Goal: Task Accomplishment & Management: Complete application form

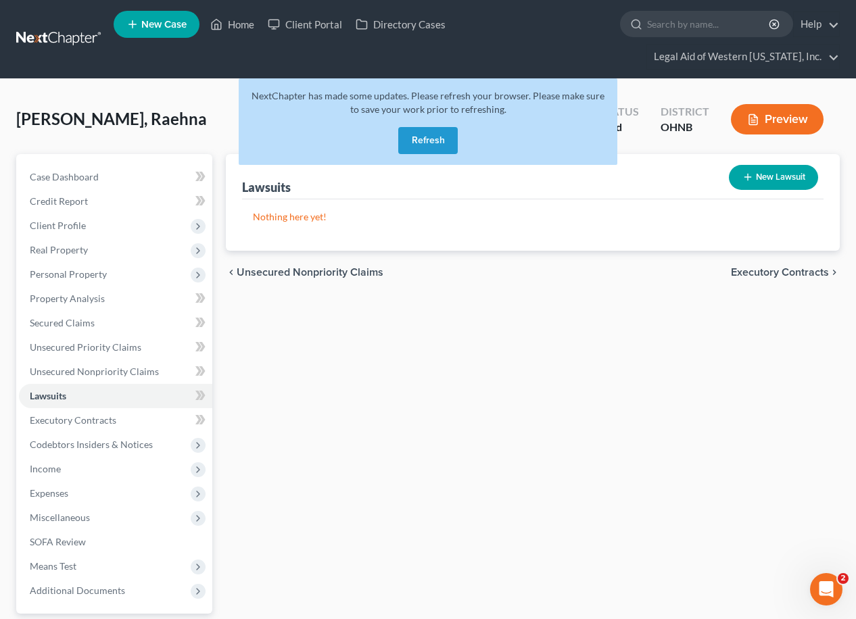
click at [435, 127] on button "Refresh" at bounding box center [427, 140] width 59 height 27
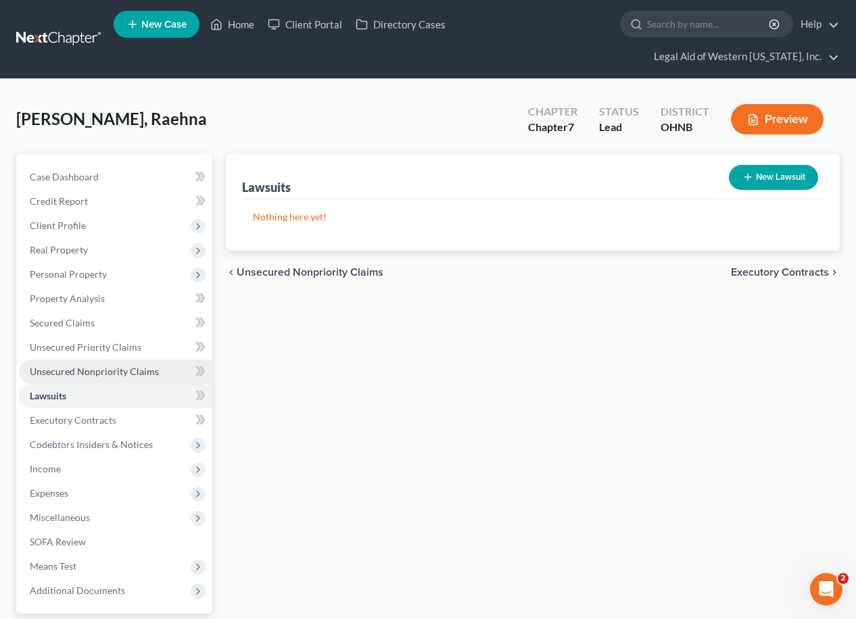
click at [106, 366] on span "Unsecured Nonpriority Claims" at bounding box center [94, 371] width 129 height 11
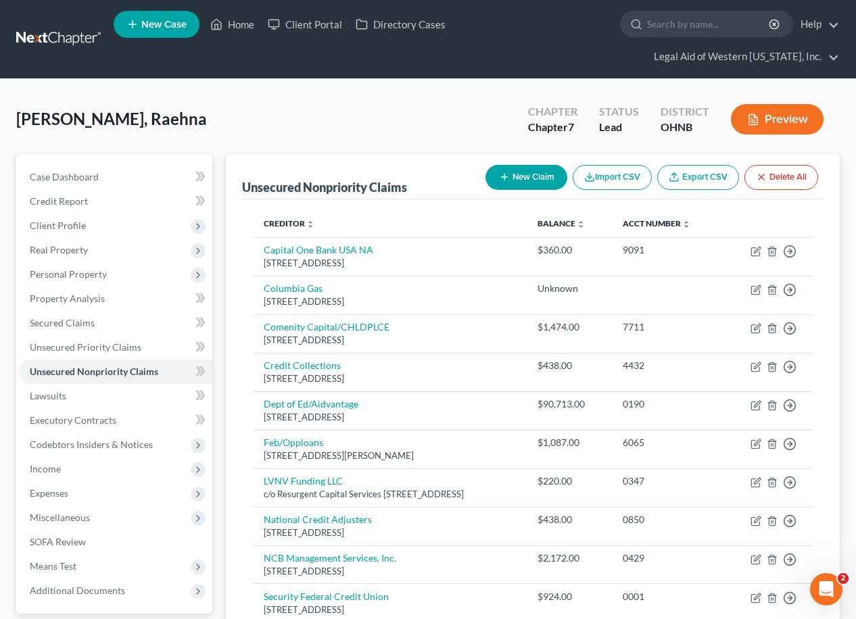
click at [534, 165] on button "New Claim" at bounding box center [526, 177] width 82 height 25
select select "0"
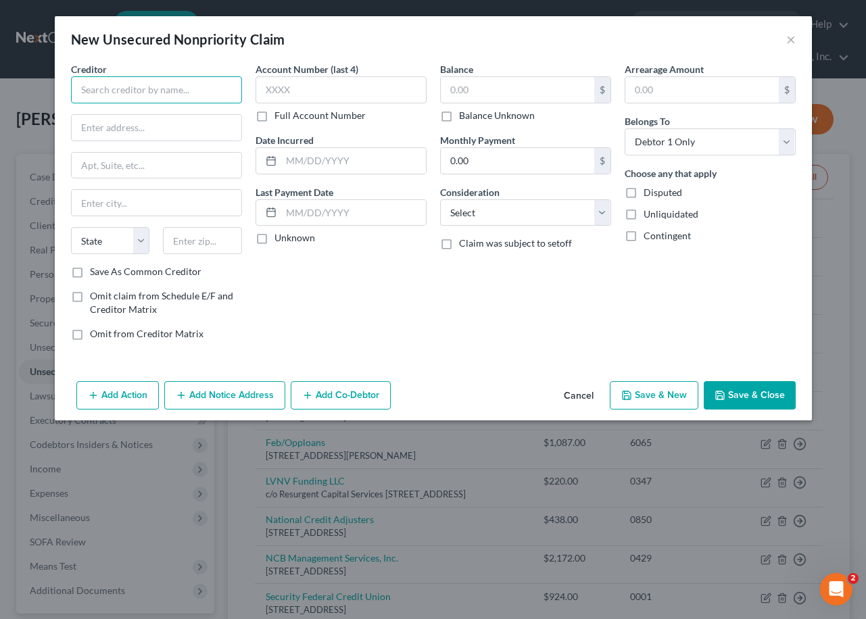
click at [126, 99] on input "text" at bounding box center [156, 89] width 171 height 27
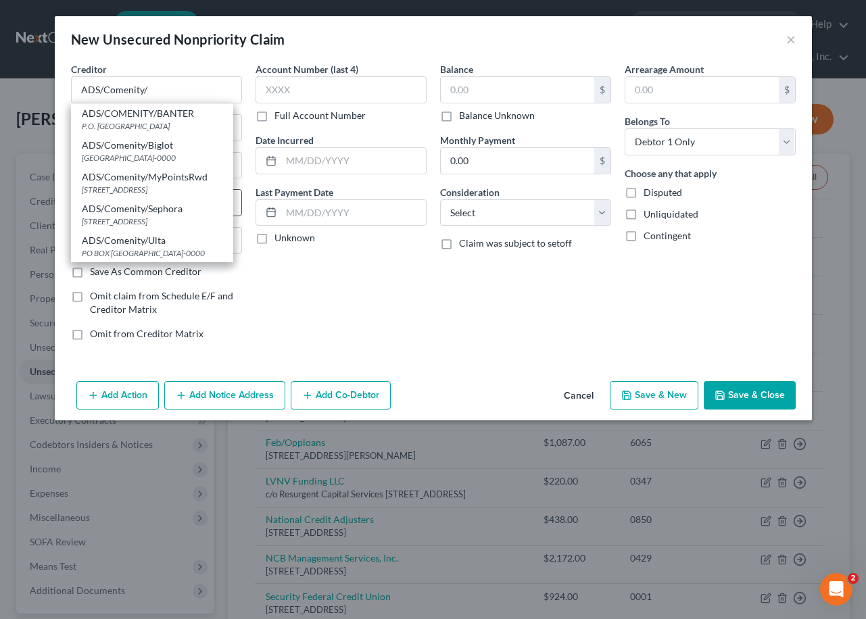
click at [182, 184] on div "ADS/Comenity/MyPointsRwd" at bounding box center [152, 177] width 141 height 14
type input "ADS/Comenity/MyPointsRwd"
type input "PO Box 182120"
type input "Columbus"
select select "36"
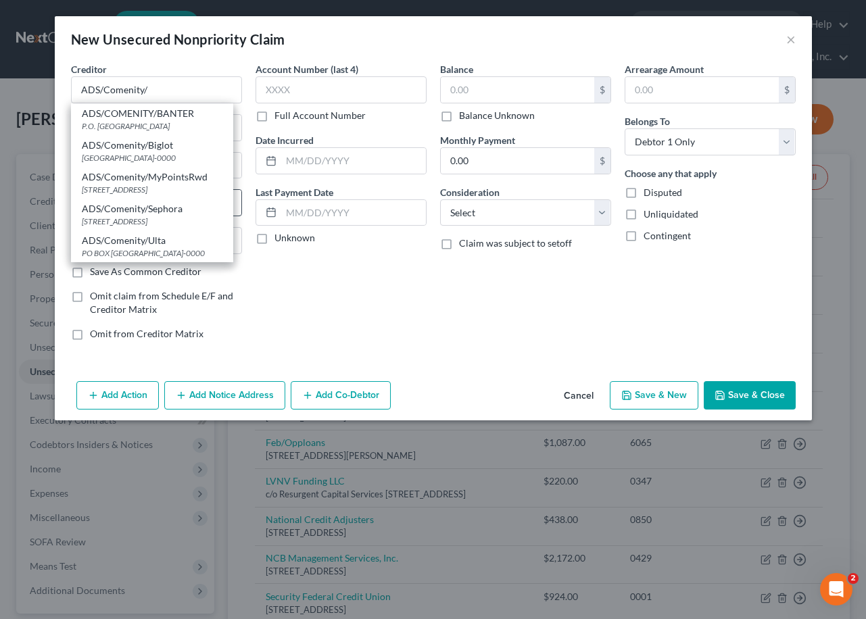
type input "43218"
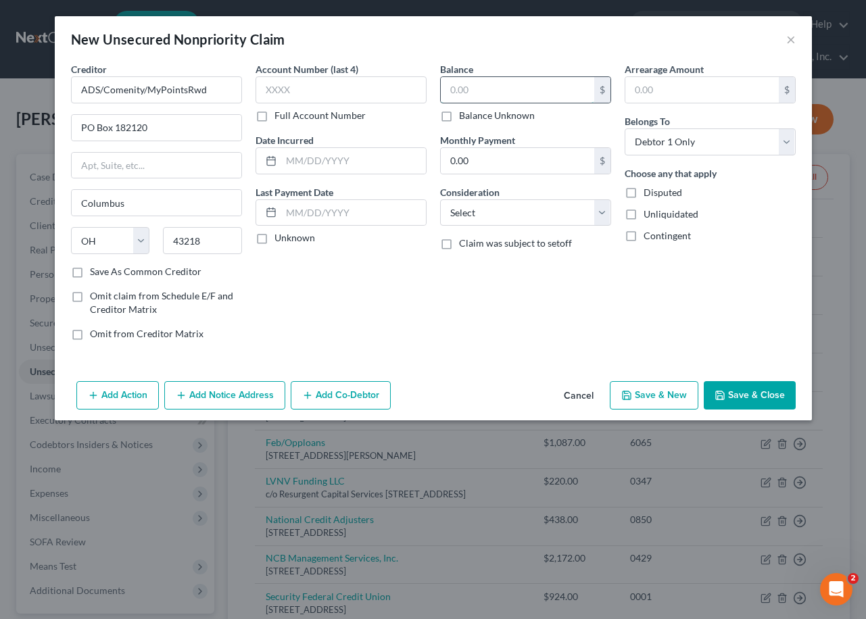
click at [518, 84] on input "text" at bounding box center [517, 90] width 153 height 26
type input "1,474"
click at [364, 91] on input "text" at bounding box center [340, 89] width 171 height 27
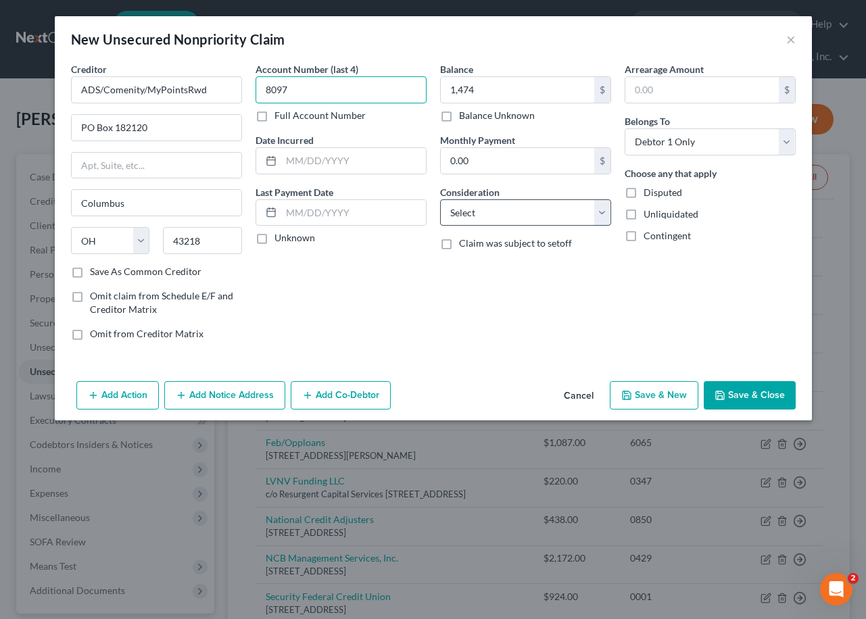
type input "8097"
click at [504, 210] on select "Select Cable / Satellite Services Collection Agency Credit Card Debt Debt Couns…" at bounding box center [525, 212] width 171 height 27
select select "2"
click at [440, 199] on select "Select Cable / Satellite Services Collection Agency Credit Card Debt Debt Couns…" at bounding box center [525, 212] width 171 height 27
click at [670, 394] on button "Save & New" at bounding box center [654, 395] width 89 height 28
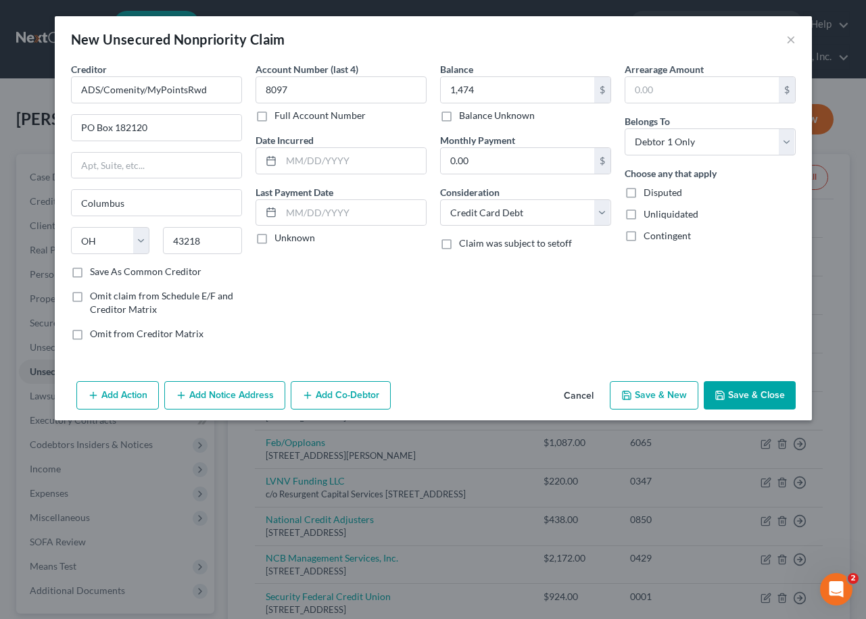
select select "0"
type input "1,474.00"
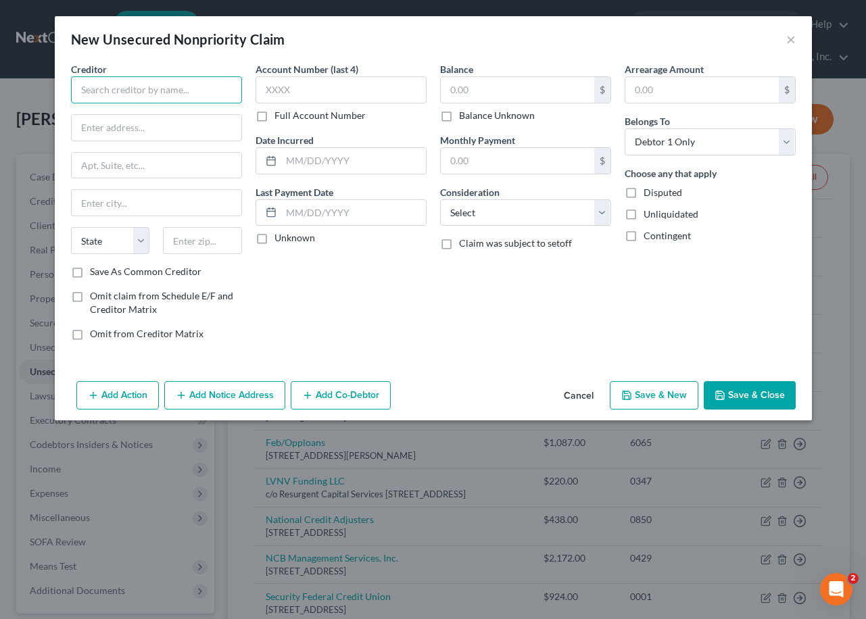
click at [117, 86] on input "text" at bounding box center [156, 89] width 171 height 27
type input "Affirm Inc."
type input "[STREET_ADDRESS][US_STATE]"
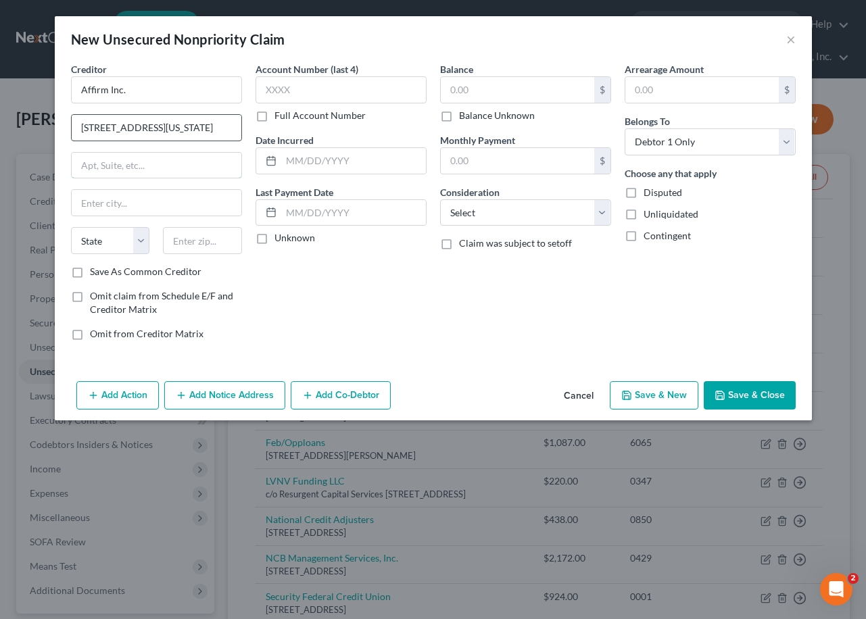
type input "Fl 12"
type input "[GEOGRAPHIC_DATA]"
select select "4"
type input "94108"
click at [90, 271] on label "Save As Common Creditor" at bounding box center [146, 272] width 112 height 14
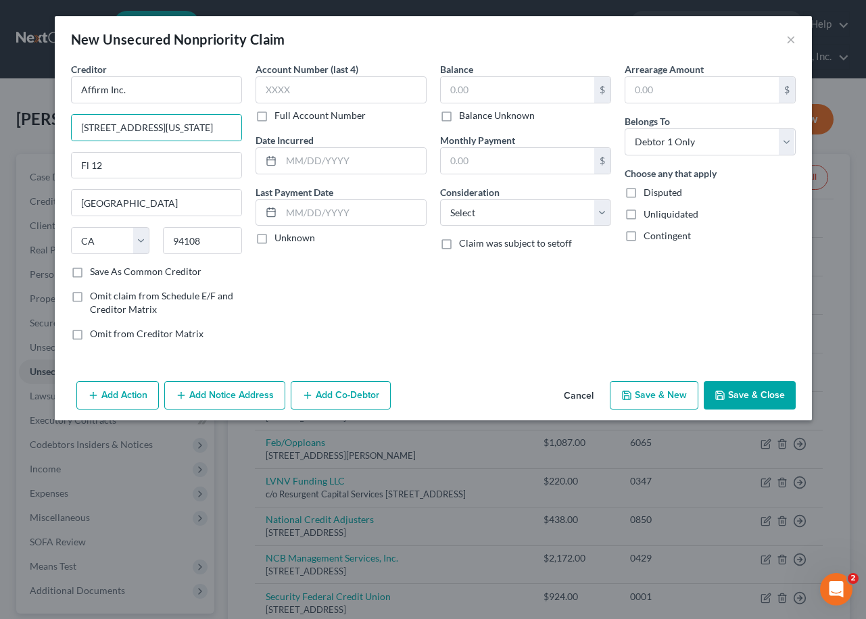
click at [95, 271] on input "Save As Common Creditor" at bounding box center [99, 269] width 9 height 9
checkbox input "true"
click at [533, 92] on input "text" at bounding box center [517, 90] width 153 height 26
type input "212"
click at [334, 78] on input "text" at bounding box center [340, 89] width 171 height 27
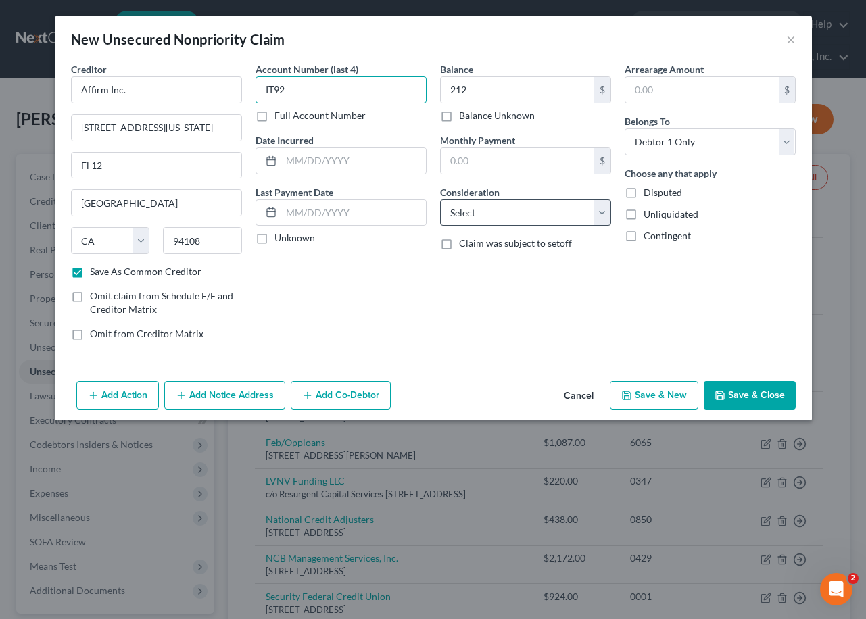
type input "IT92"
click at [483, 212] on select "Select Cable / Satellite Services Collection Agency Credit Card Debt Debt Couns…" at bounding box center [525, 212] width 171 height 27
select select "2"
click at [440, 199] on select "Select Cable / Satellite Services Collection Agency Credit Card Debt Debt Couns…" at bounding box center [525, 212] width 171 height 27
click at [666, 391] on button "Save & New" at bounding box center [654, 395] width 89 height 28
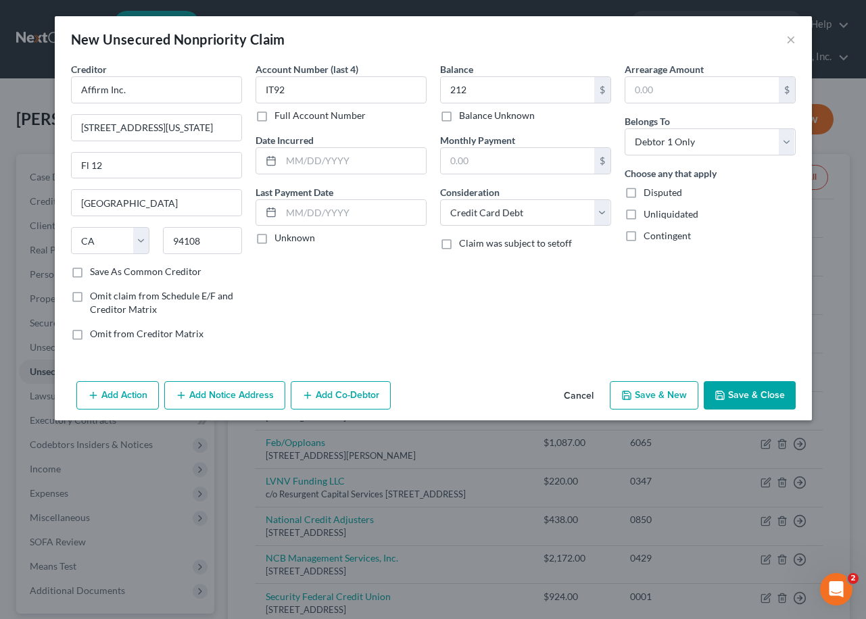
checkbox input "false"
select select "0"
type input "212.00"
type input "0.00"
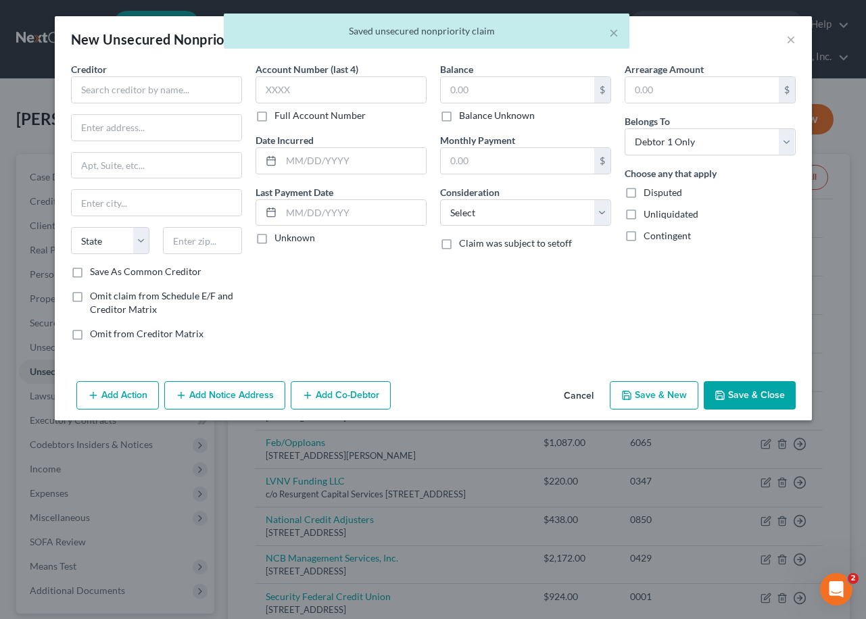
click at [581, 393] on button "Cancel" at bounding box center [578, 396] width 51 height 27
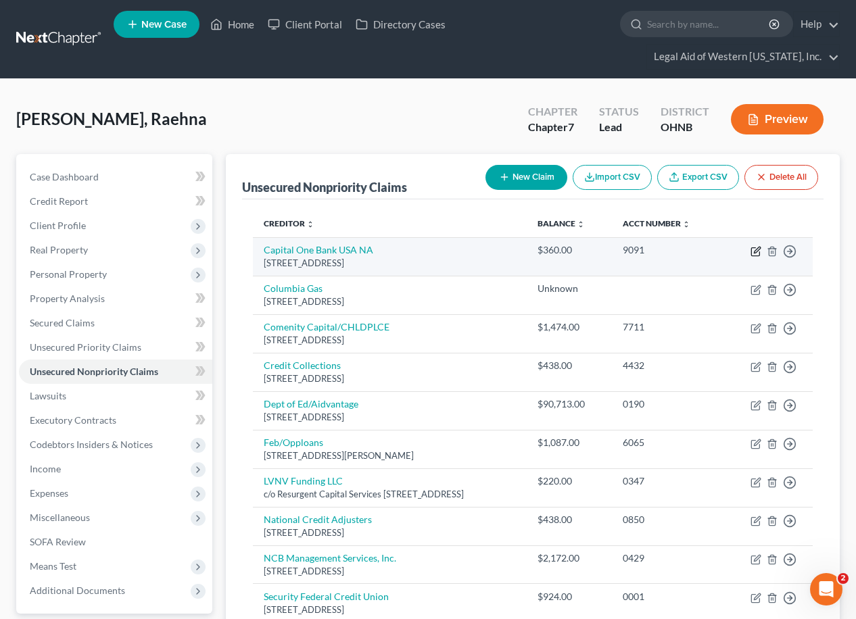
click at [754, 246] on icon "button" at bounding box center [755, 251] width 11 height 11
select select "46"
select select "2"
select select "0"
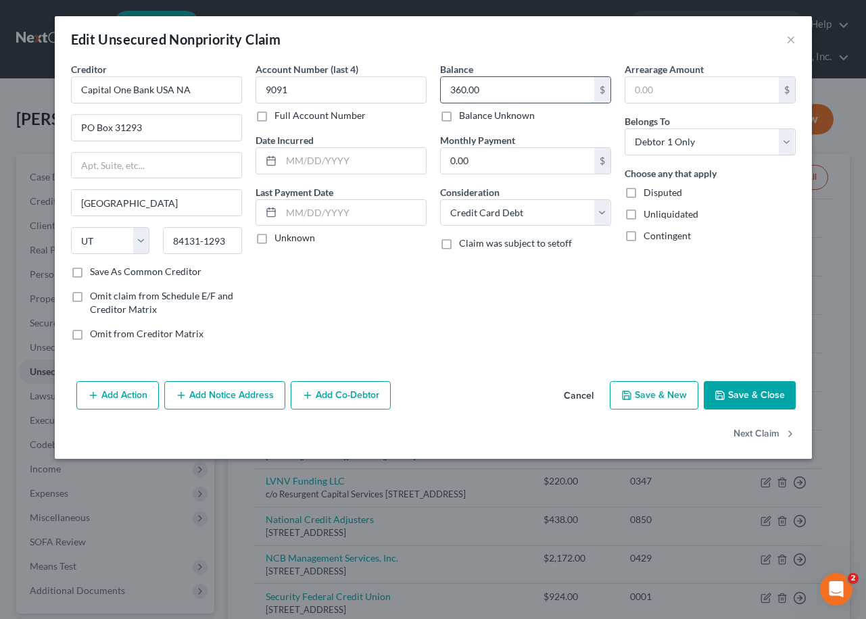
click at [504, 93] on input "360.00" at bounding box center [517, 90] width 153 height 26
type input "510"
click at [731, 394] on button "Save & Close" at bounding box center [750, 395] width 92 height 28
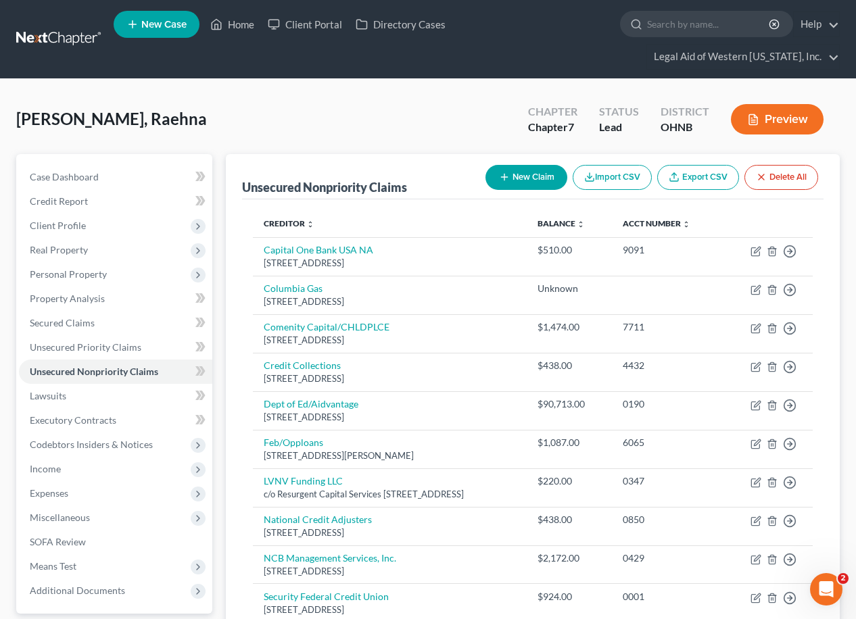
click at [519, 165] on button "New Claim" at bounding box center [526, 177] width 82 height 25
select select "0"
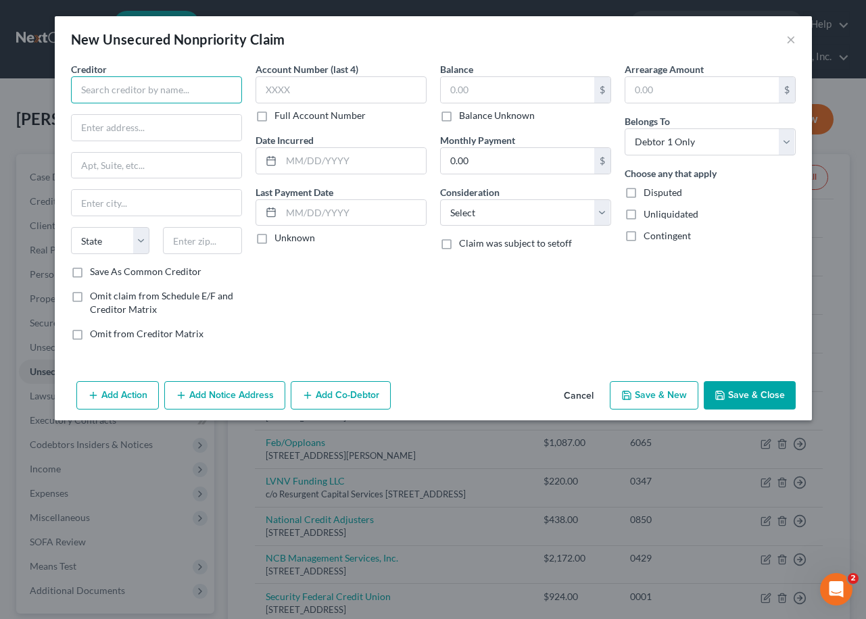
click at [94, 87] on input "text" at bounding box center [156, 89] width 171 height 27
type input "Netcredit/Republic Bank"
click at [323, 84] on input "text" at bounding box center [340, 89] width 171 height 27
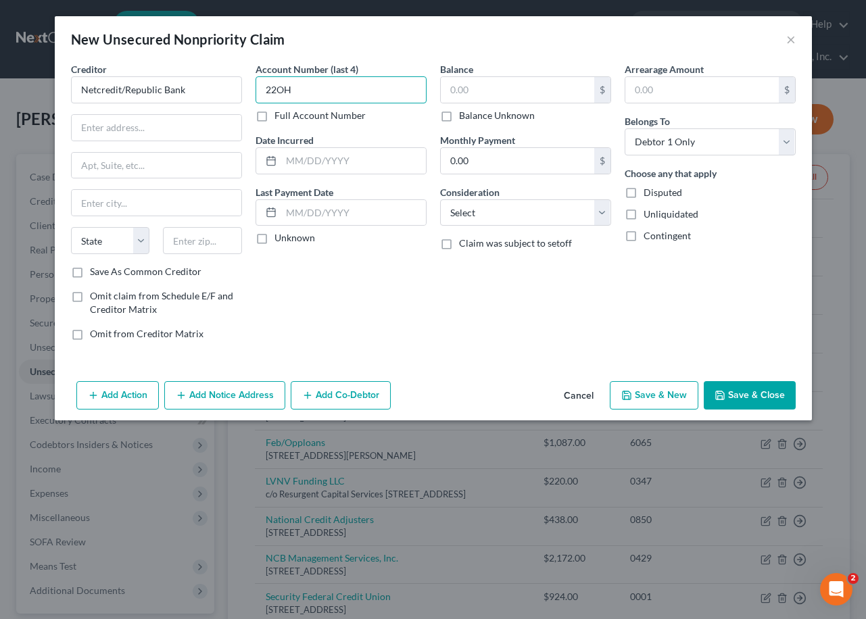
type input "22OH"
click at [499, 74] on div "Balance $ Balance Unknown Balance Undetermined $ Balance Unknown" at bounding box center [525, 92] width 171 height 60
click at [496, 84] on input "text" at bounding box center [517, 90] width 153 height 26
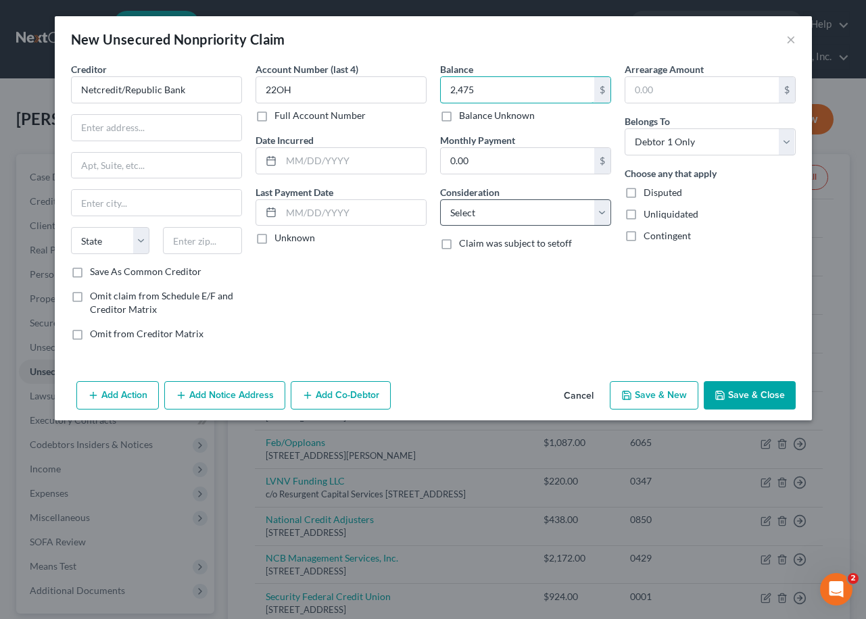
type input "2,475"
click at [516, 214] on select "Select Cable / Satellite Services Collection Agency Credit Card Debt Debt Couns…" at bounding box center [525, 212] width 171 height 27
select select "2"
click at [440, 199] on select "Select Cable / Satellite Services Collection Agency Credit Card Debt Debt Couns…" at bounding box center [525, 212] width 171 height 27
click at [146, 133] on input "text" at bounding box center [157, 128] width 170 height 26
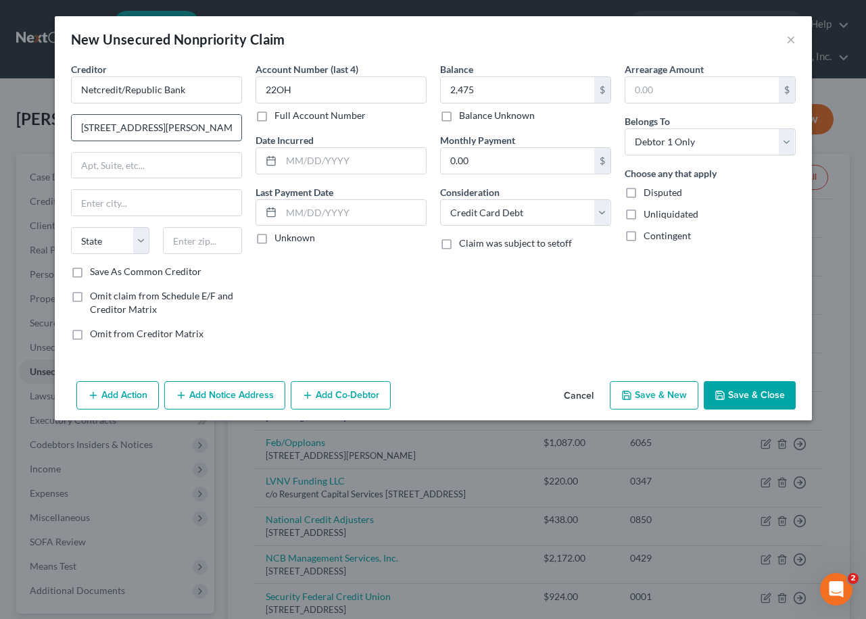
type input "[STREET_ADDRESS][PERSON_NAME]"
type input "[GEOGRAPHIC_DATA]"
select select "14"
type input "60604"
click at [90, 274] on label "Save As Common Creditor" at bounding box center [146, 272] width 112 height 14
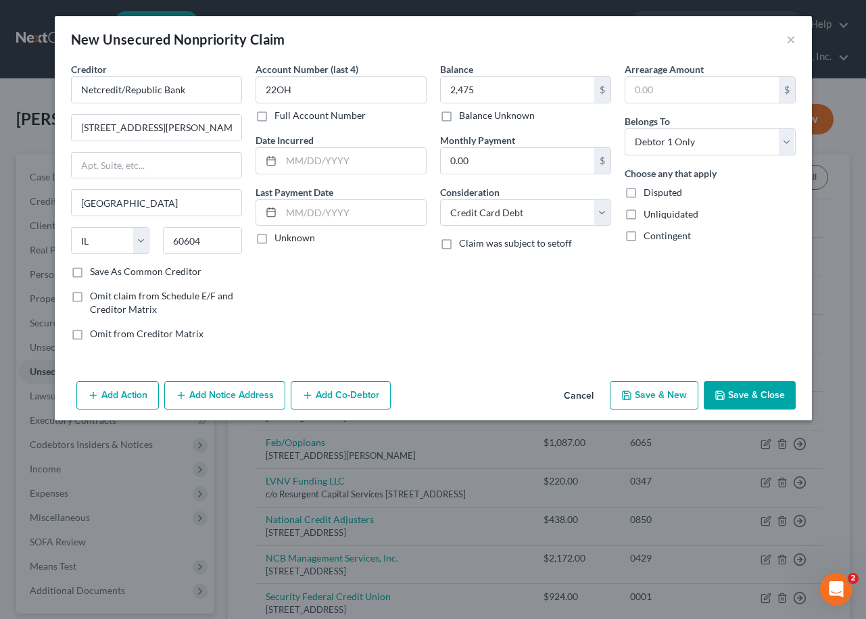
click at [95, 274] on input "Save As Common Creditor" at bounding box center [99, 269] width 9 height 9
click at [725, 390] on icon "button" at bounding box center [719, 395] width 11 height 11
checkbox input "false"
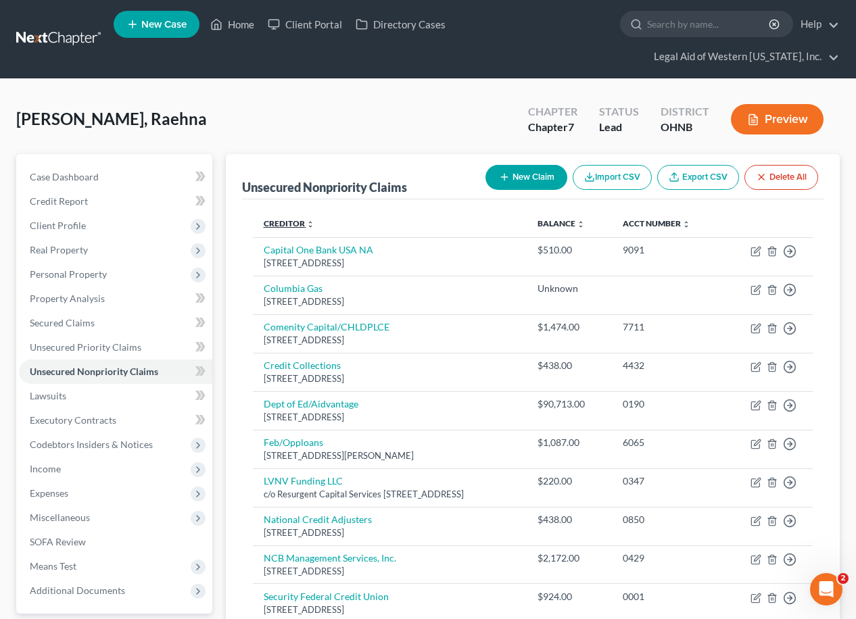
click at [289, 218] on link "Creditor expand_more expand_less unfold_more" at bounding box center [289, 223] width 51 height 10
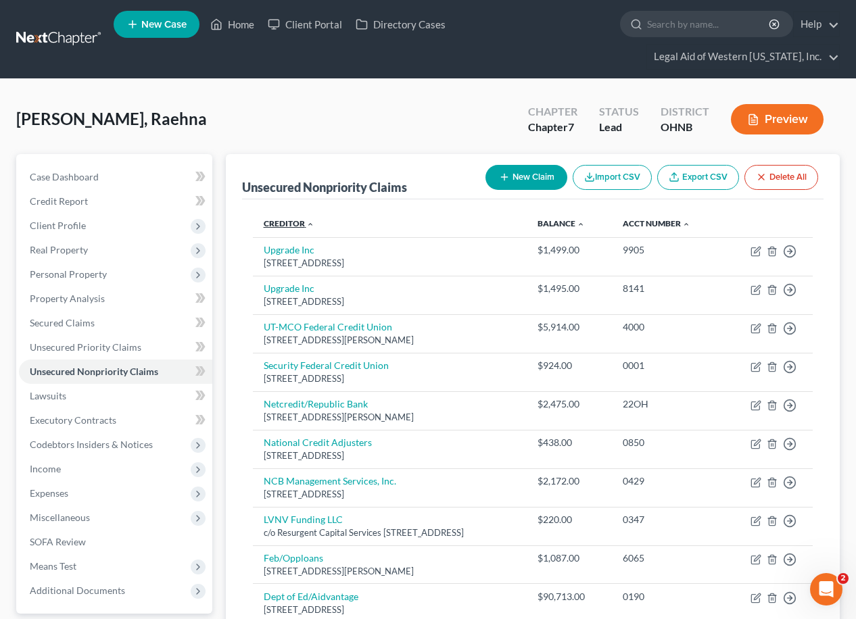
click at [289, 218] on link "Creditor expand_more expand_less unfold_more" at bounding box center [289, 223] width 51 height 10
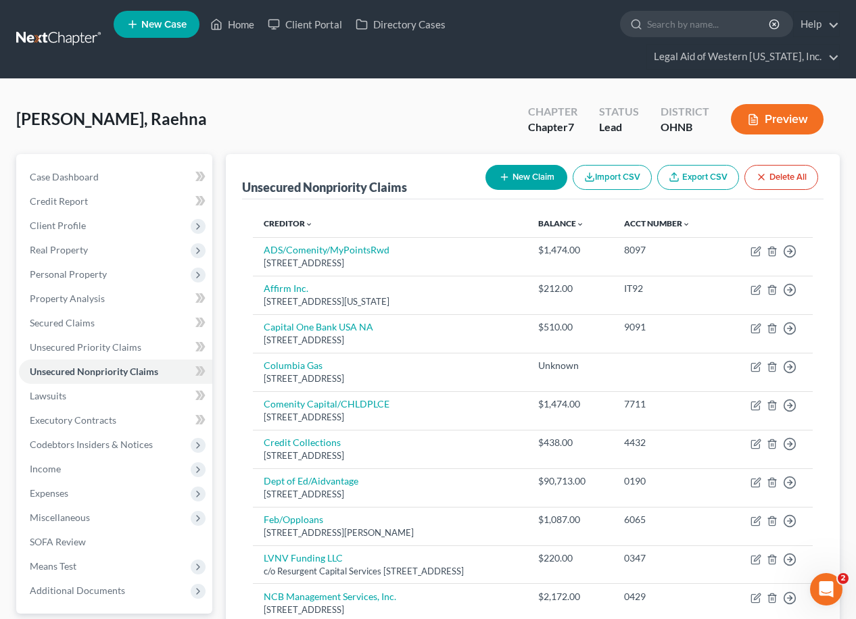
click at [531, 165] on button "New Claim" at bounding box center [526, 177] width 82 height 25
select select "0"
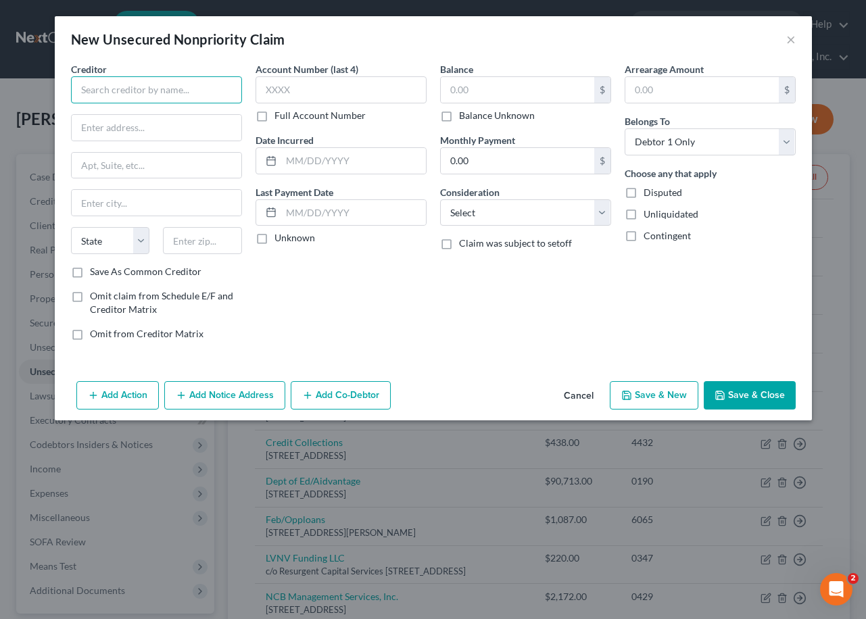
click at [165, 96] on input "text" at bounding box center [156, 89] width 171 height 27
type input "Possible Financial Inc."
type input "Attn: General Counsel,"
type input "PO Box 98686"
type input "[GEOGRAPHIC_DATA]"
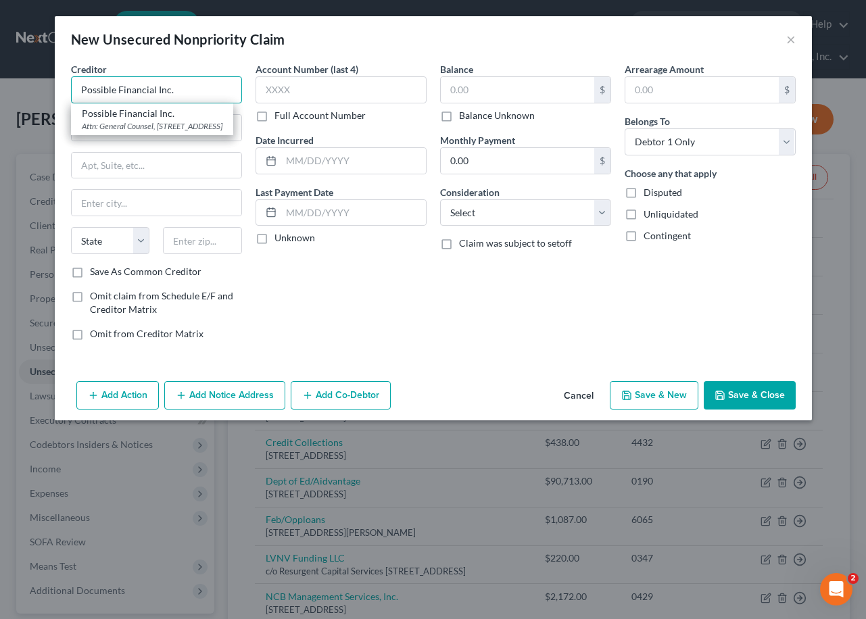
select select "31"
type input "89193"
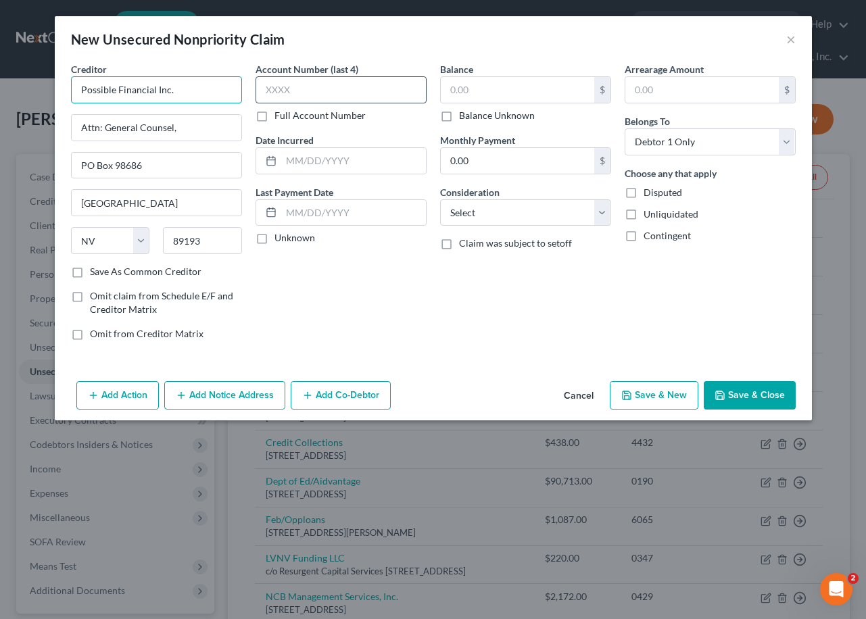
type input "Possible Financial Inc."
click at [278, 91] on input "text" at bounding box center [340, 89] width 171 height 27
type input "K4SQ"
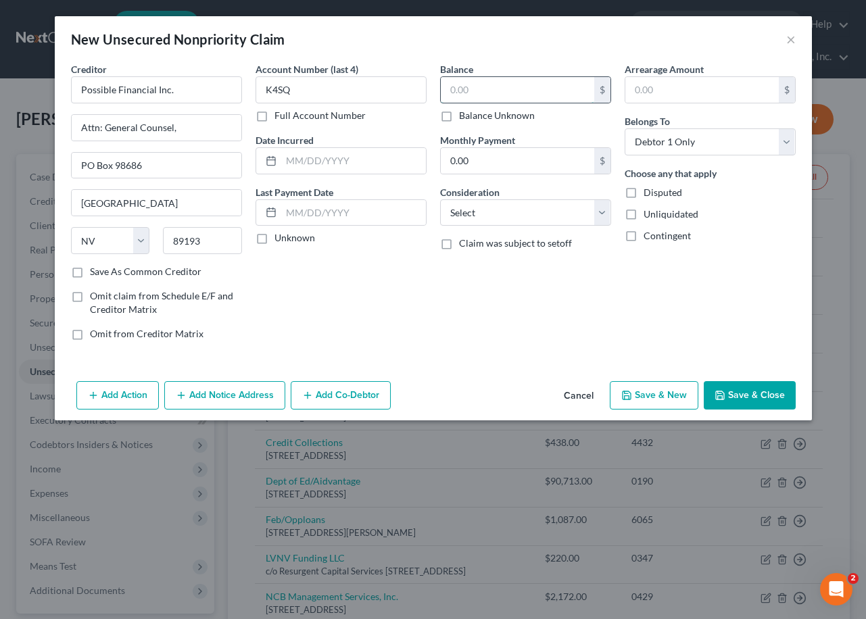
click at [461, 91] on input "text" at bounding box center [517, 90] width 153 height 26
type input "30"
click at [549, 214] on select "Select Cable / Satellite Services Collection Agency Credit Card Debt Debt Couns…" at bounding box center [525, 212] width 171 height 27
select select "2"
click at [440, 199] on select "Select Cable / Satellite Services Collection Agency Credit Card Debt Debt Couns…" at bounding box center [525, 212] width 171 height 27
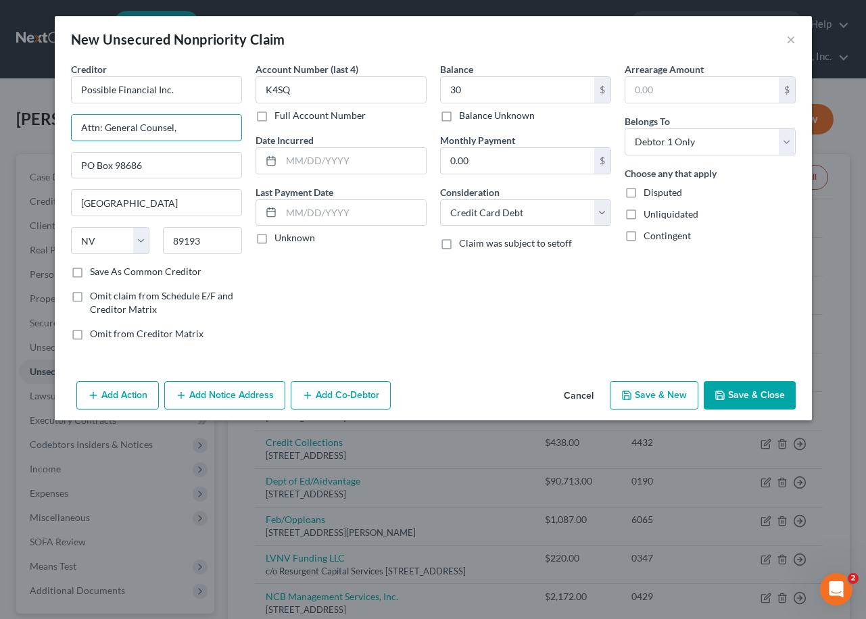
drag, startPoint x: 214, startPoint y: 127, endPoint x: -29, endPoint y: 124, distance: 243.3
click at [0, 124] on html "Home New Case Client Portal Directory Cases Legal Aid of Western [US_STATE], In…" at bounding box center [433, 500] width 866 height 1000
type input "[STREET_ADDRESS]"
select select "50"
drag, startPoint x: 212, startPoint y: 241, endPoint x: 155, endPoint y: 237, distance: 56.9
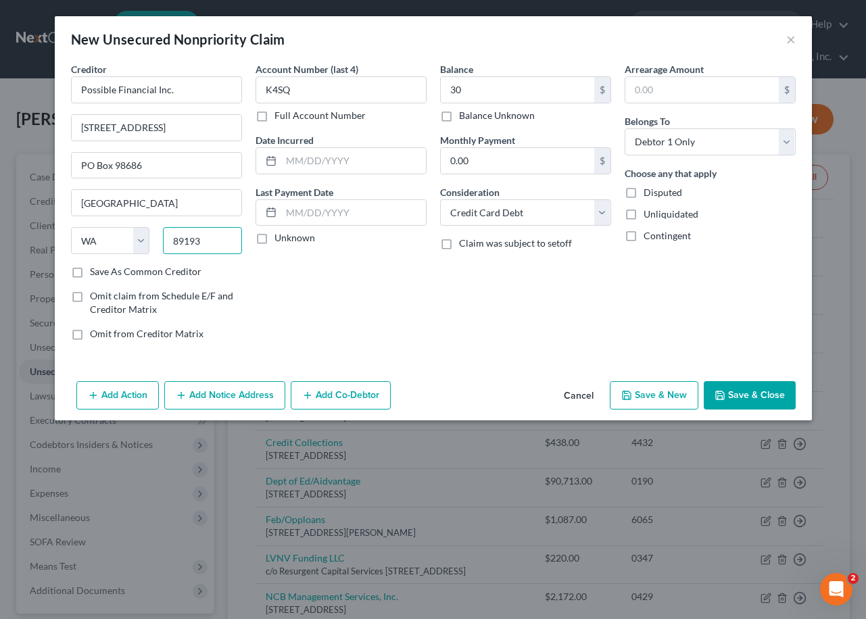
click at [155, 237] on div "State [US_STATE] AK AR AZ CA CO CT DE DC [GEOGRAPHIC_DATA] [GEOGRAPHIC_DATA] GU…" at bounding box center [156, 246] width 185 height 38
type input "98101"
type input "[GEOGRAPHIC_DATA]"
click at [90, 274] on label "Save As Common Creditor" at bounding box center [146, 272] width 112 height 14
click at [95, 274] on input "Save As Common Creditor" at bounding box center [99, 269] width 9 height 9
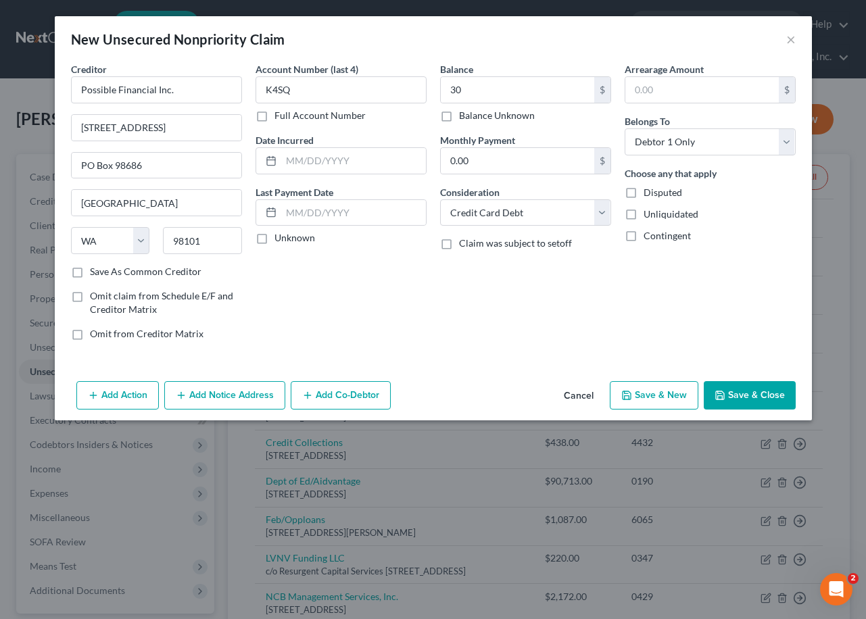
checkbox input "true"
drag, startPoint x: 169, startPoint y: 166, endPoint x: 49, endPoint y: 166, distance: 119.6
click at [51, 166] on div "New Unsecured Nonpriority Claim × Creditor * Possible Financial Inc. [STREET_AD…" at bounding box center [433, 309] width 866 height 619
click at [754, 389] on button "Save & Close" at bounding box center [750, 395] width 92 height 28
checkbox input "false"
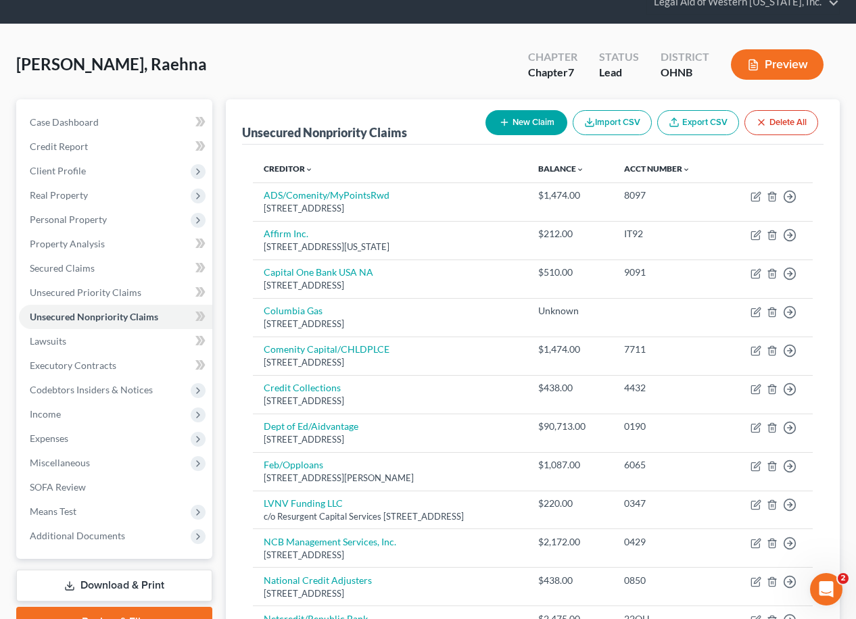
scroll to position [50, 0]
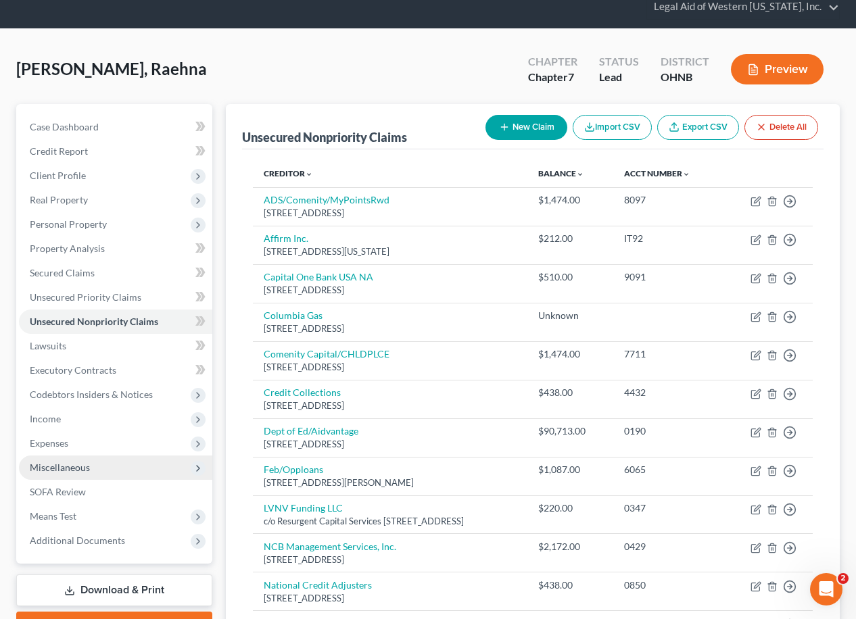
click at [87, 462] on span "Miscellaneous" at bounding box center [60, 467] width 60 height 11
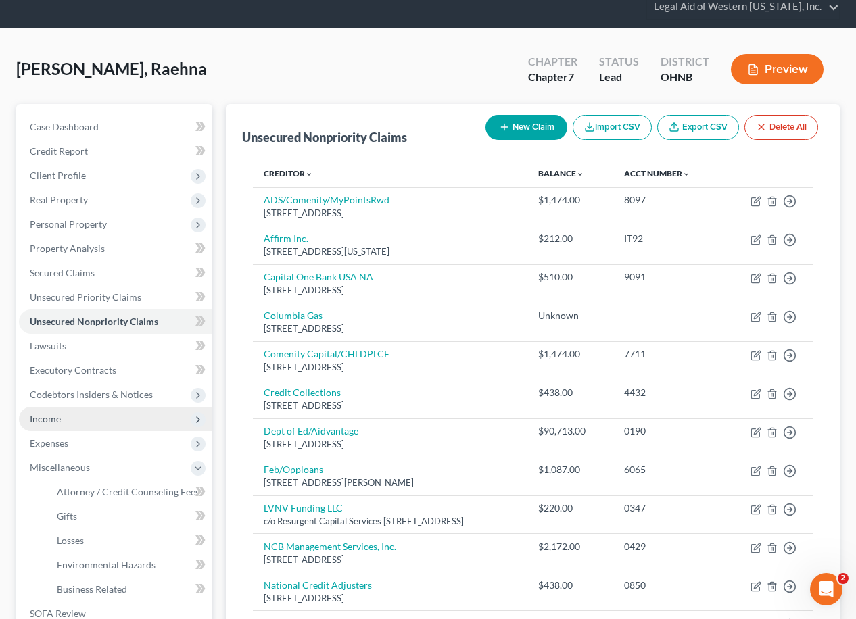
click at [114, 407] on span "Income" at bounding box center [115, 419] width 193 height 24
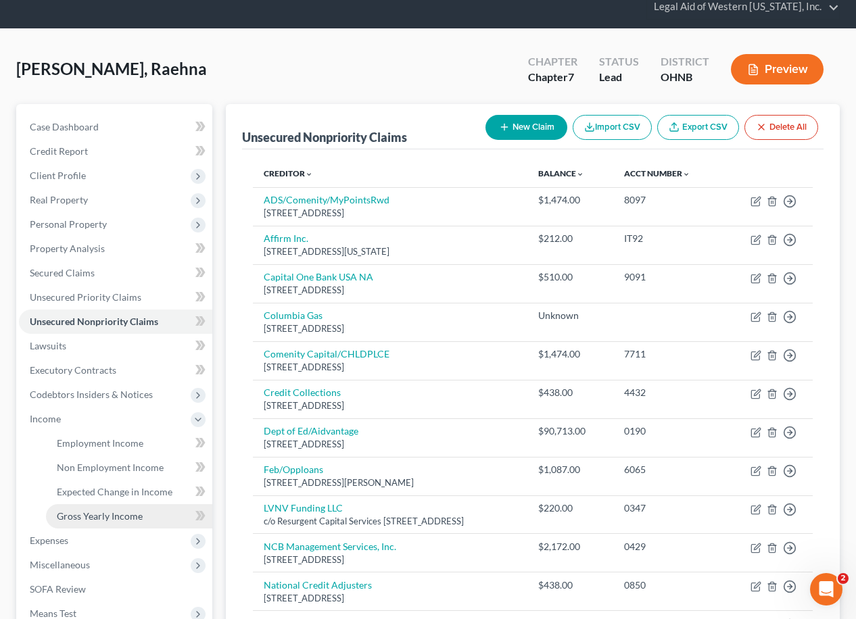
click at [130, 510] on span "Gross Yearly Income" at bounding box center [100, 515] width 86 height 11
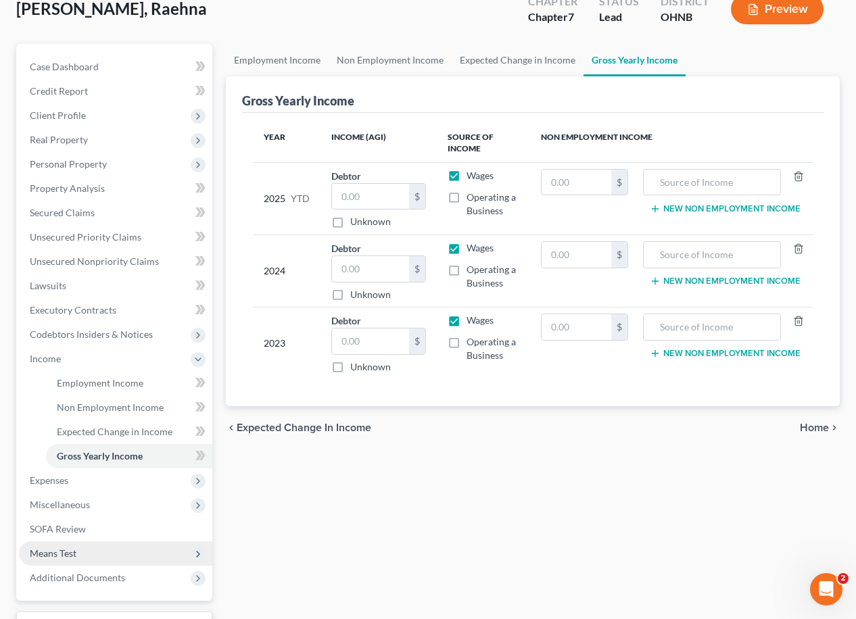
scroll to position [135, 0]
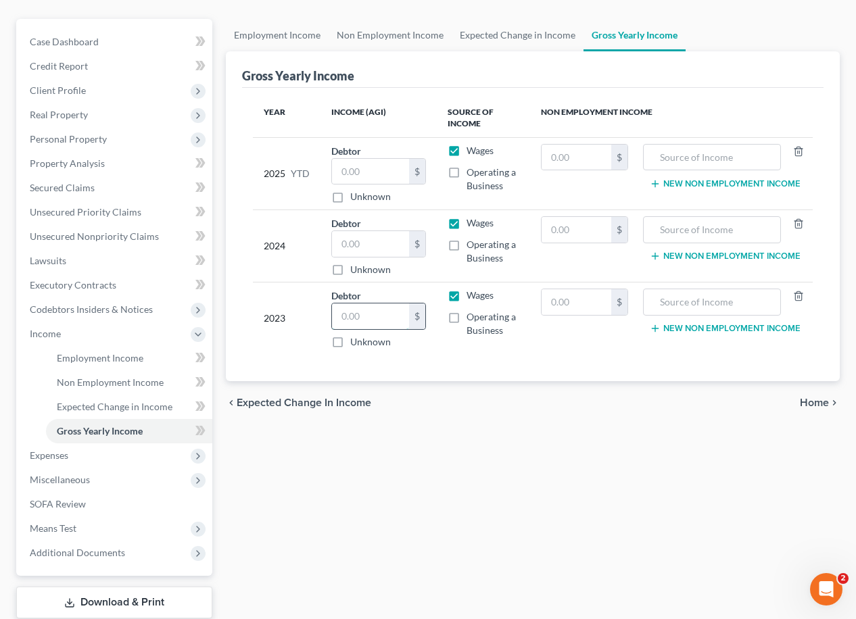
click at [394, 303] on input "text" at bounding box center [371, 316] width 78 height 26
type input "23,835"
drag, startPoint x: 370, startPoint y: 225, endPoint x: 372, endPoint y: 218, distance: 6.9
click at [370, 231] on input "text" at bounding box center [371, 244] width 78 height 26
click at [351, 231] on input "text" at bounding box center [371, 244] width 78 height 26
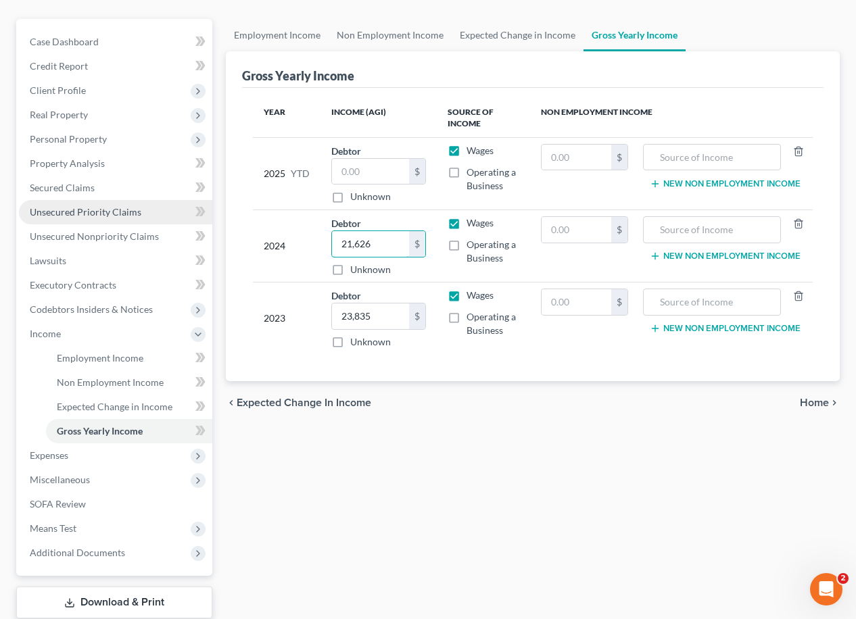
type input "21,626"
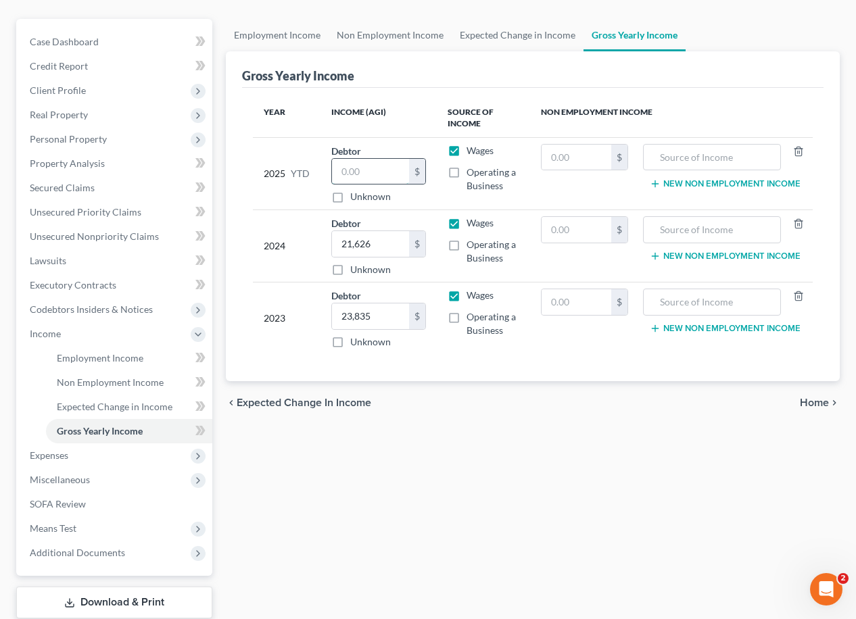
click at [360, 159] on input "text" at bounding box center [371, 172] width 78 height 26
type input "0.00"
click at [126, 230] on span "Unsecured Nonpriority Claims" at bounding box center [94, 235] width 129 height 11
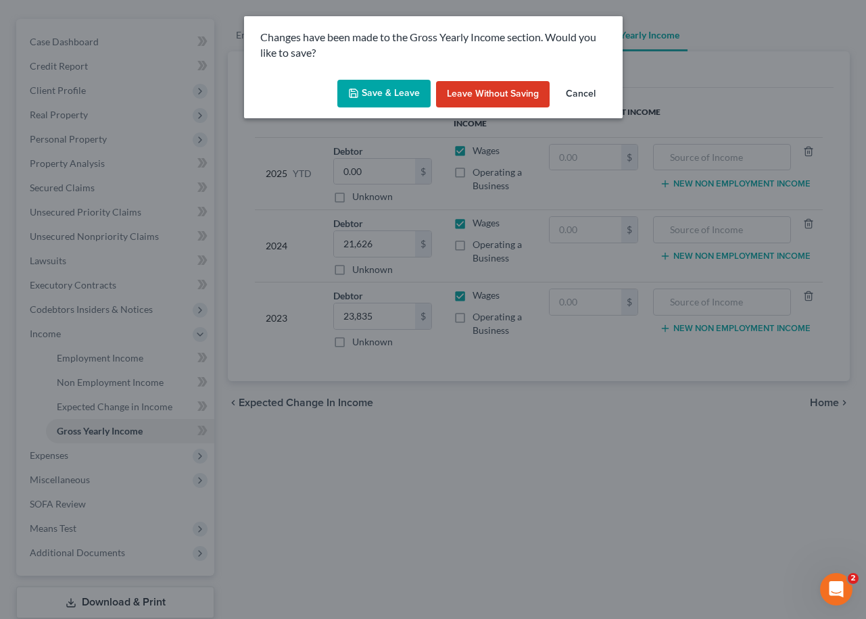
click at [381, 93] on button "Save & Leave" at bounding box center [383, 94] width 93 height 28
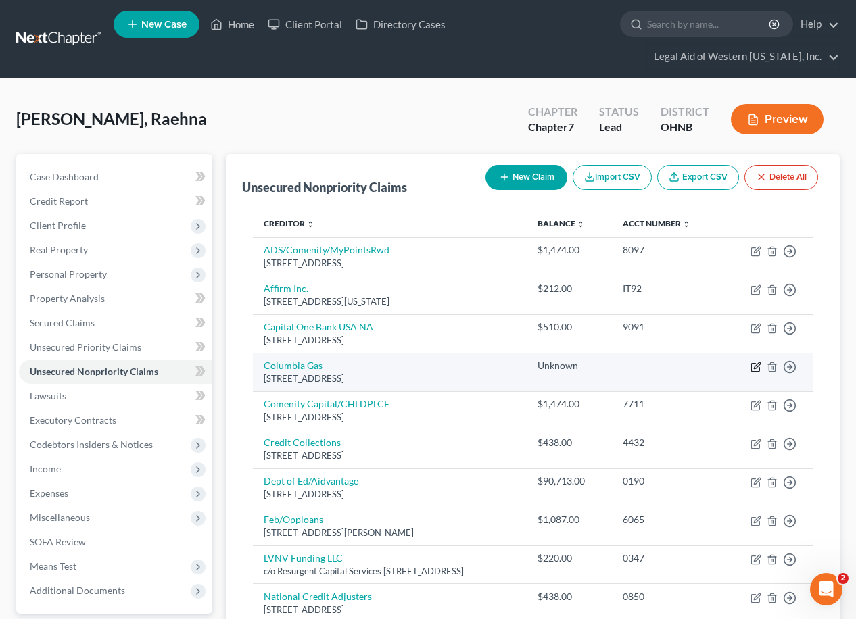
click at [758, 362] on icon "button" at bounding box center [755, 367] width 11 height 11
select select "36"
select select "20"
select select "0"
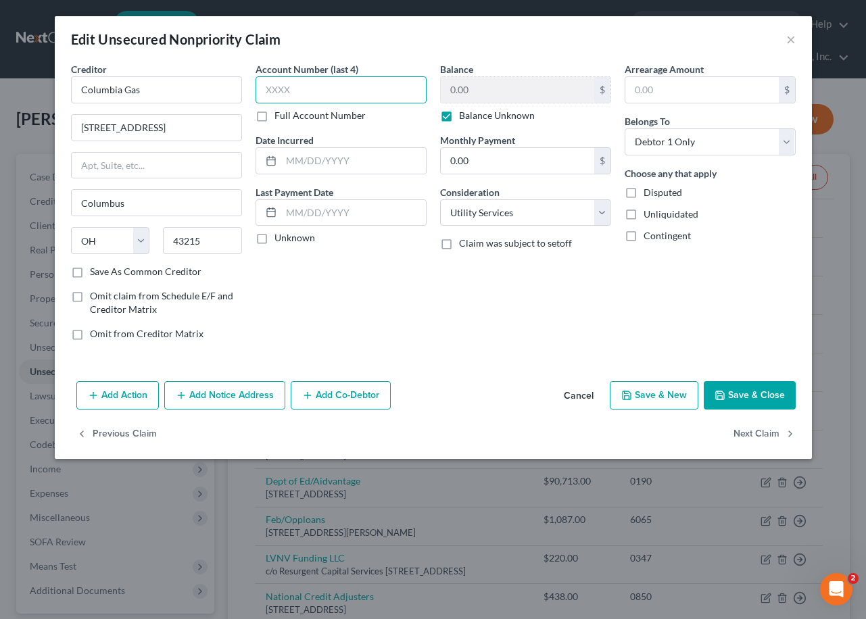
click at [312, 91] on input "text" at bounding box center [340, 89] width 171 height 27
type input "0007"
click at [459, 117] on label "Balance Unknown" at bounding box center [497, 116] width 76 height 14
click at [464, 117] on input "Balance Unknown" at bounding box center [468, 113] width 9 height 9
checkbox input "false"
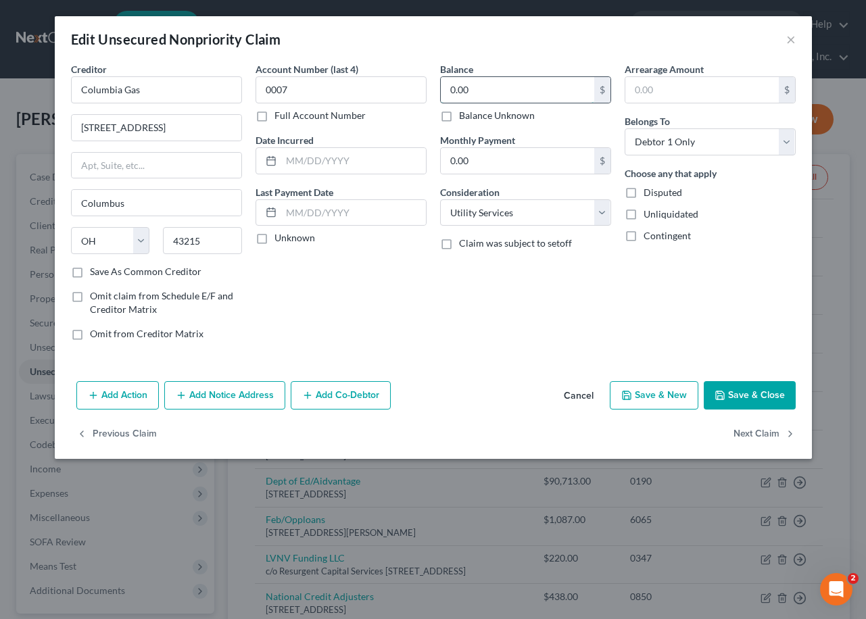
click at [487, 89] on input "0.00" at bounding box center [517, 90] width 153 height 26
type input "1,341.98"
click at [778, 395] on button "Save & Close" at bounding box center [750, 395] width 92 height 28
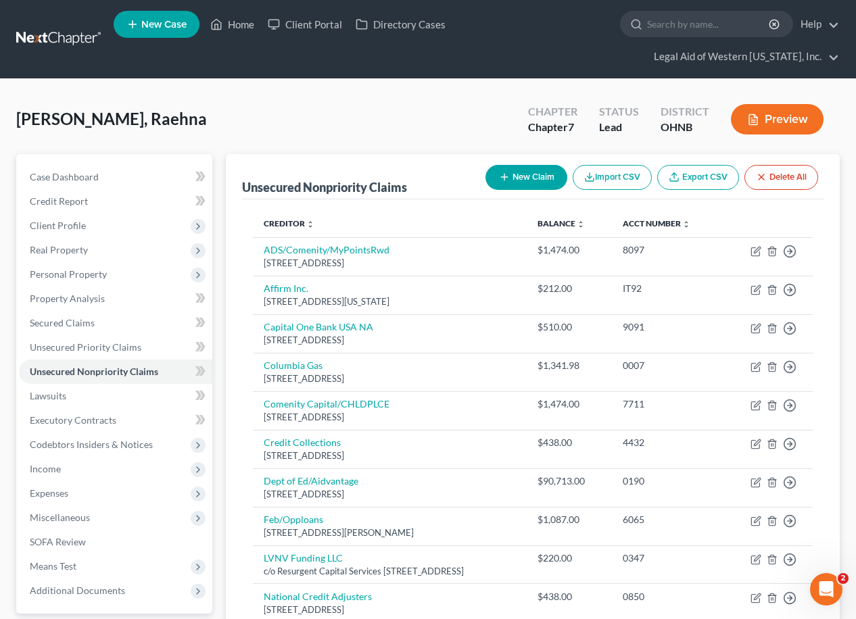
click at [533, 165] on button "New Claim" at bounding box center [526, 177] width 82 height 25
select select "0"
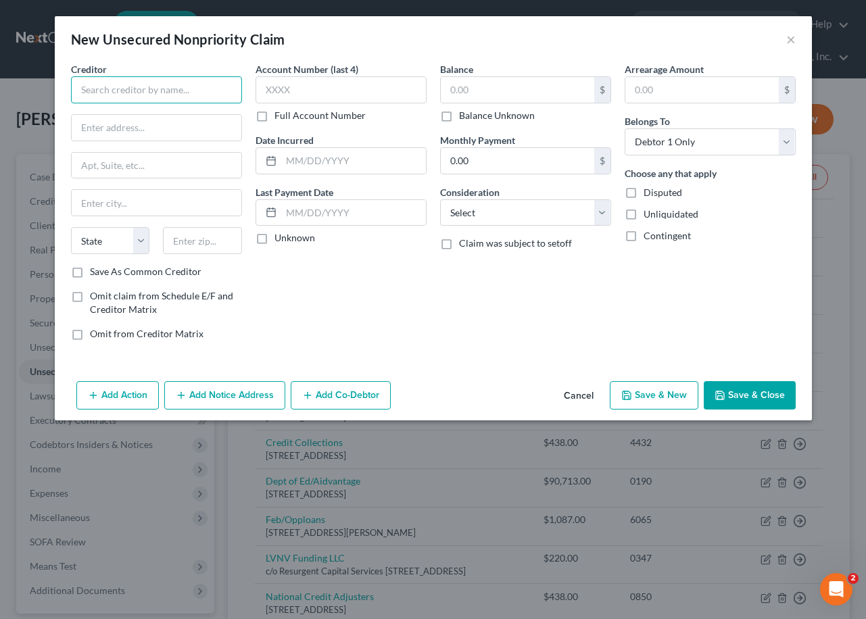
click at [166, 91] on input "text" at bounding box center [156, 89] width 171 height 27
type input "The Toledo Edison Company"
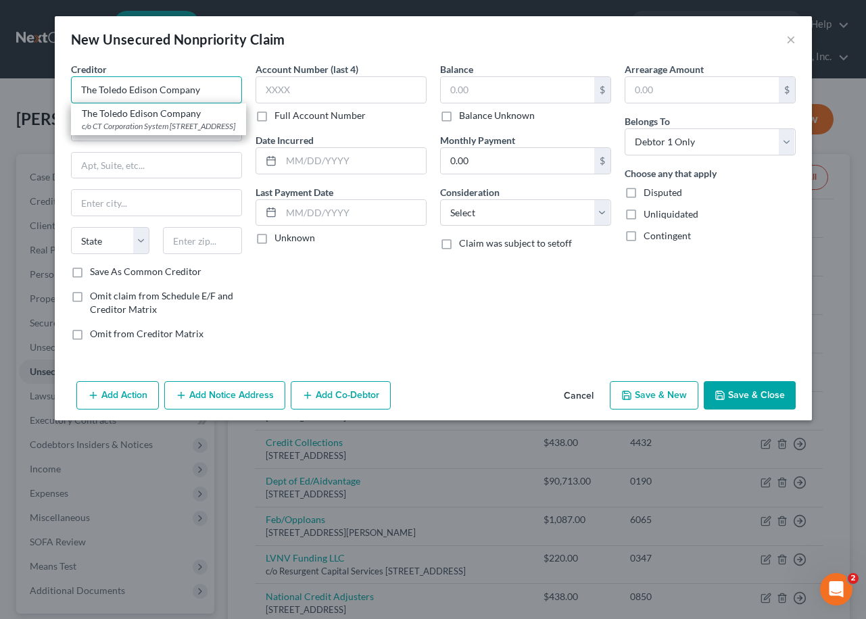
type input "c/o CT Corporation System"
type input "[STREET_ADDRESS]"
type input "Columbus"
select select "36"
type input "43219"
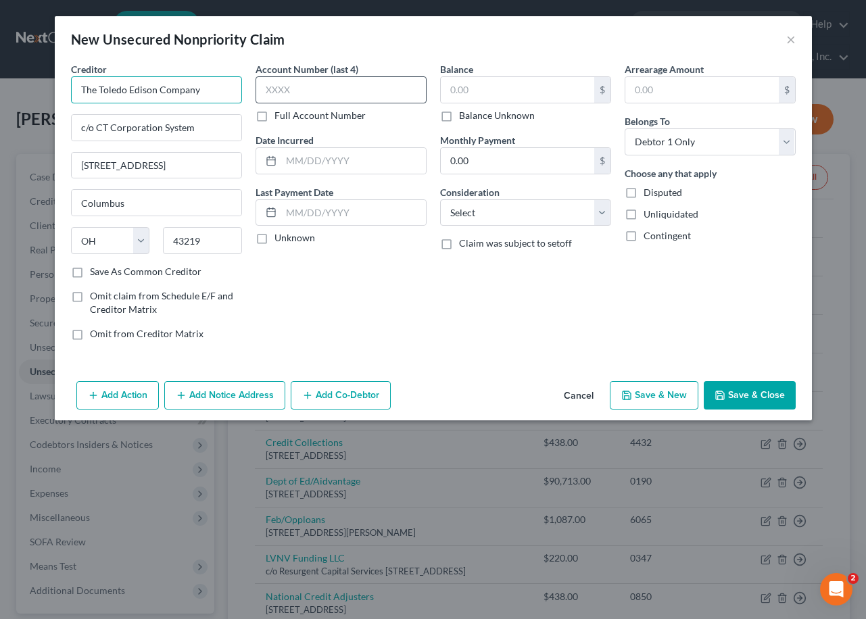
type input "The Toledo Edison Company"
click at [319, 93] on input "text" at bounding box center [340, 89] width 171 height 27
type input "0325"
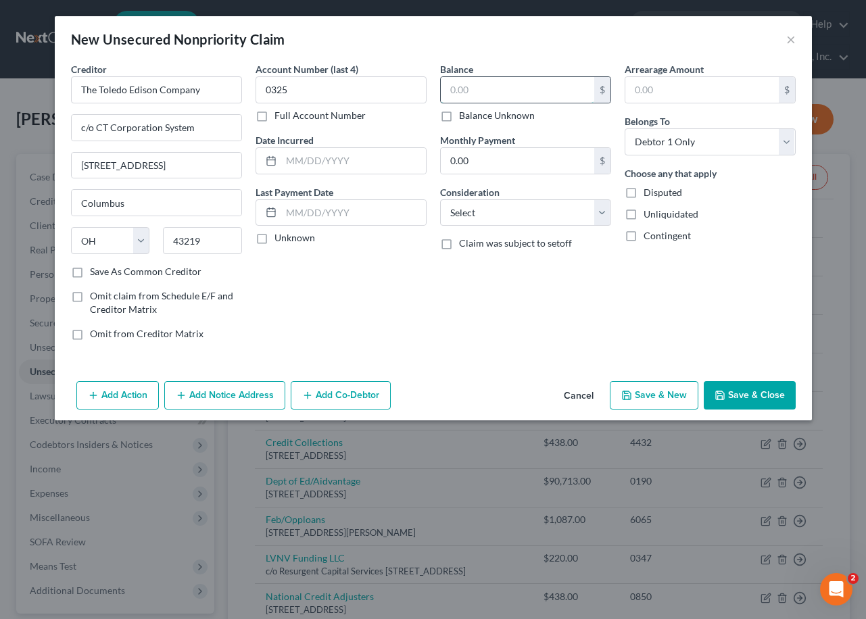
click at [461, 89] on input "text" at bounding box center [517, 90] width 153 height 26
type input "1,900.81"
click at [512, 211] on select "Select Cable / Satellite Services Collection Agency Credit Card Debt Debt Couns…" at bounding box center [525, 212] width 171 height 27
select select "20"
click at [440, 199] on select "Select Cable / Satellite Services Collection Agency Credit Card Debt Debt Couns…" at bounding box center [525, 212] width 171 height 27
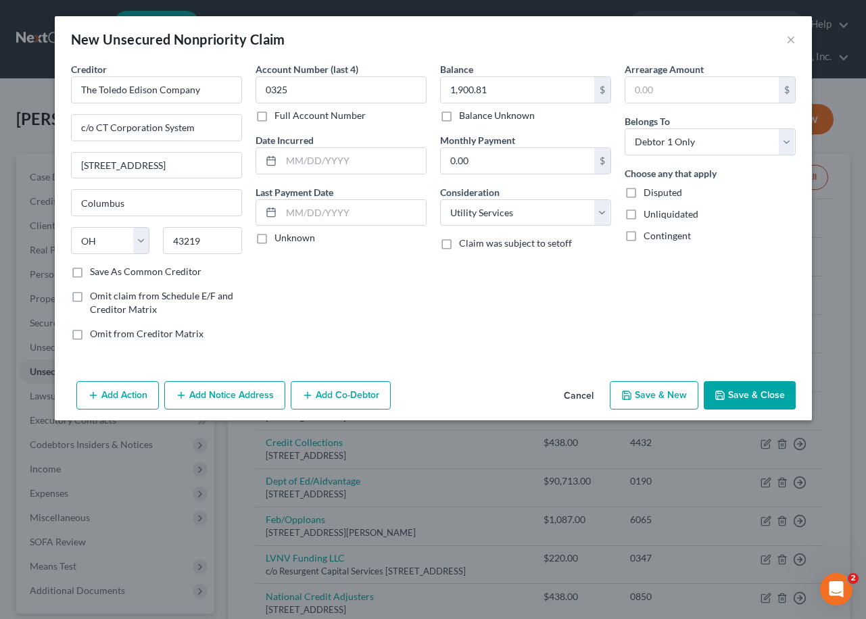
click at [732, 390] on button "Save & Close" at bounding box center [750, 395] width 92 height 28
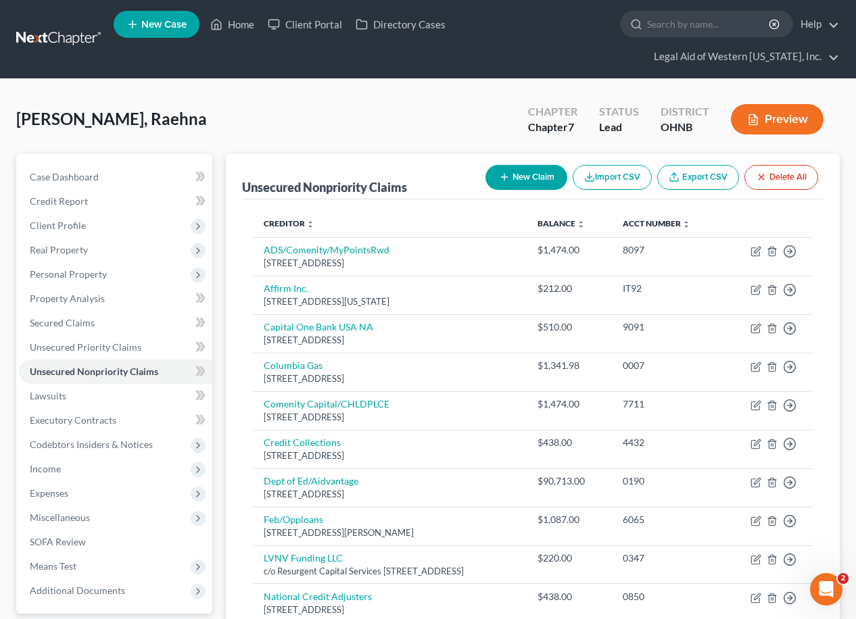
click at [533, 165] on button "New Claim" at bounding box center [526, 177] width 82 height 25
select select "0"
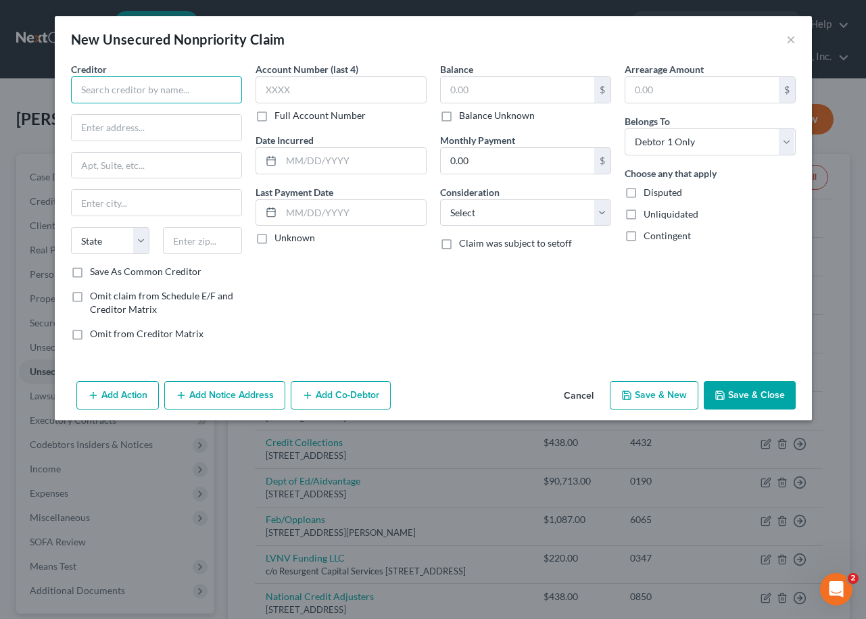
click at [165, 87] on input "text" at bounding box center [156, 89] width 171 height 27
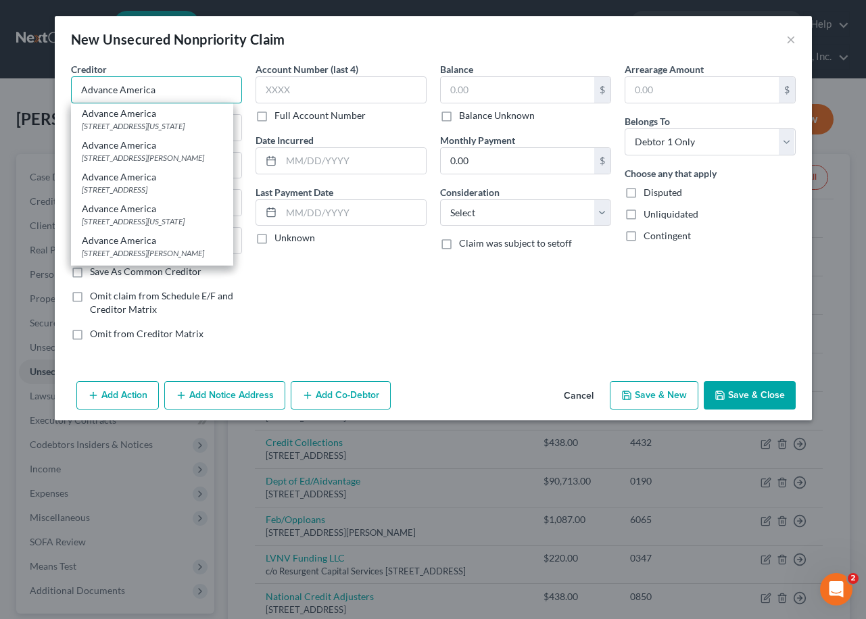
click at [179, 86] on input "Advance America" at bounding box center [156, 89] width 171 height 27
type input "Advance America"
type input "[STREET_ADDRESS]"
type input "[US_STATE]"
select select "36"
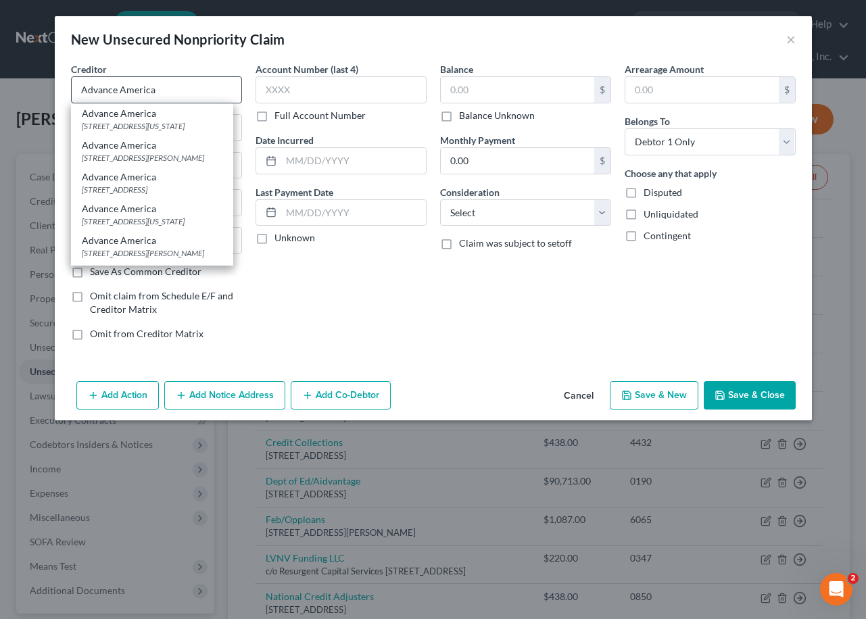
type input "43616"
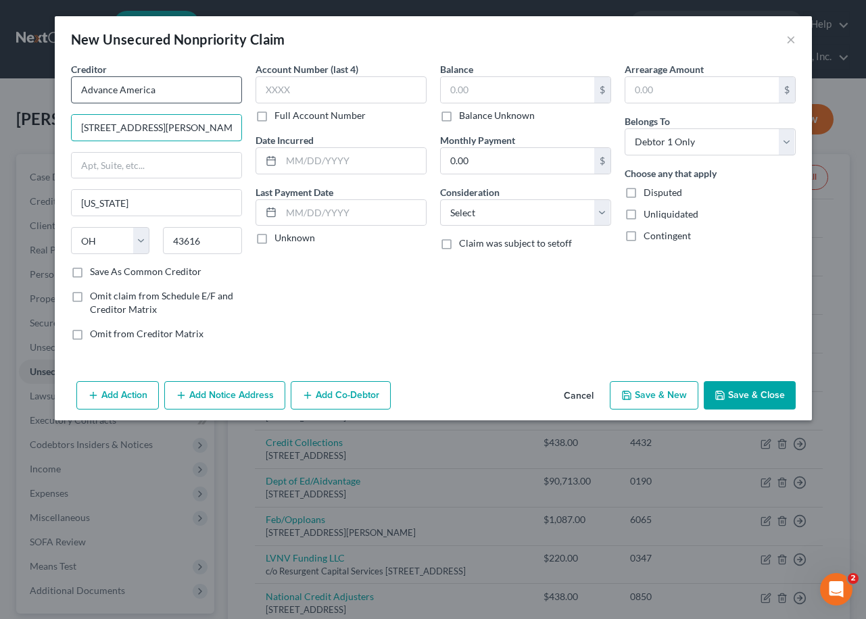
type input "[STREET_ADDRESS][PERSON_NAME]"
type input "[GEOGRAPHIC_DATA]"
select select "10"
type input "30318"
click at [90, 268] on label "Save As Common Creditor" at bounding box center [146, 272] width 112 height 14
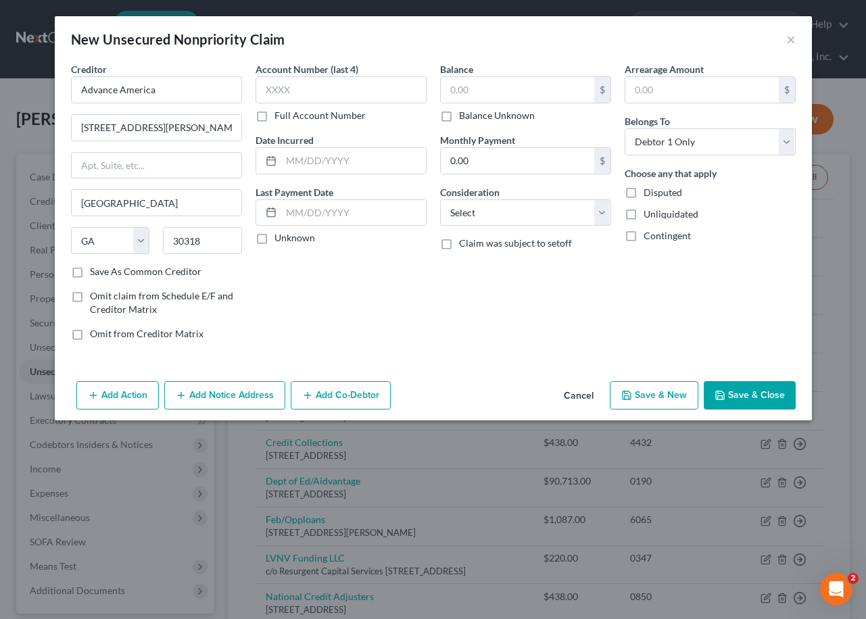
click at [95, 268] on input "Save As Common Creditor" at bounding box center [99, 269] width 9 height 9
checkbox input "true"
click at [298, 87] on input "text" at bounding box center [340, 89] width 171 height 27
type input "9435"
click at [524, 99] on input "text" at bounding box center [517, 90] width 153 height 26
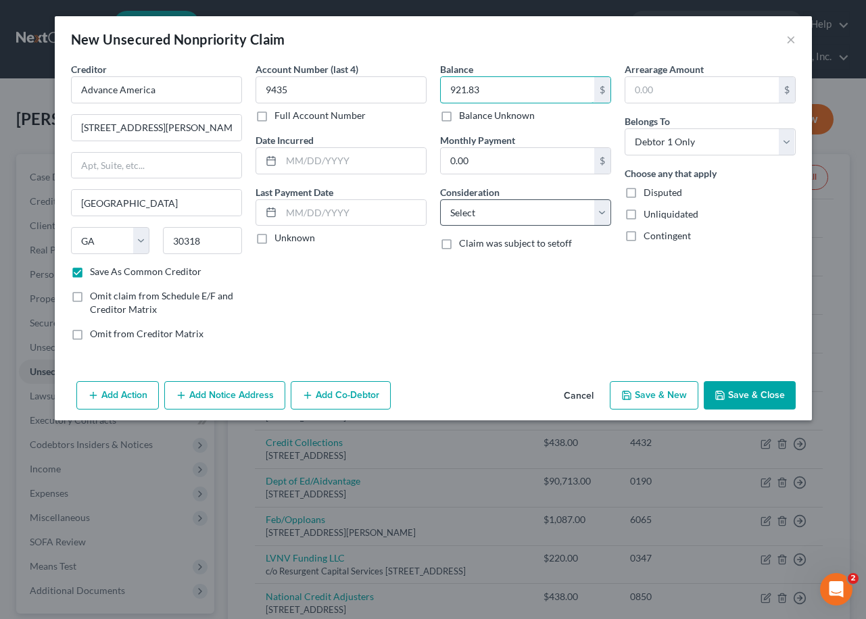
type input "921.83"
click at [495, 212] on select "Select Cable / Satellite Services Collection Agency Credit Card Debt Debt Couns…" at bounding box center [525, 212] width 171 height 27
click at [488, 216] on select "Select Cable / Satellite Services Collection Agency Credit Card Debt Debt Couns…" at bounding box center [525, 212] width 171 height 27
click at [667, 395] on button "Save & New" at bounding box center [654, 395] width 89 height 28
checkbox input "false"
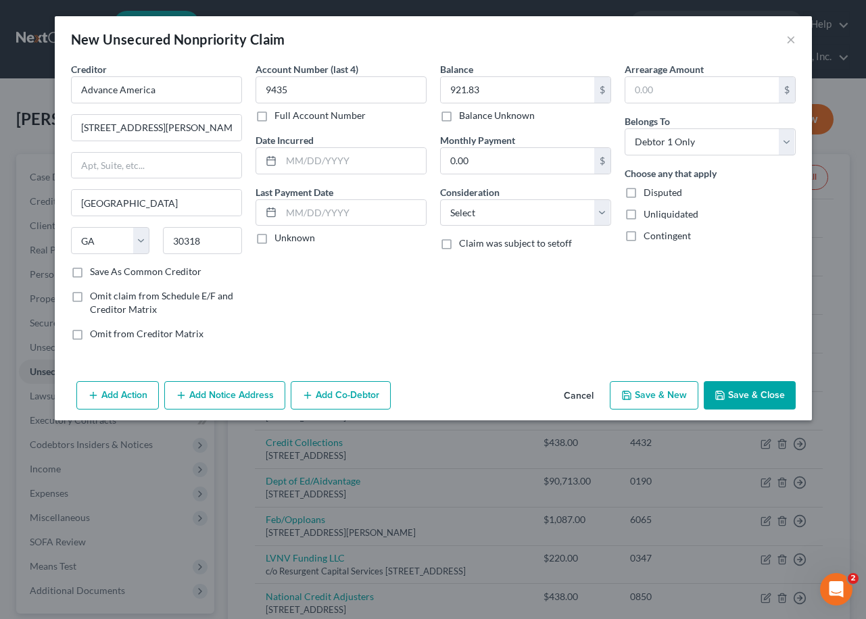
select select "0"
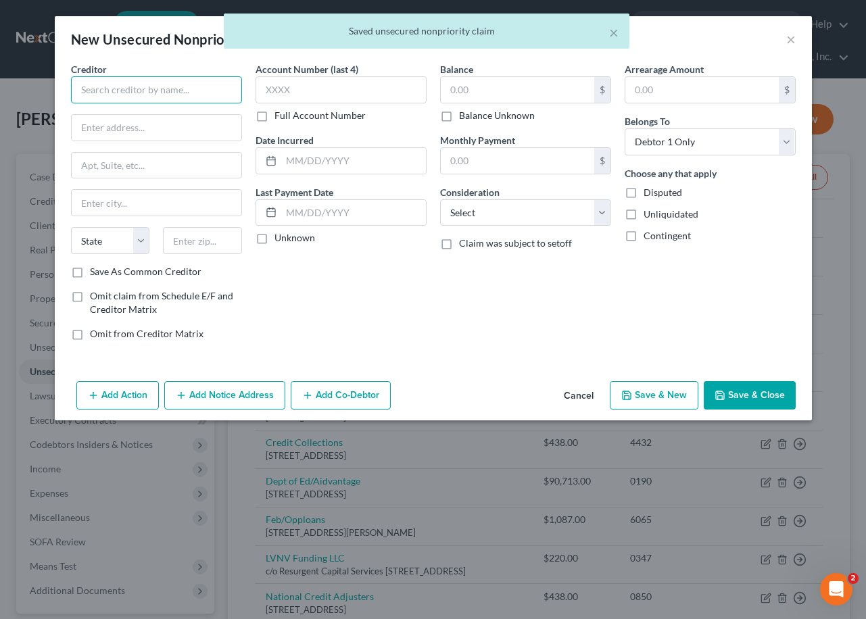
click at [142, 93] on input "text" at bounding box center [156, 89] width 171 height 27
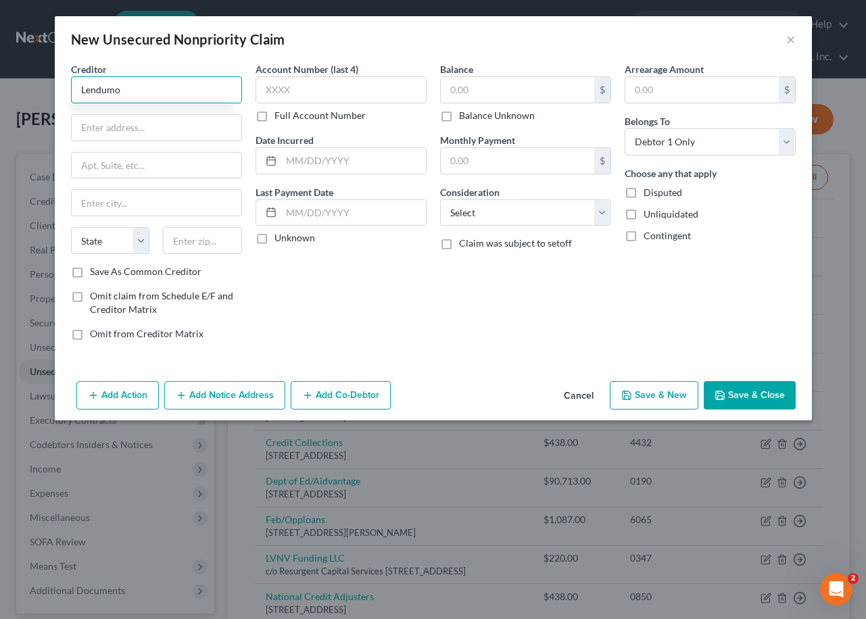
type input "Lendumo"
click at [281, 91] on input "text" at bounding box center [340, 89] width 171 height 27
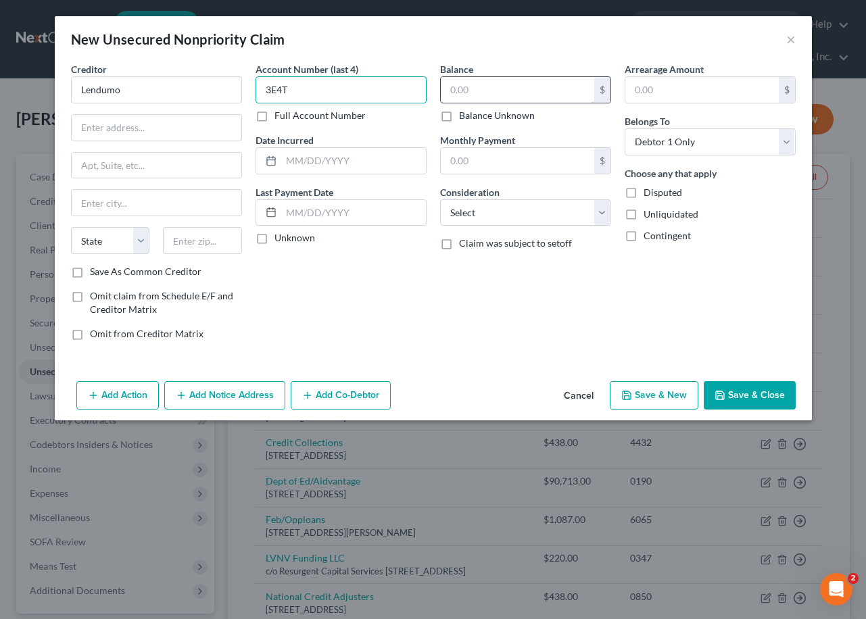
type input "3E4T"
click at [506, 83] on input "text" at bounding box center [517, 90] width 153 height 26
type input "1,068.54"
click at [549, 214] on select "Select Cable / Satellite Services Collection Agency Credit Card Debt Debt Couns…" at bounding box center [525, 212] width 171 height 27
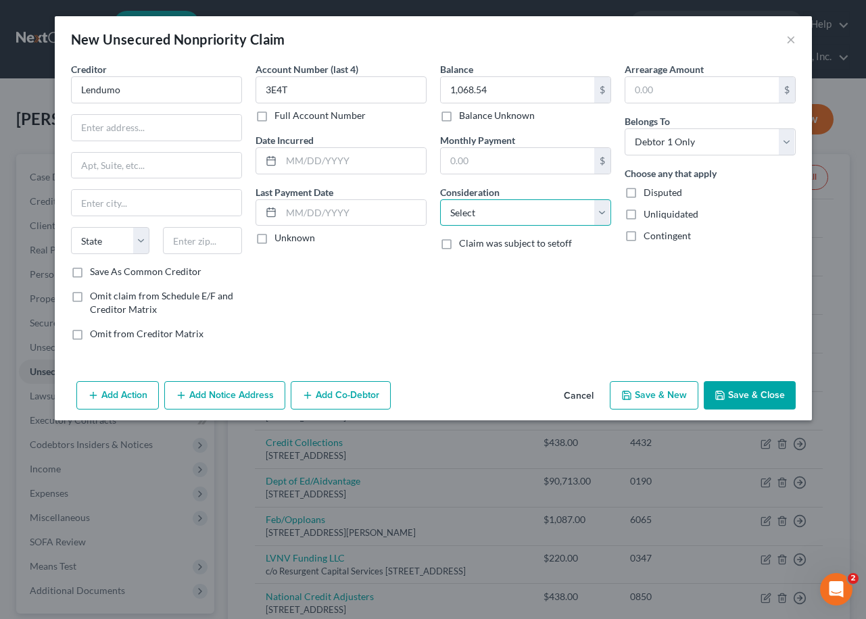
select select "10"
click at [440, 199] on select "Select Cable / Satellite Services Collection Agency Credit Card Debt Debt Couns…" at bounding box center [525, 212] width 171 height 27
click at [218, 132] on input "text" at bounding box center [157, 128] width 170 height 26
paste input "PO BOX 542"
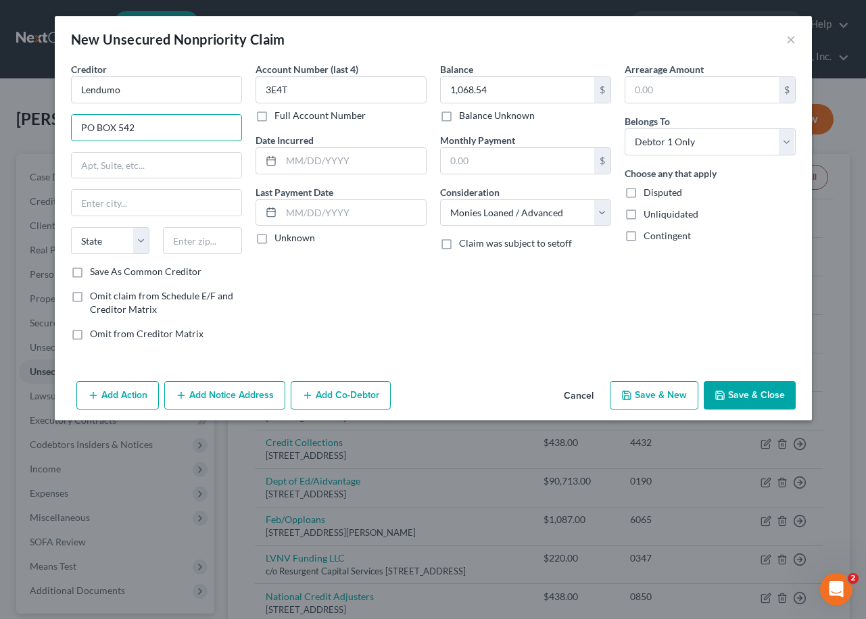
type input "PO BOX 542"
click at [192, 243] on input "text" at bounding box center [202, 240] width 79 height 27
paste input "54538"
type input "54538"
type input "Lac Du Flambeau"
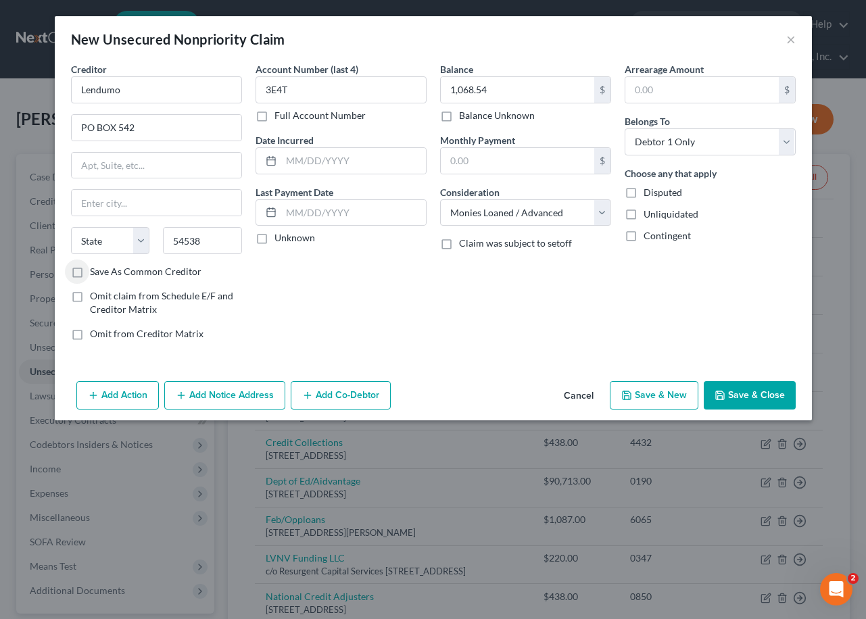
select select "52"
click at [90, 273] on label "Save As Common Creditor" at bounding box center [146, 272] width 112 height 14
click at [95, 273] on input "Save As Common Creditor" at bounding box center [99, 269] width 9 height 9
click at [741, 395] on button "Save & Close" at bounding box center [750, 395] width 92 height 28
checkbox input "false"
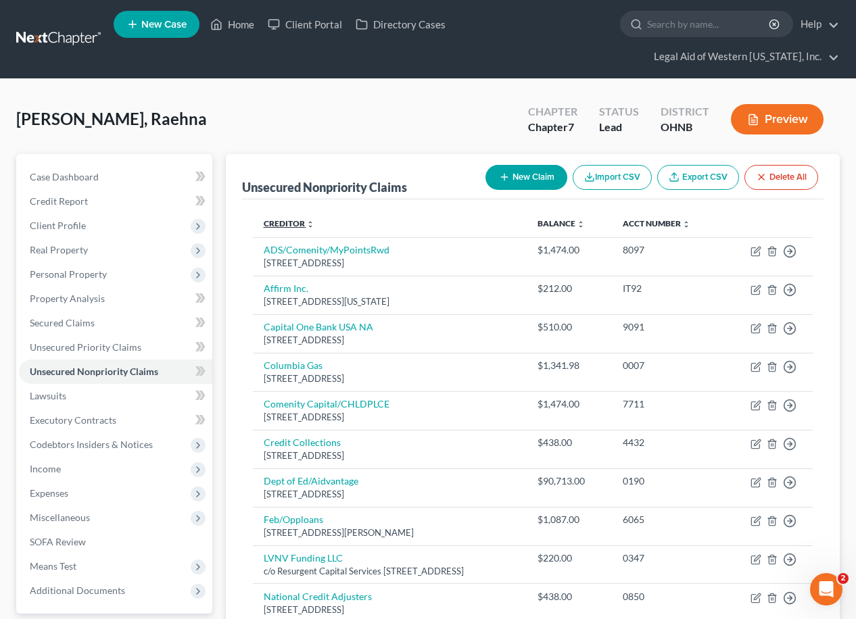
click at [293, 218] on link "Creditor expand_more expand_less unfold_more" at bounding box center [289, 223] width 51 height 10
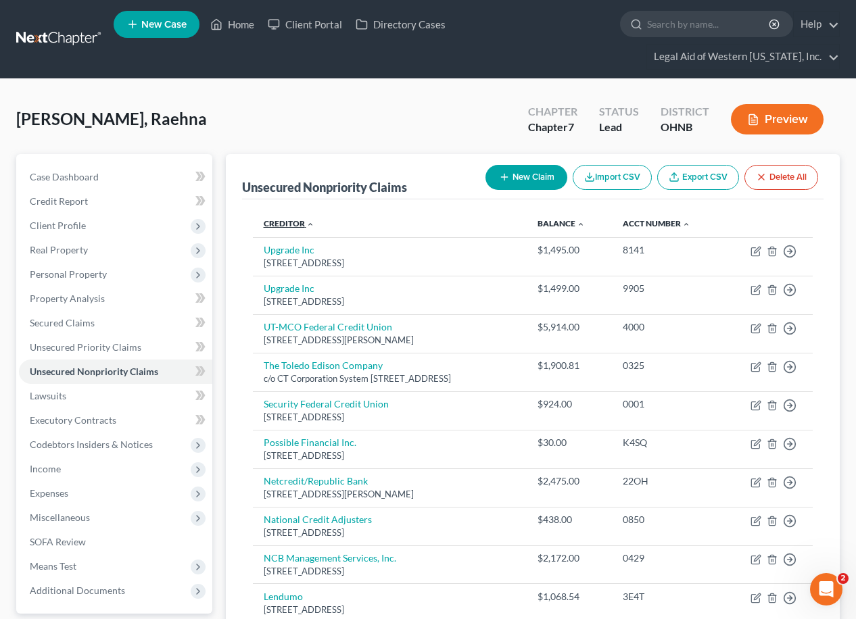
click at [292, 218] on link "Creditor expand_more expand_less unfold_more" at bounding box center [289, 223] width 51 height 10
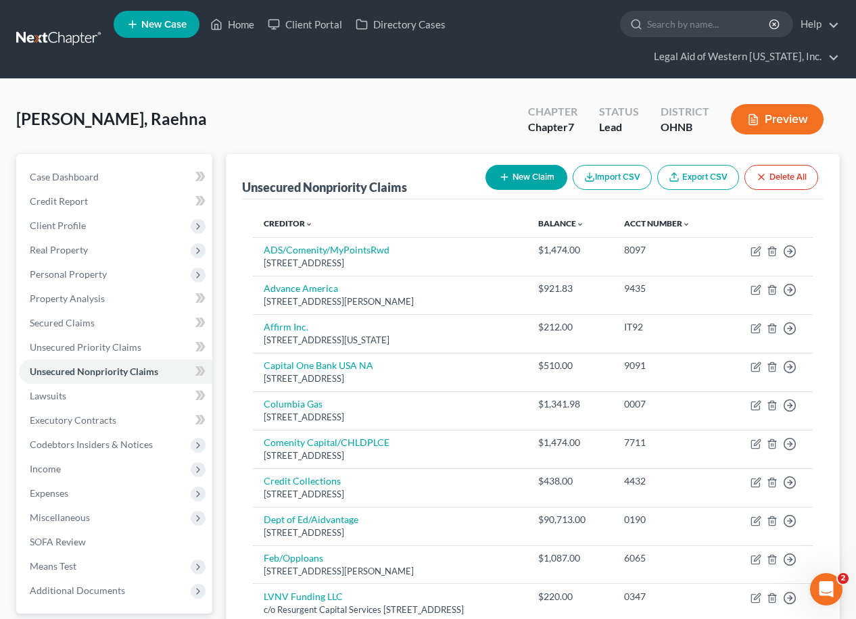
click at [368, 95] on div "[PERSON_NAME], Raehna Upgraded Chapter Chapter 7 Status Lead District [GEOGRAPH…" at bounding box center [427, 124] width 823 height 59
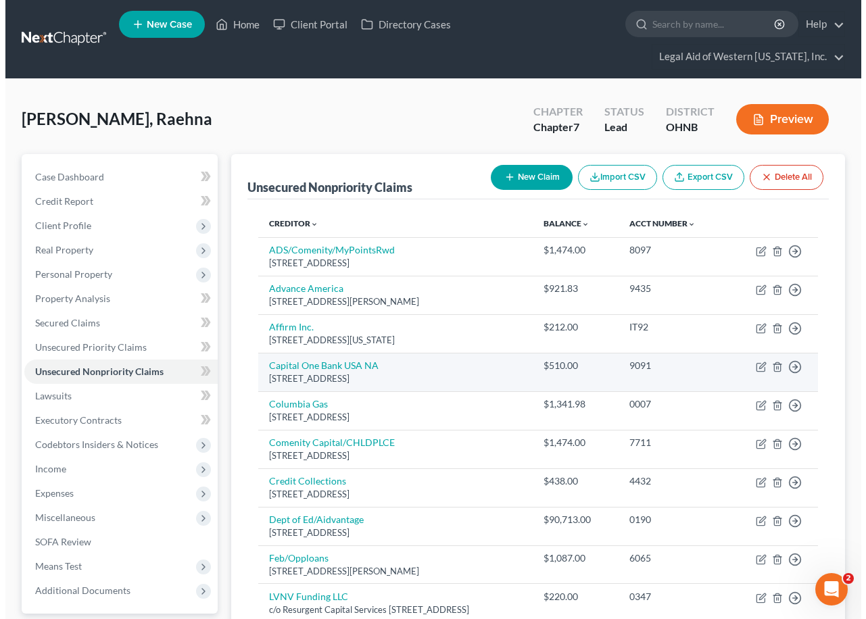
scroll to position [68, 0]
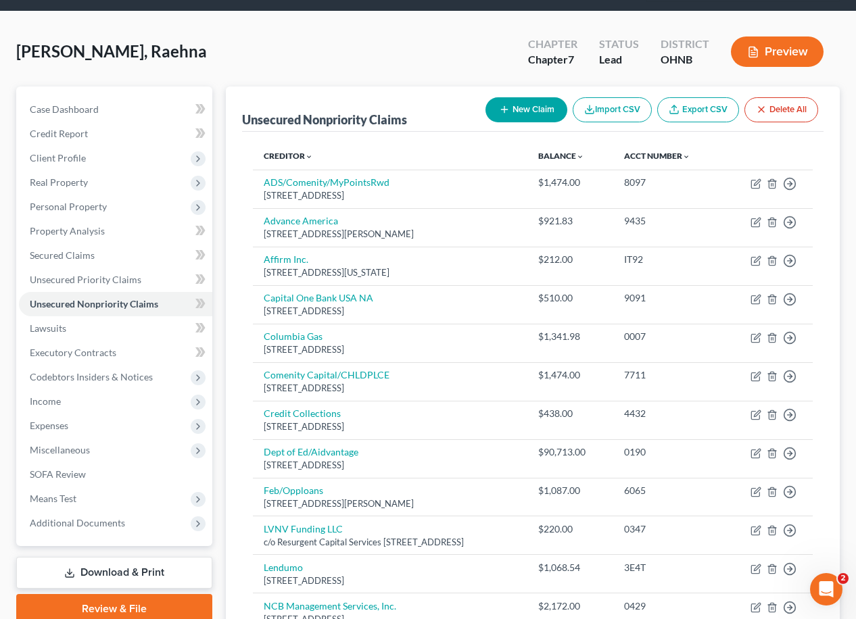
click at [508, 97] on button "New Claim" at bounding box center [526, 109] width 82 height 25
select select "0"
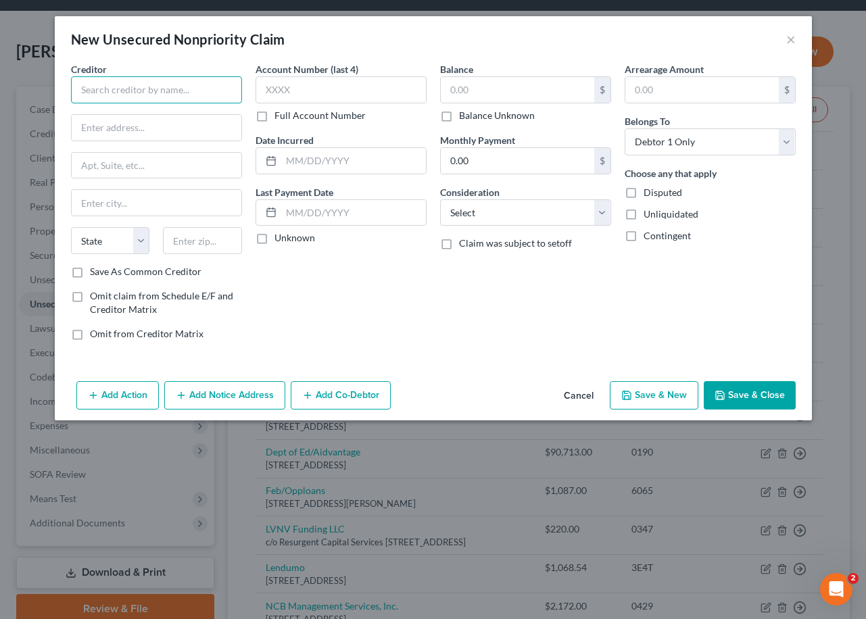
click at [115, 91] on input "text" at bounding box center [156, 89] width 171 height 27
type input "Katapult"
type input "[STREET_ADDRESS]"
type input "Suite 517"
type input "[GEOGRAPHIC_DATA]"
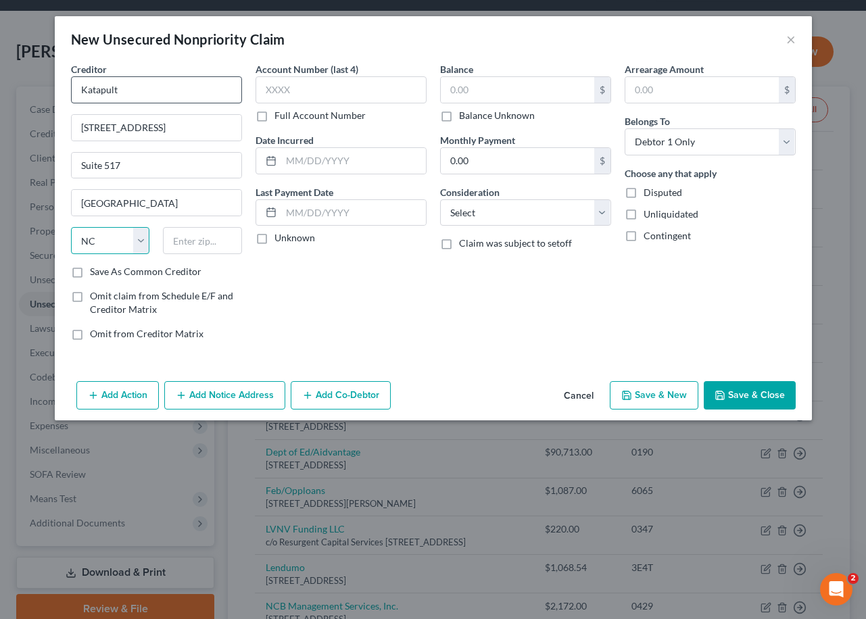
select select "35"
type input "14075"
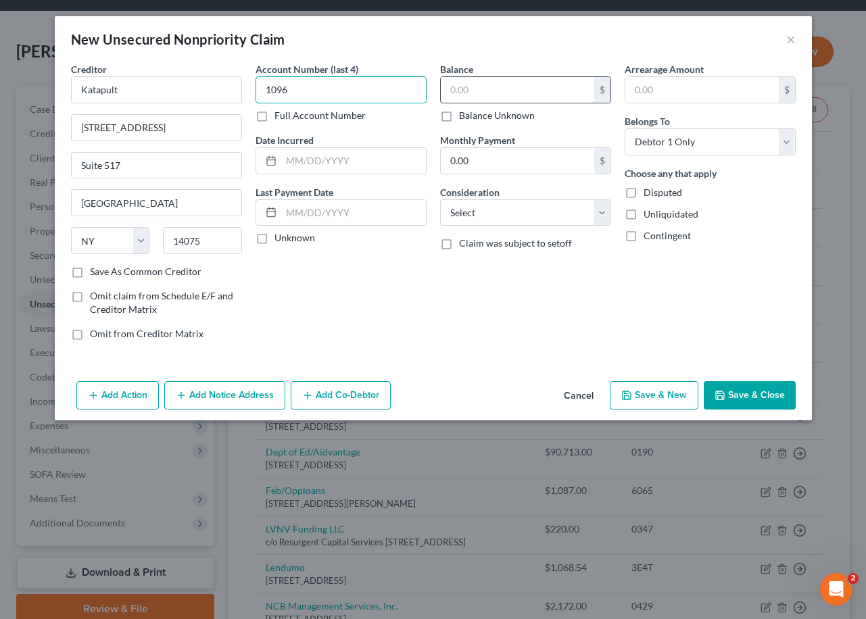
type input "1096"
click at [470, 85] on input "text" at bounding box center [517, 90] width 153 height 26
type input "819.63"
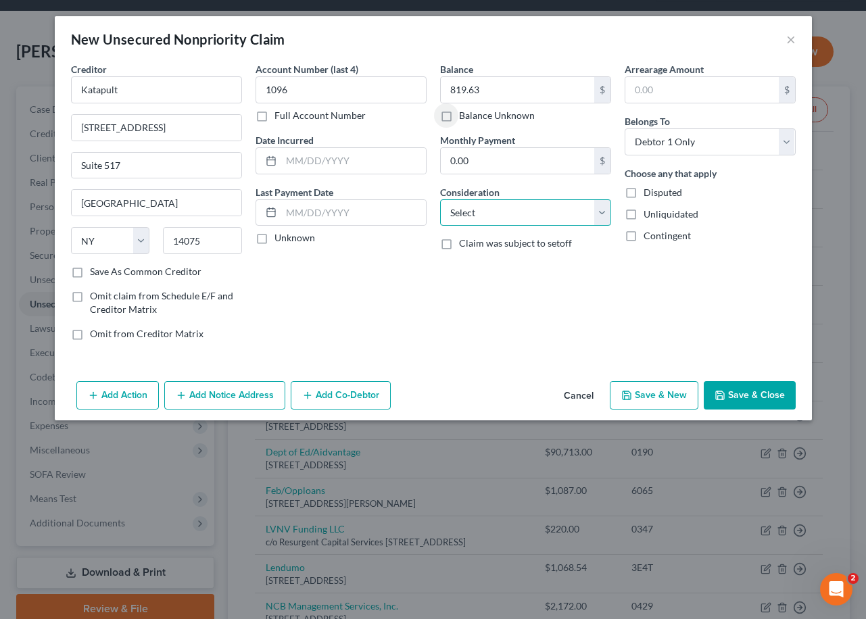
click at [512, 220] on select "Select Cable / Satellite Services Collection Agency Credit Card Debt Debt Couns…" at bounding box center [525, 212] width 171 height 27
select select "1"
click at [440, 199] on select "Select Cable / Satellite Services Collection Agency Credit Card Debt Debt Couns…" at bounding box center [525, 212] width 171 height 27
click at [635, 392] on button "Save & New" at bounding box center [654, 395] width 89 height 28
select select "0"
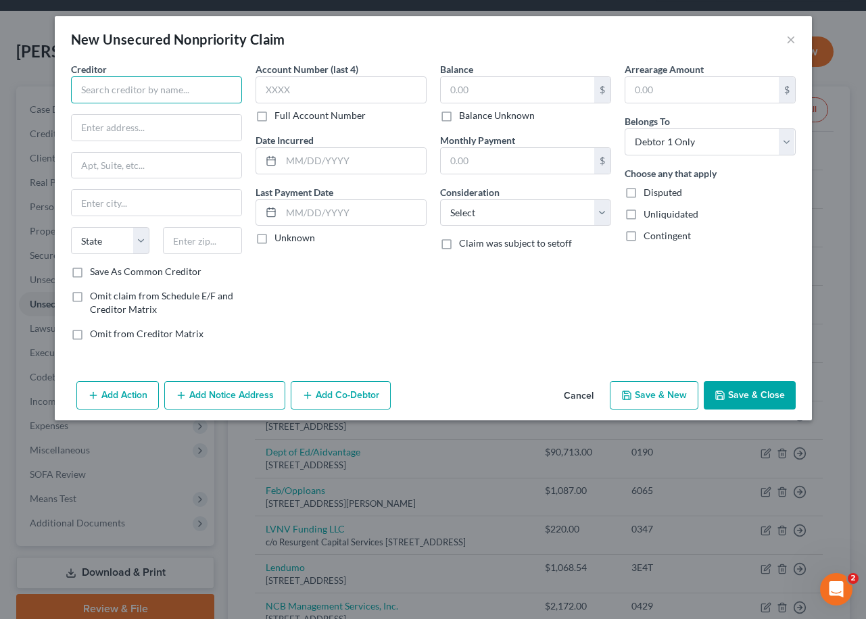
click at [101, 95] on input "text" at bounding box center [156, 89] width 171 height 27
type input "Credit Ninja"
click at [329, 89] on input "text" at bounding box center [340, 89] width 171 height 27
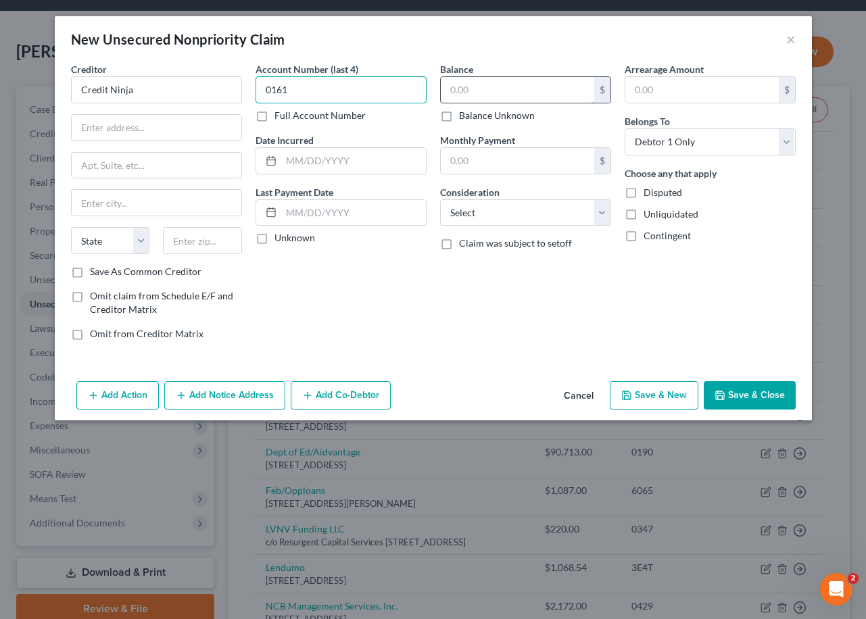
type input "0161"
click at [491, 95] on input "text" at bounding box center [517, 90] width 153 height 26
type input "3,410.87"
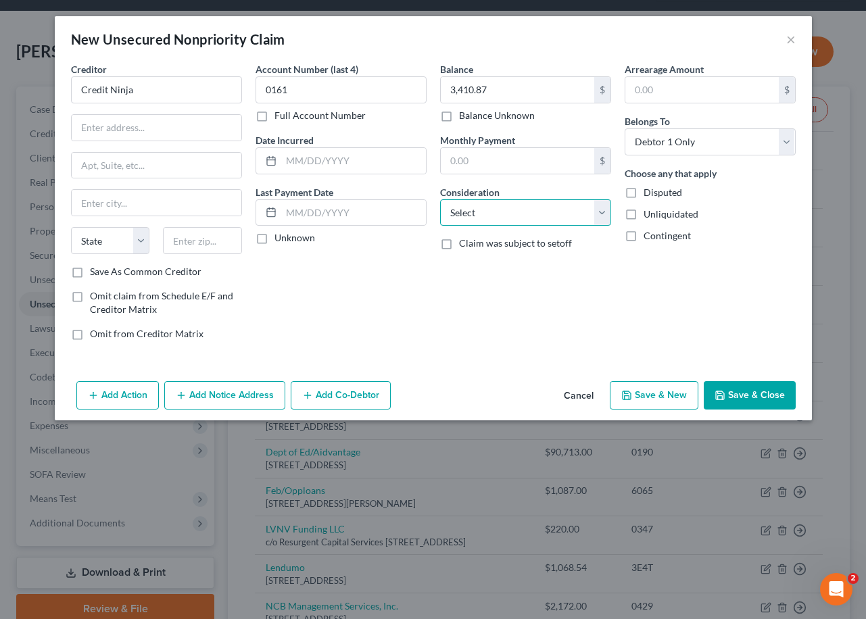
click at [472, 207] on select "Select Cable / Satellite Services Collection Agency Credit Card Debt Debt Couns…" at bounding box center [525, 212] width 171 height 27
select select "1"
click at [440, 199] on select "Select Cable / Satellite Services Collection Agency Credit Card Debt Debt Couns…" at bounding box center [525, 212] width 171 height 27
click at [160, 124] on input "text" at bounding box center [157, 128] width 170 height 26
paste input "[STREET_ADDRESS]"
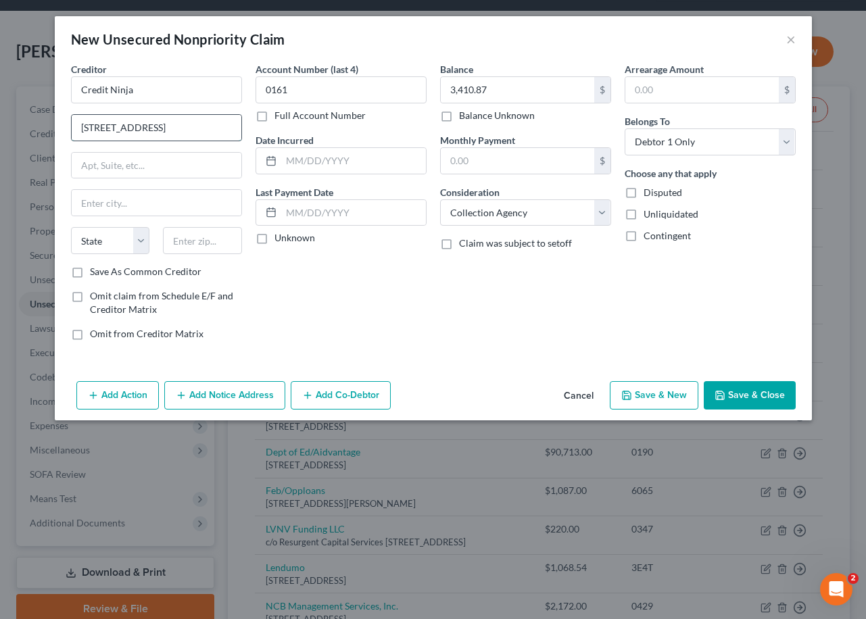
scroll to position [0, 5]
type input "[STREET_ADDRESS]"
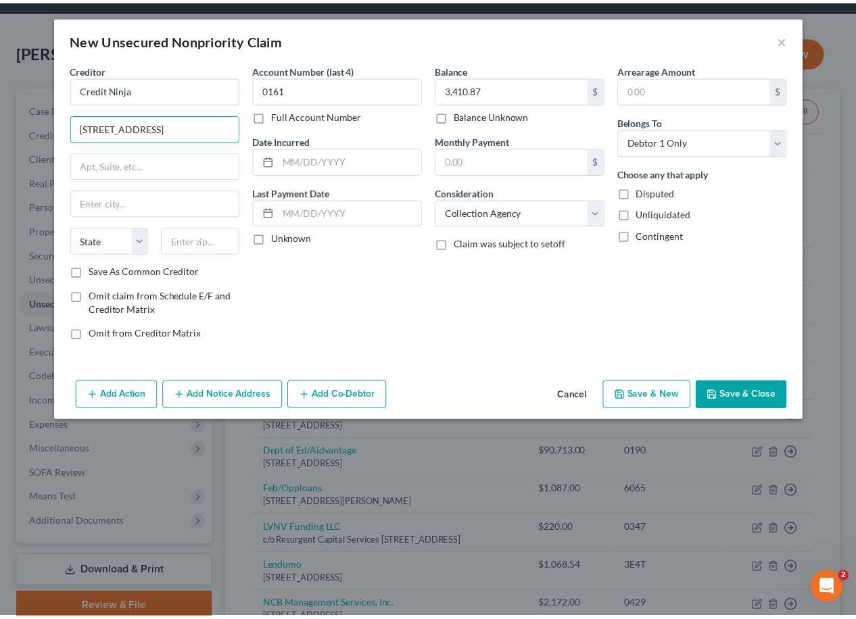
scroll to position [0, 0]
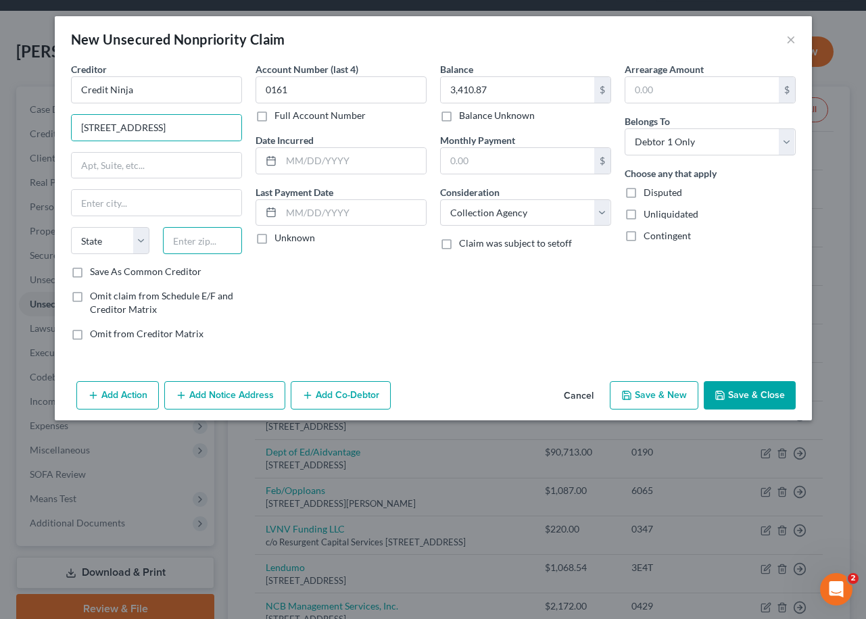
click at [193, 241] on input "text" at bounding box center [202, 240] width 79 height 27
type input "60606"
type input "[GEOGRAPHIC_DATA]"
select select "14"
click at [739, 396] on button "Save & Close" at bounding box center [750, 395] width 92 height 28
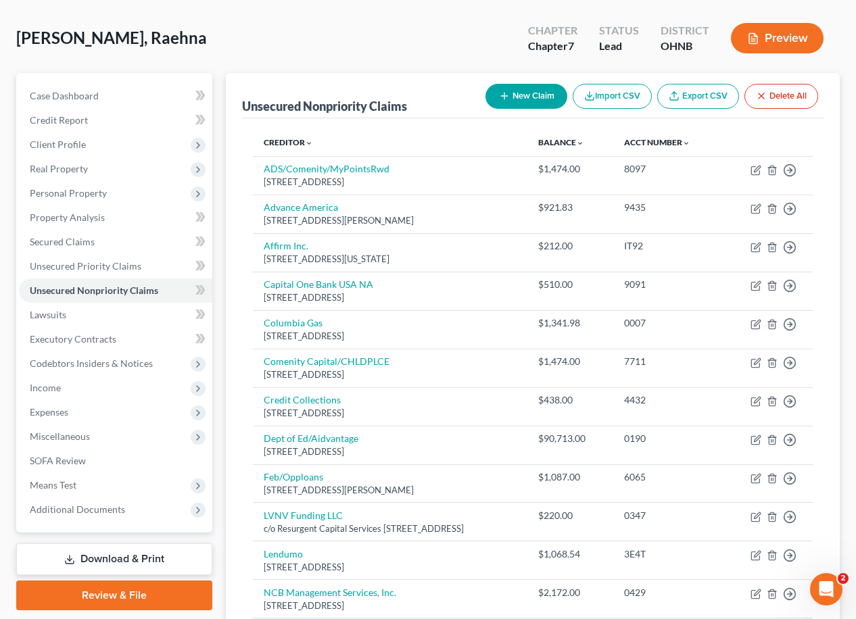
scroll to position [68, 0]
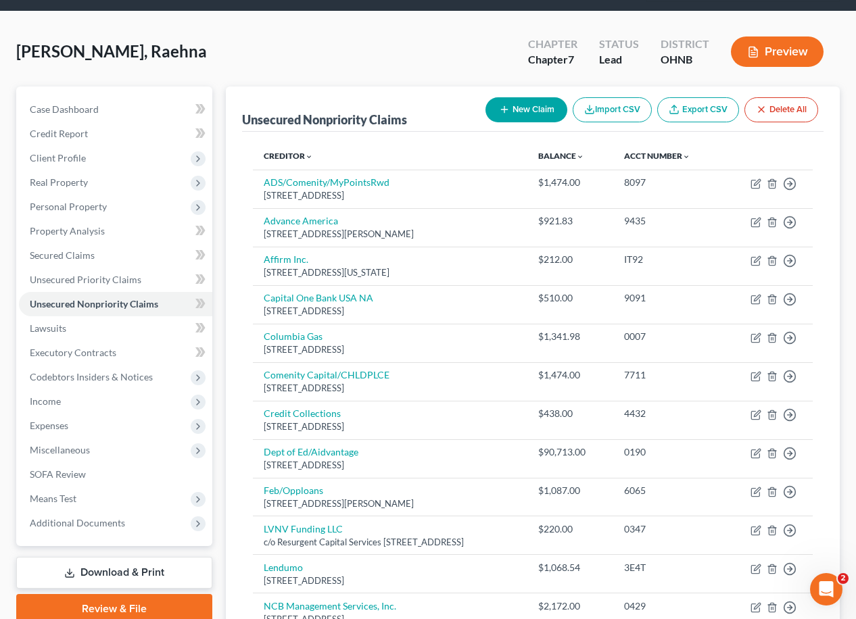
click at [499, 104] on icon "button" at bounding box center [504, 109] width 11 height 11
select select "0"
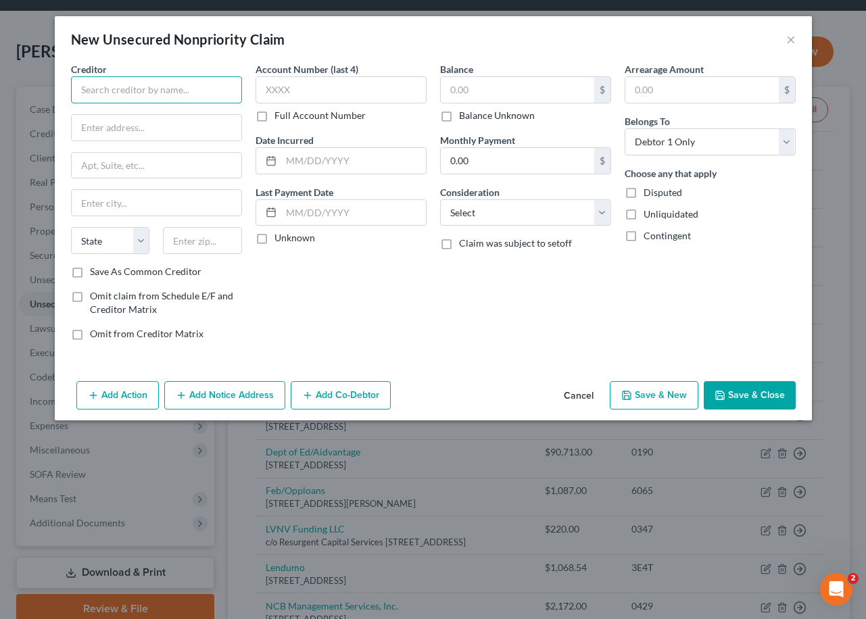
click at [144, 97] on input "text" at bounding box center [156, 89] width 171 height 27
type input "National Debt Collection Agency"
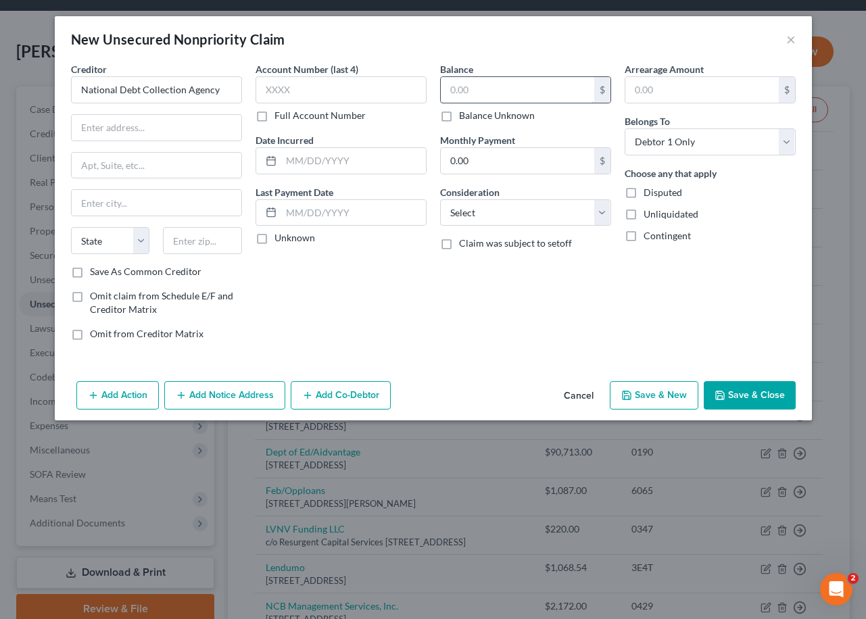
click at [458, 94] on input "text" at bounding box center [517, 90] width 153 height 26
type input "1,080.23"
click at [506, 212] on select "Select Cable / Satellite Services Collection Agency Credit Card Debt Debt Couns…" at bounding box center [525, 212] width 171 height 27
select select "1"
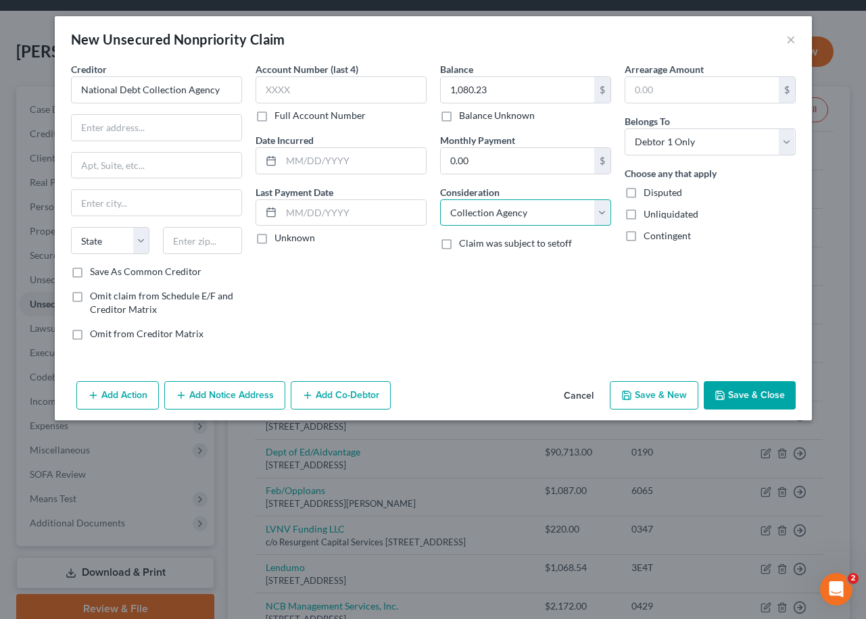
click at [440, 199] on select "Select Cable / Satellite Services Collection Agency Credit Card Debt Debt Couns…" at bounding box center [525, 212] width 171 height 27
click at [308, 82] on input "text" at bounding box center [340, 89] width 171 height 27
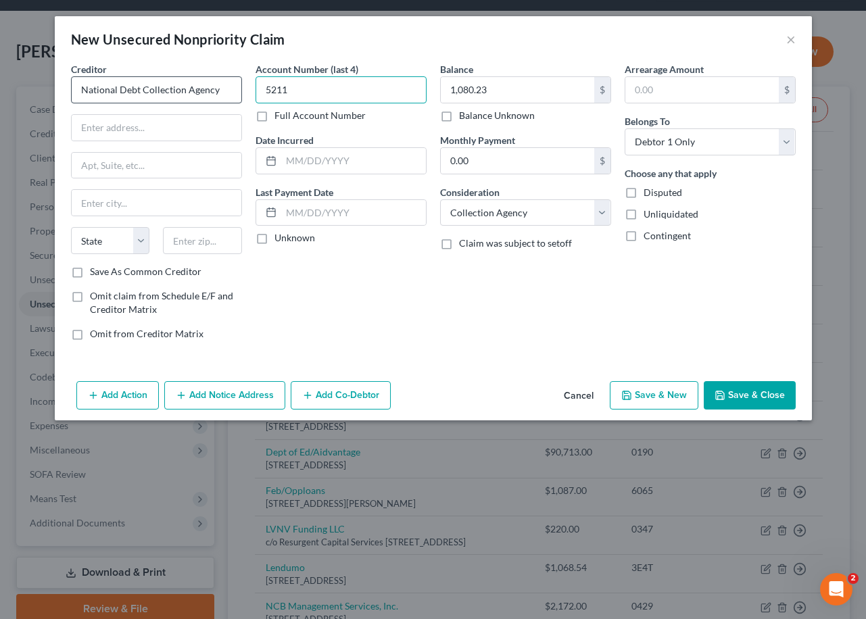
type input "5211"
drag, startPoint x: 235, startPoint y: 91, endPoint x: 26, endPoint y: 107, distance: 208.8
click at [26, 107] on div "New Unsecured Nonpriority Claim × Creditor * National Debt Collection Agency St…" at bounding box center [433, 309] width 866 height 619
click at [754, 399] on button "Save & Close" at bounding box center [750, 395] width 92 height 28
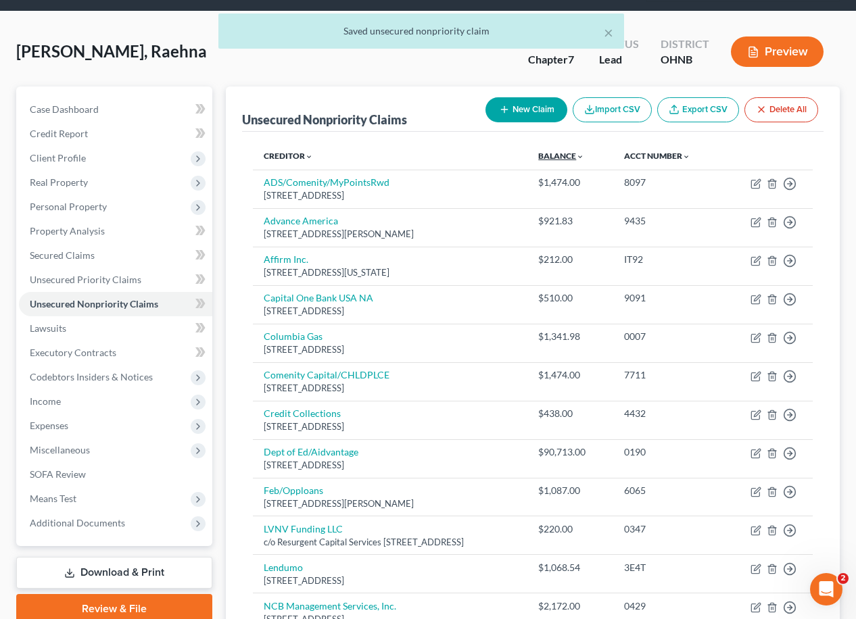
click at [584, 151] on link "Balance expand_more expand_less unfold_more" at bounding box center [561, 156] width 46 height 10
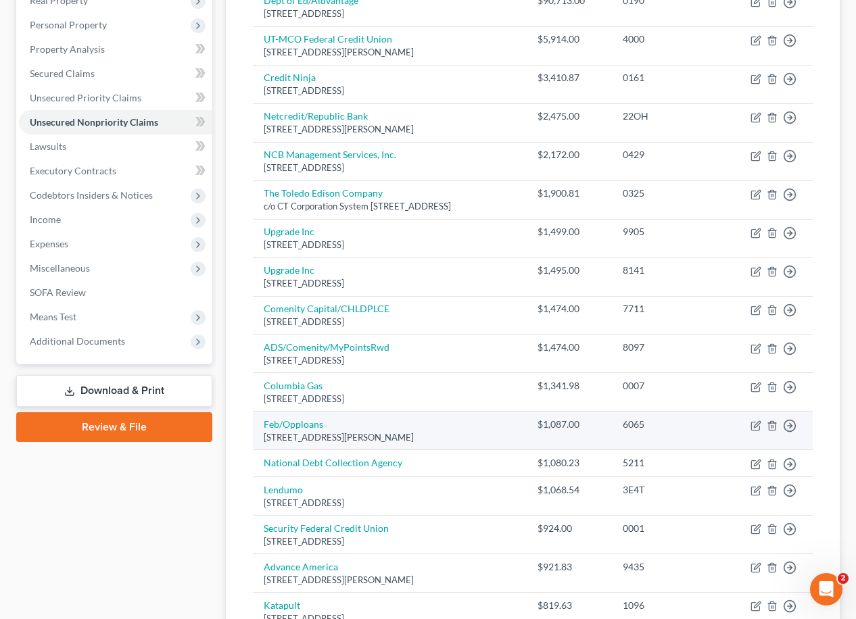
scroll to position [270, 0]
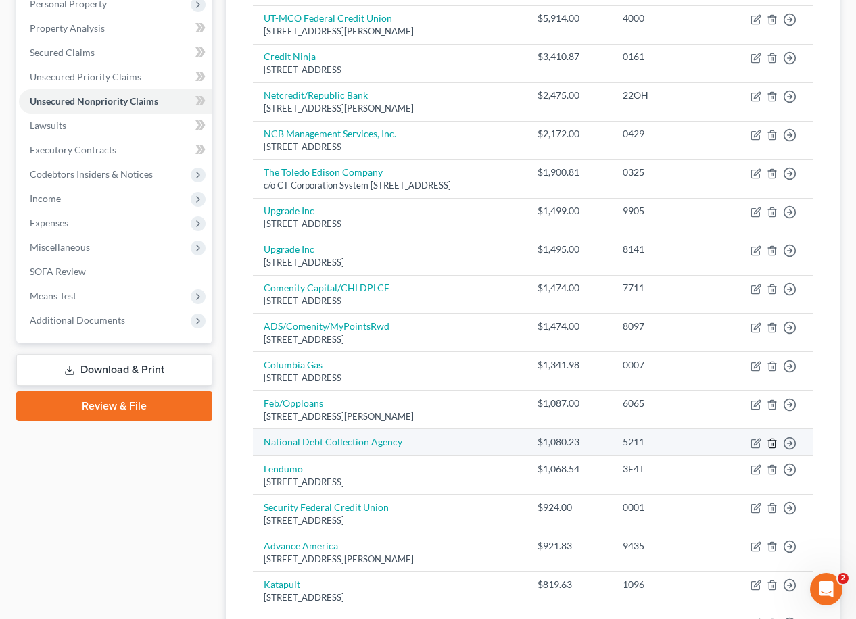
click at [774, 441] on icon "button" at bounding box center [771, 443] width 11 height 11
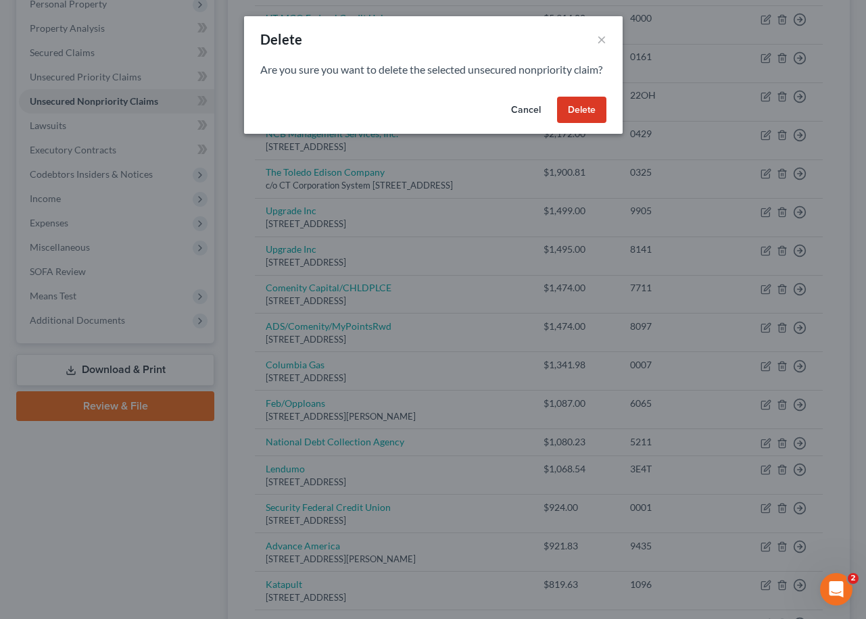
click at [585, 124] on button "Delete" at bounding box center [581, 110] width 49 height 27
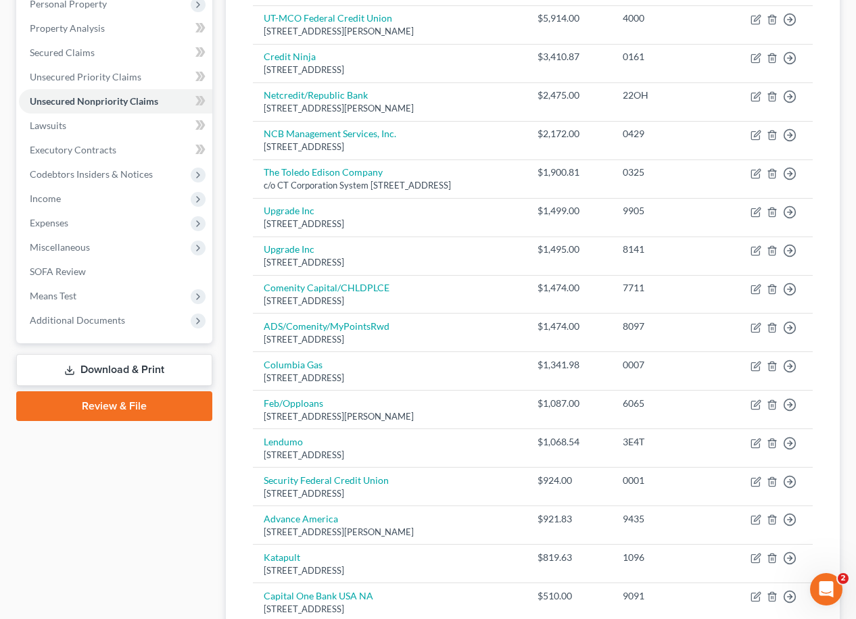
scroll to position [0, 0]
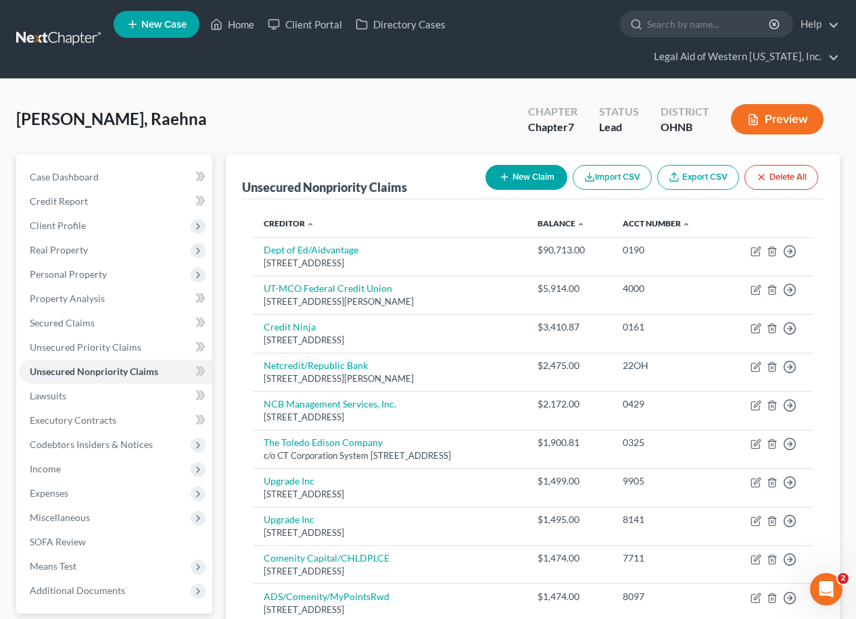
click at [544, 165] on button "New Claim" at bounding box center [526, 177] width 82 height 25
select select "0"
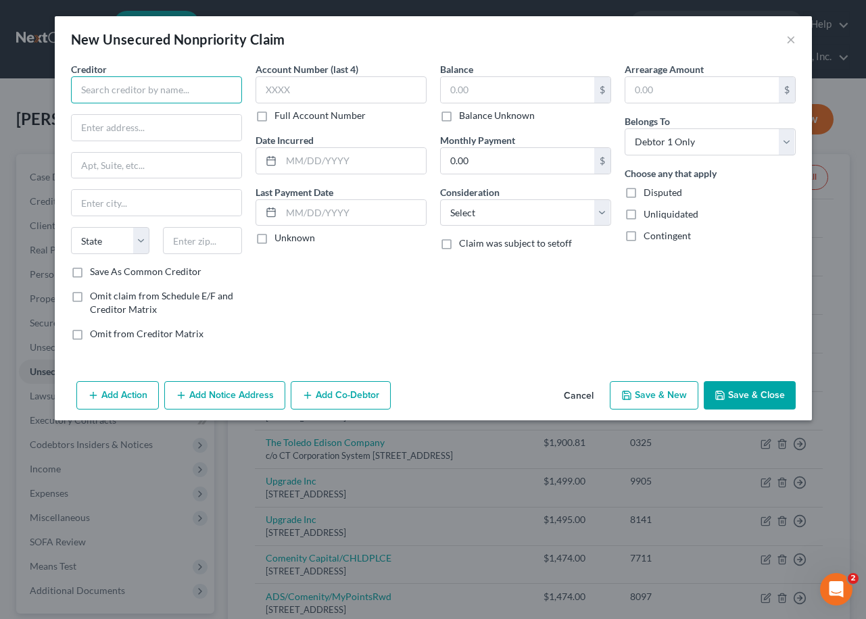
click at [138, 96] on input "text" at bounding box center [156, 89] width 171 height 27
type input "Clear Air Lending"
click at [154, 137] on input "text" at bounding box center [157, 128] width 170 height 26
paste input "[STREET_ADDRESS]"
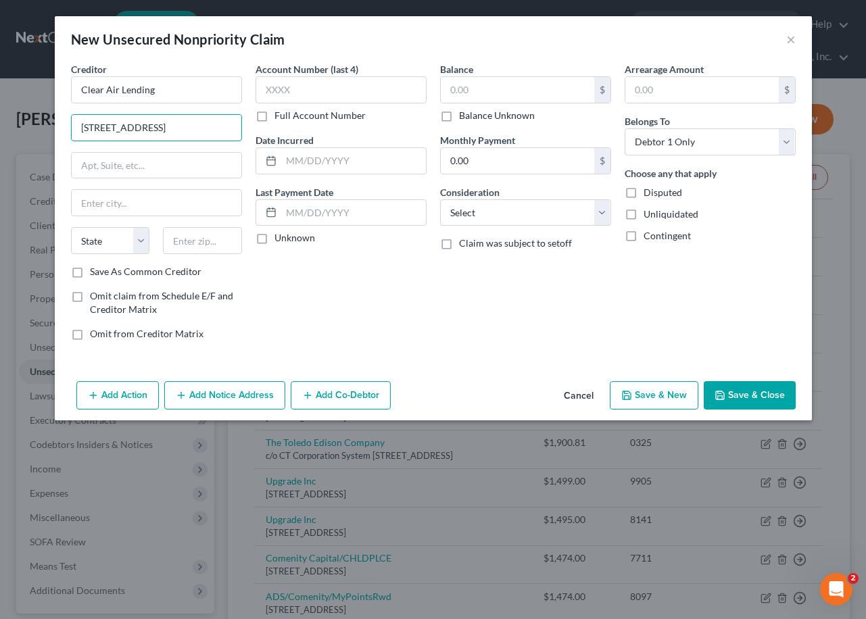
type input "[STREET_ADDRESS]"
click at [200, 247] on input "text" at bounding box center [202, 240] width 79 height 27
paste input "95464"
type input "95464"
type input "Nice"
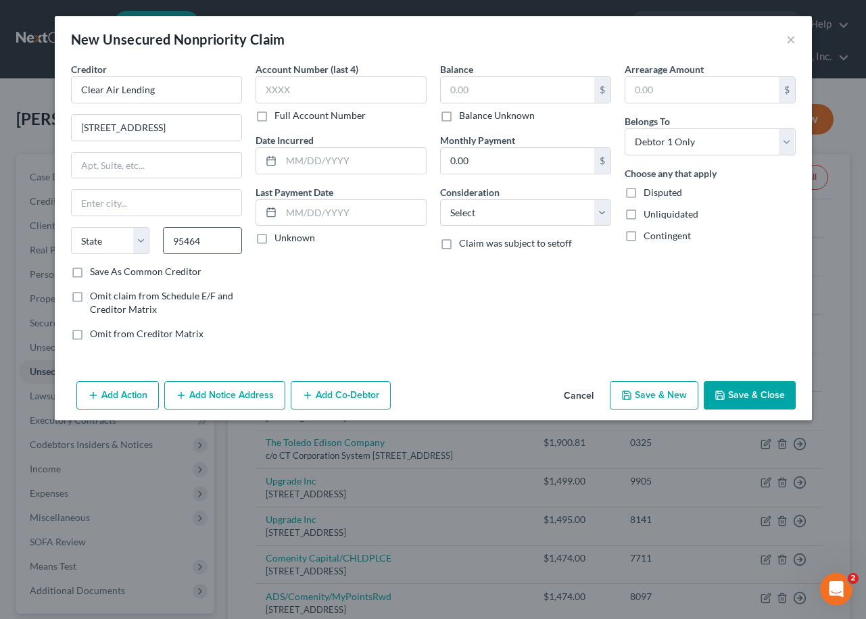
select select "4"
click at [90, 273] on label "Save As Common Creditor" at bounding box center [146, 272] width 112 height 14
click at [95, 273] on input "Save As Common Creditor" at bounding box center [99, 269] width 9 height 9
checkbox input "true"
click at [331, 90] on input "text" at bounding box center [340, 89] width 171 height 27
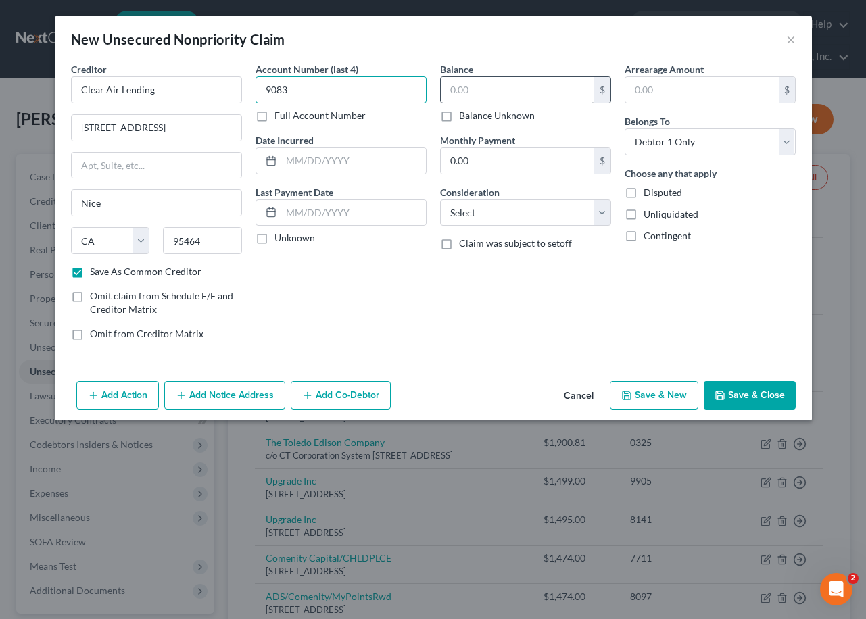
type input "9083"
click at [490, 84] on input "text" at bounding box center [517, 90] width 153 height 26
type input "1,173.42"
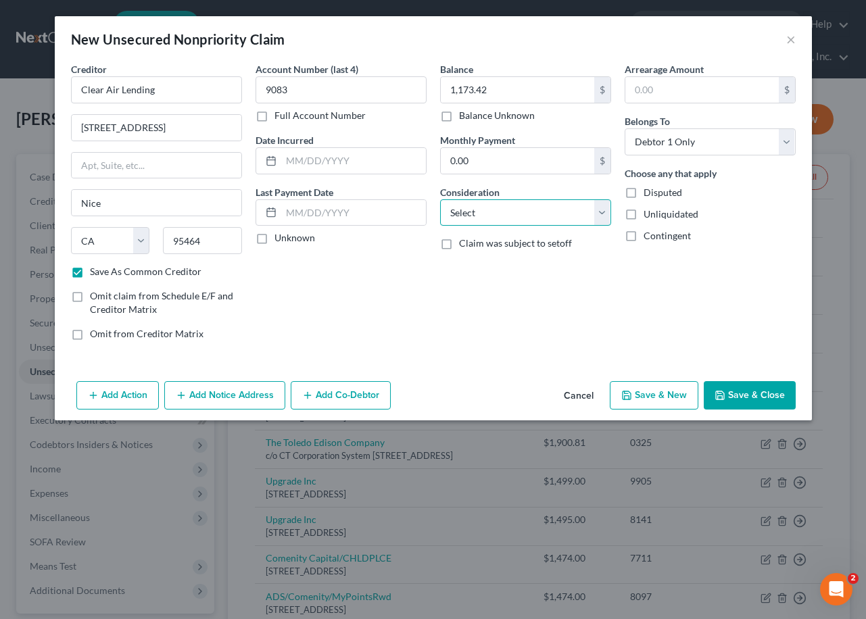
click at [489, 216] on select "Select Cable / Satellite Services Collection Agency Credit Card Debt Debt Couns…" at bounding box center [525, 212] width 171 height 27
select select "10"
click at [440, 199] on select "Select Cable / Satellite Services Collection Agency Credit Card Debt Debt Couns…" at bounding box center [525, 212] width 171 height 27
click at [739, 395] on button "Save & Close" at bounding box center [750, 395] width 92 height 28
checkbox input "false"
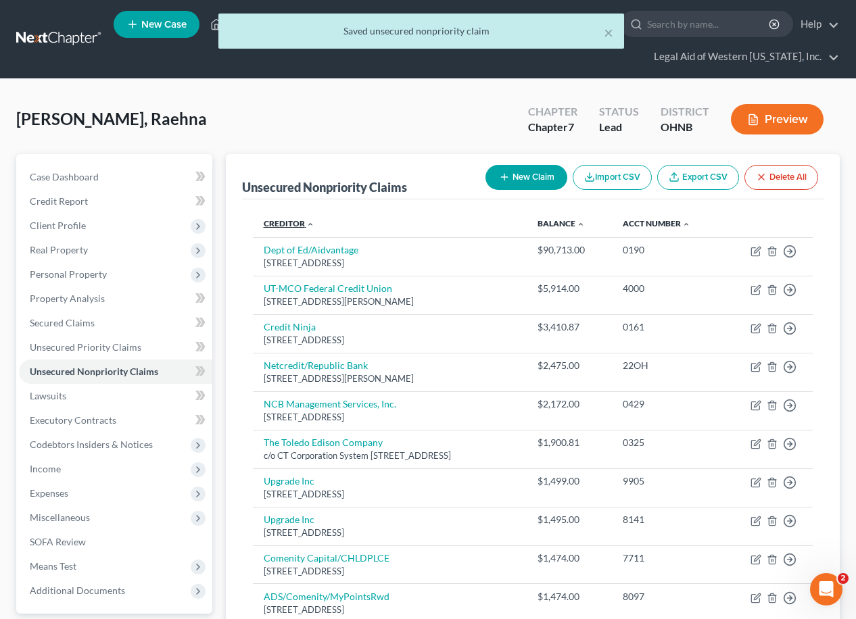
click at [299, 218] on link "Creditor expand_more expand_less unfold_more" at bounding box center [289, 223] width 51 height 10
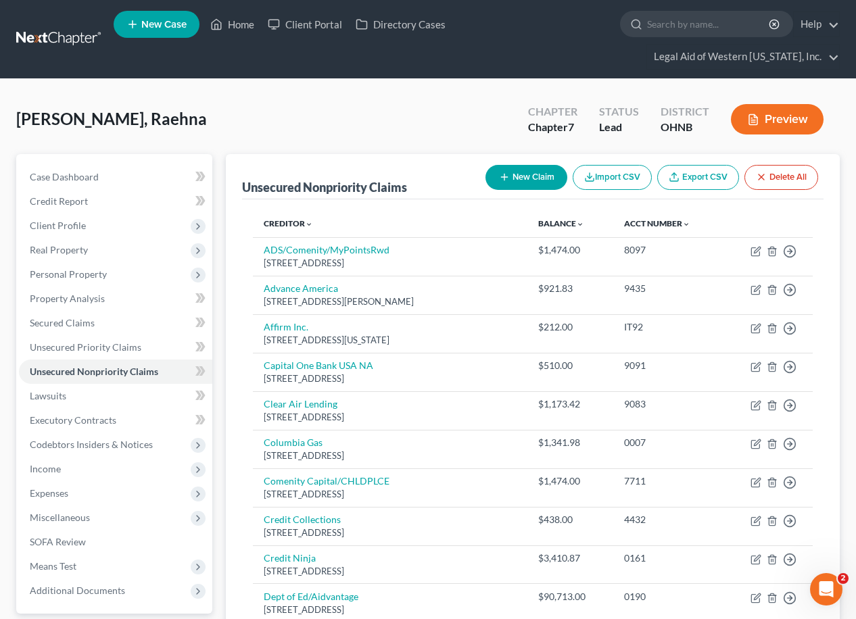
click at [513, 165] on button "New Claim" at bounding box center [526, 177] width 82 height 25
select select "0"
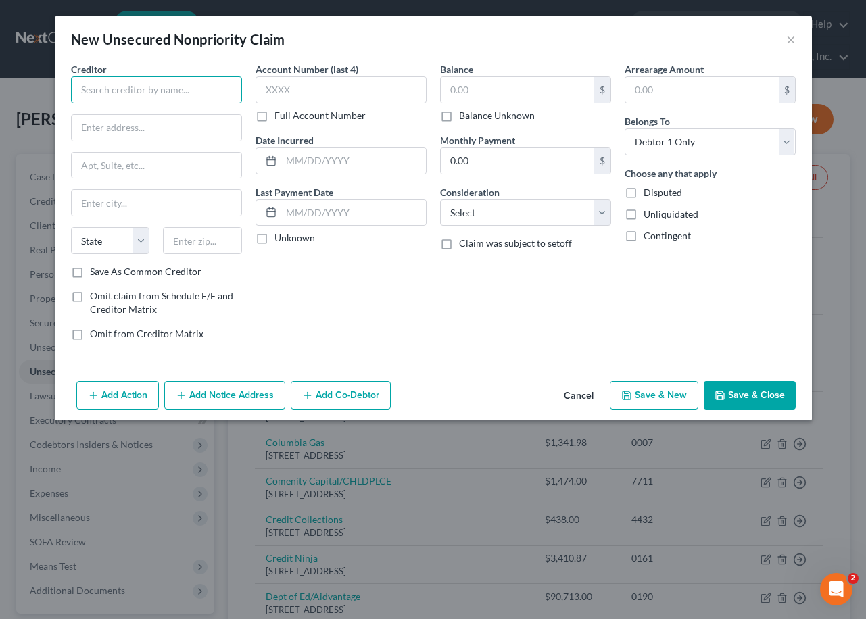
click at [176, 93] on input "text" at bounding box center [156, 89] width 171 height 27
type input "Credit Cube"
type input "[STREET_ADDRESS]"
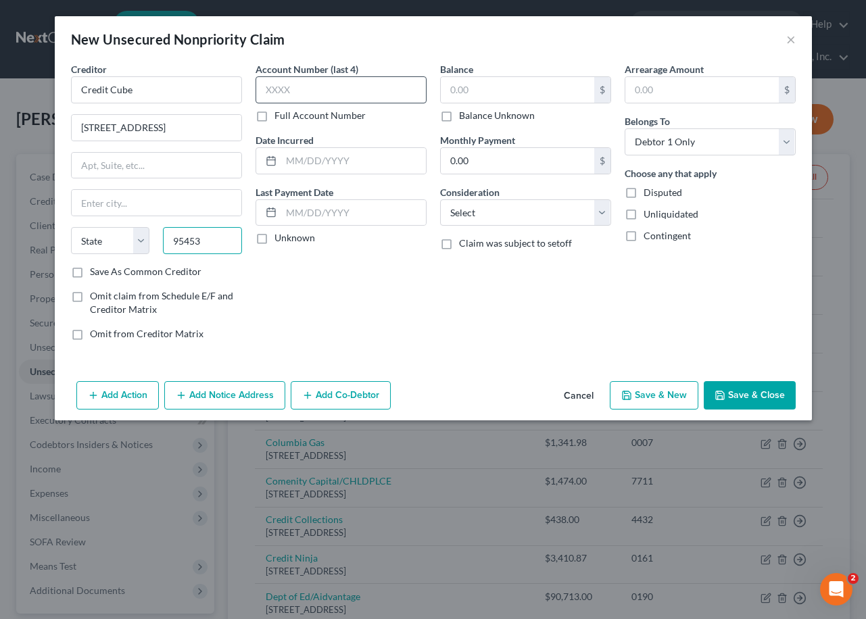
type input "95453"
click at [337, 84] on input "text" at bounding box center [340, 89] width 171 height 27
type input "[GEOGRAPHIC_DATA]"
select select "4"
type input "6739"
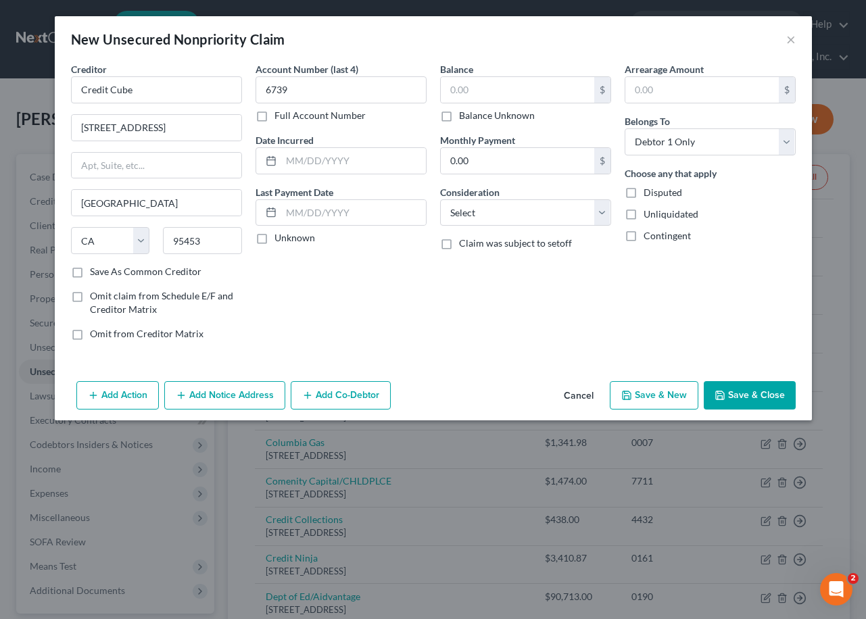
click at [90, 272] on label "Save As Common Creditor" at bounding box center [146, 272] width 112 height 14
click at [95, 272] on input "Save As Common Creditor" at bounding box center [99, 269] width 9 height 9
checkbox input "true"
click at [477, 74] on div "Balance $ Balance Unknown Balance Undetermined $ Balance Unknown" at bounding box center [525, 92] width 171 height 60
click at [474, 88] on input "text" at bounding box center [517, 90] width 153 height 26
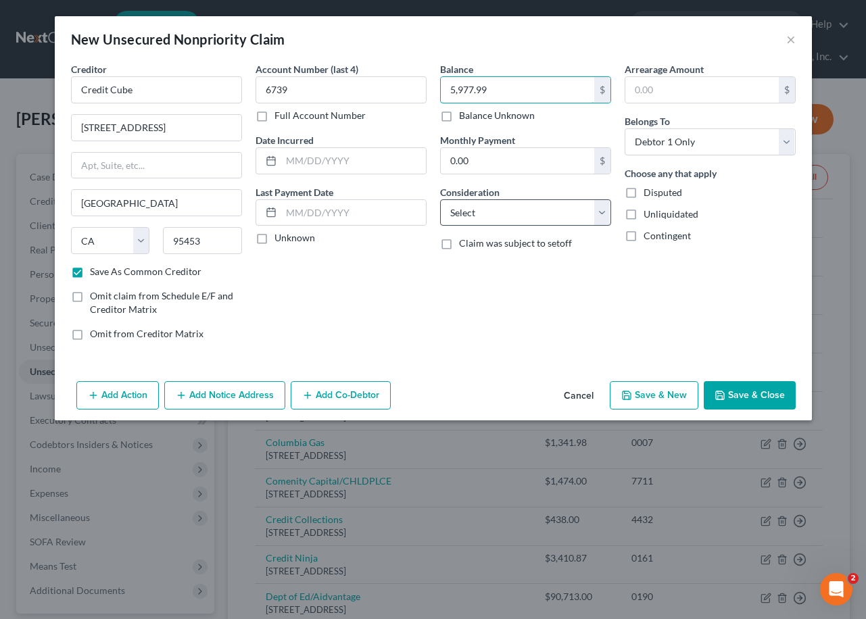
type input "5,977.99"
click at [562, 215] on select "Select Cable / Satellite Services Collection Agency Credit Card Debt Debt Couns…" at bounding box center [525, 212] width 171 height 27
select select "2"
click at [440, 199] on select "Select Cable / Satellite Services Collection Agency Credit Card Debt Debt Couns…" at bounding box center [525, 212] width 171 height 27
click at [747, 391] on button "Save & Close" at bounding box center [750, 395] width 92 height 28
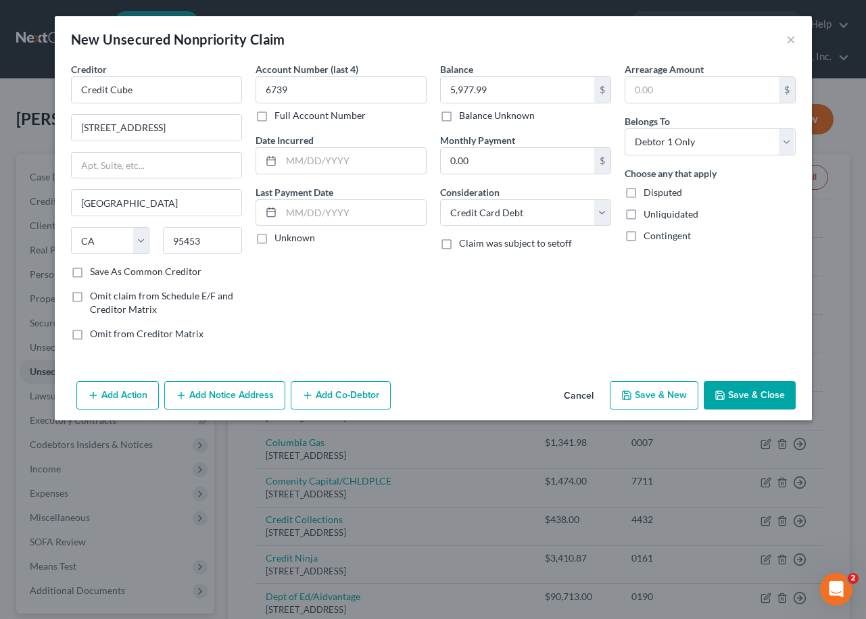
checkbox input "false"
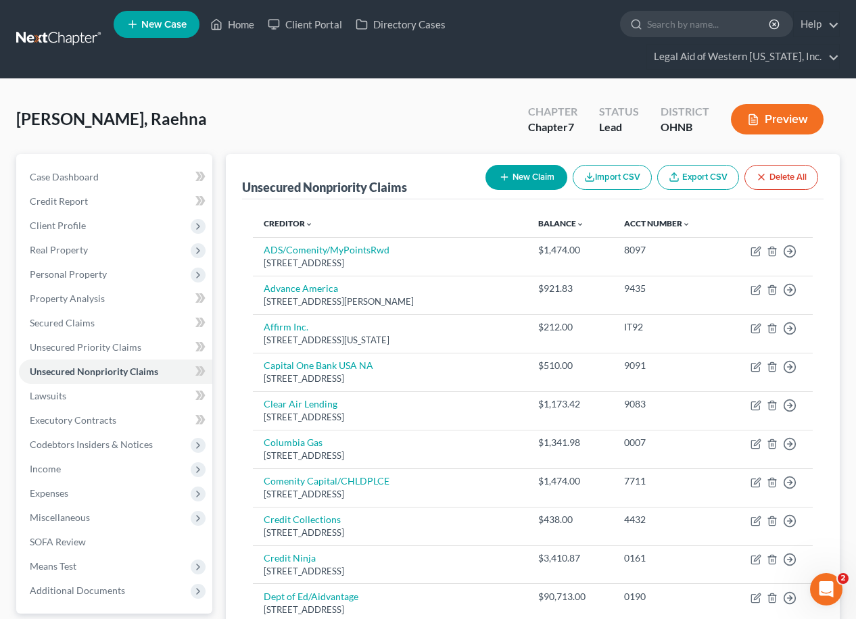
click at [395, 95] on div "[PERSON_NAME], Raehna Upgraded Chapter Chapter 7 Status Lead District [GEOGRAPH…" at bounding box center [427, 124] width 823 height 59
click at [526, 165] on button "New Claim" at bounding box center [526, 177] width 82 height 25
select select "0"
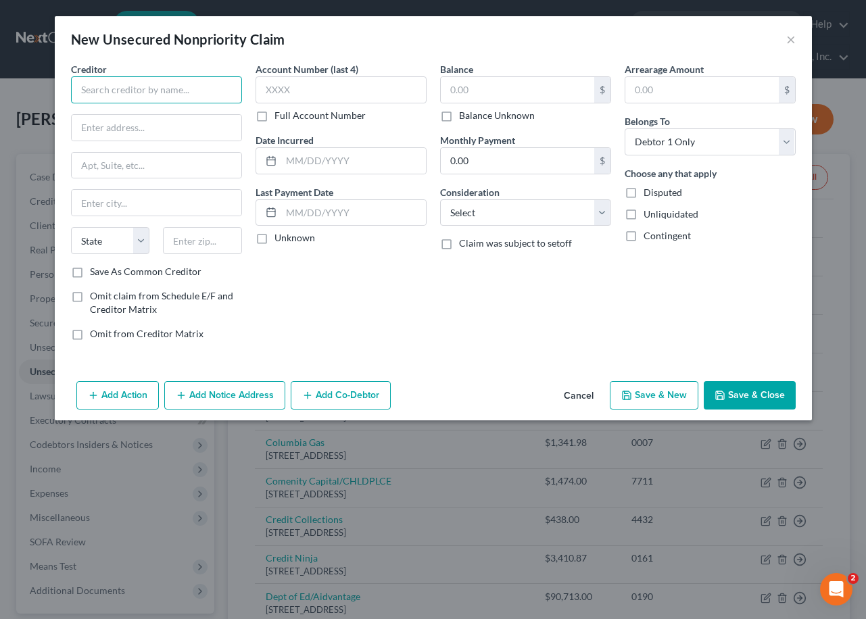
click at [160, 95] on input "text" at bounding box center [156, 89] width 171 height 27
drag, startPoint x: 130, startPoint y: 90, endPoint x: 64, endPoint y: 85, distance: 67.1
click at [64, 85] on div "Creditor * [DATE] NOW Loan State [US_STATE] AK AR AZ CA CO [GEOGRAPHIC_DATA] DE…" at bounding box center [156, 206] width 185 height 289
type input "[DATE] NOW Loan"
click at [185, 128] on input "text" at bounding box center [157, 128] width 170 height 26
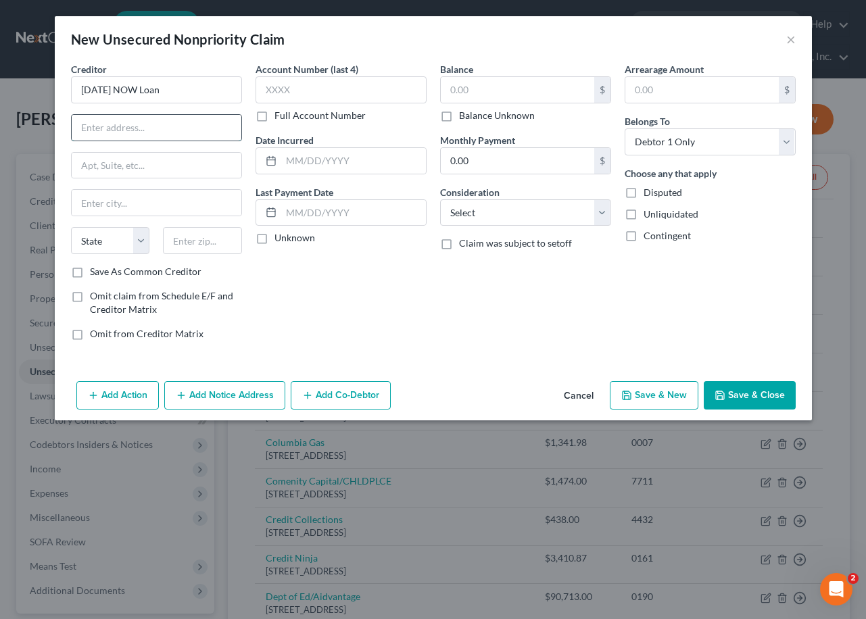
paste input "PO Box 70"
type input "PO Box 70"
drag, startPoint x: 186, startPoint y: 91, endPoint x: -18, endPoint y: 94, distance: 203.5
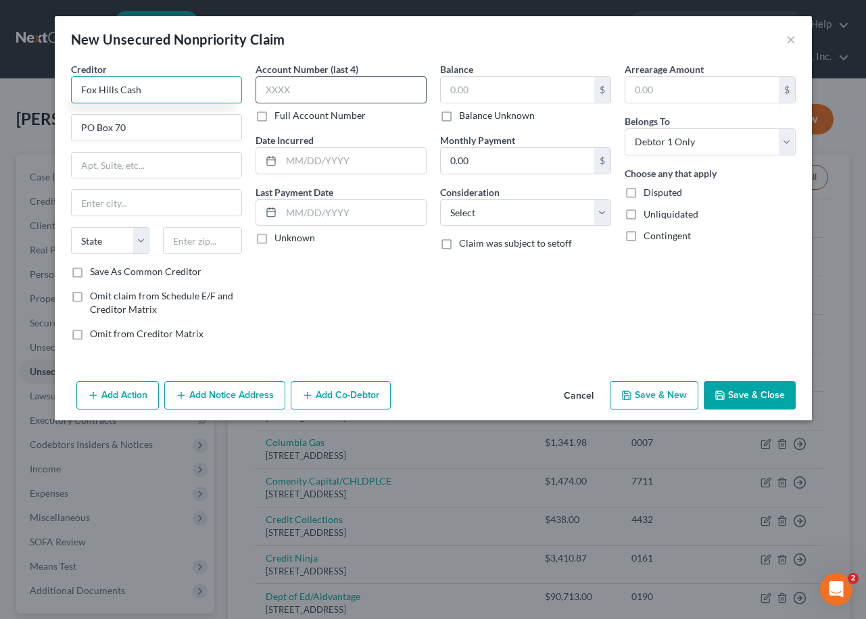
type input "Fox Hills Cash"
click at [366, 90] on input "text" at bounding box center [340, 89] width 171 height 27
type input "6825"
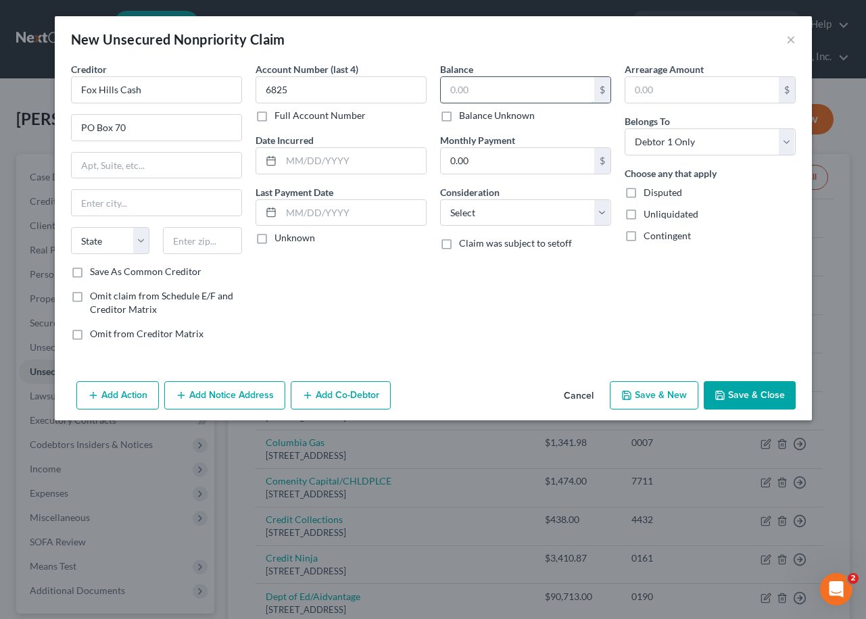
drag, startPoint x: 506, startPoint y: 84, endPoint x: 481, endPoint y: 80, distance: 24.6
click at [505, 84] on input "text" at bounding box center [517, 90] width 153 height 26
type input "296.60"
drag, startPoint x: 201, startPoint y: 247, endPoint x: 180, endPoint y: 244, distance: 21.8
click at [201, 247] on input "text" at bounding box center [202, 240] width 79 height 27
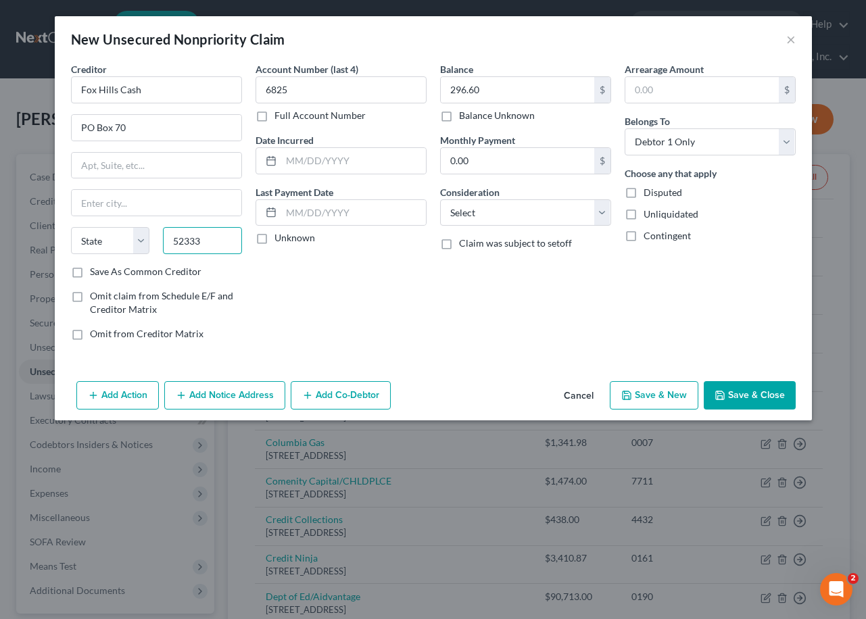
type input "52333"
type input "Solon"
select select "16"
click at [90, 271] on label "Save As Common Creditor" at bounding box center [146, 272] width 112 height 14
click at [95, 271] on input "Save As Common Creditor" at bounding box center [99, 269] width 9 height 9
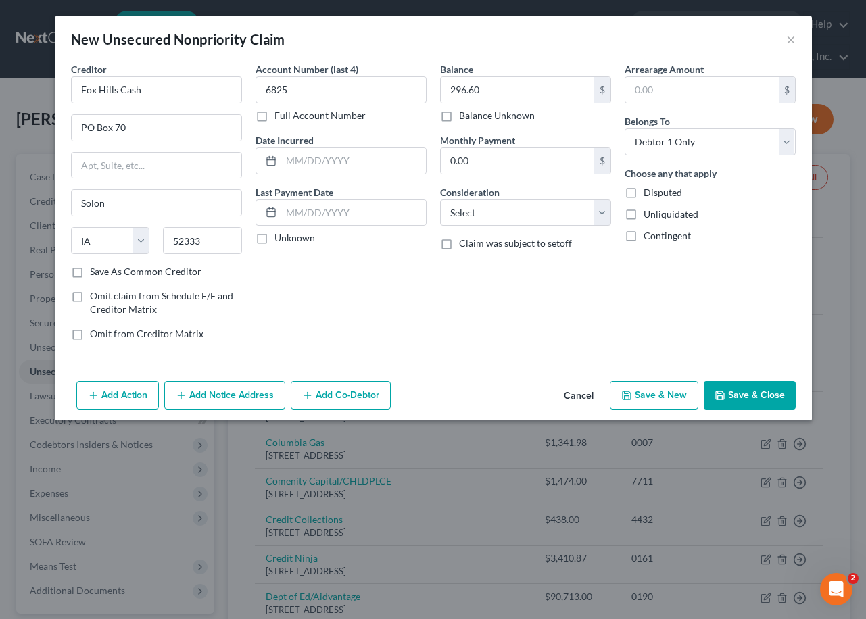
checkbox input "true"
click at [488, 216] on select "Select Cable / Satellite Services Collection Agency Credit Card Debt Debt Couns…" at bounding box center [525, 212] width 171 height 27
select select "10"
click at [440, 199] on select "Select Cable / Satellite Services Collection Agency Credit Card Debt Debt Couns…" at bounding box center [525, 212] width 171 height 27
click at [745, 393] on button "Save & Close" at bounding box center [750, 395] width 92 height 28
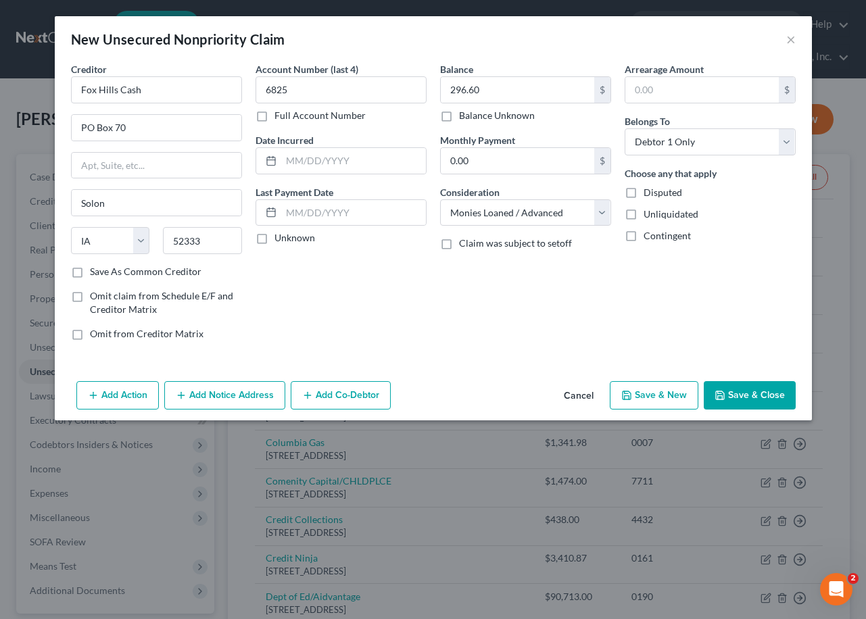
checkbox input "false"
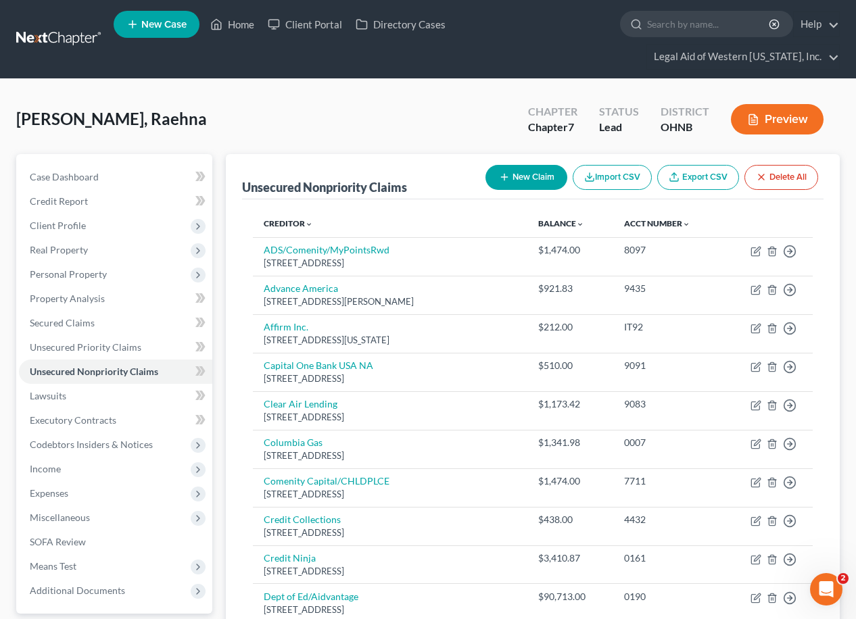
click at [338, 95] on div "[PERSON_NAME], Raehna Upgraded Chapter Chapter 7 Status Lead District [GEOGRAPH…" at bounding box center [427, 124] width 823 height 59
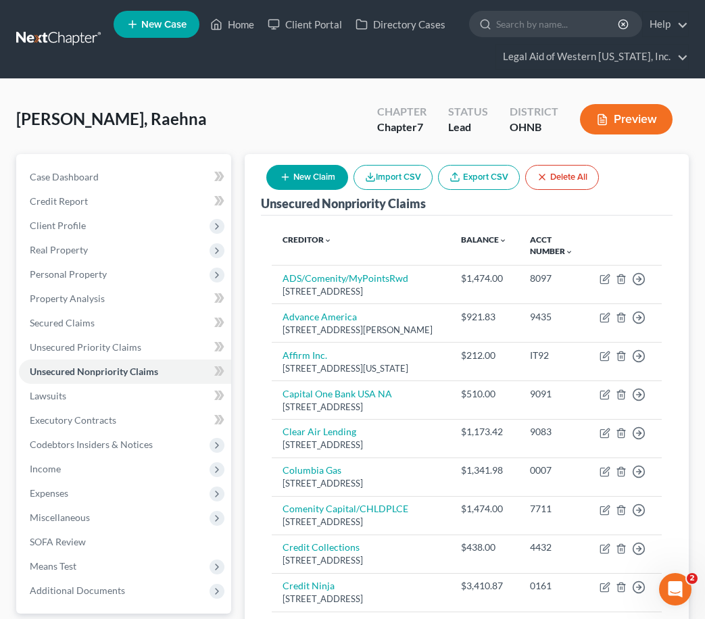
click at [224, 119] on div "[PERSON_NAME], Raehna Upgraded Chapter Chapter 7 Status Lead District [GEOGRAPH…" at bounding box center [352, 124] width 672 height 59
click at [296, 180] on button "New Claim" at bounding box center [307, 177] width 82 height 25
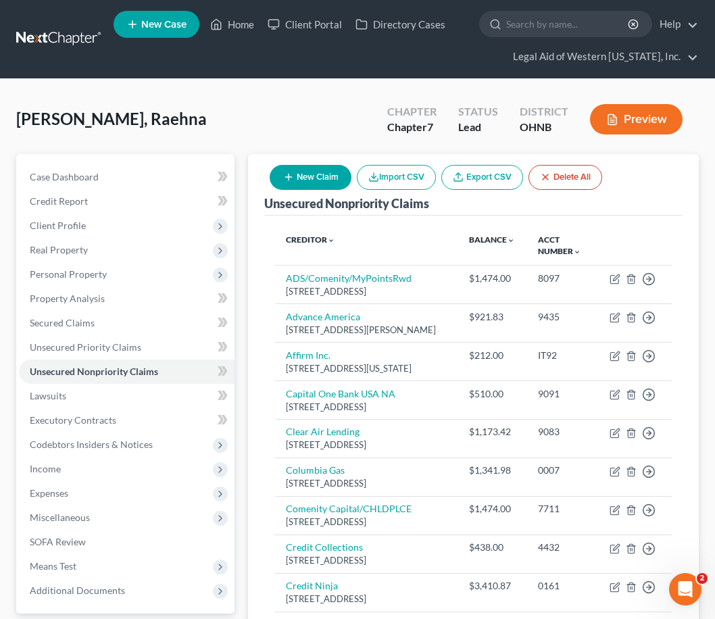
select select "0"
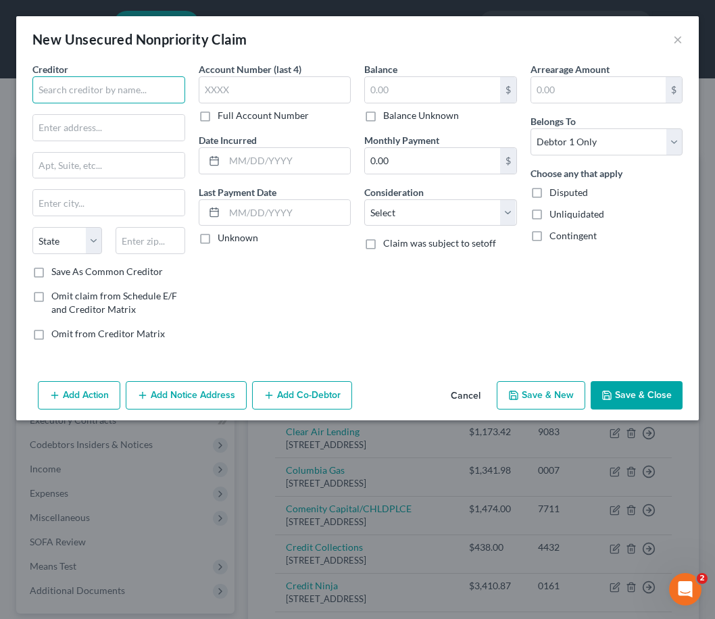
click at [110, 86] on input "text" at bounding box center [108, 89] width 153 height 27
click at [128, 117] on input "text" at bounding box center [108, 128] width 151 height 26
paste input "PO Box 58112"
type input "PO Box 58112"
click at [118, 90] on input "text" at bounding box center [108, 89] width 153 height 27
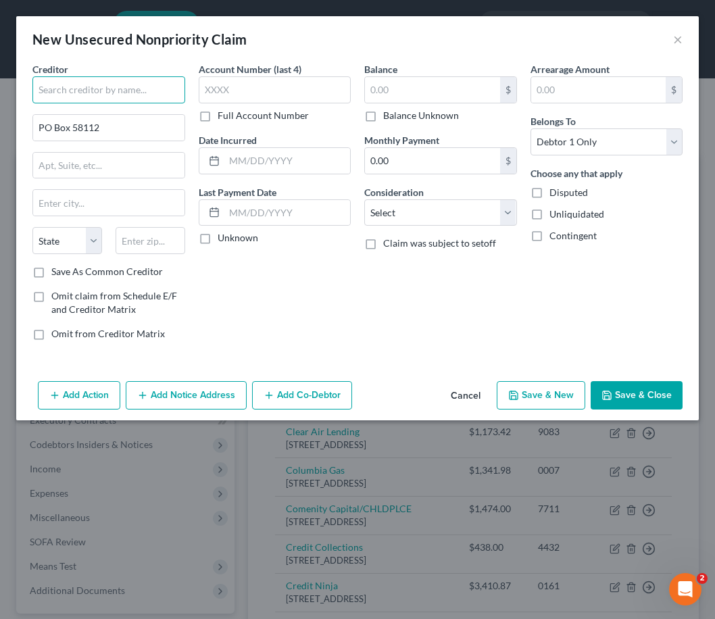
paste input "Minto Money"
type input "Minto Money"
click at [157, 250] on input "text" at bounding box center [151, 240] width 70 height 27
paste input "99758"
type input "99758"
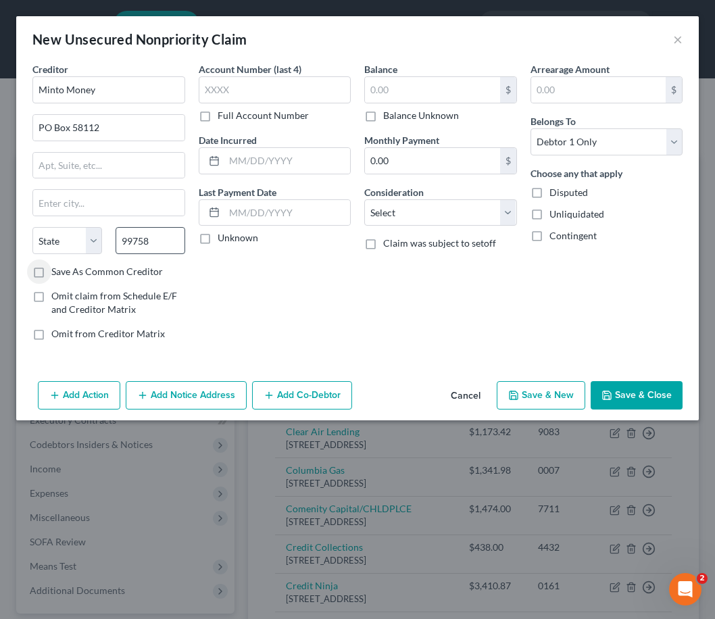
type input "Minto"
select select "1"
click at [395, 91] on input "text" at bounding box center [432, 90] width 135 height 26
type input "812.14"
click at [418, 210] on select "Select Cable / Satellite Services Collection Agency Credit Card Debt Debt Couns…" at bounding box center [440, 212] width 153 height 27
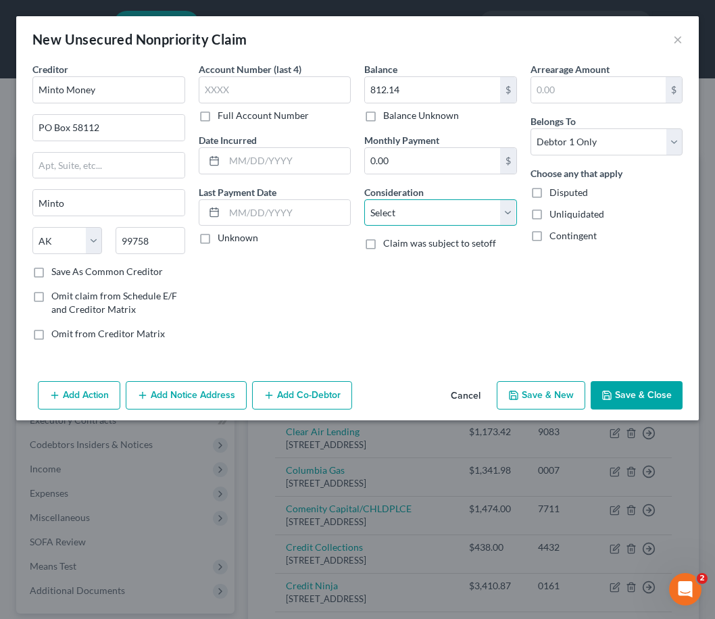
select select "10"
click at [364, 199] on select "Select Cable / Satellite Services Collection Agency Credit Card Debt Debt Couns…" at bounding box center [440, 212] width 153 height 27
click at [245, 89] on input "text" at bounding box center [275, 89] width 153 height 27
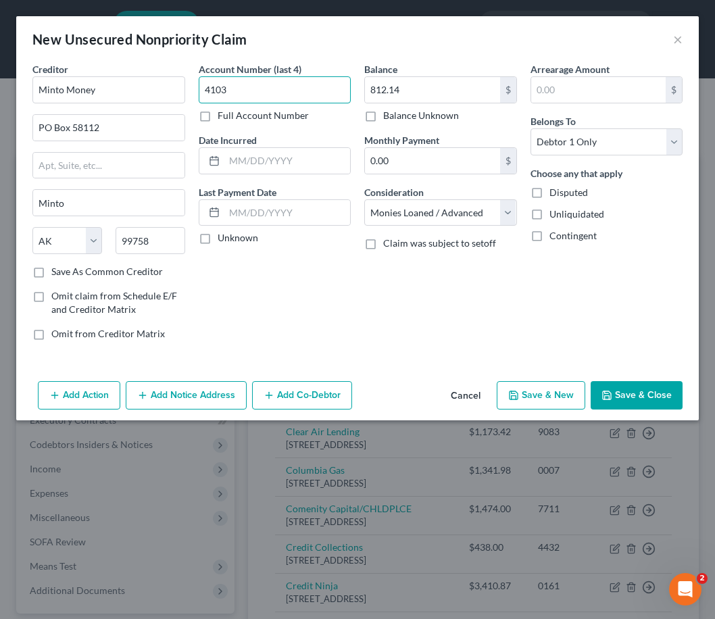
type input "4103"
click at [634, 394] on button "Save & Close" at bounding box center [637, 395] width 92 height 28
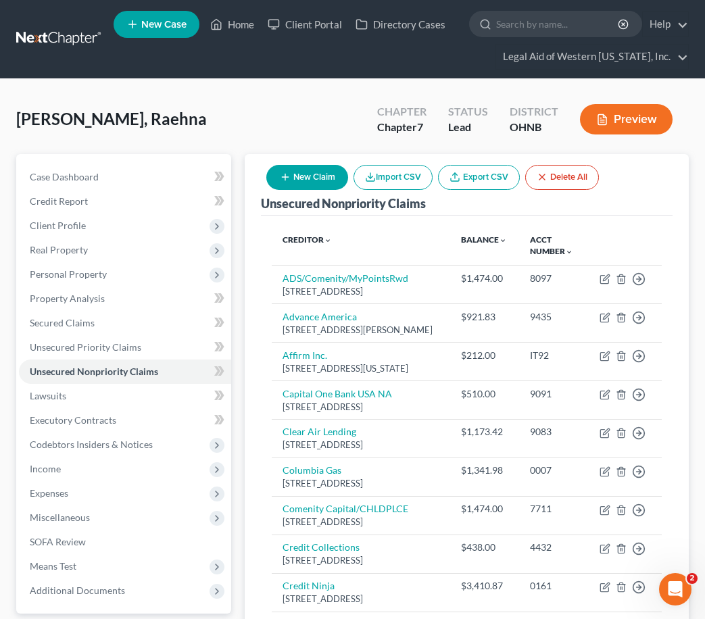
click at [431, 241] on th "Creditor expand_more expand_less unfold_more" at bounding box center [361, 245] width 178 height 39
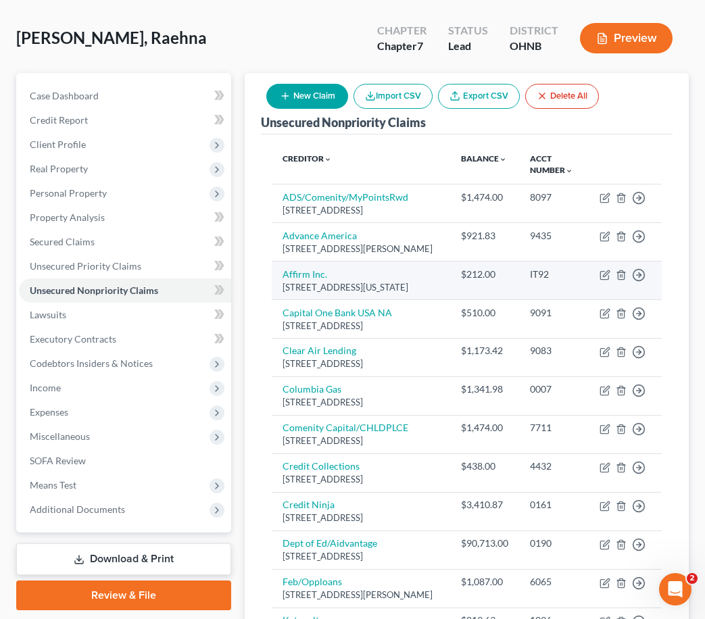
scroll to position [68, 0]
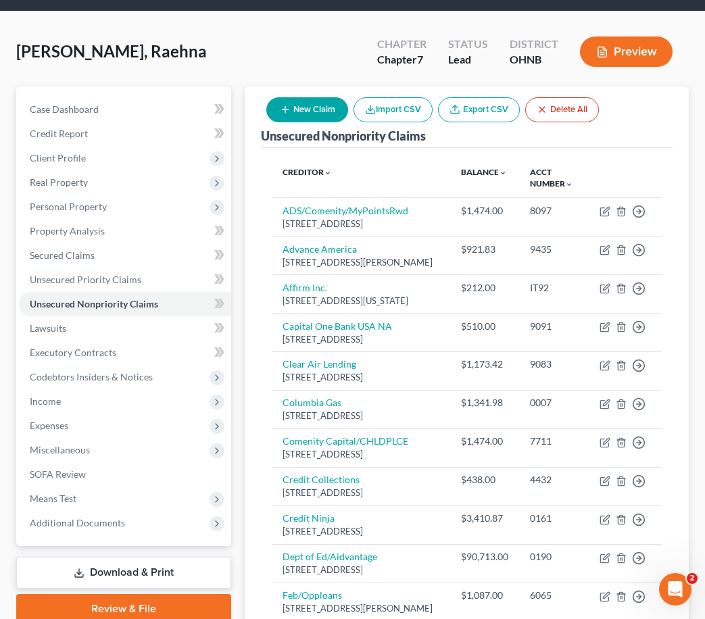
click at [277, 49] on div "[PERSON_NAME], Raehna Upgraded Chapter Chapter 7 Status Lead District [GEOGRAPH…" at bounding box center [352, 57] width 672 height 59
click at [349, 53] on div "[PERSON_NAME], Raehna Upgraded Chapter Chapter 7 Status Lead District [GEOGRAPH…" at bounding box center [352, 57] width 672 height 59
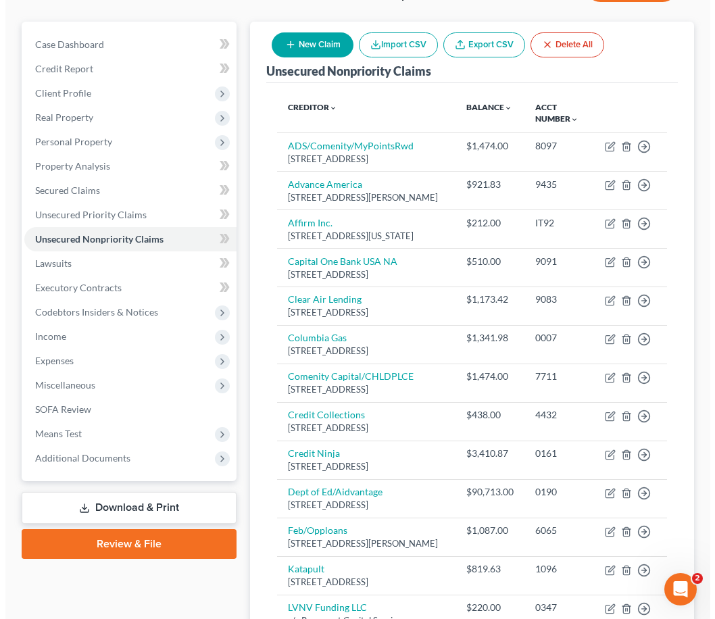
scroll to position [0, 0]
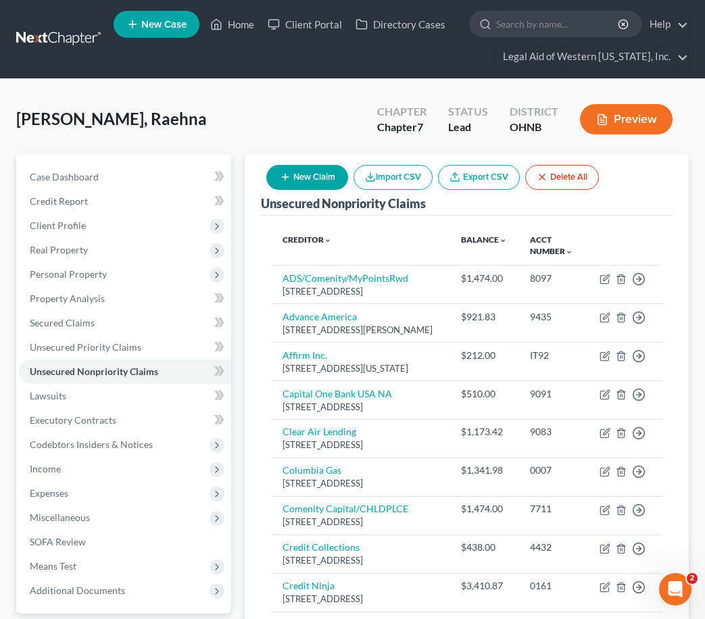
click at [293, 174] on button "New Claim" at bounding box center [307, 177] width 82 height 25
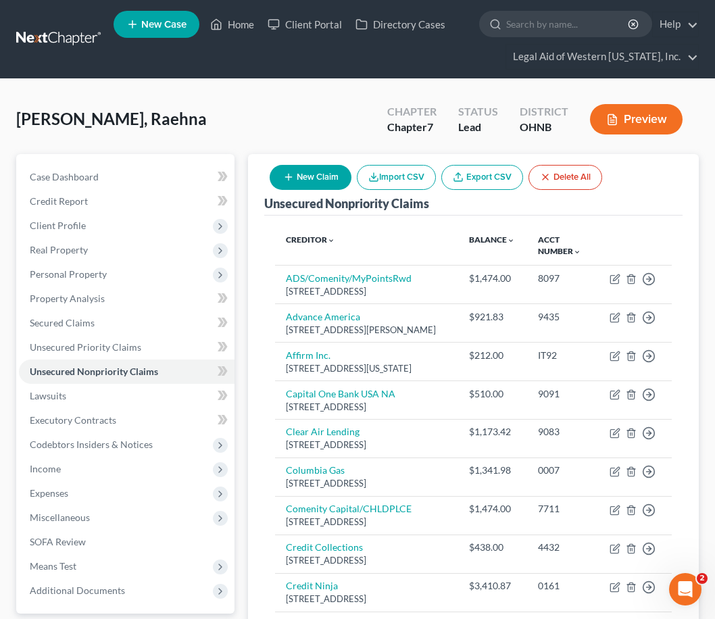
select select "0"
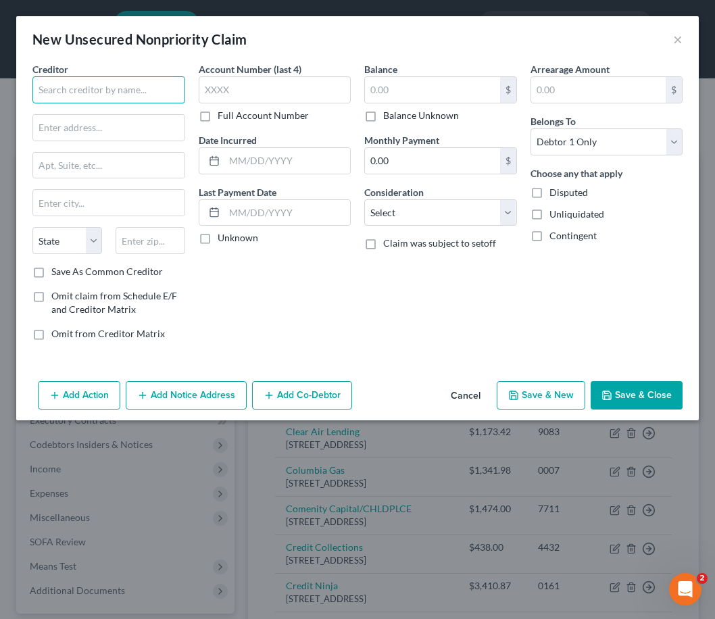
click at [118, 91] on input "text" at bounding box center [108, 89] width 153 height 27
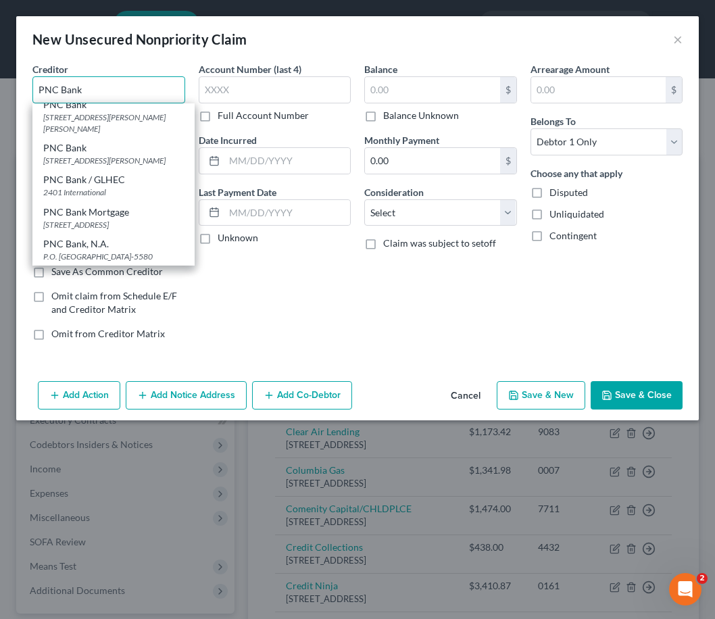
scroll to position [564, 0]
type input "PNC Bank"
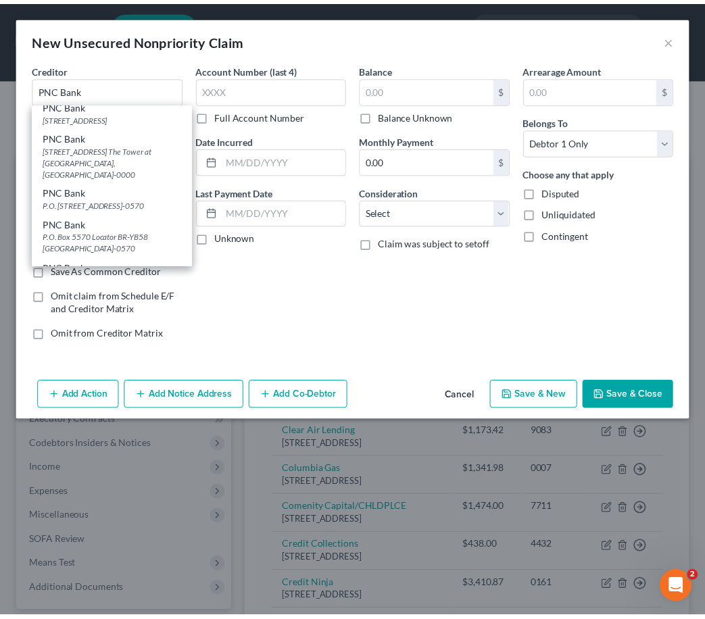
scroll to position [0, 0]
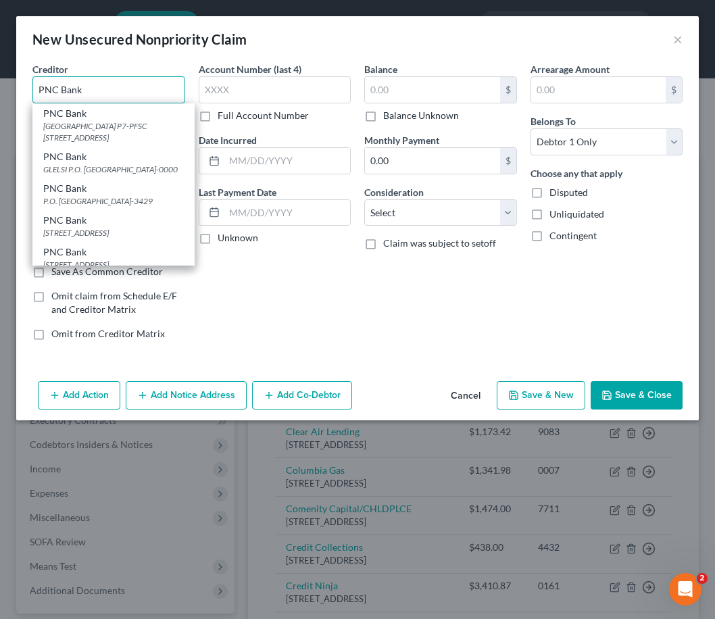
click at [97, 84] on input "PNC Bank" at bounding box center [108, 89] width 153 height 27
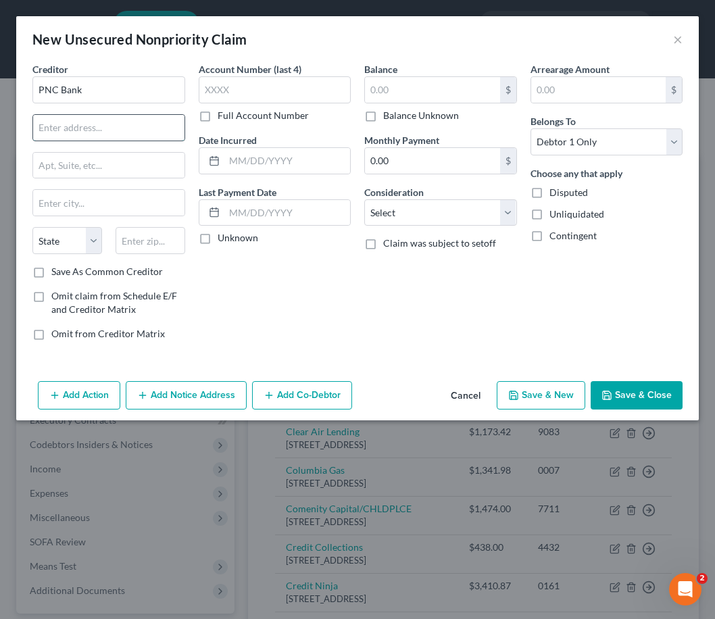
click at [88, 126] on input "text" at bounding box center [108, 128] width 151 height 26
paste input "[STREET_ADDRESS]"
type input "[STREET_ADDRESS]"
click at [145, 237] on input "text" at bounding box center [151, 240] width 70 height 27
type input "02062"
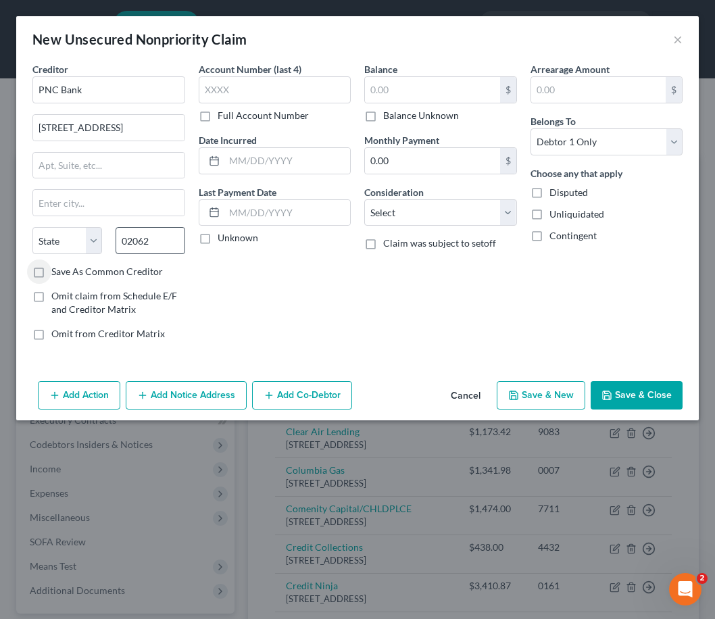
type input "[PERSON_NAME]"
select select "22"
click at [322, 87] on input "text" at bounding box center [275, 89] width 153 height 27
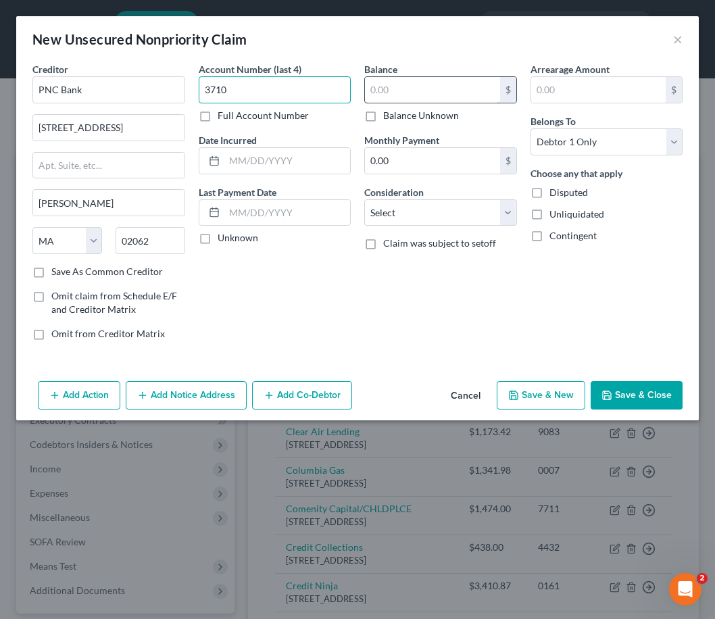
type input "3710"
click at [386, 90] on input "text" at bounding box center [432, 90] width 135 height 26
type input "1,066.67"
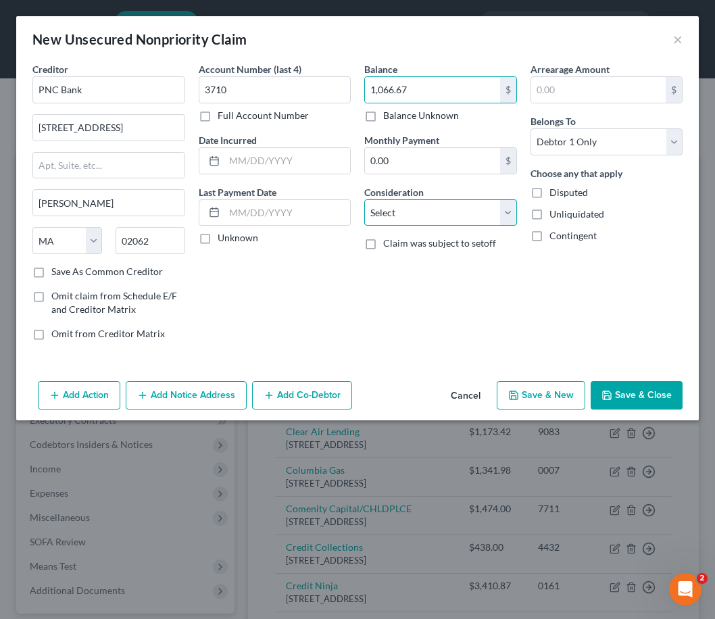
click at [414, 212] on select "Select Cable / Satellite Services Collection Agency Credit Card Debt Debt Couns…" at bounding box center [440, 212] width 153 height 27
select select "10"
click at [364, 199] on select "Select Cable / Satellite Services Collection Agency Credit Card Debt Debt Couns…" at bounding box center [440, 212] width 153 height 27
click at [642, 390] on button "Save & Close" at bounding box center [637, 395] width 92 height 28
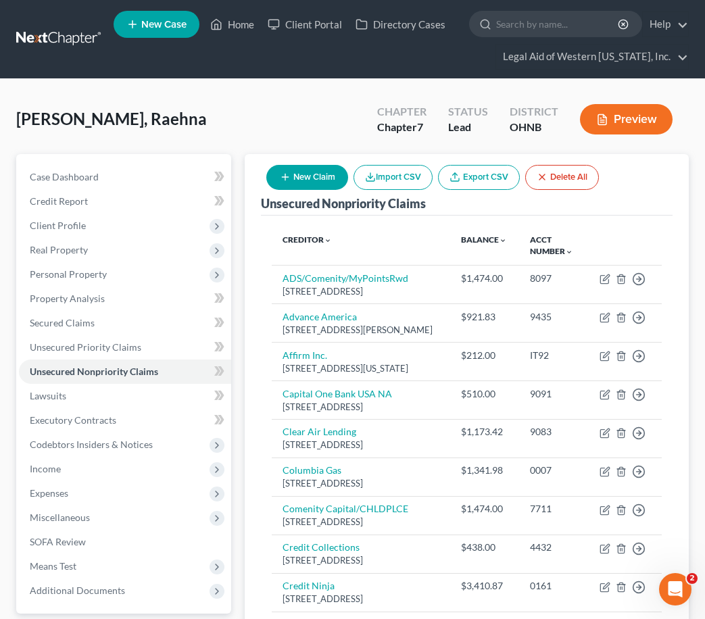
click at [634, 196] on div "Unsecured Nonpriority Claims New Claim Import CSV Export CSV Delete All" at bounding box center [467, 185] width 412 height 62
click at [315, 173] on button "New Claim" at bounding box center [307, 177] width 82 height 25
select select "0"
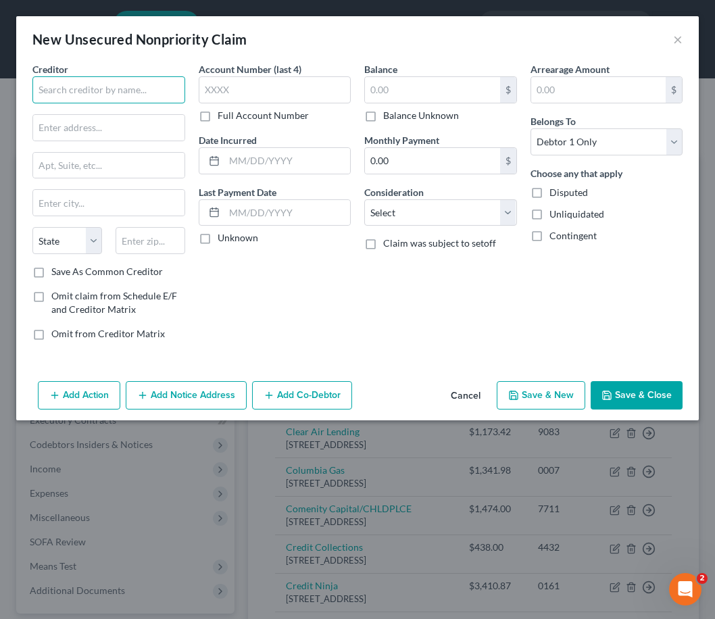
click at [135, 79] on input "text" at bounding box center [108, 89] width 153 height 27
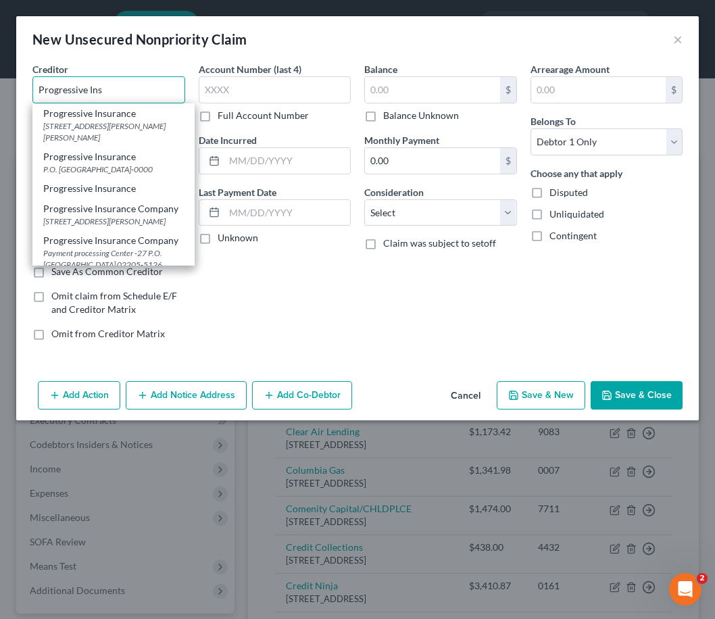
drag, startPoint x: 151, startPoint y: 83, endPoint x: 145, endPoint y: 87, distance: 7.9
click at [150, 84] on input "Progressive Ins" at bounding box center [108, 89] width 153 height 27
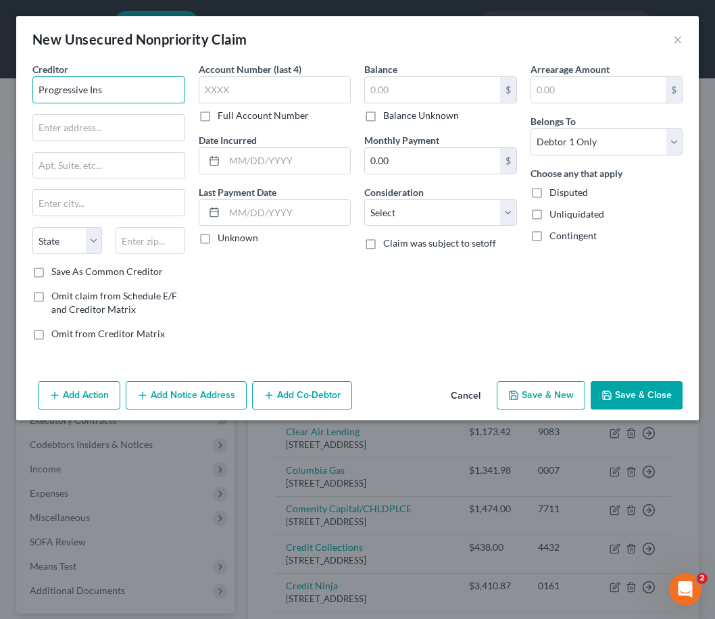
drag, startPoint x: 140, startPoint y: 91, endPoint x: 12, endPoint y: 104, distance: 128.4
click at [12, 104] on div "New Unsecured Nonpriority Claim × Creditor * Progressive Ins State [US_STATE] A…" at bounding box center [357, 309] width 715 height 619
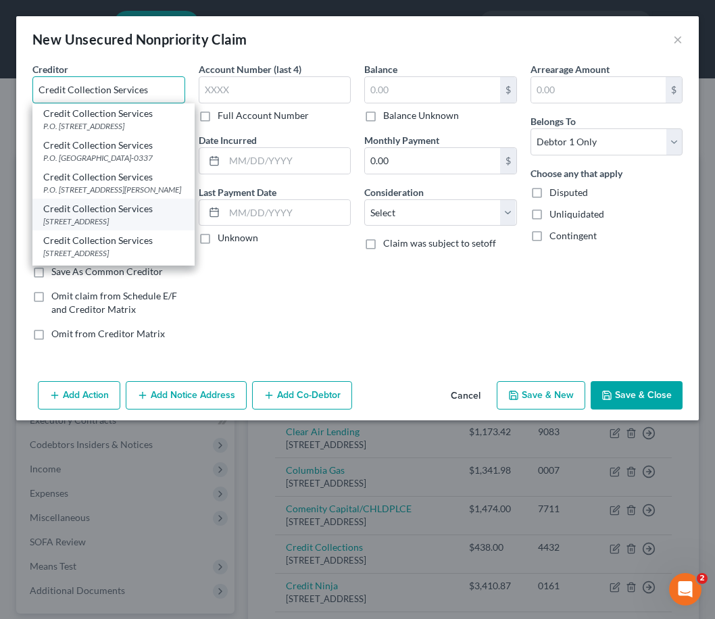
type input "Credit Collection Services"
click at [97, 227] on div "[STREET_ADDRESS]" at bounding box center [113, 221] width 141 height 11
type input "[STREET_ADDRESS]"
type input "[PERSON_NAME]"
select select "22"
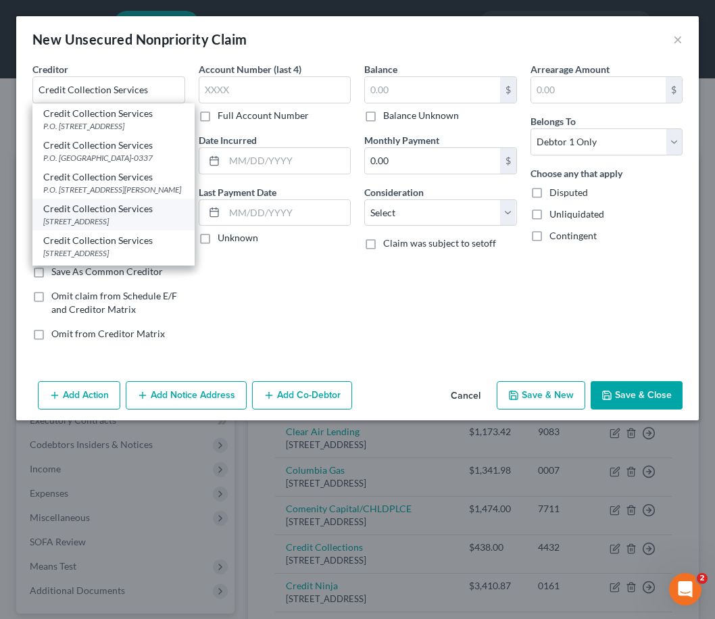
type input "02062-0000"
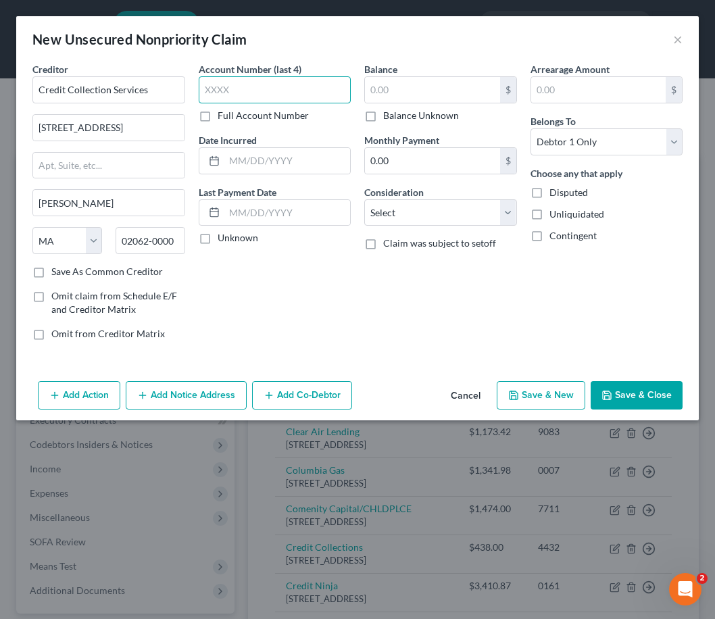
click at [270, 84] on input "text" at bounding box center [275, 89] width 153 height 27
type input "4432"
click at [399, 91] on input "text" at bounding box center [432, 90] width 135 height 26
type input "438.80"
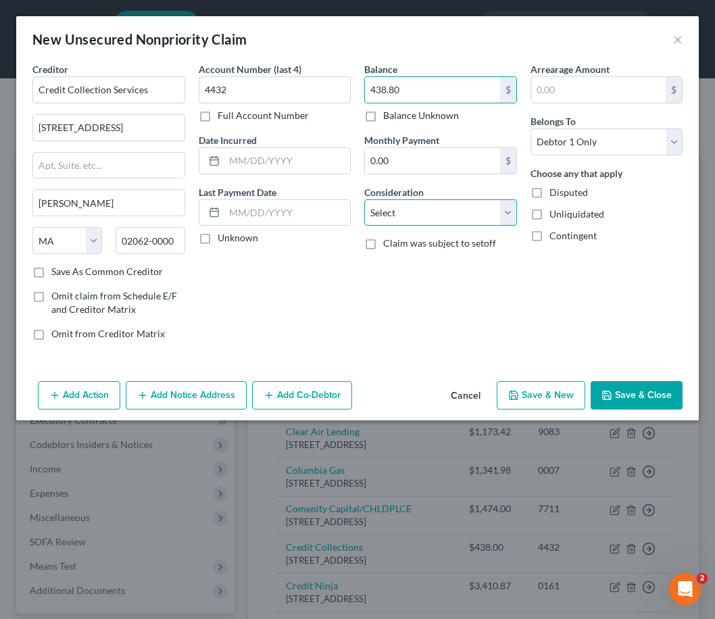
click at [426, 214] on select "Select Cable / Satellite Services Collection Agency Credit Card Debt Debt Couns…" at bounding box center [440, 212] width 153 height 27
select select "1"
click at [364, 199] on select "Select Cable / Satellite Services Collection Agency Credit Card Debt Debt Couns…" at bounding box center [440, 212] width 153 height 27
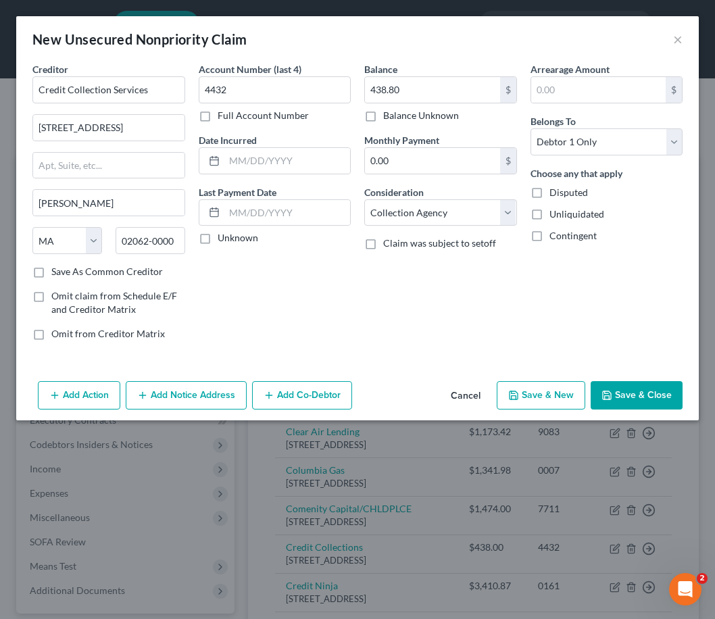
click at [638, 397] on button "Save & Close" at bounding box center [637, 395] width 92 height 28
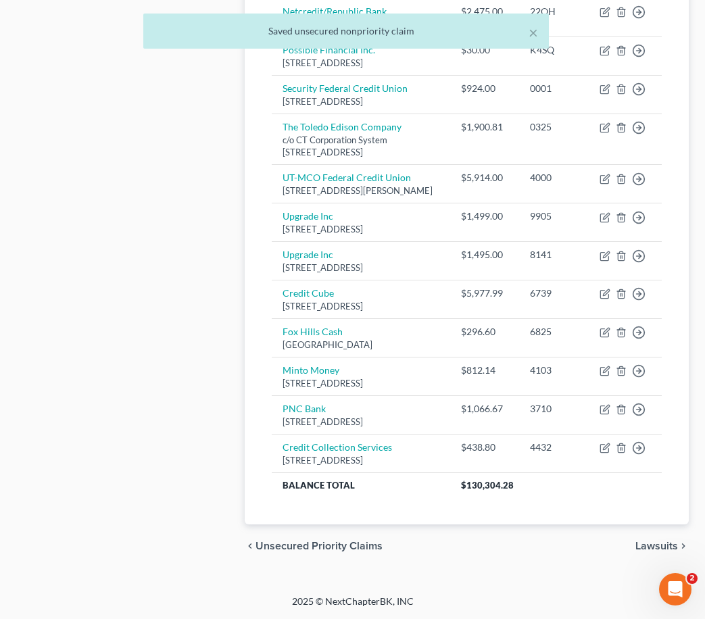
scroll to position [1083, 0]
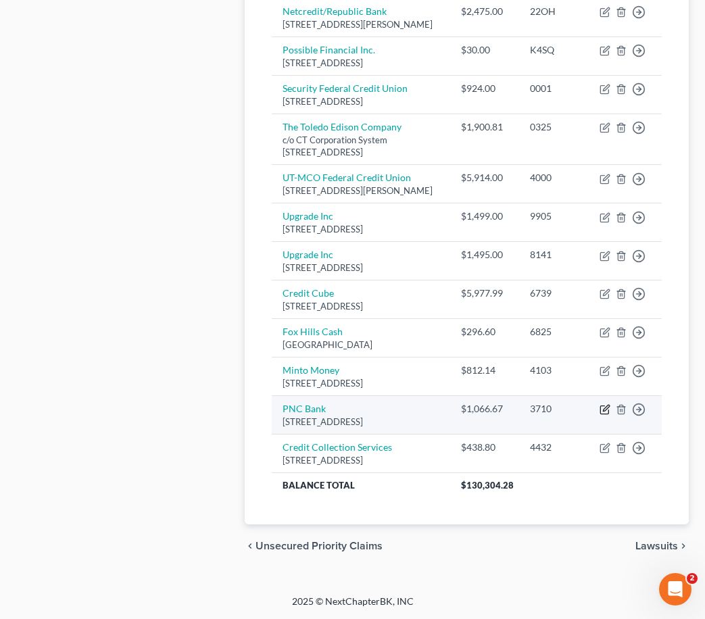
click at [606, 406] on icon "button" at bounding box center [606, 409] width 6 height 6
select select "22"
select select "10"
select select "0"
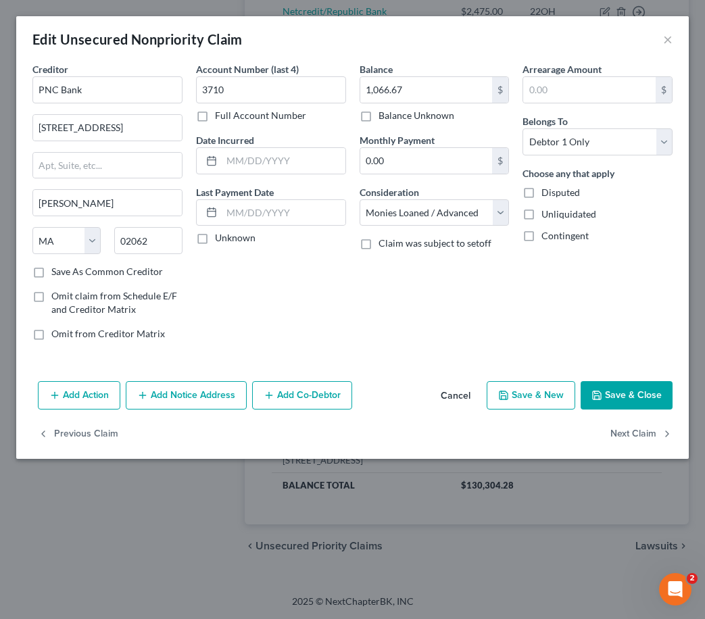
scroll to position [1058, 0]
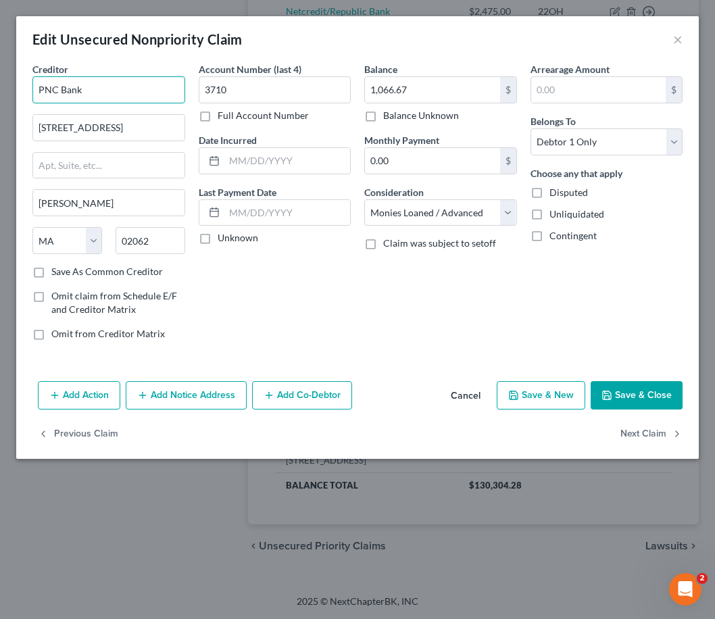
drag, startPoint x: 114, startPoint y: 91, endPoint x: 16, endPoint y: 93, distance: 97.3
click at [16, 93] on div "Creditor * PNC Bank [GEOGRAPHIC_DATA] [PERSON_NAME][GEOGRAPHIC_DATA] [US_STATE]…" at bounding box center [357, 219] width 683 height 314
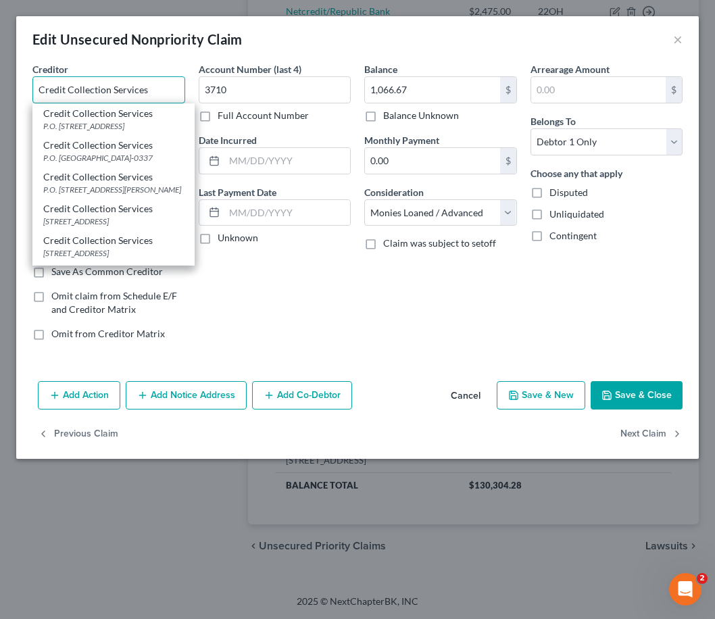
click at [171, 86] on input "Credit Collection Services" at bounding box center [108, 89] width 153 height 27
type input "Credit Collection Services"
click at [122, 216] on div "Credit Collection Services" at bounding box center [113, 209] width 141 height 14
type input "[STREET_ADDRESS]"
type input "02062-0000"
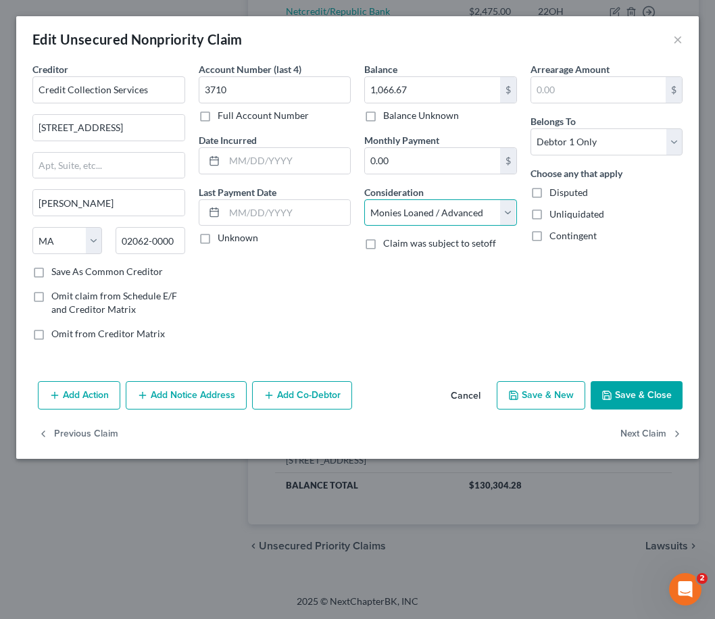
click at [425, 212] on select "Select Cable / Satellite Services Collection Agency Credit Card Debt Debt Couns…" at bounding box center [440, 212] width 153 height 27
select select "1"
click at [364, 199] on select "Select Cable / Satellite Services Collection Agency Credit Card Debt Debt Couns…" at bounding box center [440, 212] width 153 height 27
click at [633, 401] on button "Save & Close" at bounding box center [637, 395] width 92 height 28
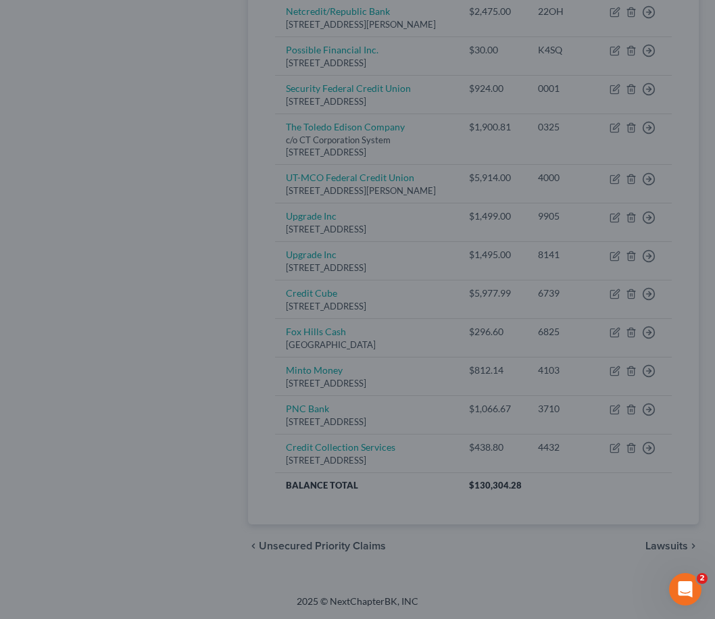
type input "0"
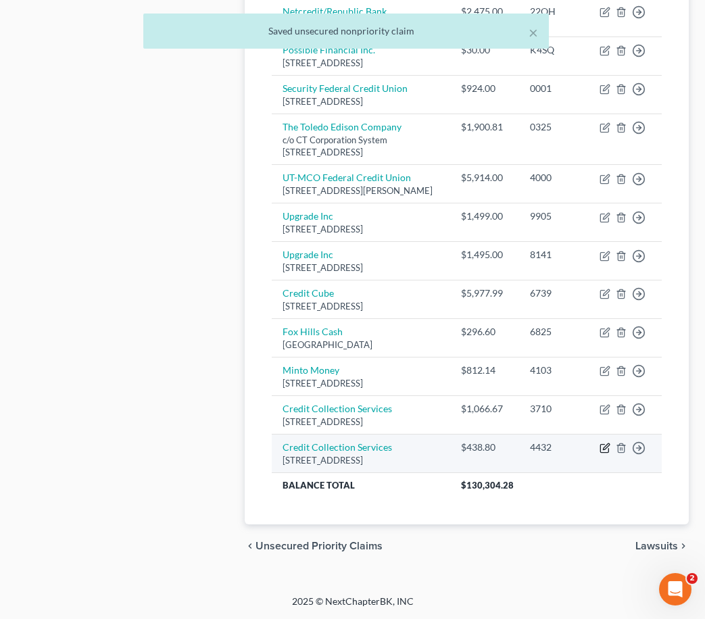
click at [607, 450] on icon "button" at bounding box center [606, 447] width 6 height 6
select select "22"
select select "1"
select select "0"
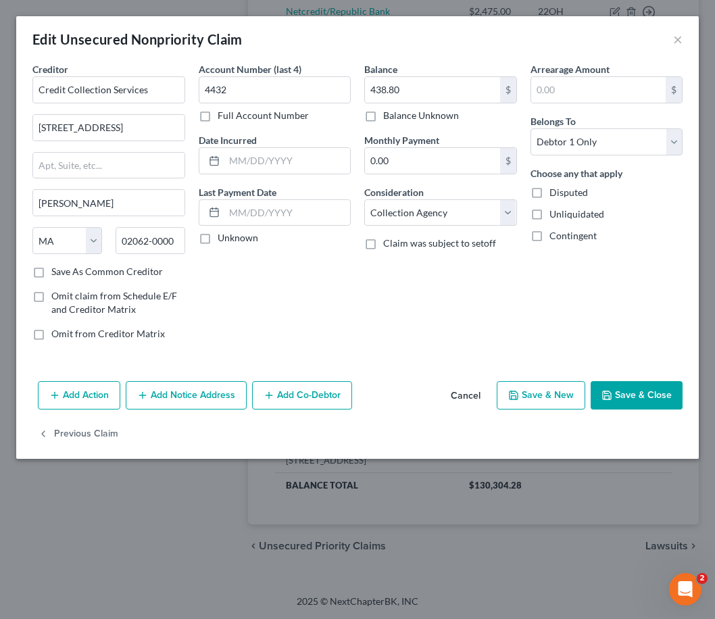
click at [623, 389] on button "Save & Close" at bounding box center [637, 395] width 92 height 28
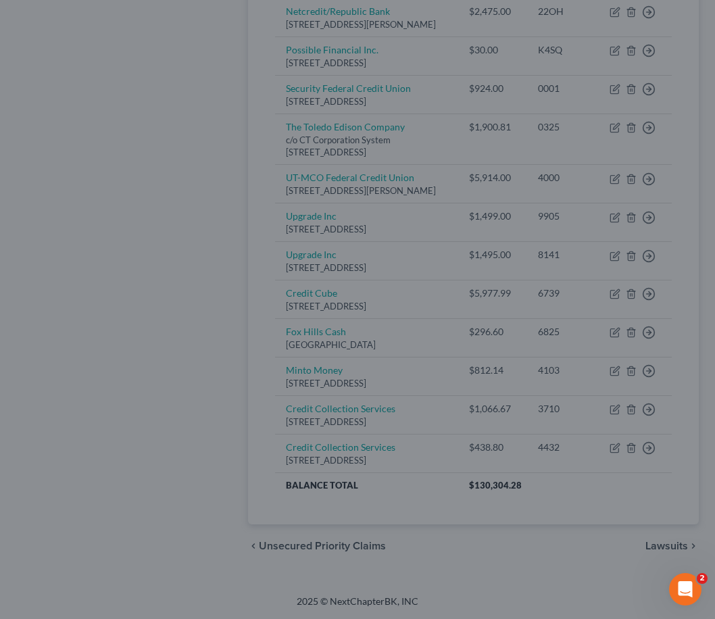
type input "0"
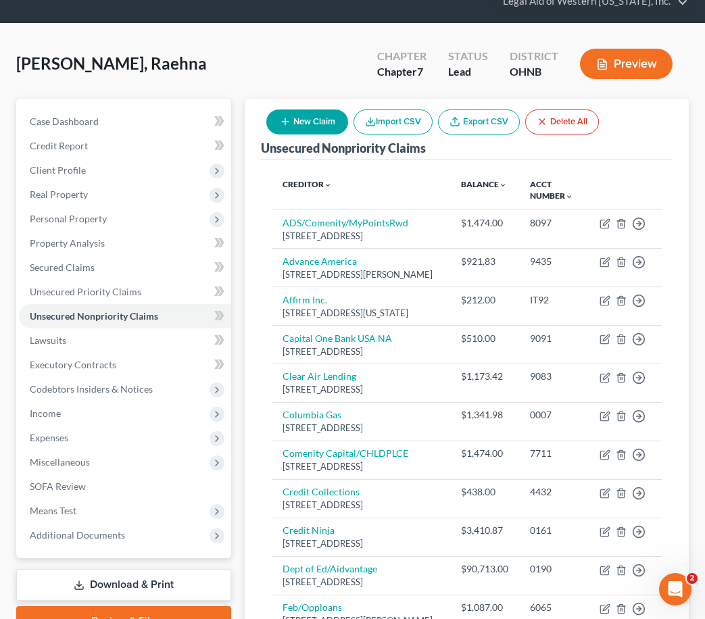
scroll to position [44, 0]
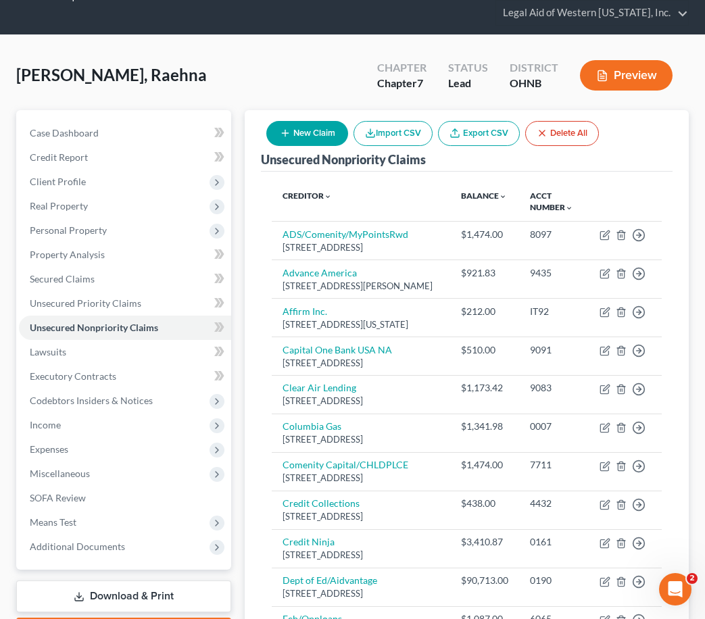
click at [299, 127] on button "New Claim" at bounding box center [307, 133] width 82 height 25
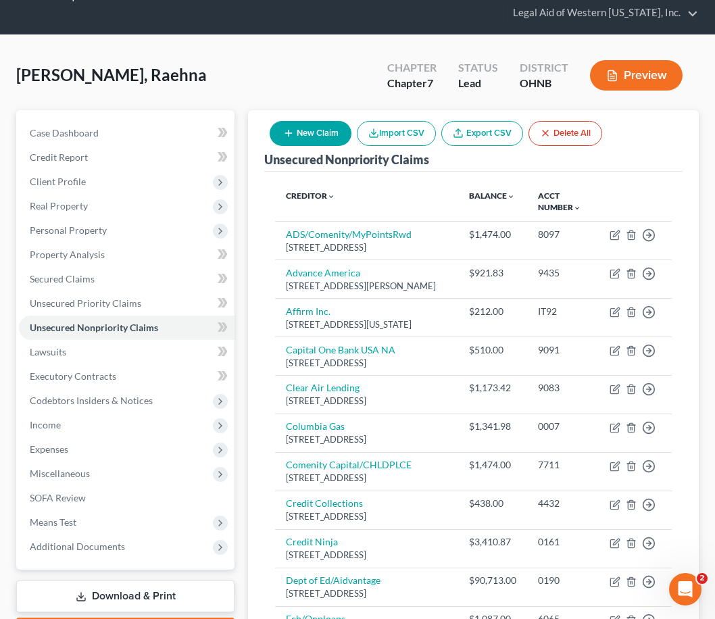
select select "0"
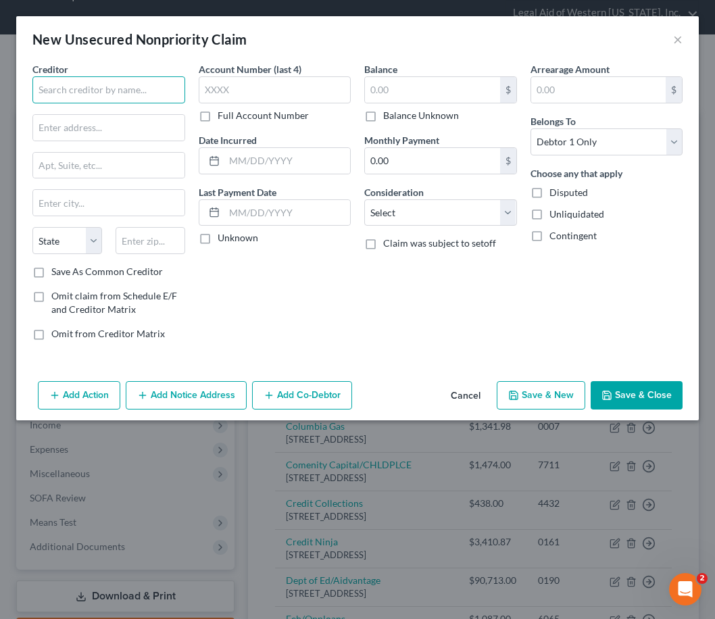
click at [163, 89] on input "text" at bounding box center [108, 89] width 153 height 27
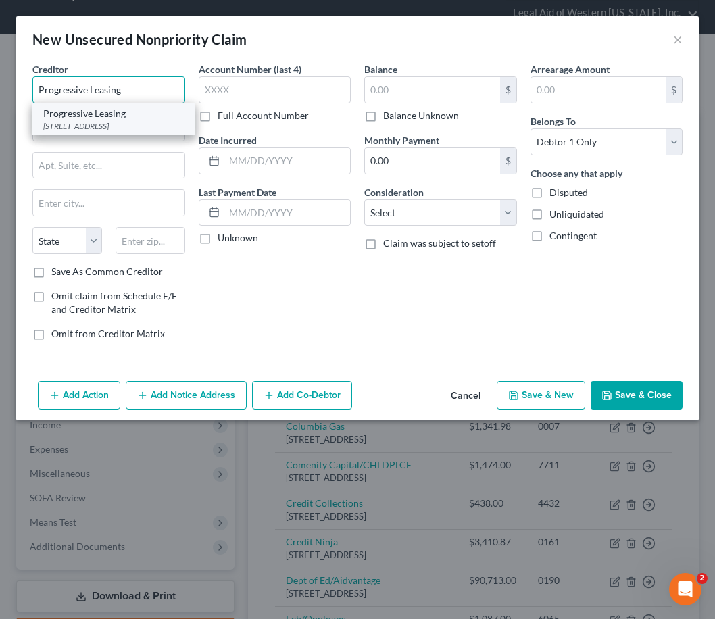
type input "Progressive Leasing"
click at [132, 120] on div "[STREET_ADDRESS]" at bounding box center [113, 125] width 141 height 11
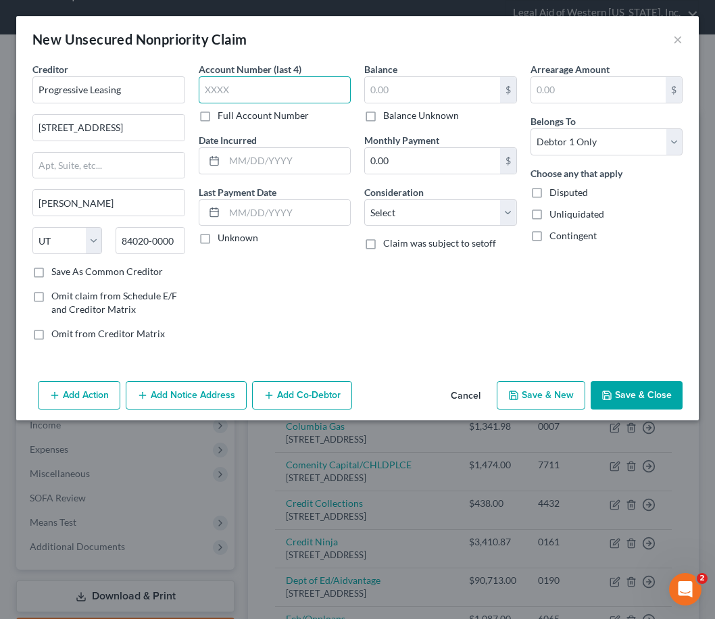
click at [258, 91] on input "text" at bounding box center [275, 89] width 153 height 27
click at [386, 92] on input "text" at bounding box center [432, 90] width 135 height 26
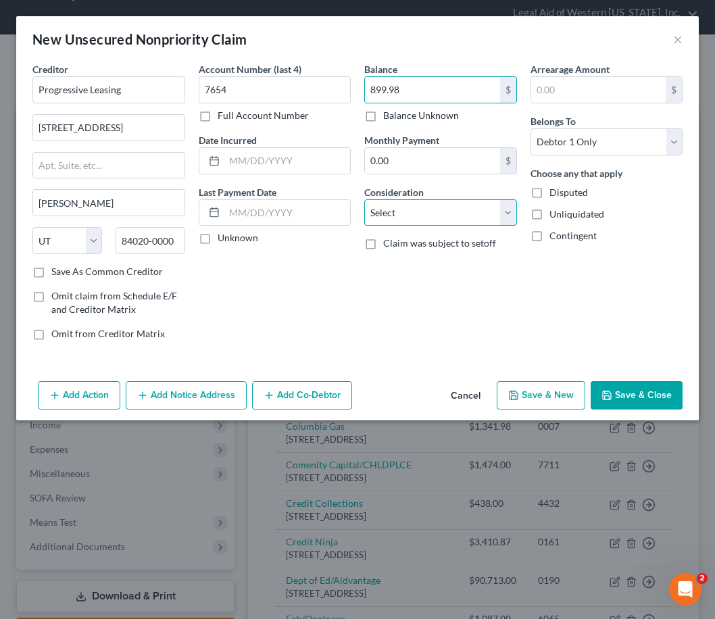
click at [410, 204] on select "Select Cable / Satellite Services Collection Agency Credit Card Debt Debt Couns…" at bounding box center [440, 212] width 153 height 27
click at [364, 199] on select "Select Cable / Satellite Services Collection Agency Credit Card Debt Debt Couns…" at bounding box center [440, 212] width 153 height 27
click at [443, 205] on select "Select Cable / Satellite Services Collection Agency Credit Card Debt Debt Couns…" at bounding box center [440, 212] width 153 height 27
click at [364, 199] on select "Select Cable / Satellite Services Collection Agency Credit Card Debt Debt Couns…" at bounding box center [440, 212] width 153 height 27
click at [622, 389] on button "Save & Close" at bounding box center [637, 395] width 92 height 28
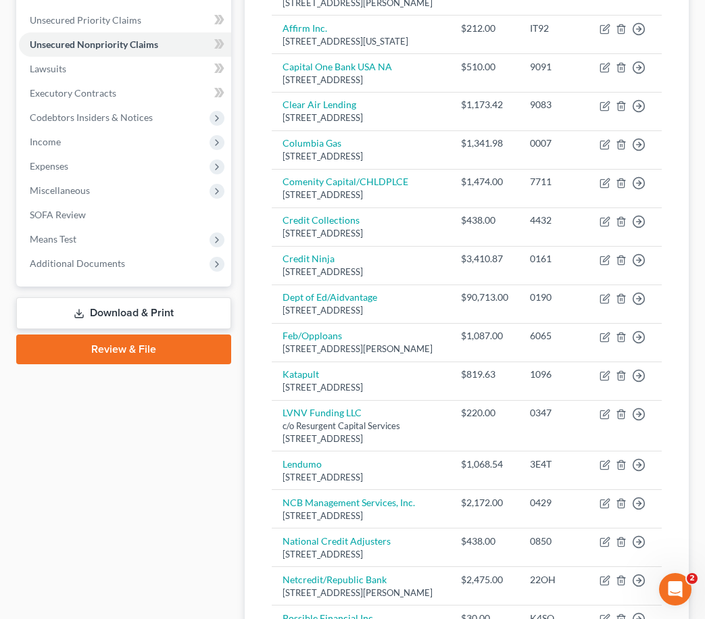
scroll to position [0, 0]
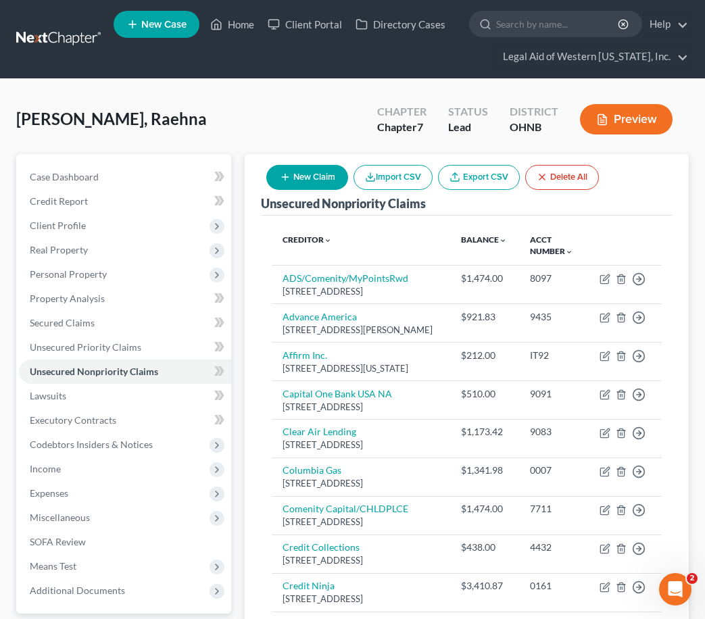
click at [318, 174] on button "New Claim" at bounding box center [307, 177] width 82 height 25
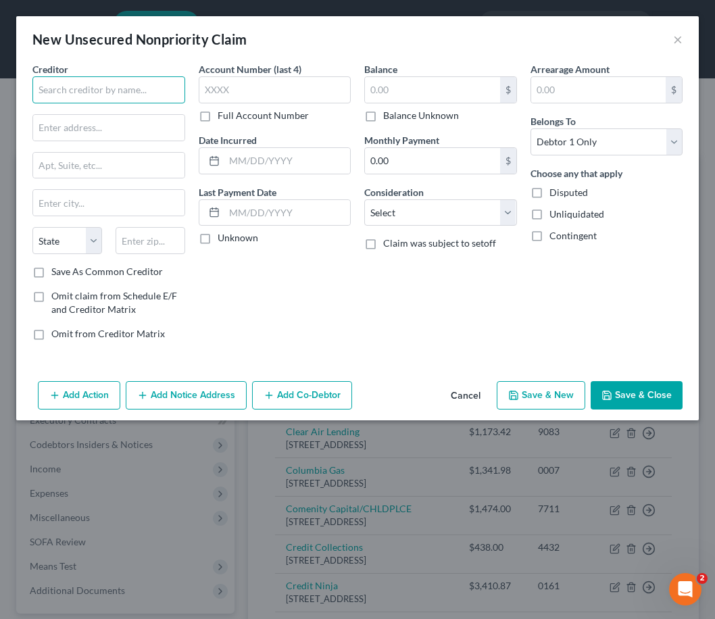
click at [124, 97] on input "text" at bounding box center [108, 89] width 153 height 27
click at [120, 90] on input "text" at bounding box center [108, 89] width 153 height 27
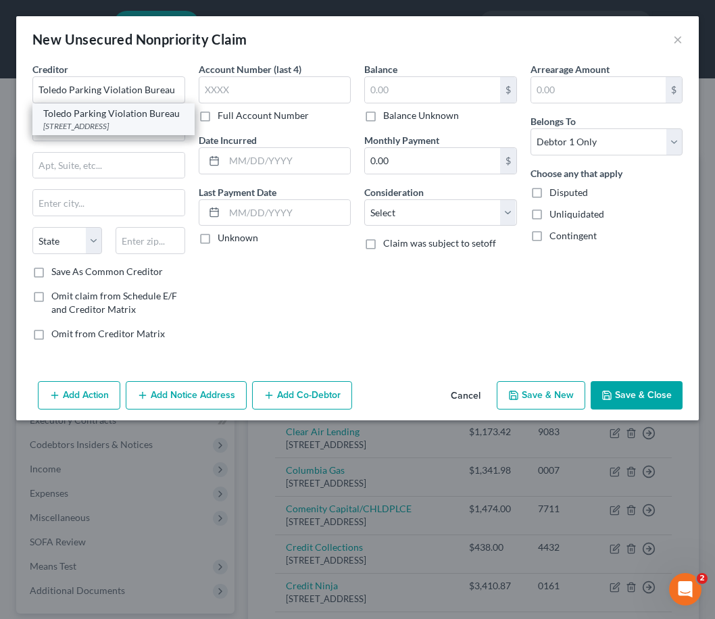
click at [104, 120] on div "Toledo Parking Violation Bureau" at bounding box center [113, 114] width 141 height 14
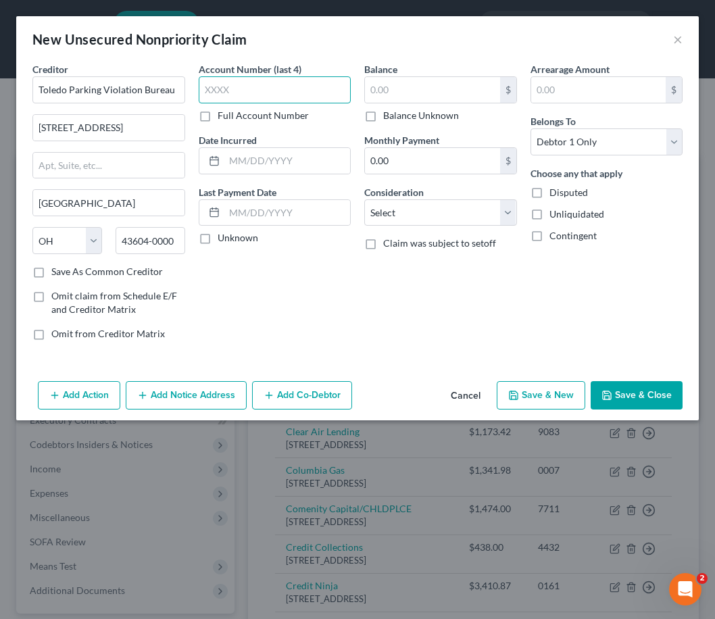
click at [236, 91] on input "text" at bounding box center [275, 89] width 153 height 27
click at [424, 89] on input "text" at bounding box center [432, 90] width 135 height 26
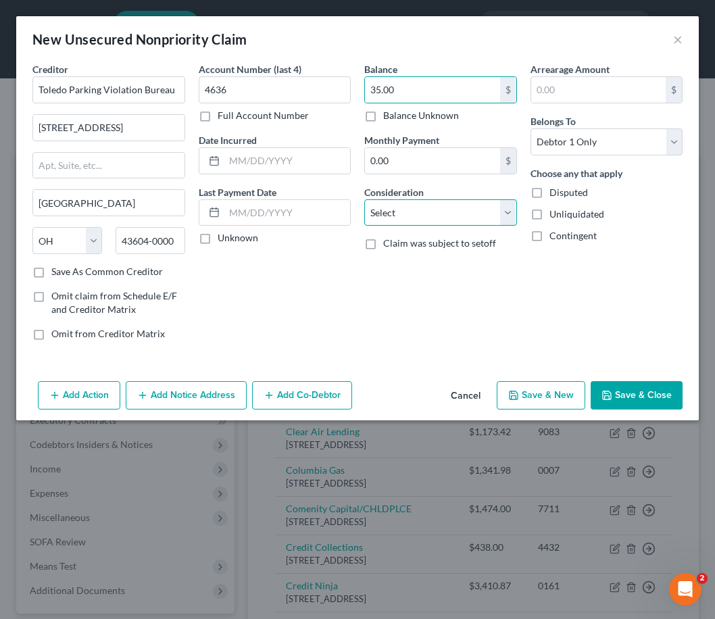
click at [439, 214] on select "Select Cable / Satellite Services Collection Agency Credit Card Debt Debt Couns…" at bounding box center [440, 212] width 153 height 27
click at [437, 214] on select "Select Cable / Satellite Services Collection Agency Credit Card Debt Debt Couns…" at bounding box center [440, 212] width 153 height 27
click at [641, 401] on button "Save & Close" at bounding box center [637, 395] width 92 height 28
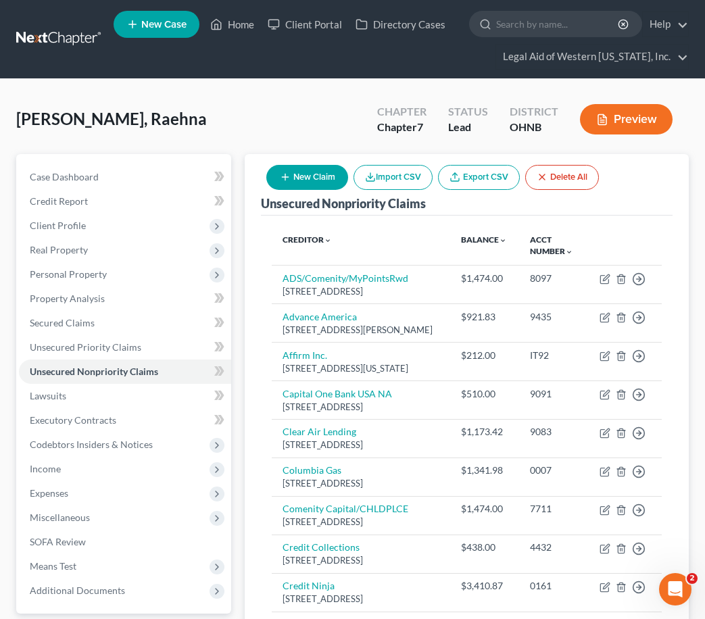
click at [318, 178] on button "New Claim" at bounding box center [307, 177] width 82 height 25
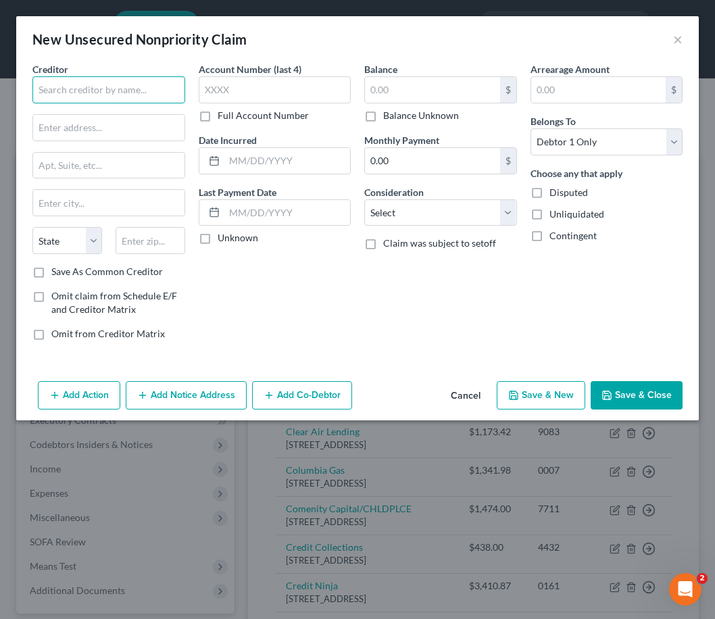
click at [120, 95] on input "text" at bounding box center [108, 89] width 153 height 27
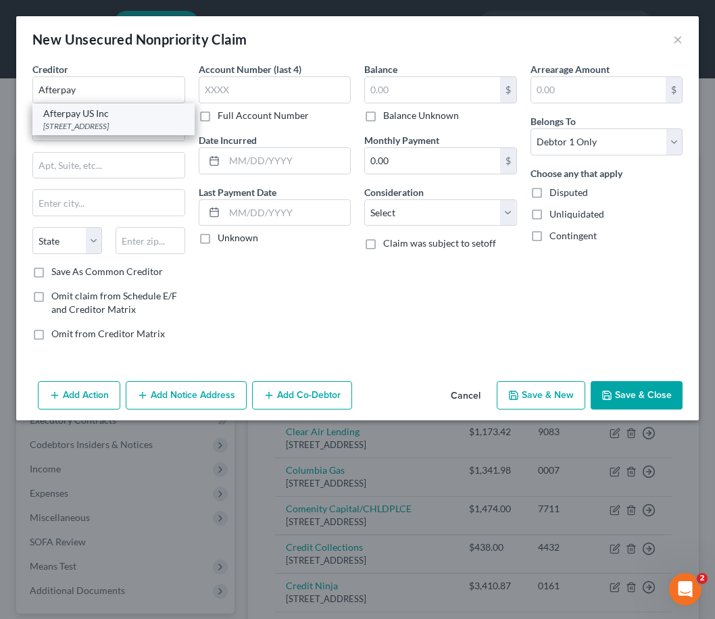
click at [118, 128] on div "[STREET_ADDRESS]" at bounding box center [113, 125] width 141 height 11
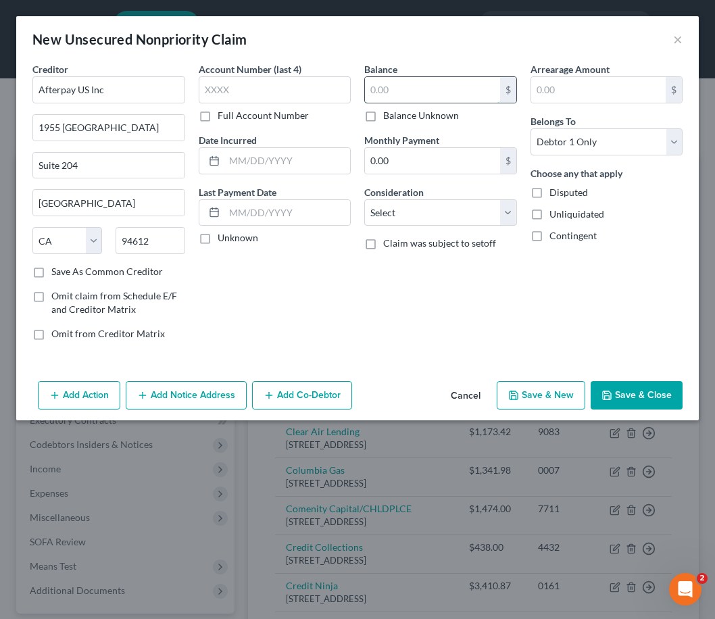
click at [385, 89] on input "text" at bounding box center [432, 90] width 135 height 26
click at [621, 394] on button "Save & Close" at bounding box center [637, 395] width 92 height 28
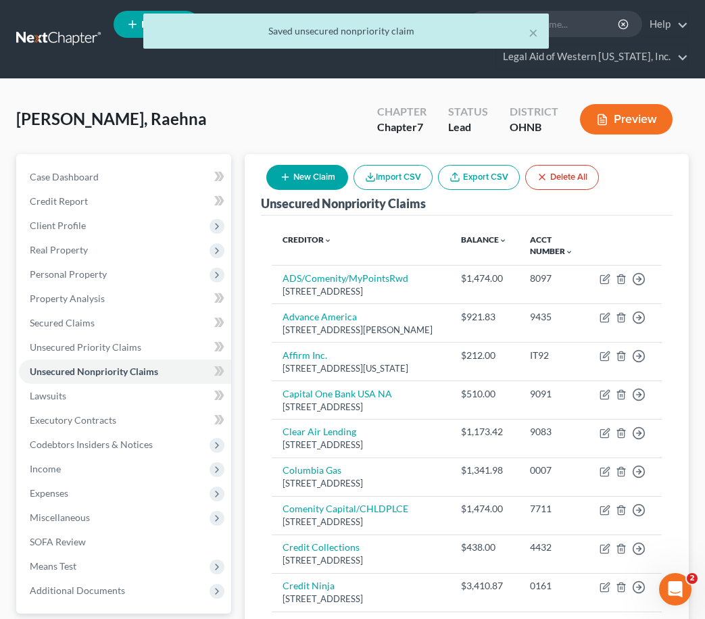
click at [322, 175] on button "New Claim" at bounding box center [307, 177] width 82 height 25
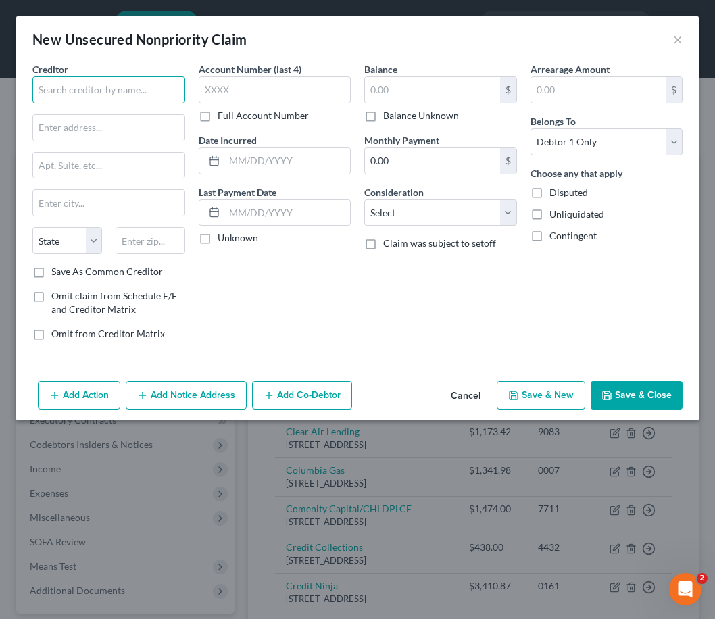
click at [145, 94] on input "text" at bounding box center [108, 89] width 153 height 27
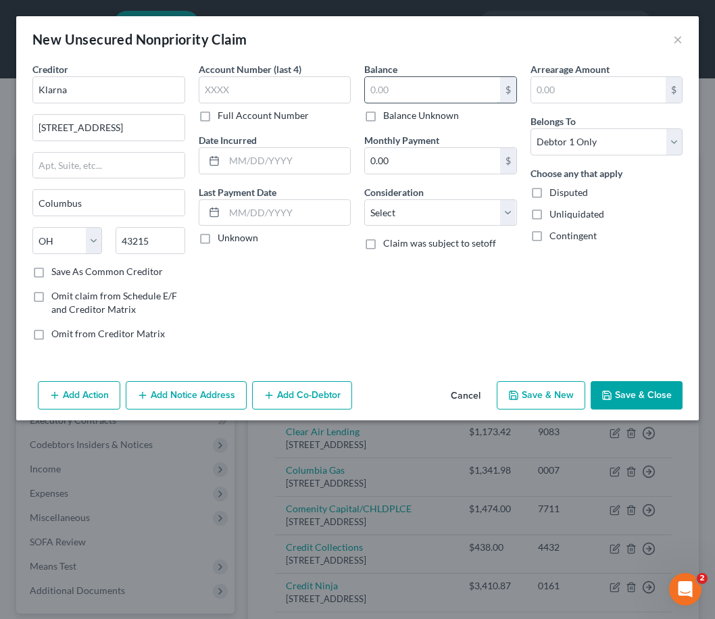
click at [433, 93] on input "text" at bounding box center [432, 90] width 135 height 26
click at [449, 212] on select "Select Cable / Satellite Services Collection Agency Credit Card Debt Debt Couns…" at bounding box center [440, 212] width 153 height 27
click at [445, 213] on select "Select Cable / Satellite Services Collection Agency Credit Card Debt Debt Couns…" at bounding box center [440, 212] width 153 height 27
click at [627, 397] on button "Save & Close" at bounding box center [637, 395] width 92 height 28
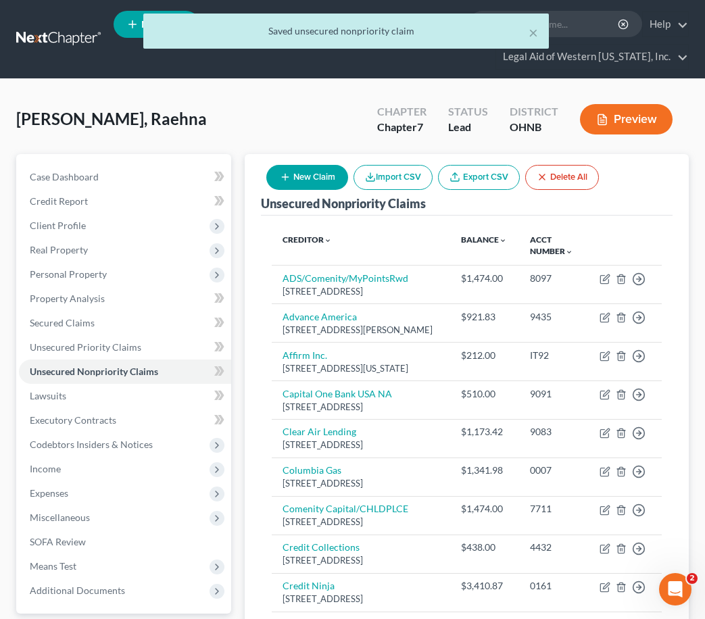
click at [319, 181] on button "New Claim" at bounding box center [307, 177] width 82 height 25
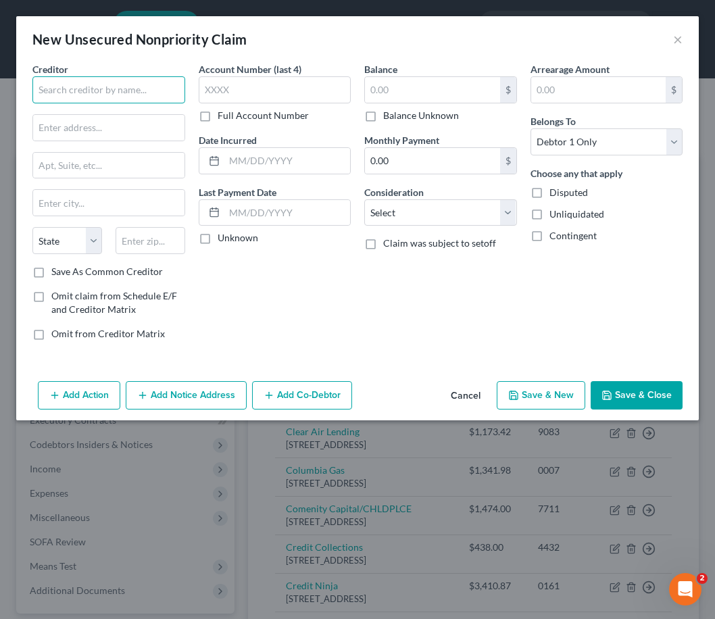
click at [132, 95] on input "text" at bounding box center [108, 89] width 153 height 27
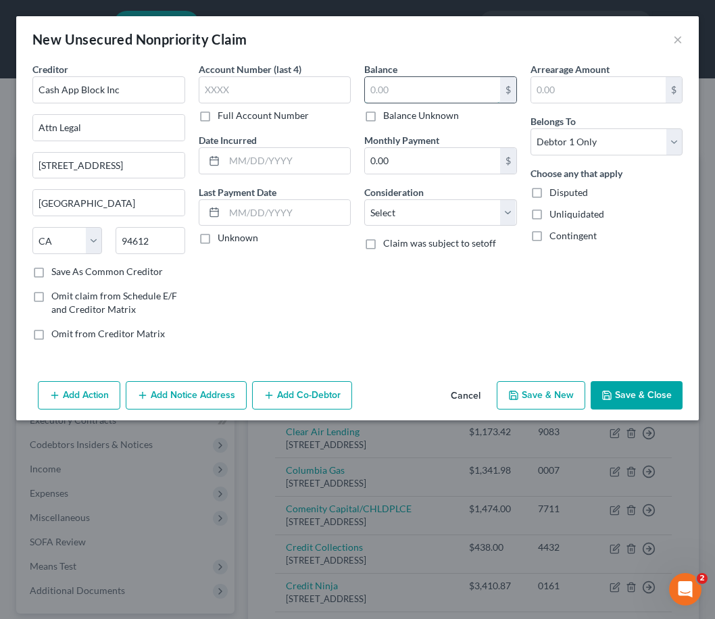
click at [441, 89] on input "text" at bounding box center [432, 90] width 135 height 26
click at [483, 217] on select "Select Cable / Satellite Services Collection Agency Credit Card Debt Debt Couns…" at bounding box center [440, 212] width 153 height 27
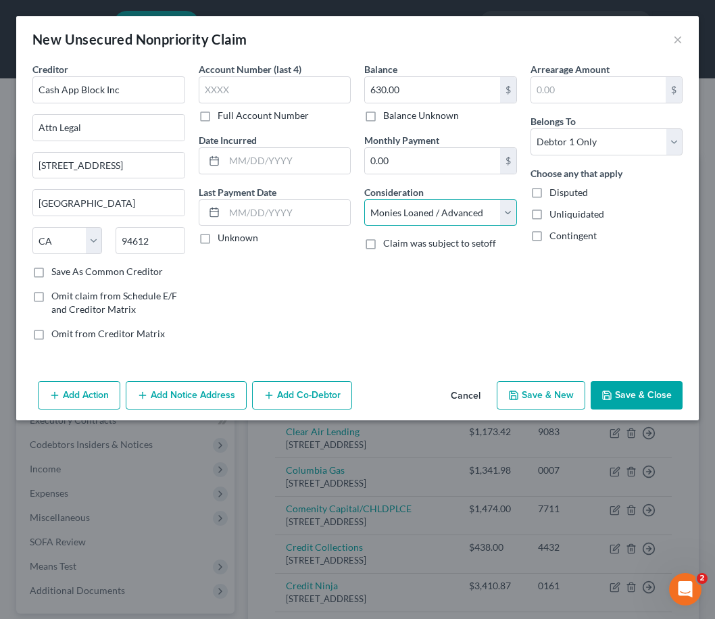
click at [364, 199] on select "Select Cable / Satellite Services Collection Agency Credit Card Debt Debt Couns…" at bounding box center [440, 212] width 153 height 27
click at [667, 392] on button "Save & Close" at bounding box center [637, 395] width 92 height 28
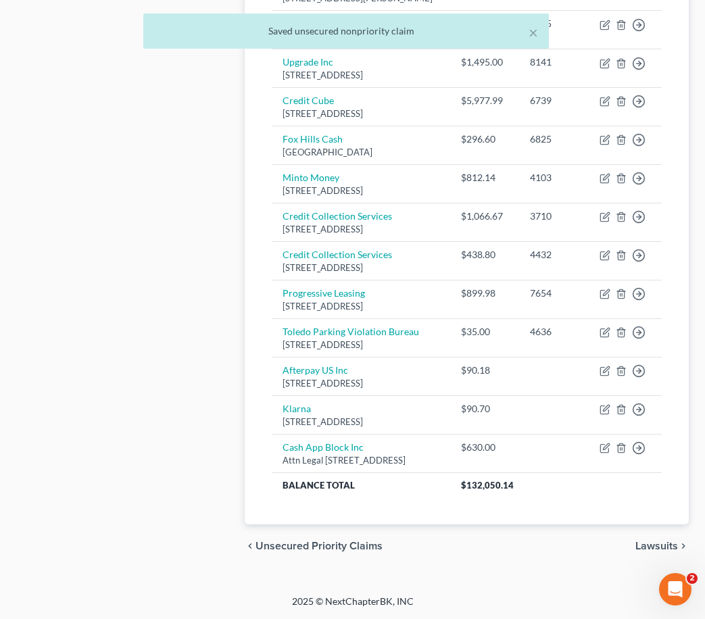
scroll to position [1350, 0]
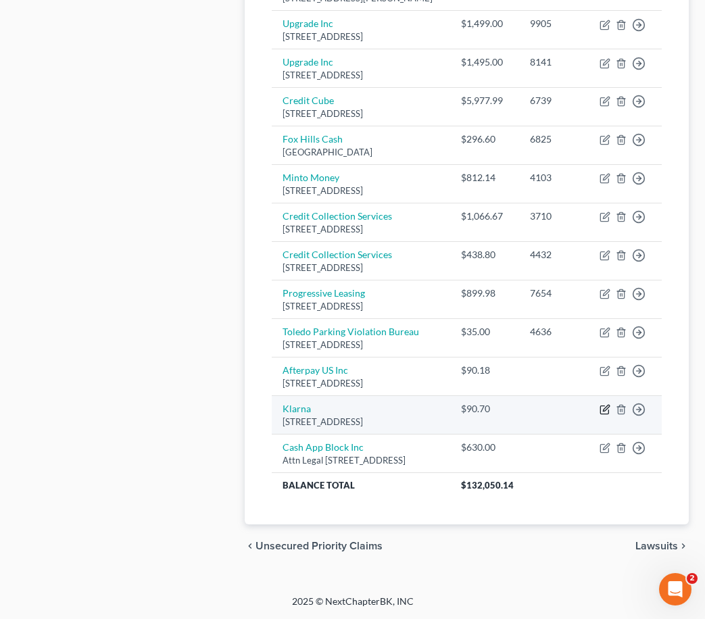
click at [602, 404] on icon "button" at bounding box center [604, 409] width 11 height 11
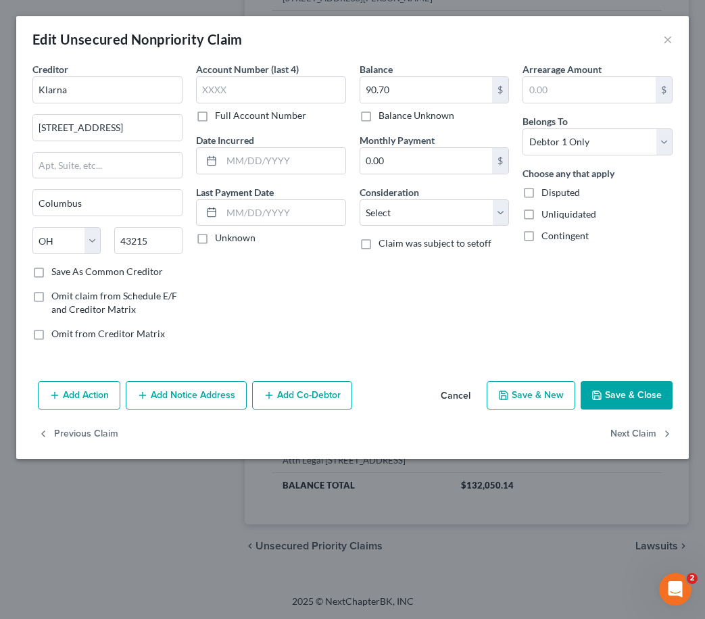
scroll to position [1288, 0]
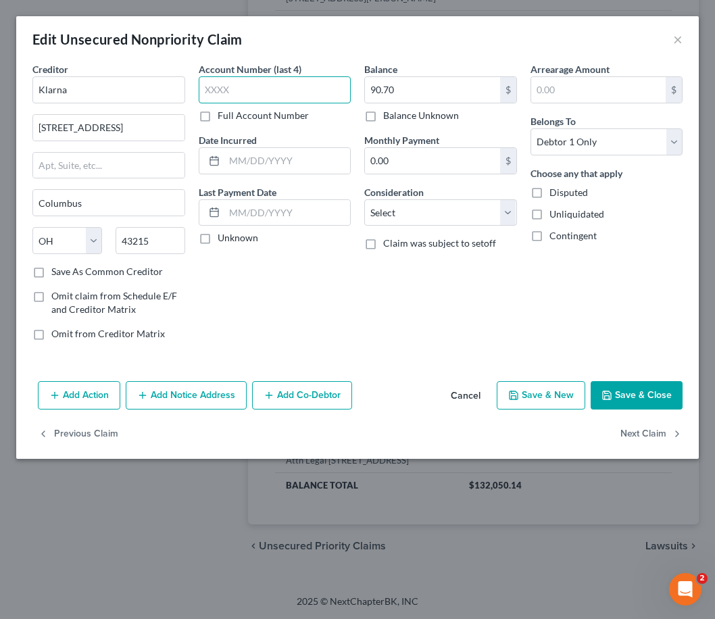
click at [240, 96] on input "text" at bounding box center [275, 89] width 153 height 27
click at [629, 390] on button "Save & Close" at bounding box center [637, 395] width 92 height 28
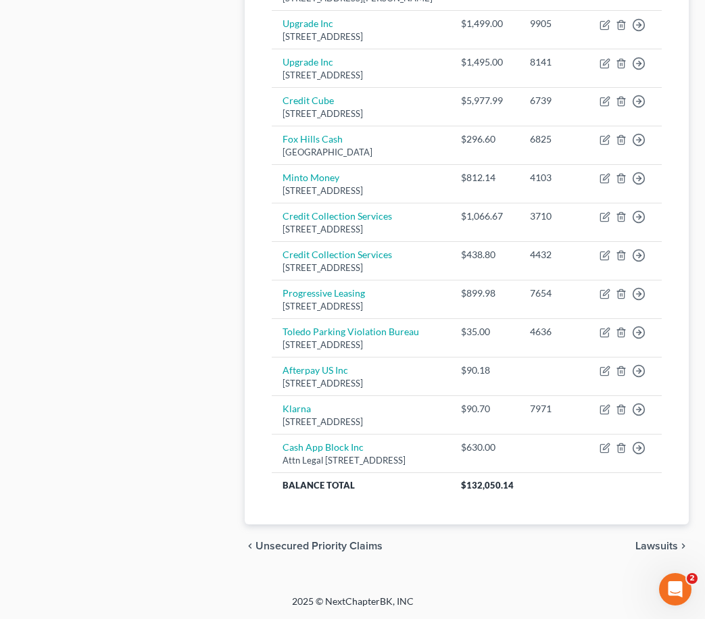
scroll to position [1350, 0]
click at [672, 542] on span "Lawsuits" at bounding box center [656, 546] width 43 height 11
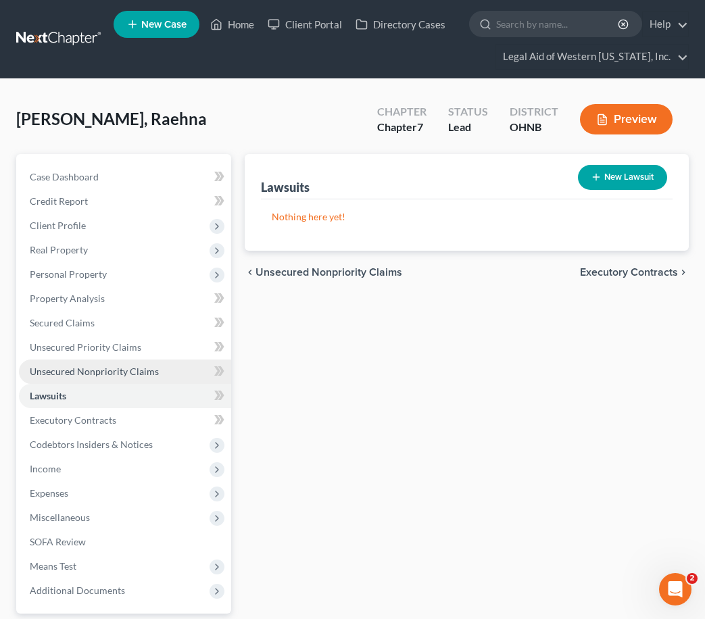
click at [105, 366] on span "Unsecured Nonpriority Claims" at bounding box center [94, 371] width 129 height 11
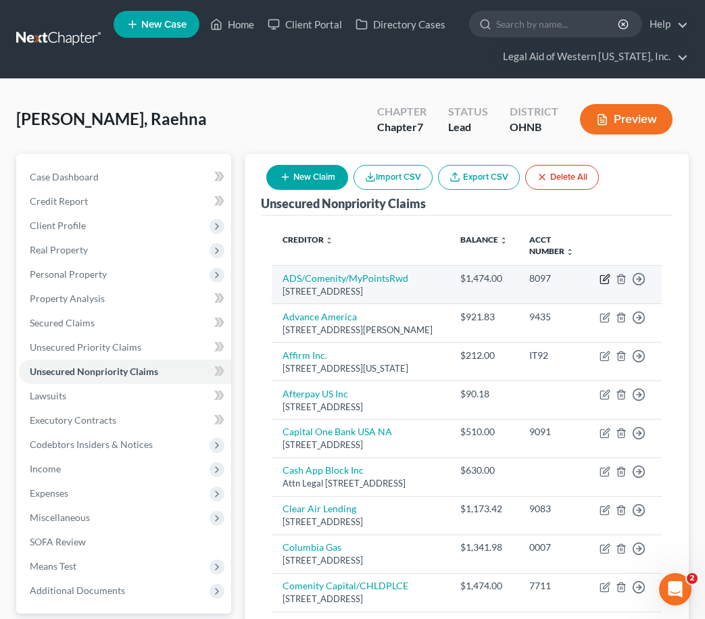
click at [604, 285] on icon "button" at bounding box center [604, 279] width 11 height 11
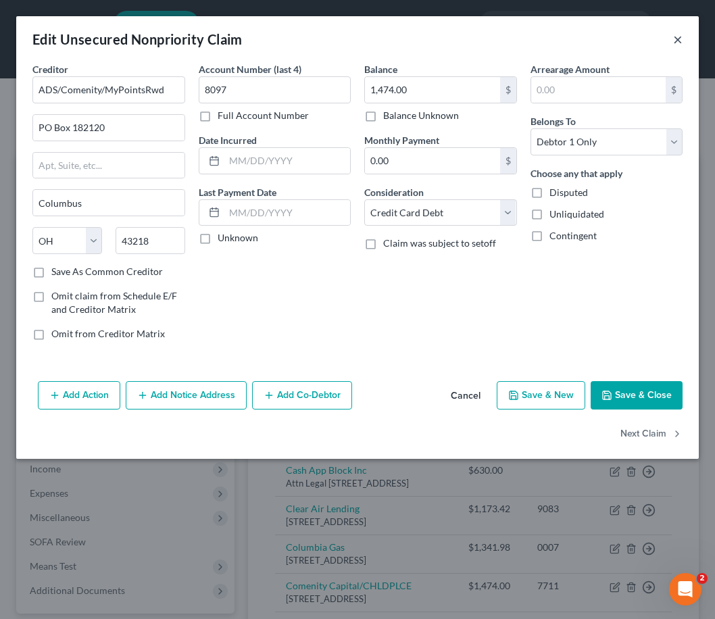
click at [679, 38] on button "×" at bounding box center [677, 39] width 9 height 16
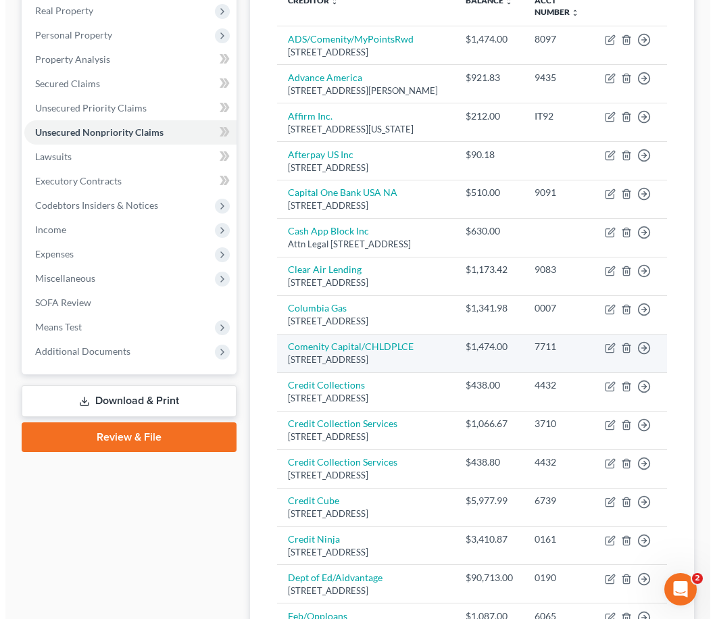
scroll to position [270, 0]
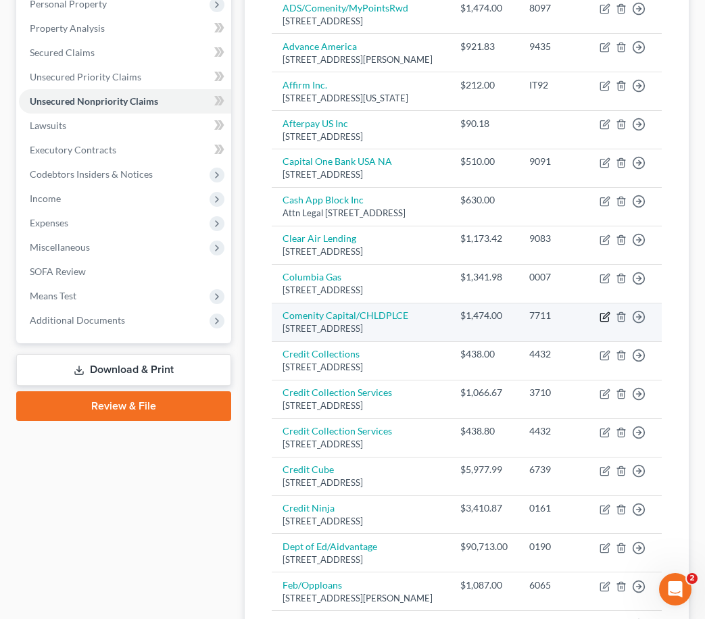
click at [604, 322] on icon "button" at bounding box center [604, 317] width 11 height 11
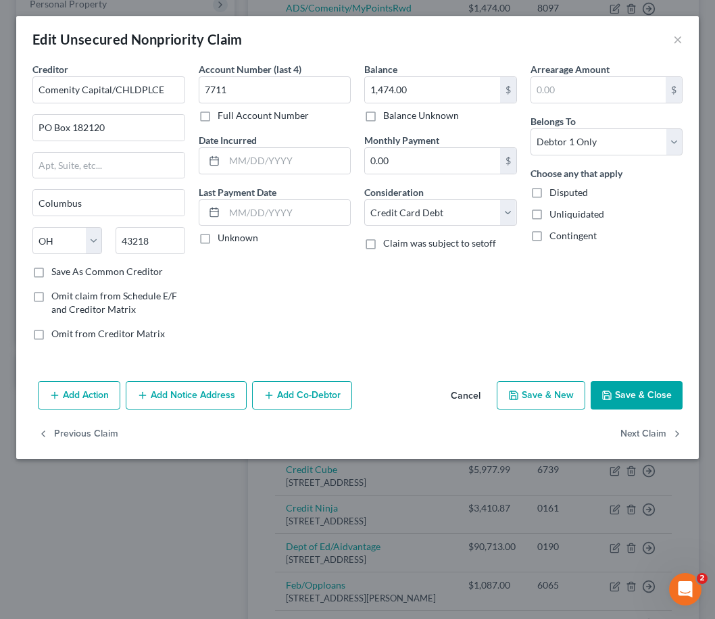
click at [178, 400] on button "Add Notice Address" at bounding box center [186, 395] width 121 height 28
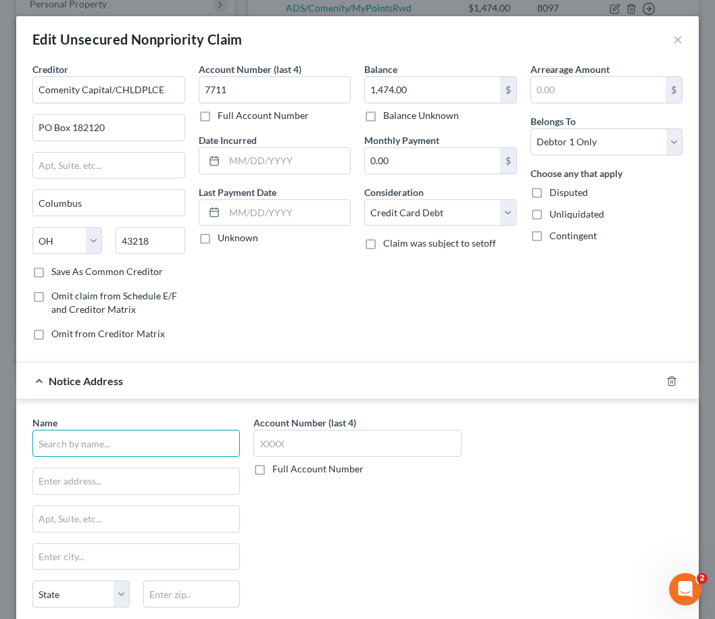
click at [117, 444] on input "text" at bounding box center [135, 443] width 207 height 27
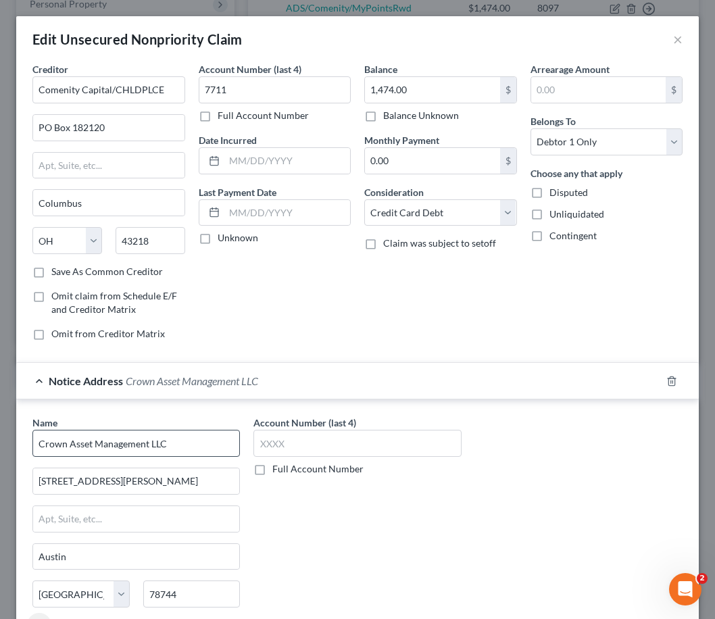
scroll to position [8, 0]
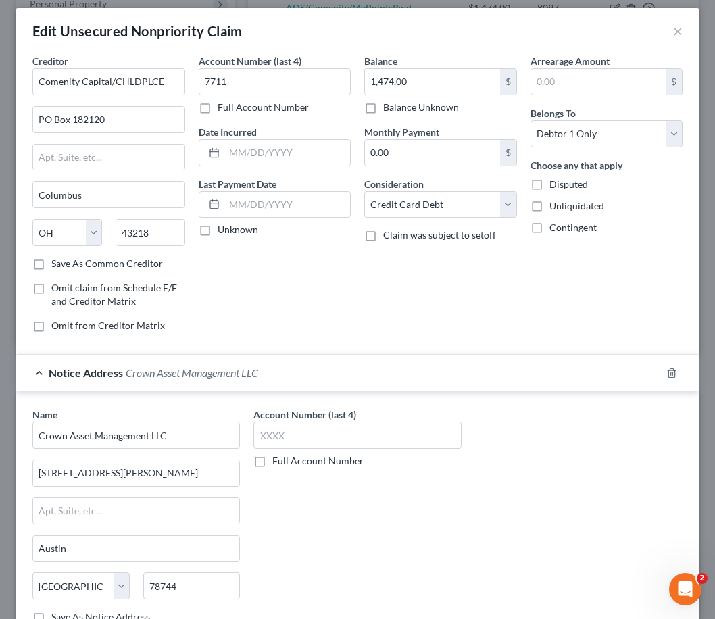
click at [272, 462] on label "Full Account Number" at bounding box center [317, 461] width 91 height 14
click at [278, 462] on input "Full Account Number" at bounding box center [282, 458] width 9 height 9
click at [279, 441] on input "text" at bounding box center [356, 435] width 207 height 27
paste input "CVF-25-11243"
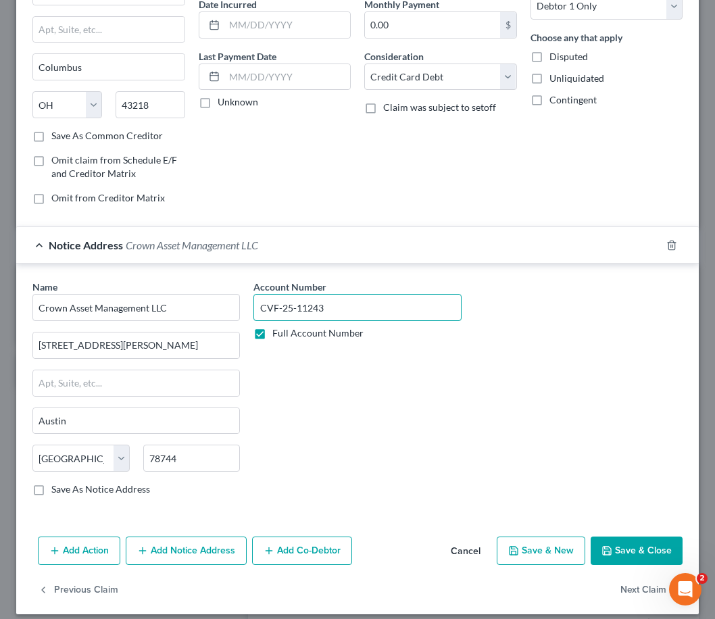
scroll to position [147, 0]
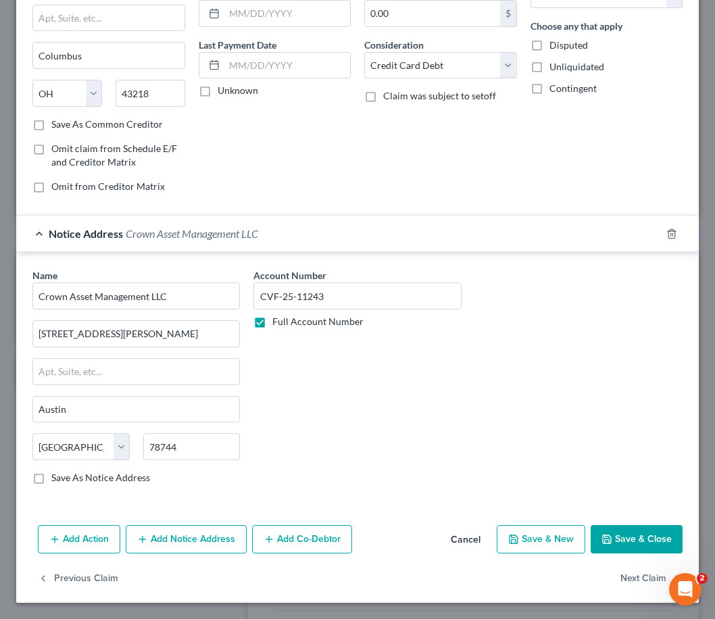
click at [170, 542] on button "Add Notice Address" at bounding box center [186, 539] width 121 height 28
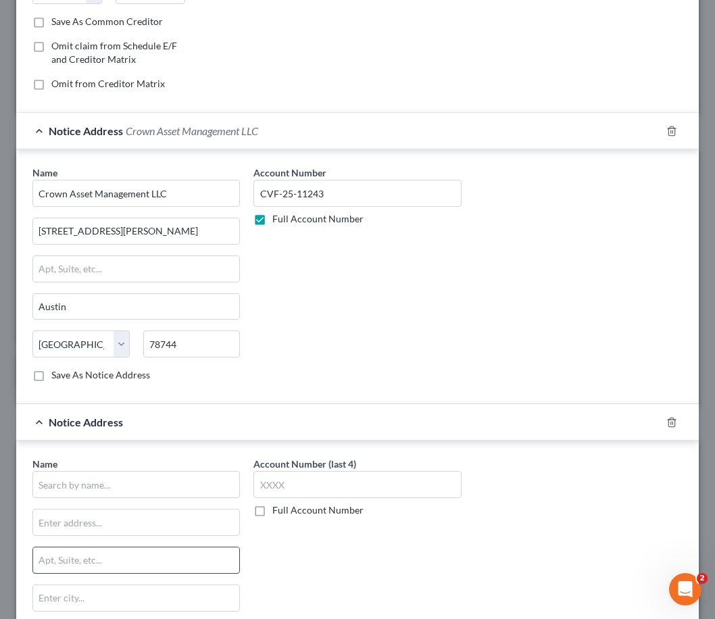
scroll to position [283, 0]
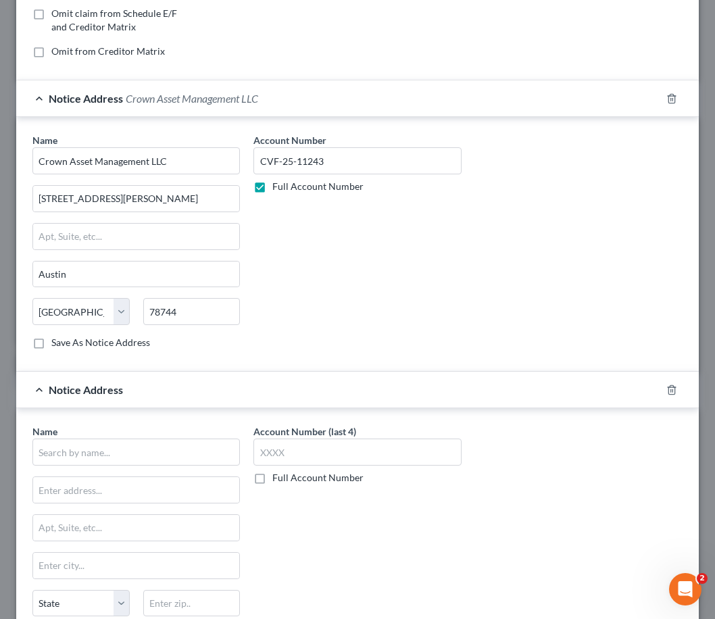
click at [272, 482] on label "Full Account Number" at bounding box center [317, 478] width 91 height 14
click at [278, 480] on input "Full Account Number" at bounding box center [282, 475] width 9 height 9
click at [280, 455] on input "text" at bounding box center [356, 452] width 207 height 27
paste input "CVF-25-11243"
click at [77, 453] on input "text" at bounding box center [135, 452] width 207 height 27
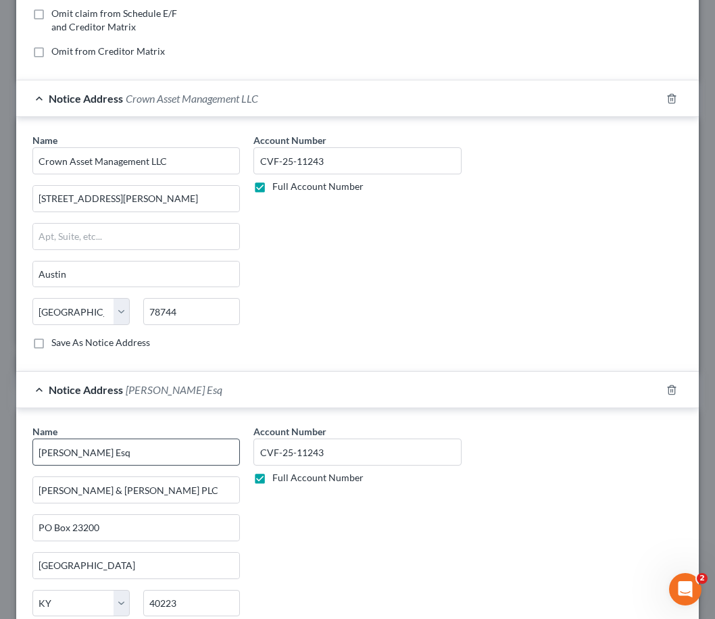
scroll to position [439, 0]
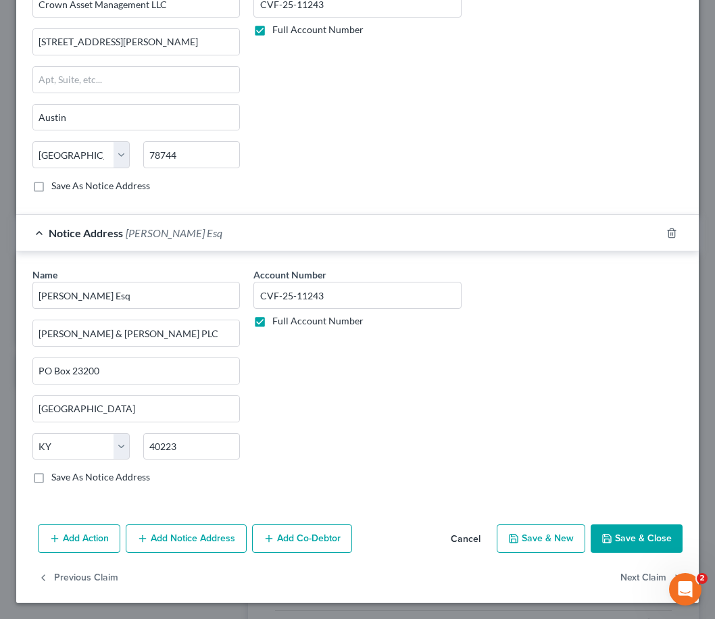
click at [87, 539] on button "Add Action" at bounding box center [79, 538] width 82 height 28
click at [72, 540] on button "Add Action" at bounding box center [79, 539] width 82 height 28
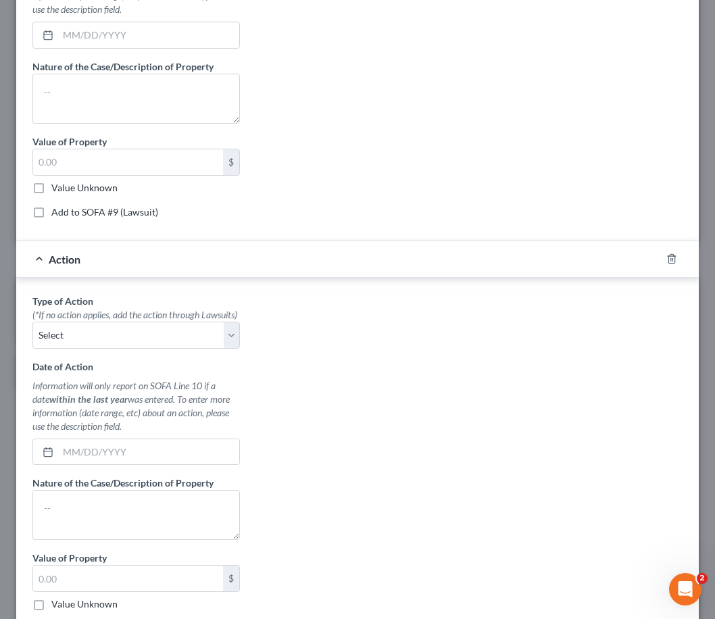
scroll to position [532, 0]
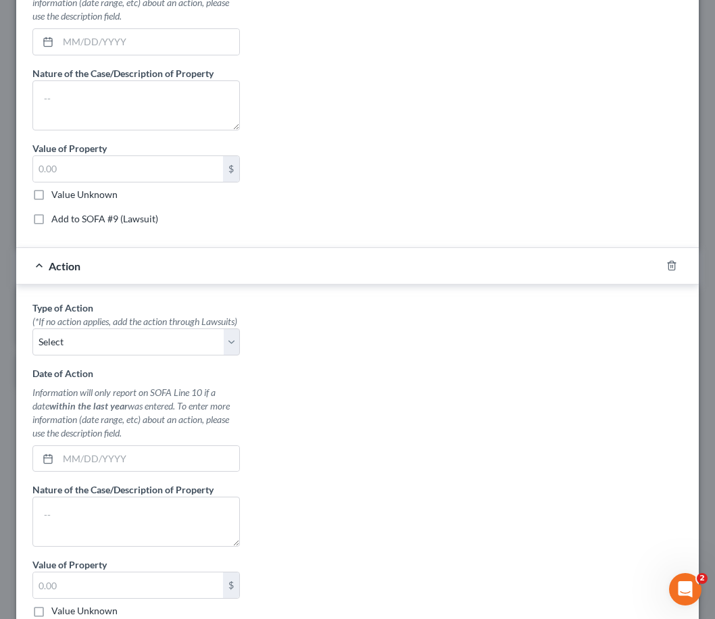
click at [108, 383] on div "Type of Action * (*If no action applies, add the action through Lawsuits) Selec…" at bounding box center [136, 477] width 221 height 352
click at [108, 356] on select "Select Repossession Garnishment Foreclosure Personal Injury Attached, Seized, O…" at bounding box center [135, 341] width 207 height 27
click at [32, 355] on select "Select Repossession Garnishment Foreclosure Personal Injury Attached, Seized, O…" at bounding box center [135, 341] width 207 height 27
click at [110, 356] on select "Select Repossession Garnishment Foreclosure Personal Injury Attached, Seized, O…" at bounding box center [135, 341] width 207 height 27
click at [32, 355] on select "Select Repossession Garnishment Foreclosure Personal Injury Attached, Seized, O…" at bounding box center [135, 341] width 207 height 27
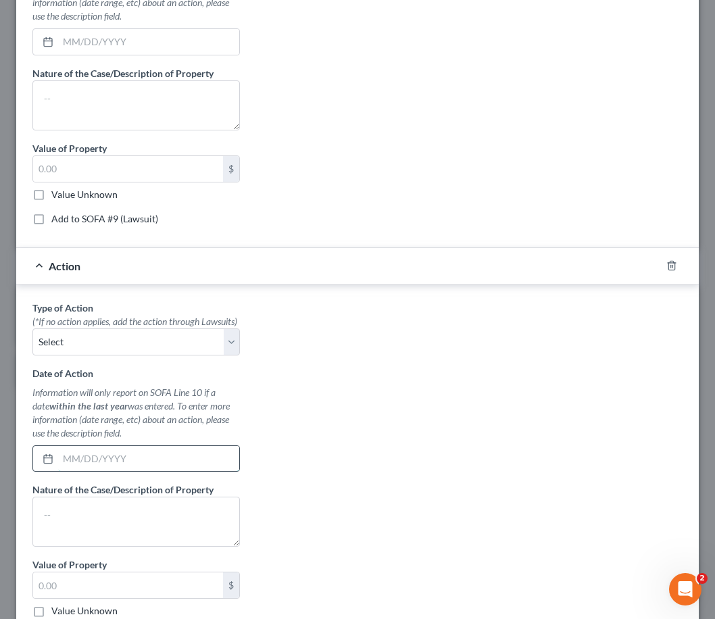
click at [128, 472] on input "text" at bounding box center [148, 459] width 181 height 26
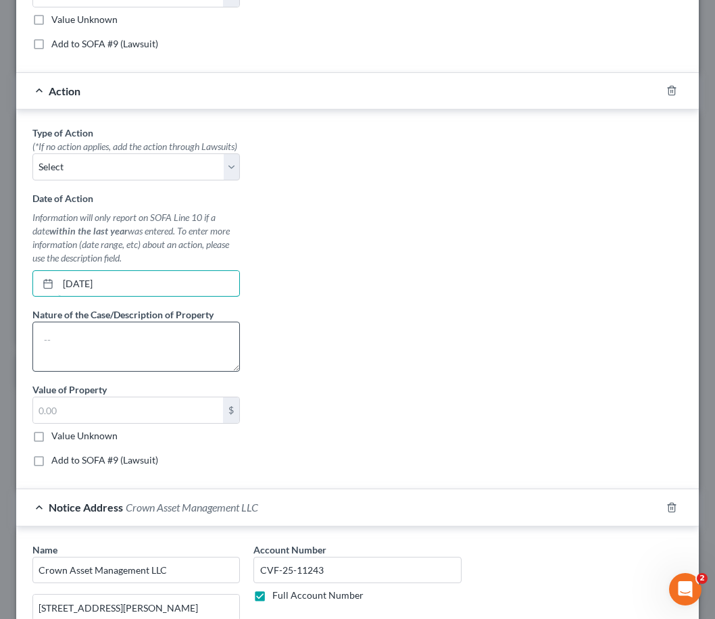
scroll to position [735, 0]
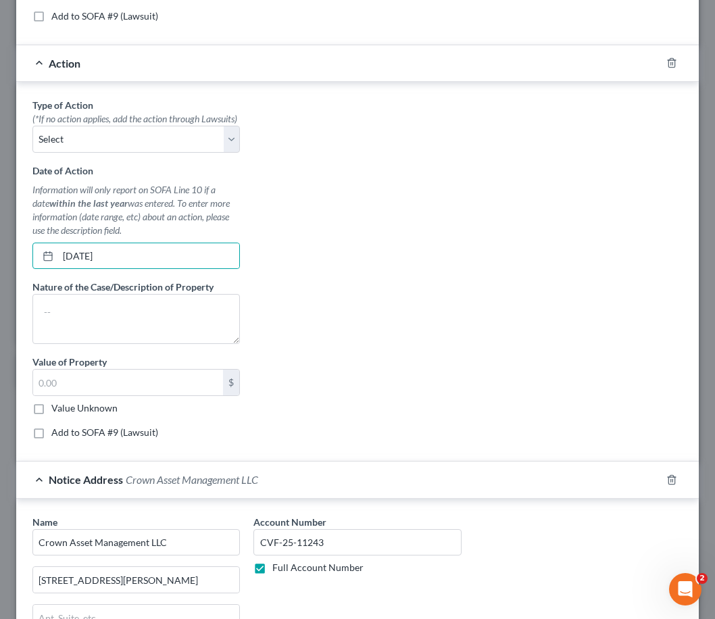
click at [51, 439] on label "Add to SOFA #9 (Lawsuit)" at bounding box center [104, 433] width 107 height 14
click at [57, 435] on input "Add to SOFA #9 (Lawsuit)" at bounding box center [61, 430] width 9 height 9
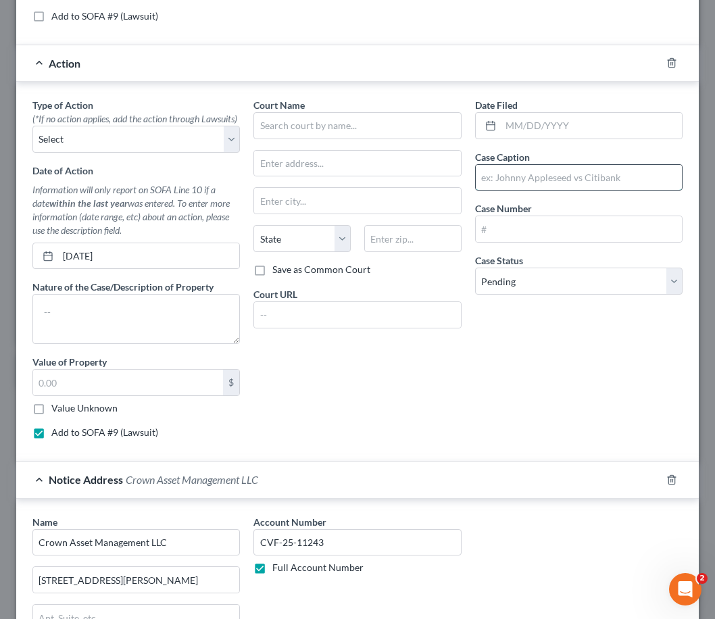
click at [554, 191] on input "text" at bounding box center [579, 178] width 206 height 26
paste input "CROWN ASSET MANAGEMENT, LLC"
click at [641, 191] on input "CROWN ASSET MANAGEMENT, LLC" at bounding box center [579, 178] width 206 height 26
paste input "[PERSON_NAME]"
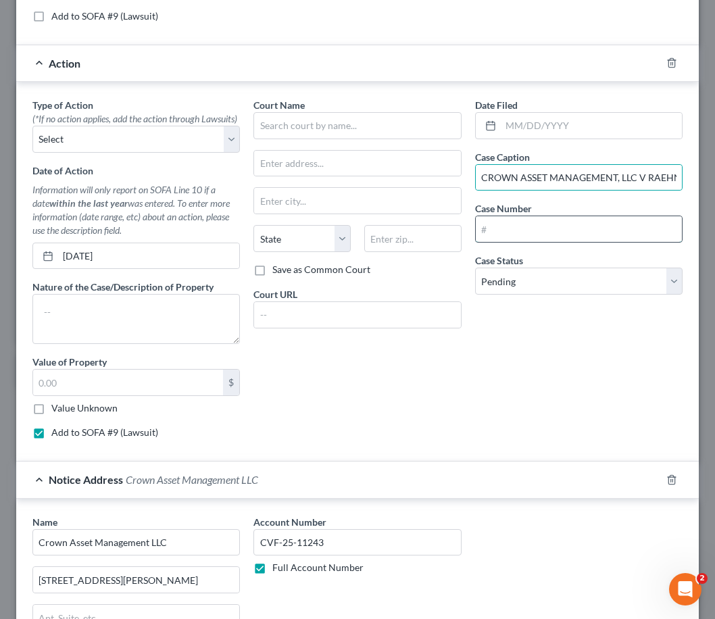
click at [521, 239] on input "text" at bounding box center [579, 229] width 206 height 26
paste input "CVF-25-11243"
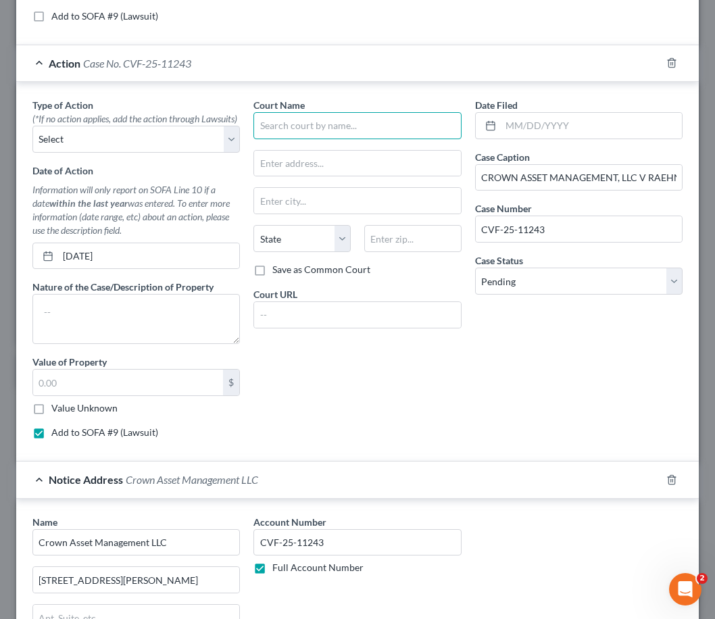
click at [359, 139] on input "text" at bounding box center [356, 125] width 207 height 27
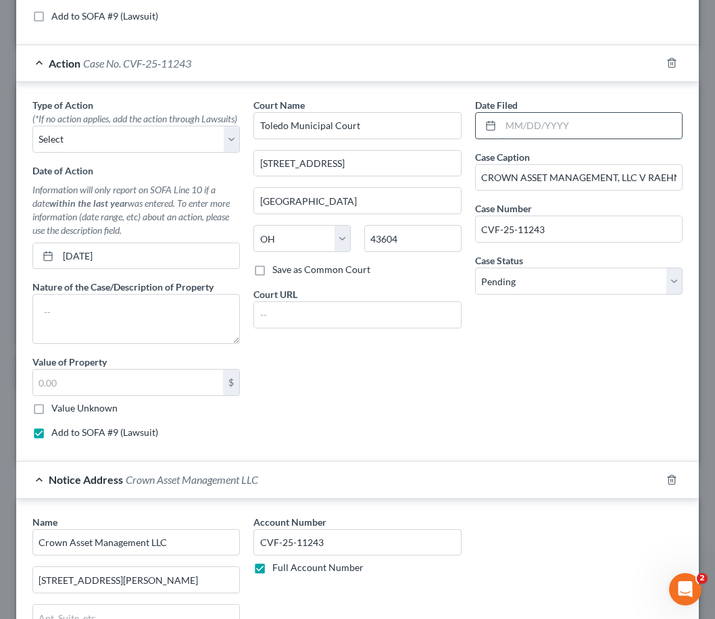
click at [527, 139] on input "text" at bounding box center [591, 126] width 181 height 26
click at [519, 137] on input "[DATE]" at bounding box center [591, 126] width 181 height 26
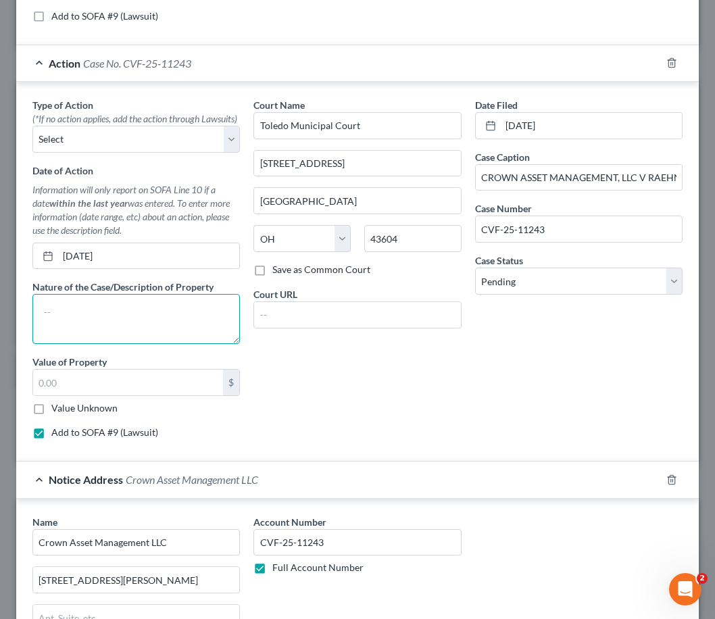
click at [76, 344] on textarea at bounding box center [135, 319] width 207 height 50
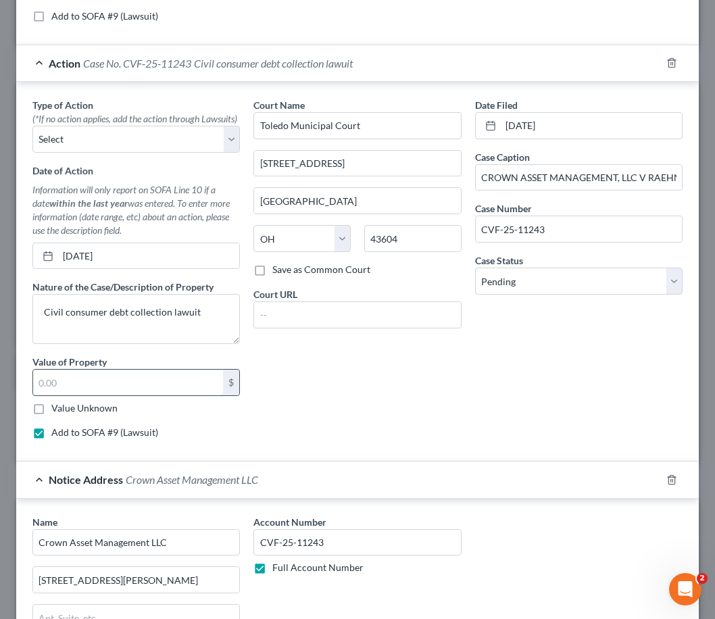
click at [118, 395] on input "text" at bounding box center [128, 383] width 190 height 26
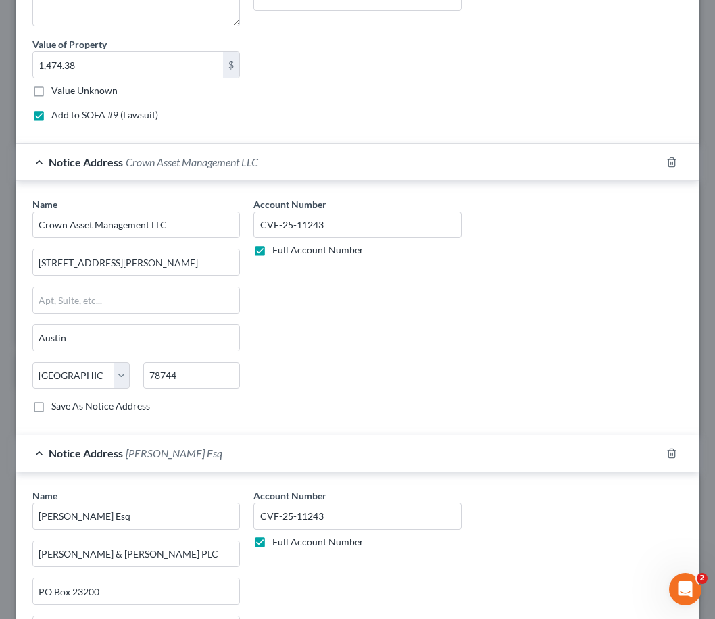
scroll to position [1300, 0]
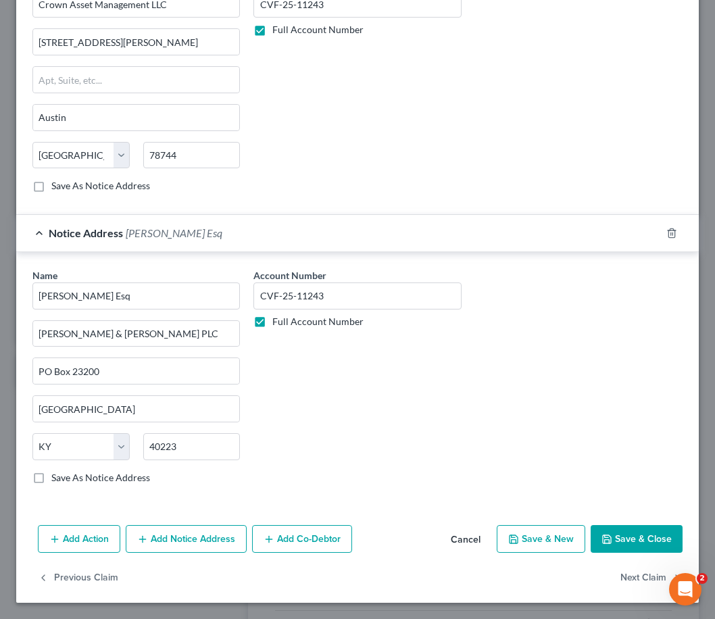
click at [641, 536] on button "Save & Close" at bounding box center [637, 539] width 92 height 28
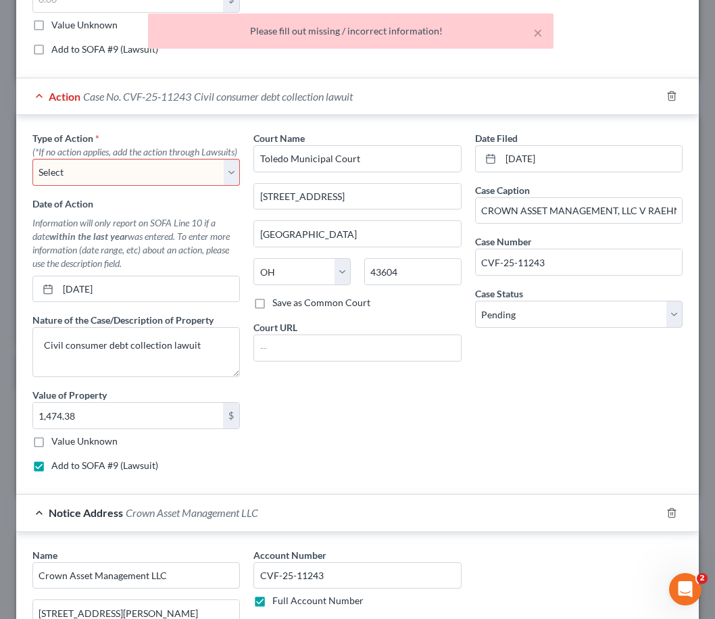
scroll to position [671, 0]
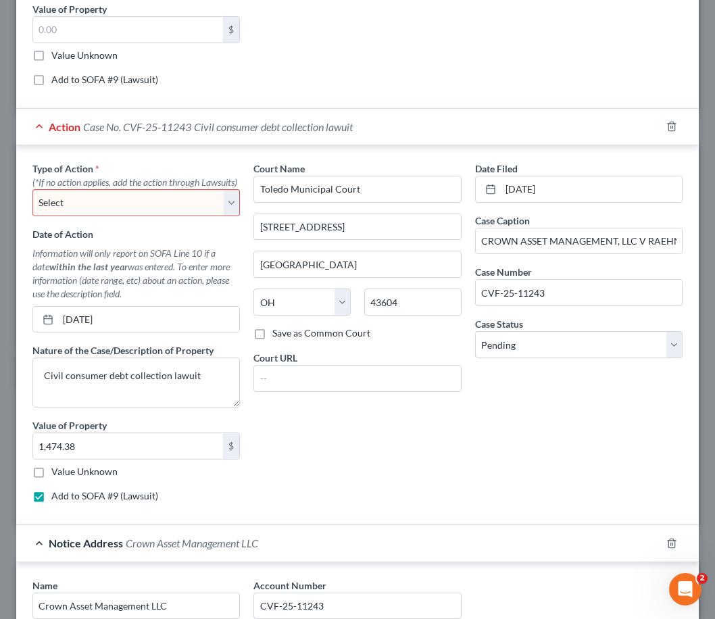
click at [136, 216] on select "Select Repossession Garnishment Foreclosure Personal Injury Attached, Seized, O…" at bounding box center [135, 202] width 207 height 27
click at [32, 216] on select "Select Repossession Garnishment Foreclosure Personal Injury Attached, Seized, O…" at bounding box center [135, 202] width 207 height 27
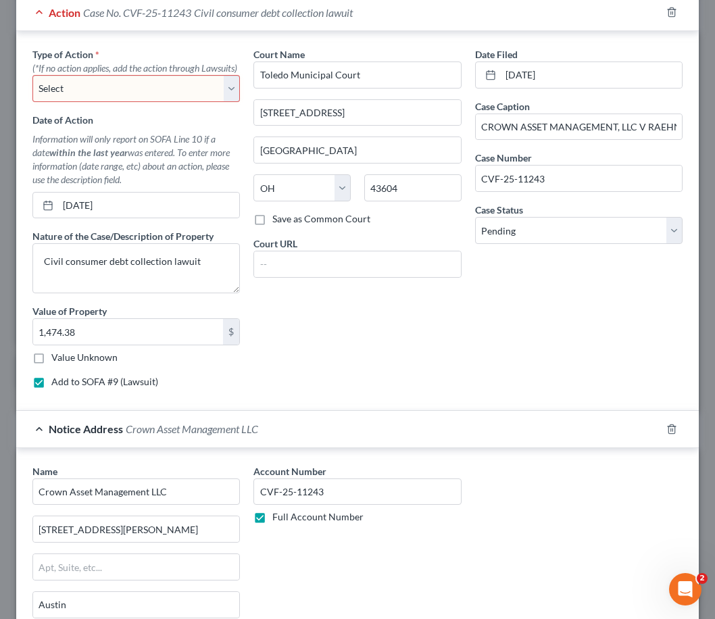
scroll to position [788, 0]
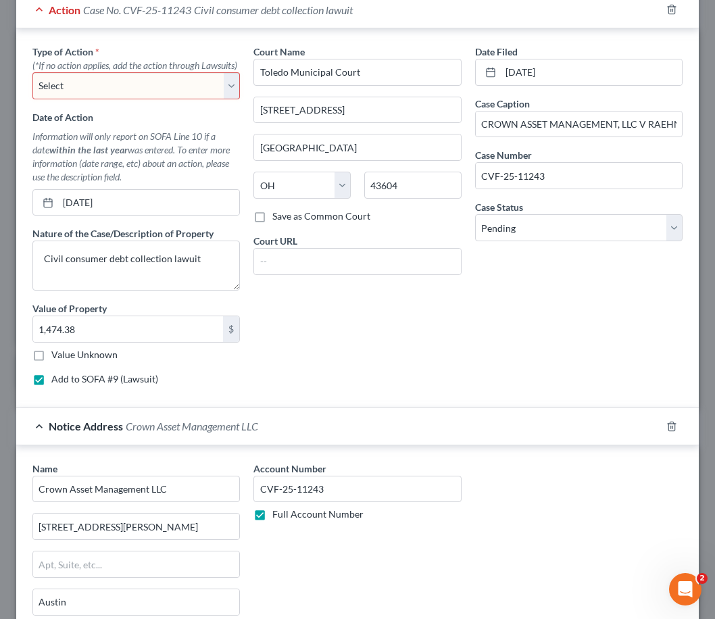
click at [118, 99] on select "Select Repossession Garnishment Foreclosure Personal Injury Attached, Seized, O…" at bounding box center [135, 85] width 207 height 27
click at [32, 99] on select "Select Repossession Garnishment Foreclosure Personal Injury Attached, Seized, O…" at bounding box center [135, 85] width 207 height 27
click at [704, 300] on div "Edit Unsecured Nonpriority Claim × Creditor * Comenity Capital/CHLDPLCE PO Box …" at bounding box center [357, 309] width 715 height 619
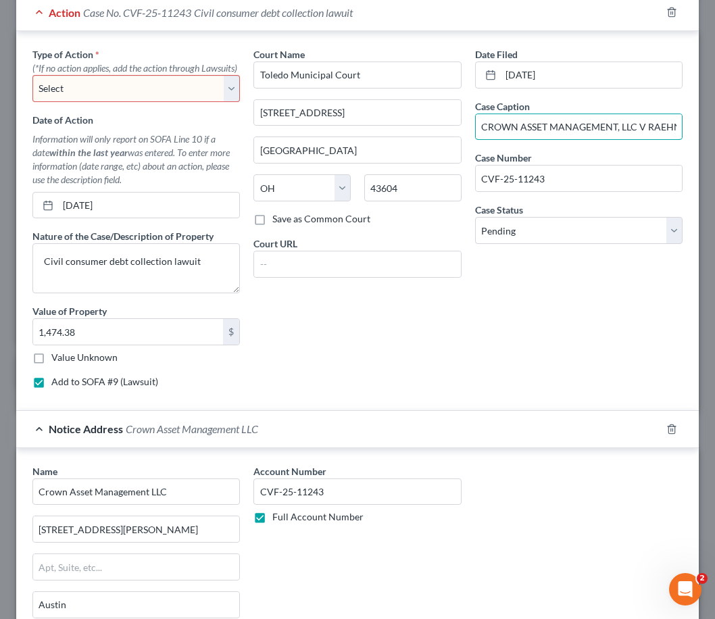
scroll to position [0, 51]
drag, startPoint x: 474, startPoint y: 140, endPoint x: 702, endPoint y: 140, distance: 227.8
click at [702, 140] on div "Edit Unsecured Nonpriority Claim × Creditor * Comenity Capital/CHLDPLCE PO Box …" at bounding box center [357, 309] width 715 height 619
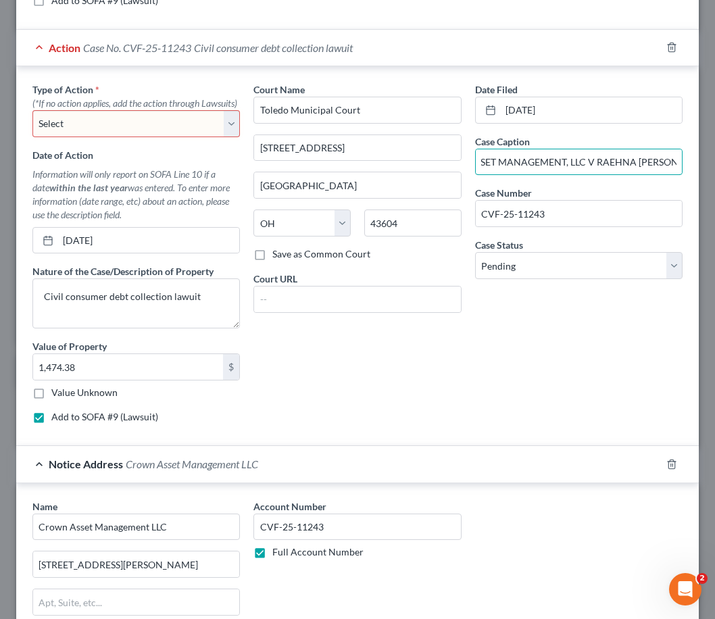
scroll to position [718, 0]
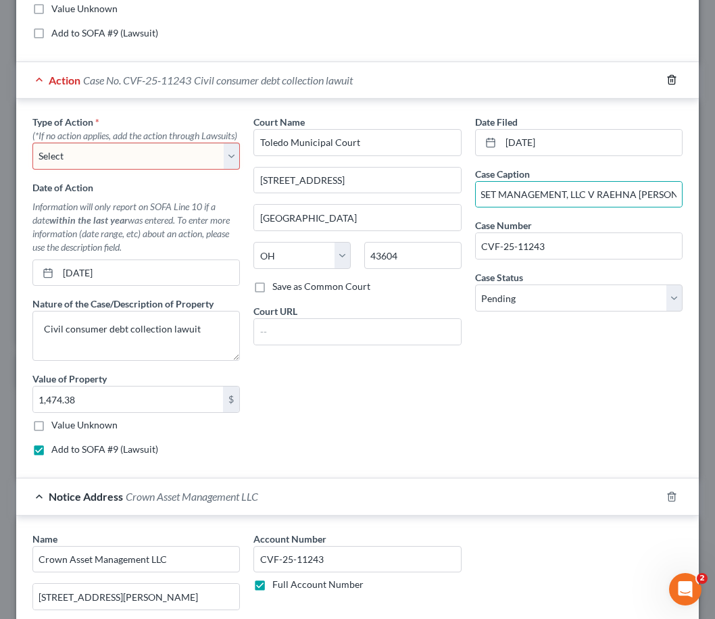
click at [668, 84] on icon "button" at bounding box center [671, 80] width 6 height 9
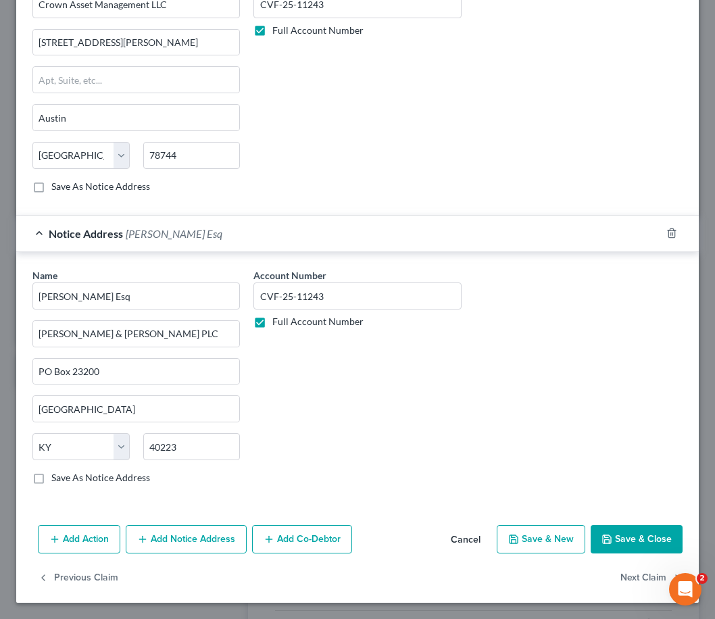
scroll to position [869, 0]
click at [633, 534] on button "Save & Close" at bounding box center [637, 539] width 92 height 28
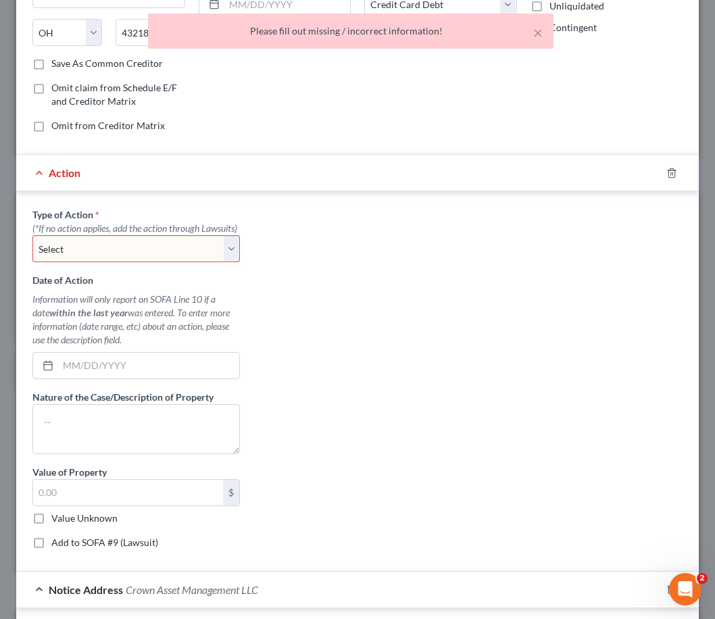
scroll to position [193, 0]
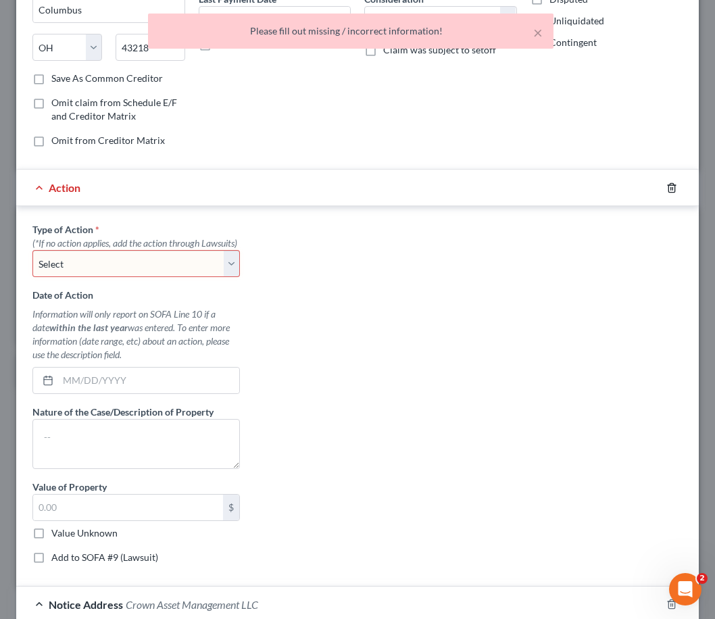
click at [668, 189] on icon "button" at bounding box center [671, 187] width 6 height 9
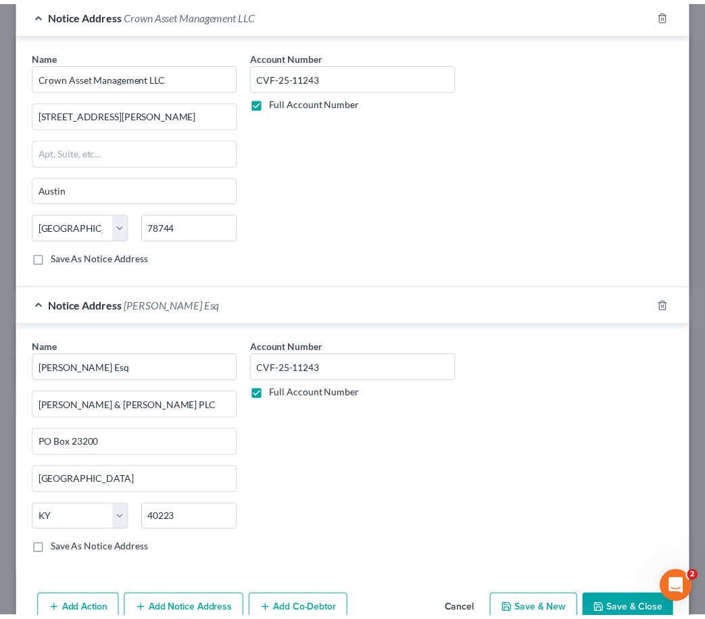
scroll to position [439, 0]
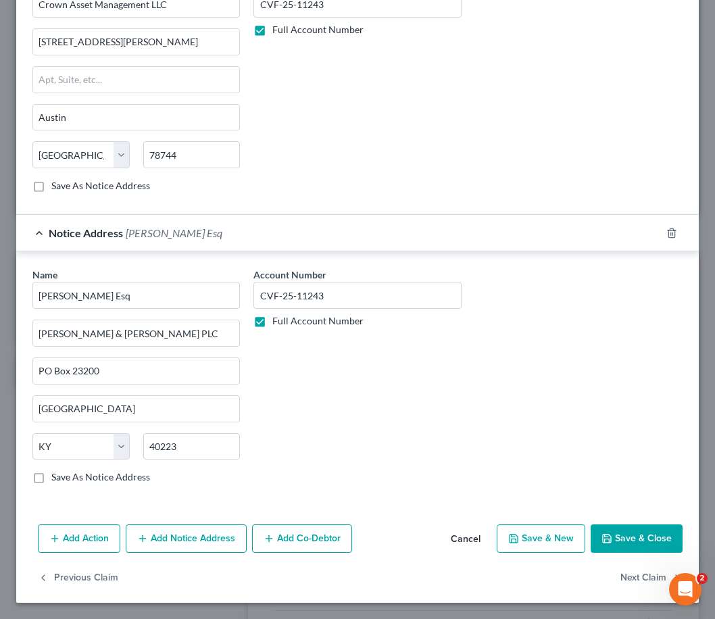
click at [622, 541] on button "Save & Close" at bounding box center [637, 538] width 92 height 28
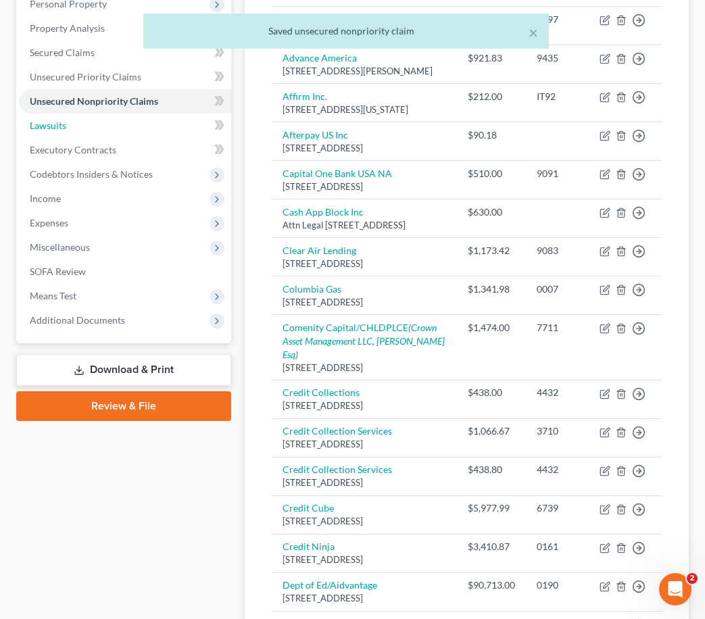
click at [102, 126] on link "Lawsuits" at bounding box center [125, 126] width 212 height 24
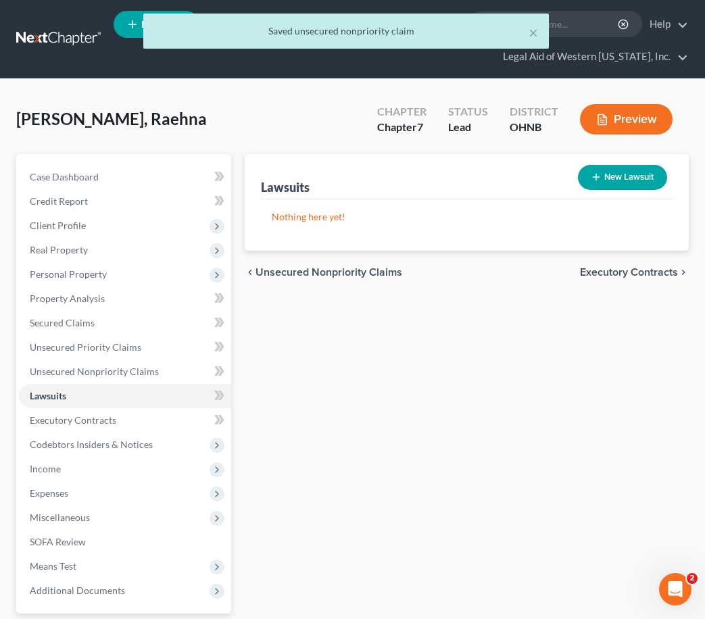
click at [609, 180] on button "New Lawsuit" at bounding box center [622, 177] width 89 height 25
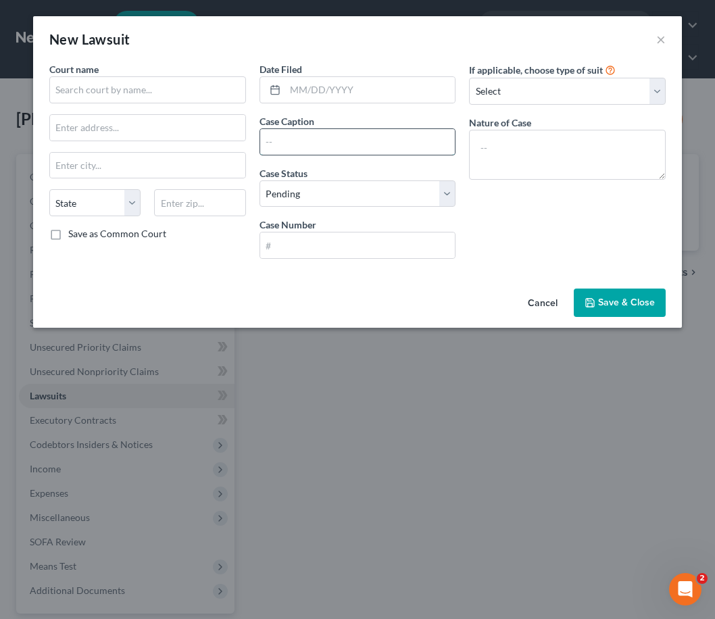
click at [369, 142] on input "text" at bounding box center [357, 142] width 195 height 26
paste input "CROWN ASSET MANAGEMENT, LLC V RAEHNA [PERSON_NAME]"
click at [296, 242] on input "text" at bounding box center [357, 245] width 195 height 26
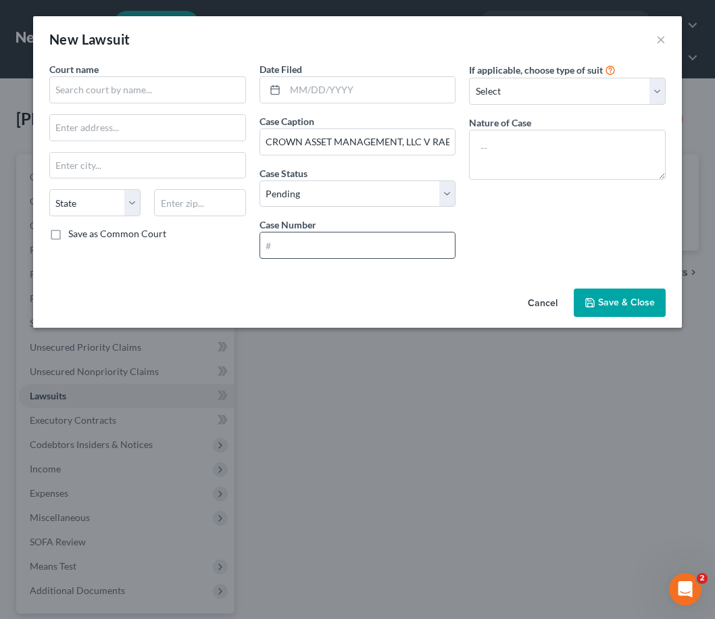
paste input "CVF-25-11243"
click at [114, 93] on input "text" at bounding box center [147, 89] width 197 height 27
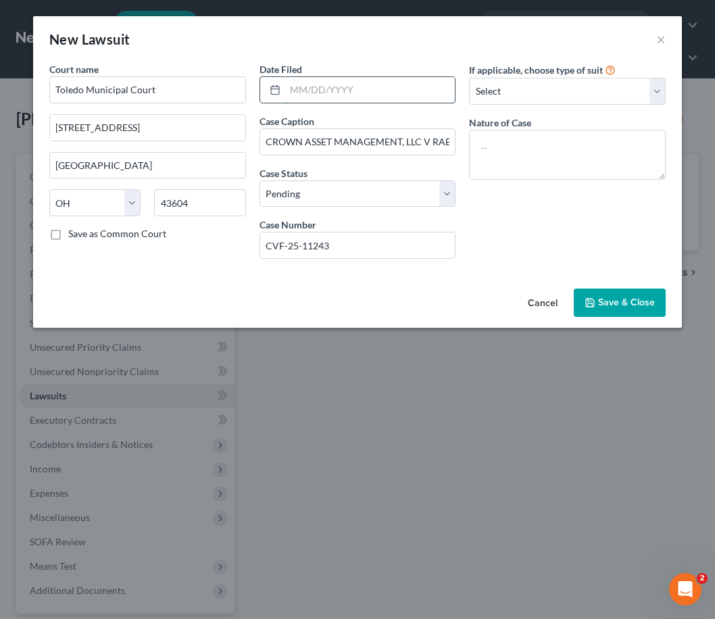
click at [329, 84] on input "text" at bounding box center [370, 90] width 170 height 26
click at [355, 82] on input "07032025" at bounding box center [370, 90] width 170 height 26
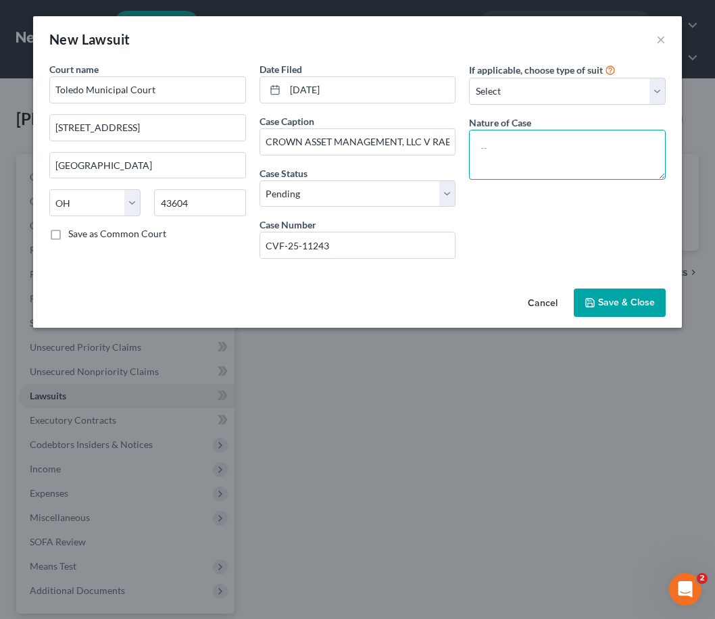
click at [520, 157] on textarea at bounding box center [567, 155] width 197 height 50
click at [620, 296] on button "Save & Close" at bounding box center [620, 303] width 92 height 28
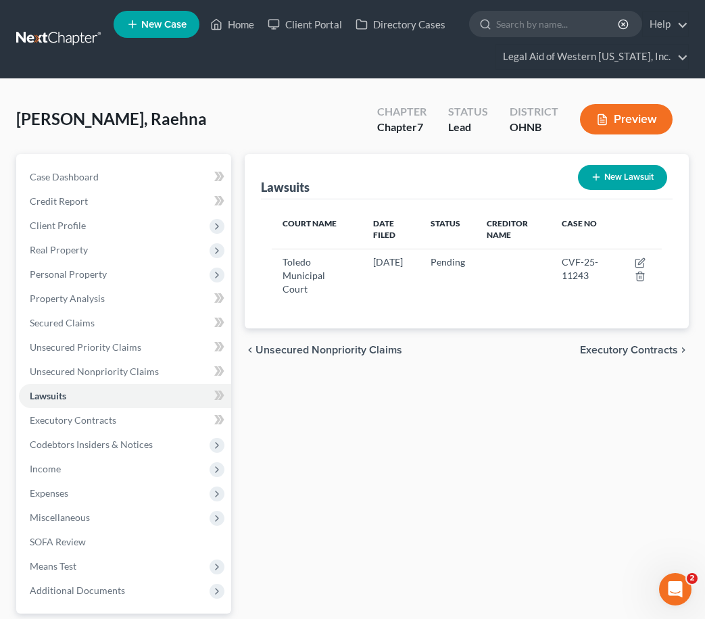
click at [612, 182] on button "New Lawsuit" at bounding box center [622, 177] width 89 height 25
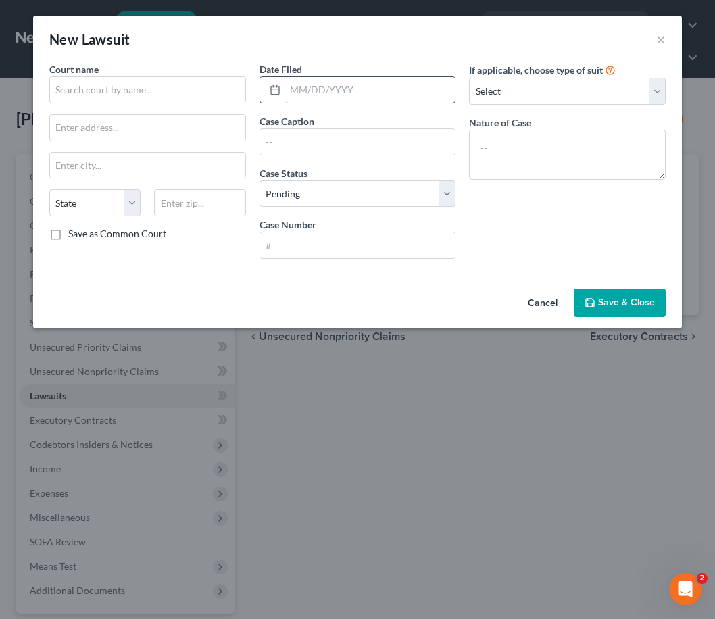
click at [313, 95] on input "text" at bounding box center [370, 90] width 170 height 26
click at [127, 91] on input "text" at bounding box center [147, 89] width 197 height 27
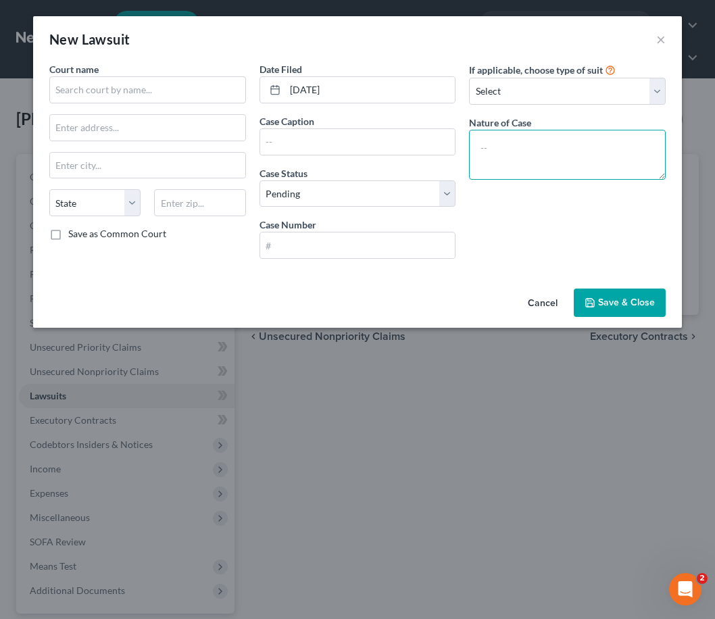
click at [565, 144] on textarea at bounding box center [567, 155] width 197 height 50
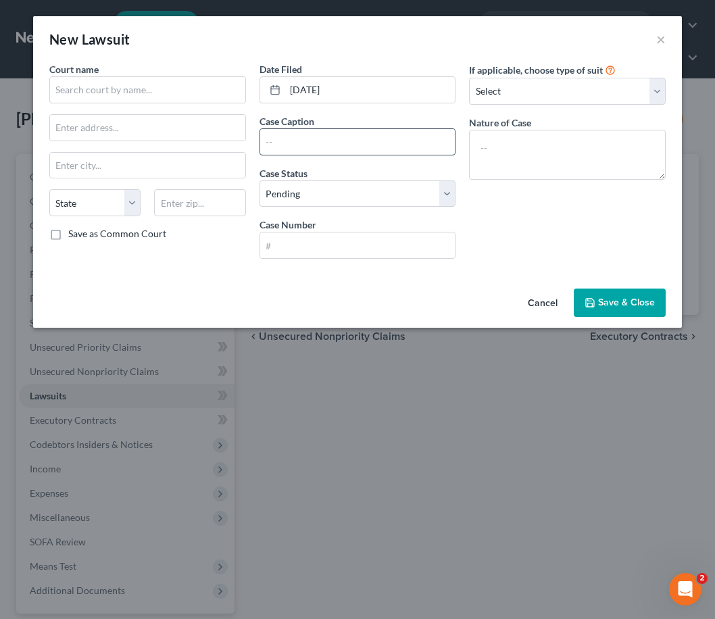
click at [337, 138] on input "text" at bounding box center [357, 142] width 195 height 26
paste input "UNIVERSITY OF TOLEDO FEDERAL CREDIT UNION"
click at [401, 144] on input "UNIVERSITY OF TOLEDO FEDERAL CREDIT UNION" at bounding box center [357, 142] width 195 height 26
paste input "RAEHNA [PERSON_NAME]"
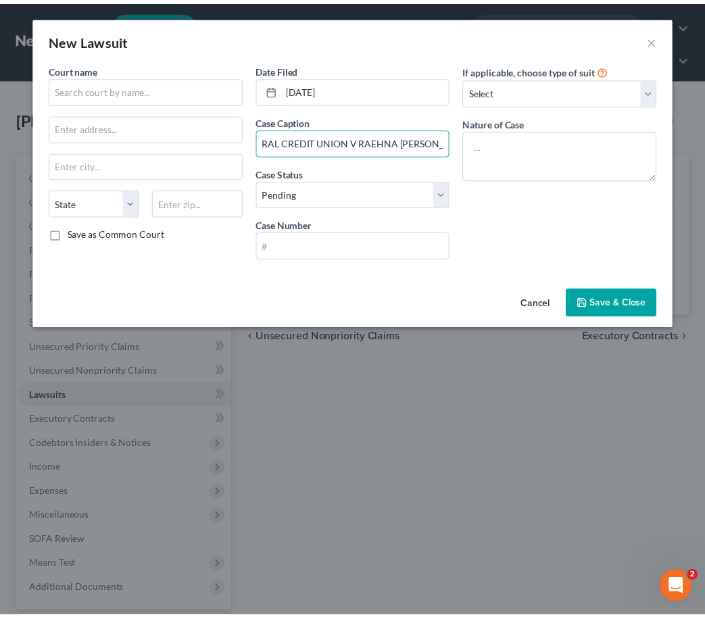
scroll to position [0, 0]
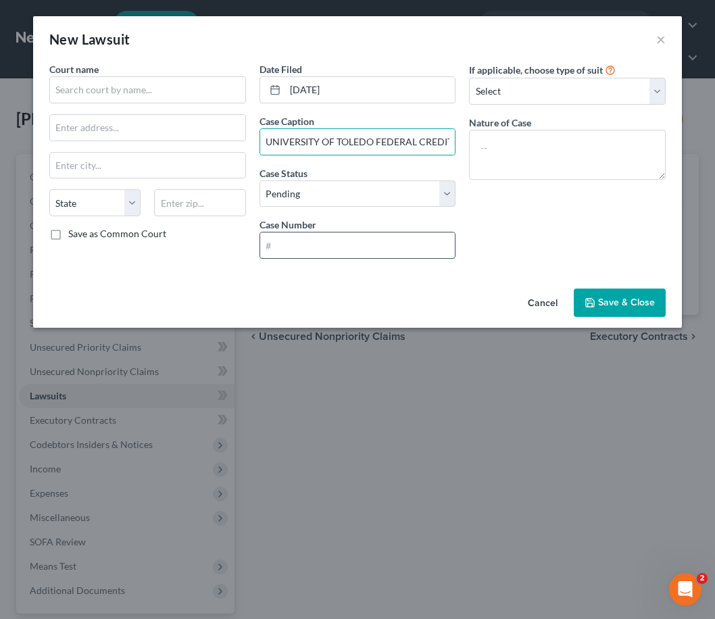
click at [308, 239] on input "text" at bounding box center [357, 245] width 195 height 26
paste input "CVF-24-05690"
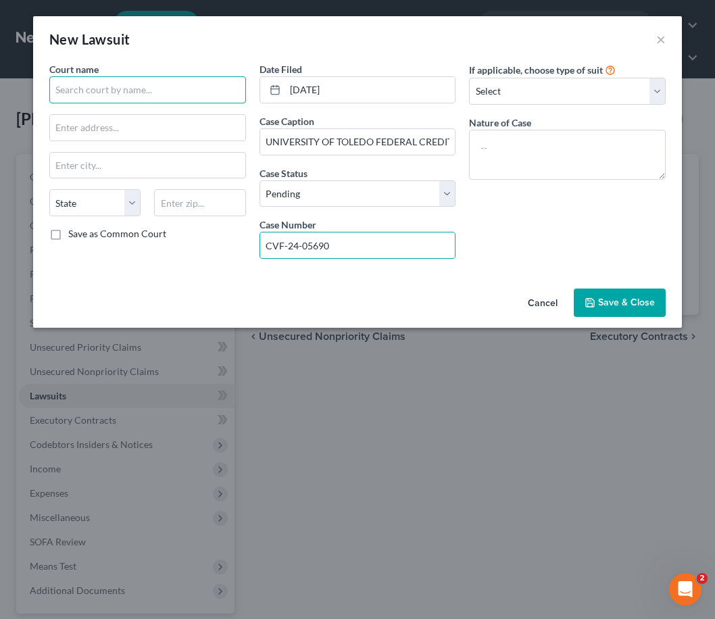
click at [149, 95] on input "text" at bounding box center [147, 89] width 197 height 27
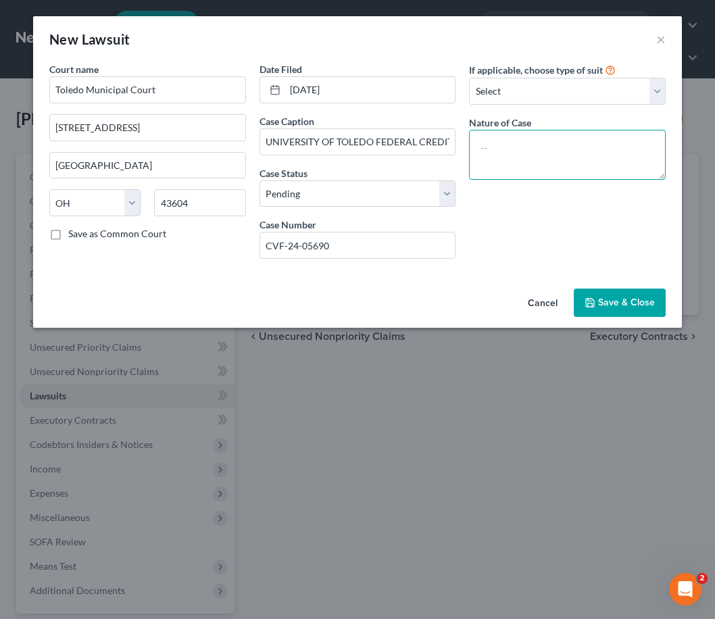
click at [543, 145] on textarea at bounding box center [567, 155] width 197 height 50
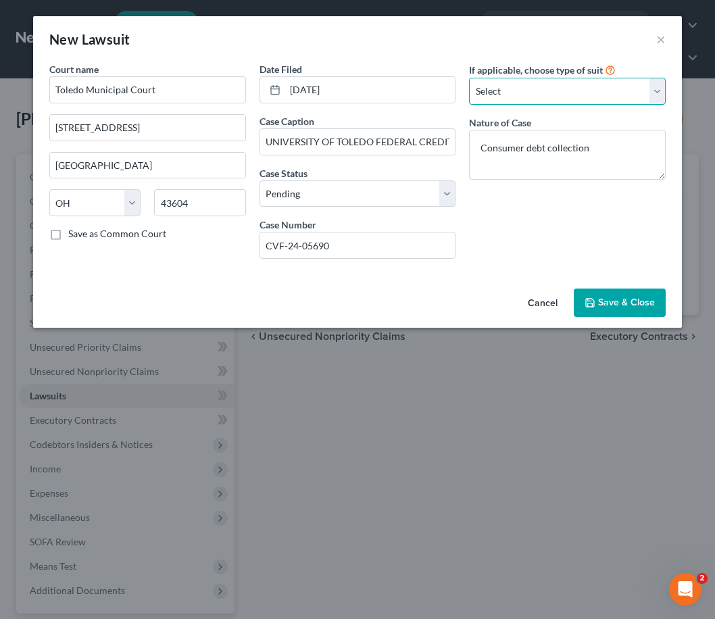
click at [572, 89] on select "Select Repossession Garnishment Foreclosure Attached, Seized, Or Levied Other" at bounding box center [567, 91] width 197 height 27
click at [608, 300] on span "Save & Close" at bounding box center [626, 302] width 57 height 11
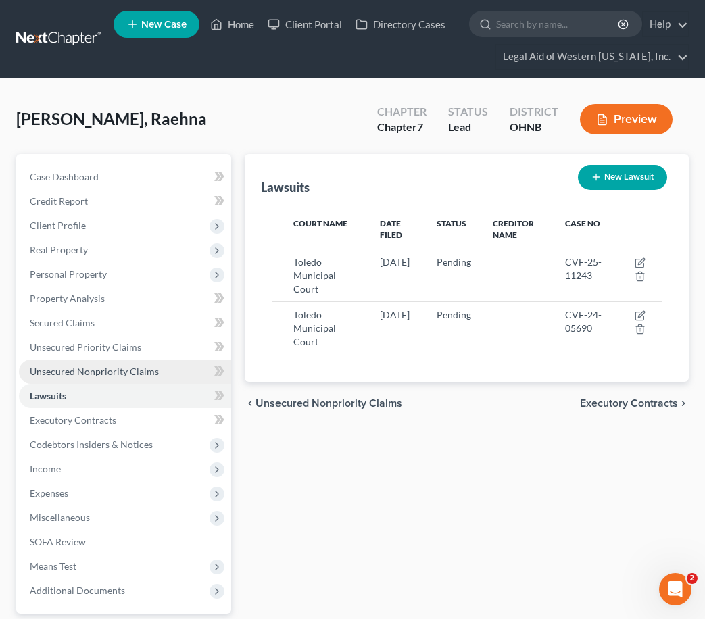
click at [99, 369] on span "Unsecured Nonpriority Claims" at bounding box center [94, 371] width 129 height 11
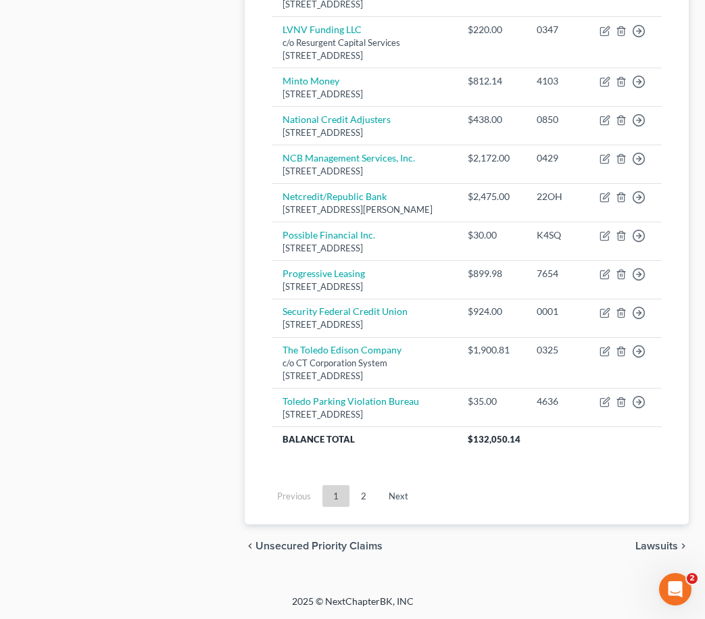
scroll to position [1167, 0]
click at [362, 507] on link "2" at bounding box center [363, 496] width 27 height 22
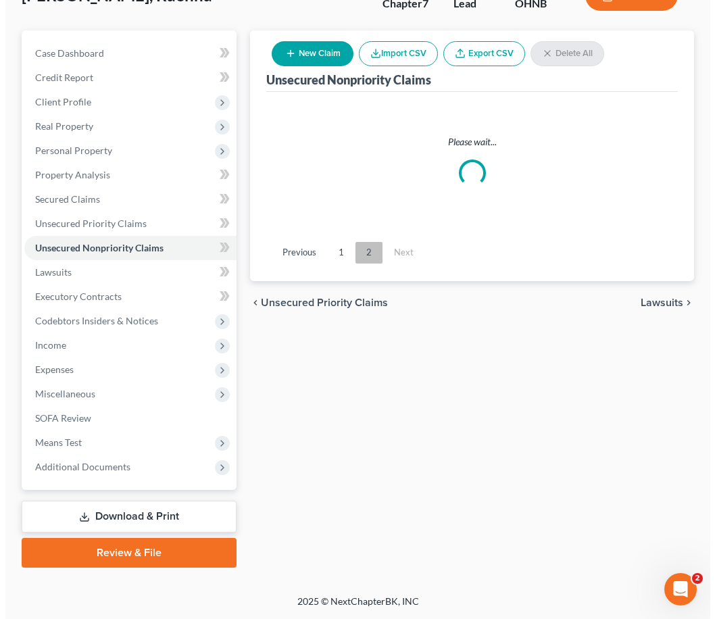
scroll to position [124, 0]
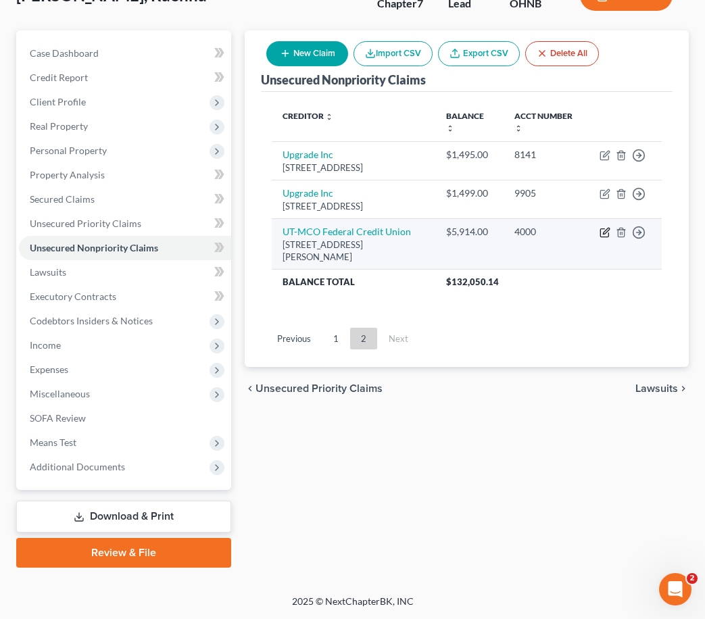
click at [601, 237] on icon "button" at bounding box center [604, 233] width 8 height 8
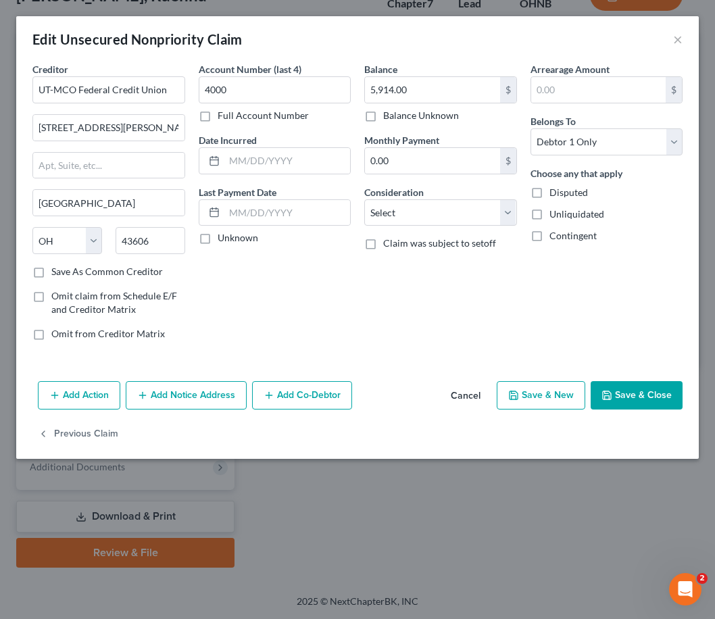
click at [187, 397] on button "Add Notice Address" at bounding box center [186, 395] width 121 height 28
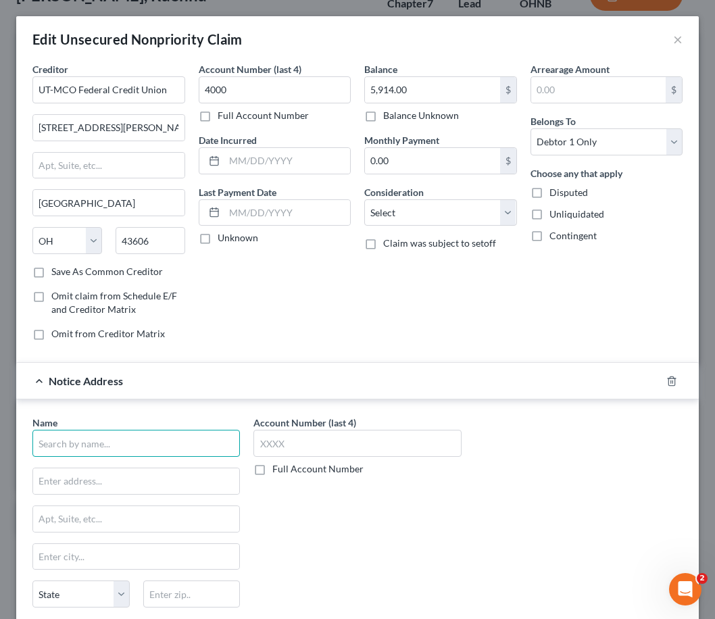
click at [77, 445] on input "text" at bounding box center [135, 443] width 207 height 27
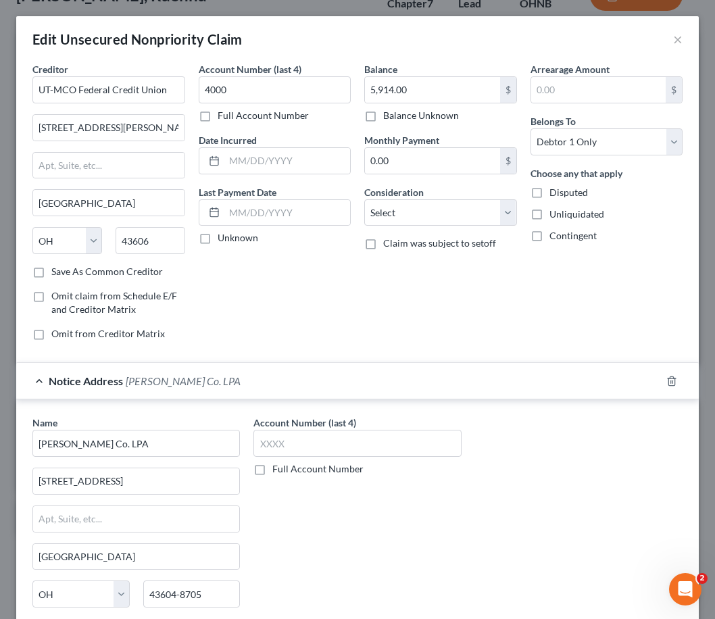
click at [272, 469] on label "Full Account Number" at bounding box center [317, 469] width 91 height 14
click at [278, 469] on input "Full Account Number" at bounding box center [282, 466] width 9 height 9
click at [276, 444] on input "text" at bounding box center [356, 443] width 207 height 27
paste input "CVF-24-05690"
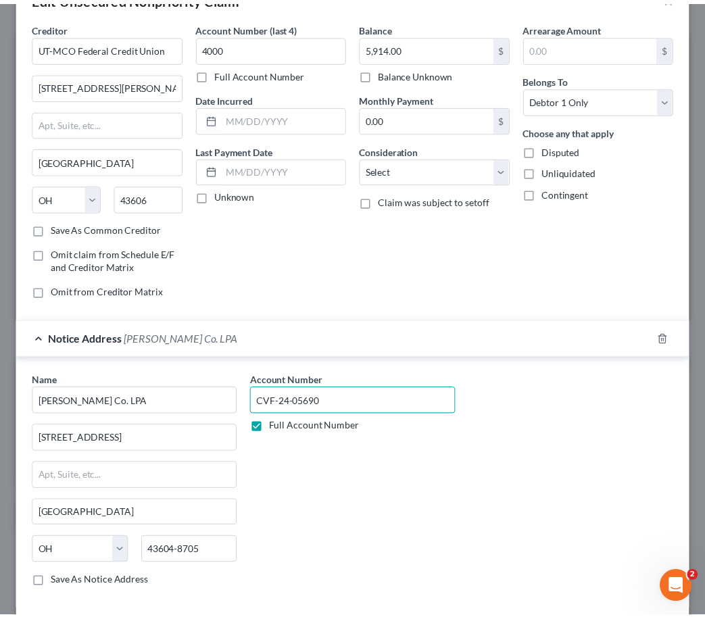
scroll to position [147, 0]
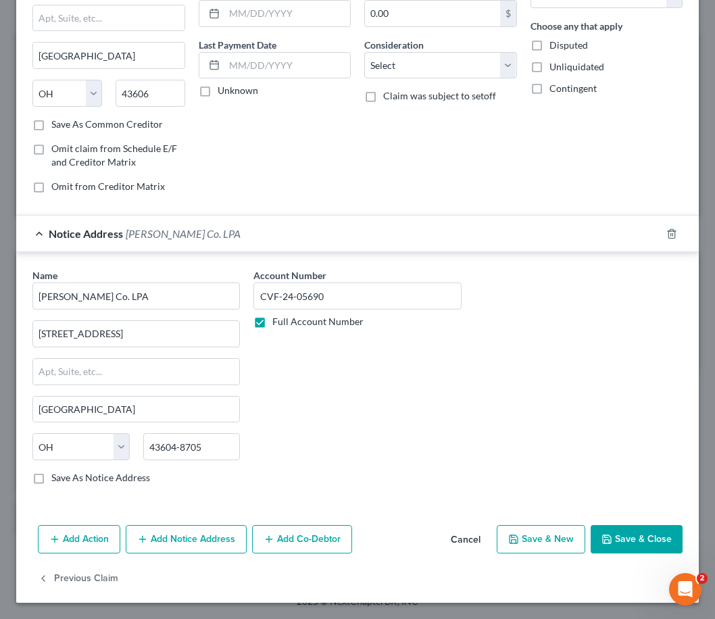
click at [607, 543] on button "Save & Close" at bounding box center [637, 539] width 92 height 28
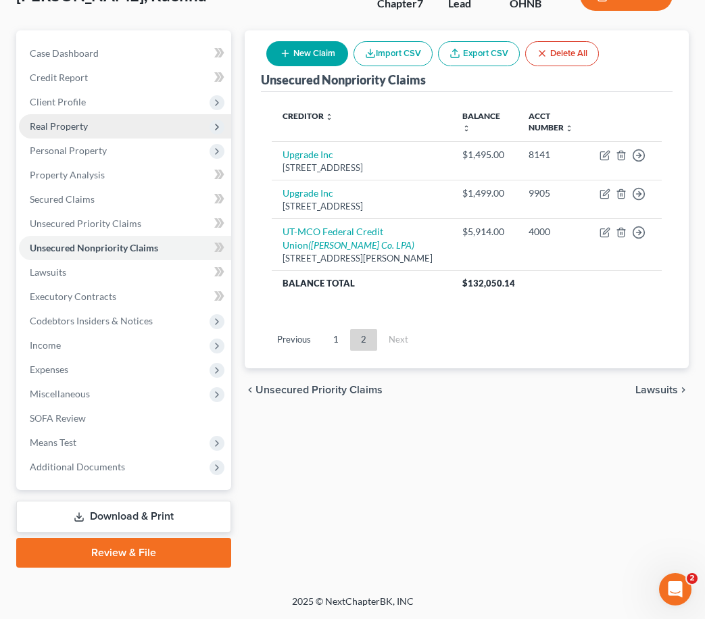
click at [129, 129] on span "Real Property" at bounding box center [125, 126] width 212 height 24
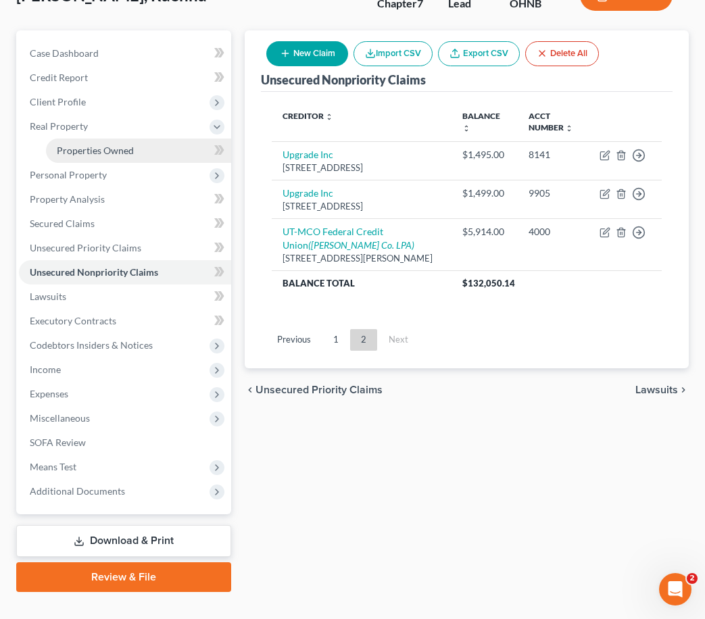
click at [132, 147] on span "Properties Owned" at bounding box center [95, 150] width 77 height 11
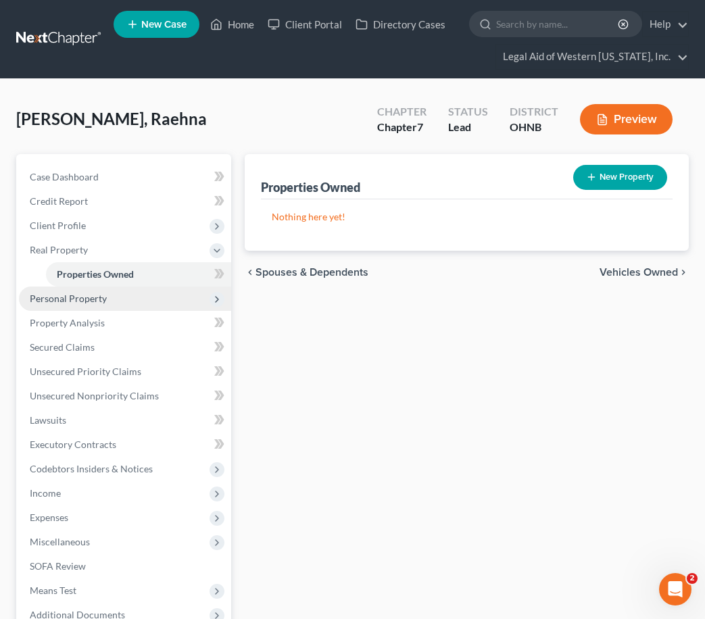
click at [142, 300] on span "Personal Property" at bounding box center [125, 299] width 212 height 24
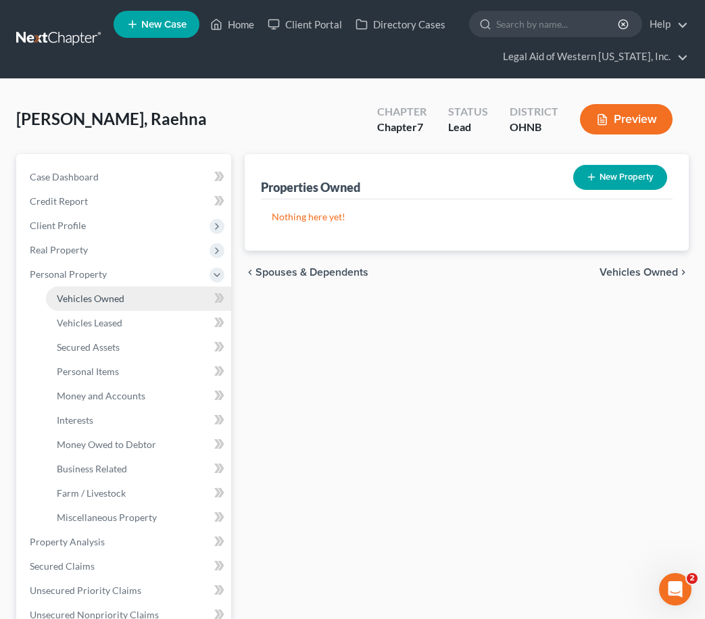
click at [142, 305] on link "Vehicles Owned" at bounding box center [138, 299] width 185 height 24
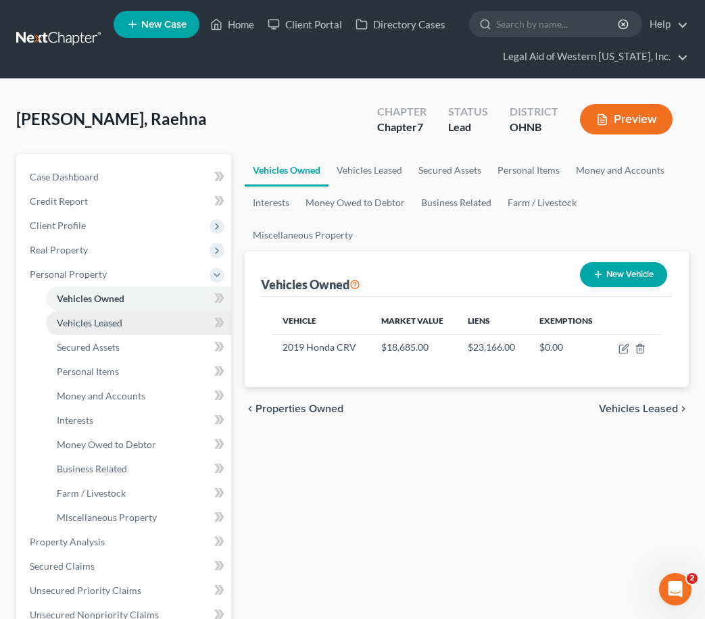
click at [154, 319] on link "Vehicles Leased" at bounding box center [138, 323] width 185 height 24
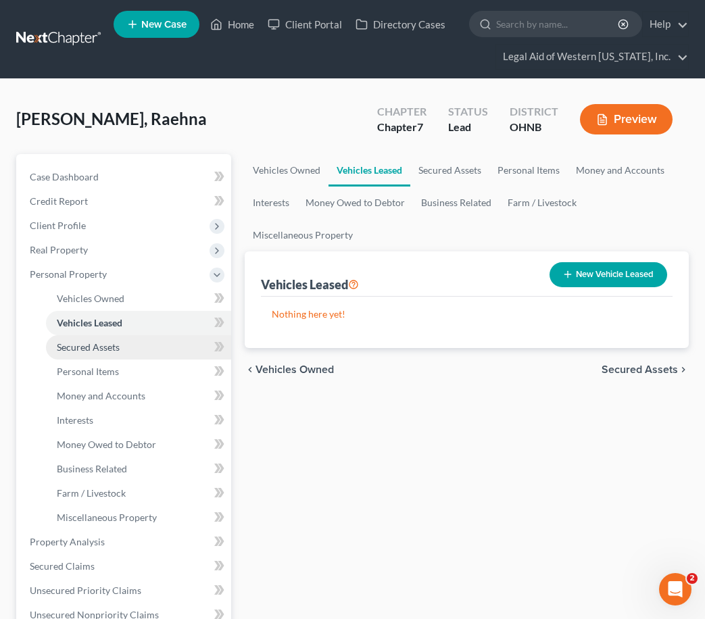
click at [157, 347] on link "Secured Assets" at bounding box center [138, 347] width 185 height 24
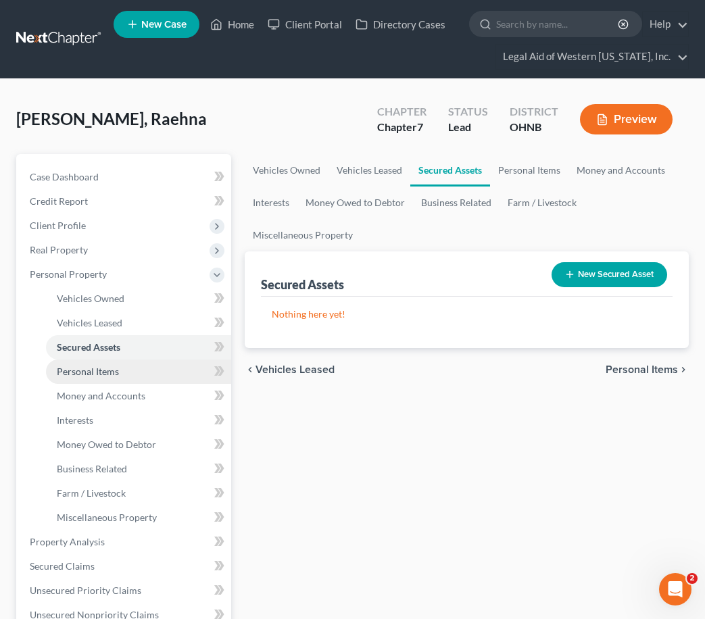
click at [165, 370] on link "Personal Items" at bounding box center [138, 372] width 185 height 24
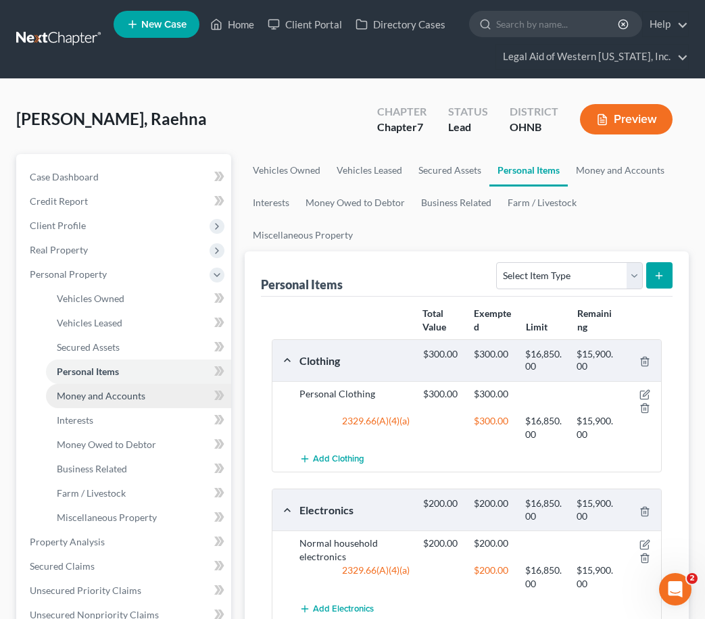
click at [162, 400] on link "Money and Accounts" at bounding box center [138, 396] width 185 height 24
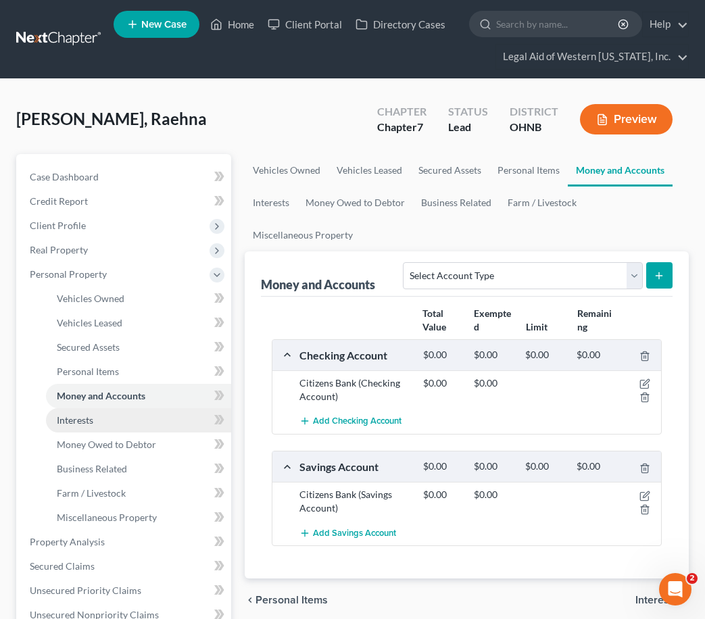
click at [153, 424] on link "Interests" at bounding box center [138, 420] width 185 height 24
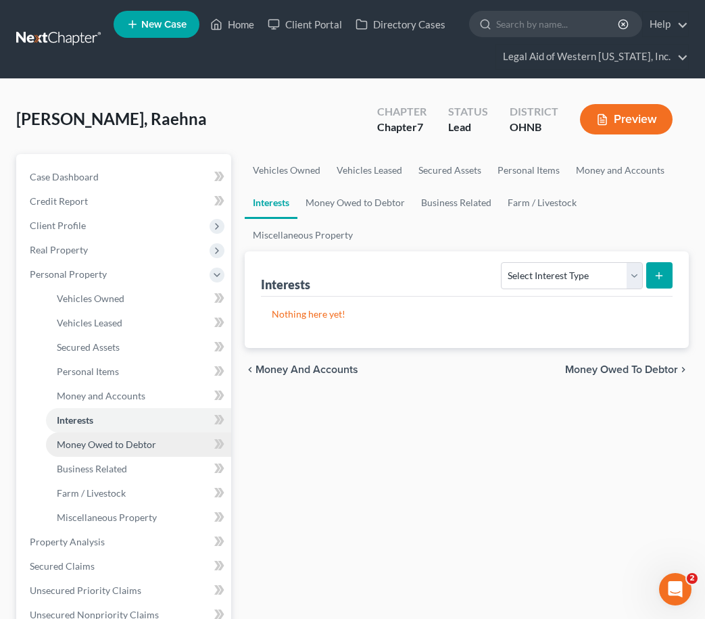
click at [162, 449] on link "Money Owed to Debtor" at bounding box center [138, 445] width 185 height 24
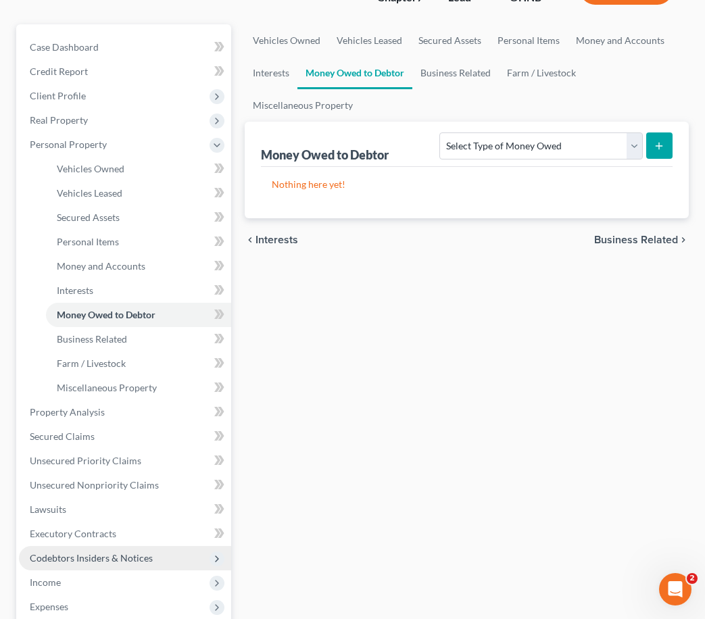
scroll to position [135, 0]
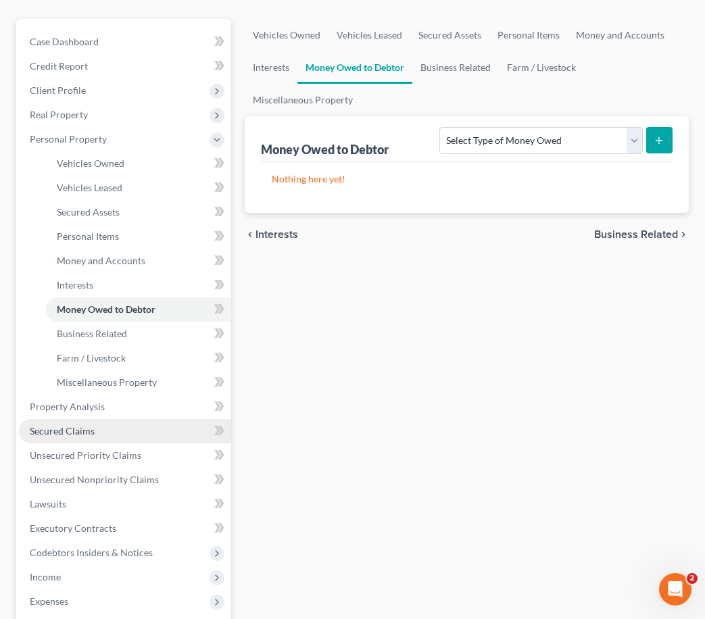
click at [131, 432] on link "Secured Claims" at bounding box center [125, 431] width 212 height 24
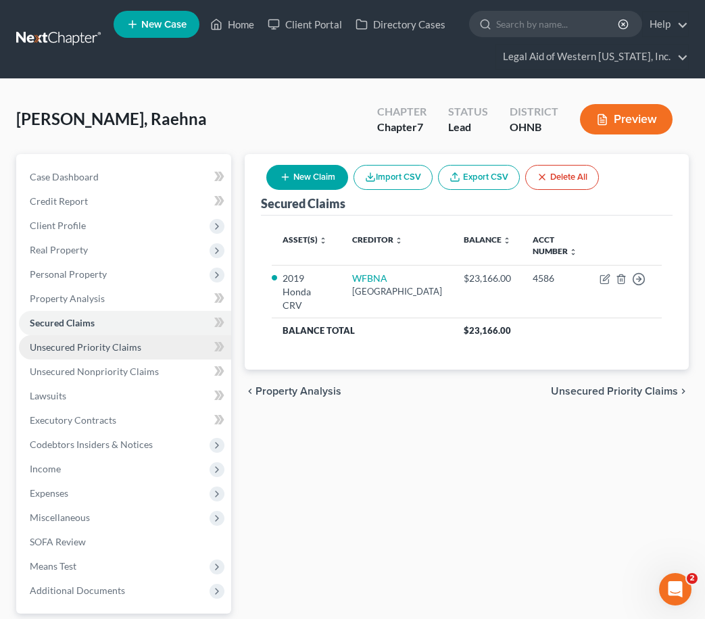
click at [120, 348] on span "Unsecured Priority Claims" at bounding box center [86, 346] width 112 height 11
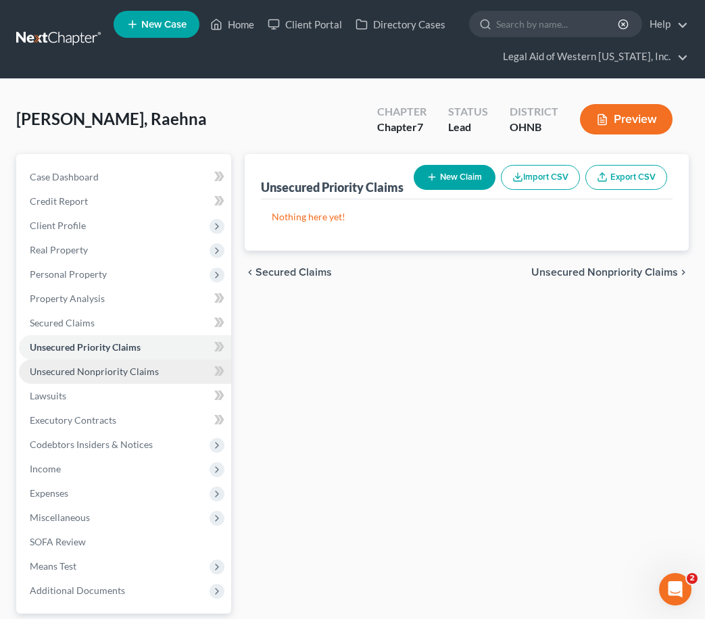
click at [123, 373] on span "Unsecured Nonpriority Claims" at bounding box center [94, 371] width 129 height 11
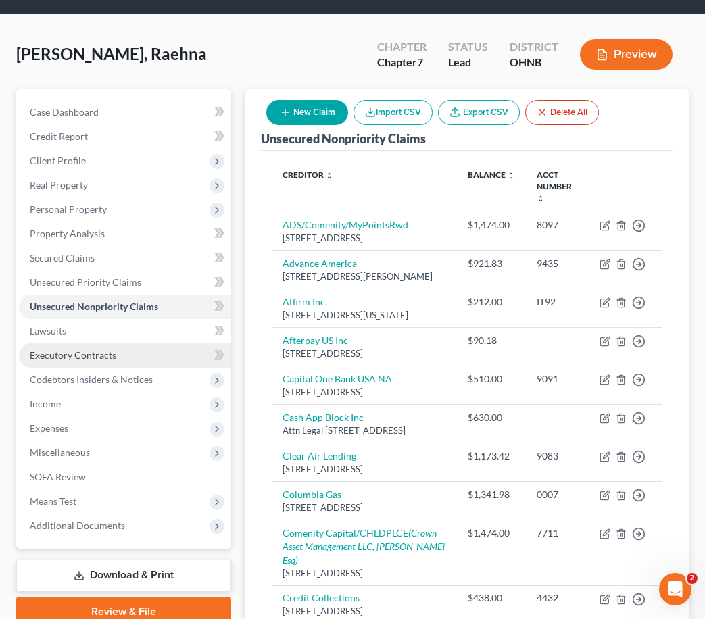
scroll to position [270, 0]
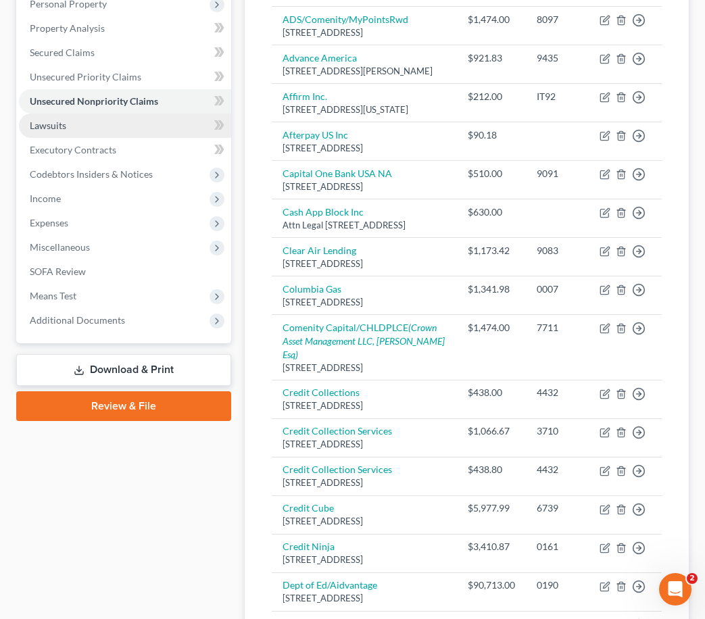
click at [122, 129] on link "Lawsuits" at bounding box center [125, 126] width 212 height 24
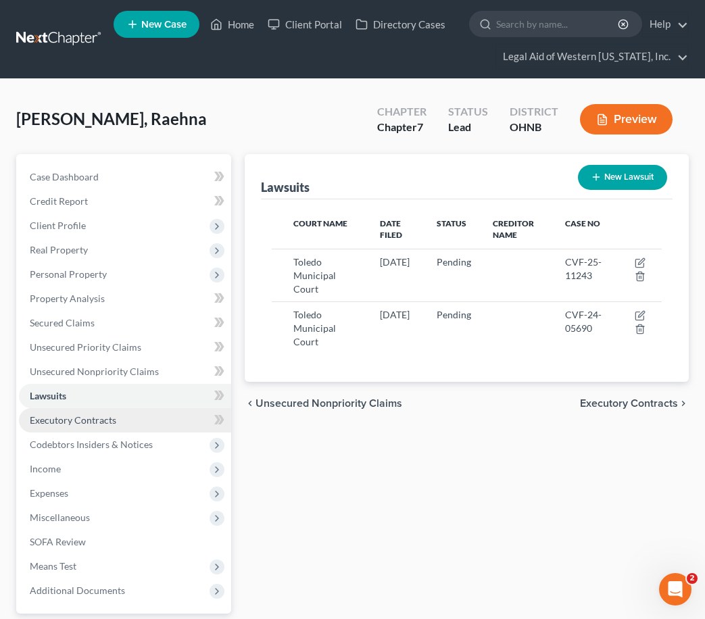
click at [132, 417] on link "Executory Contracts" at bounding box center [125, 420] width 212 height 24
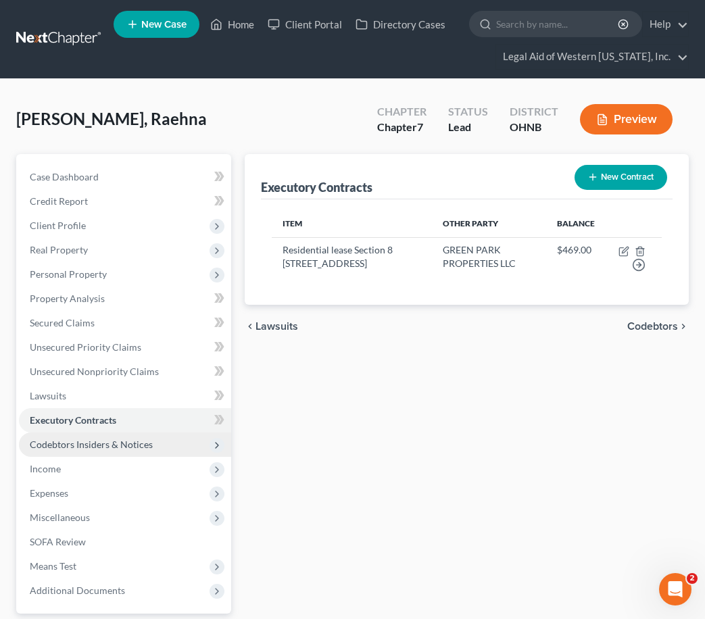
click at [138, 453] on span "Codebtors Insiders & Notices" at bounding box center [125, 445] width 212 height 24
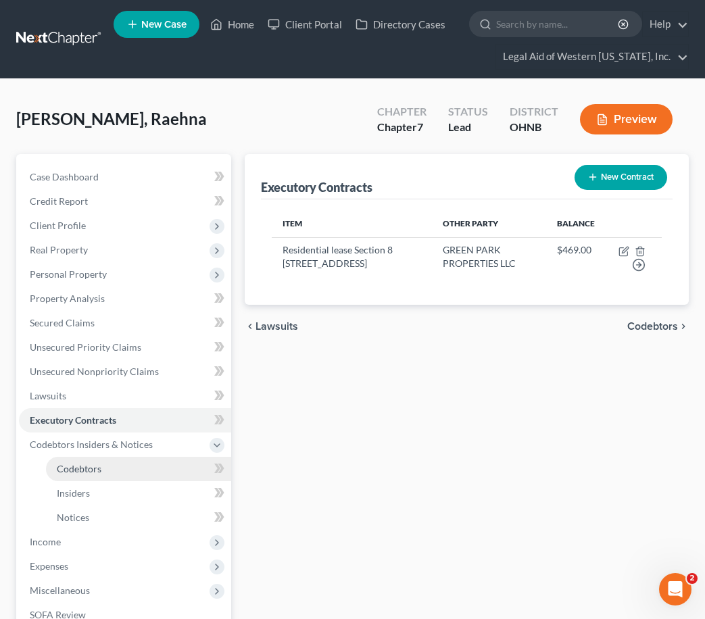
click at [126, 464] on link "Codebtors" at bounding box center [138, 469] width 185 height 24
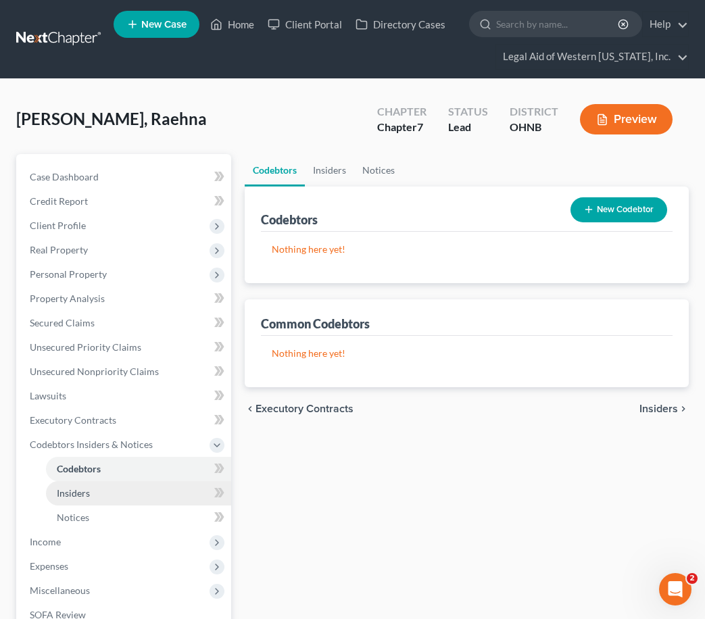
click at [127, 490] on link "Insiders" at bounding box center [138, 493] width 185 height 24
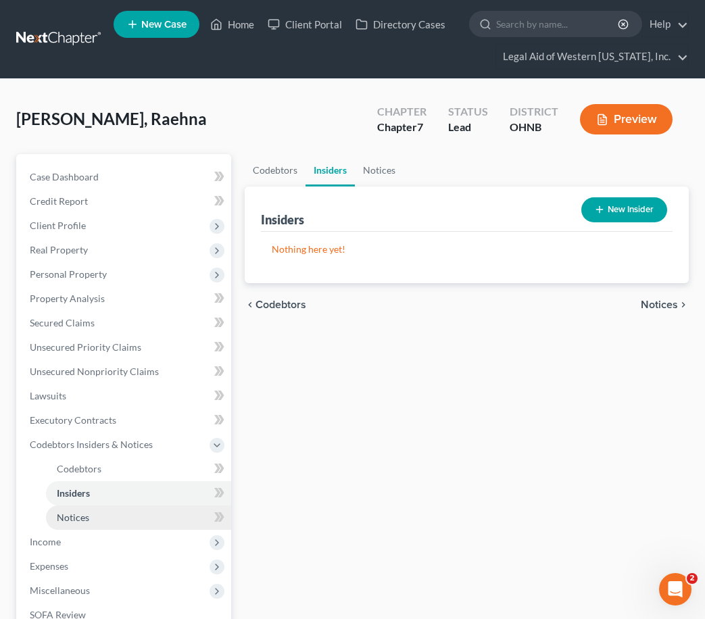
click at [124, 522] on link "Notices" at bounding box center [138, 518] width 185 height 24
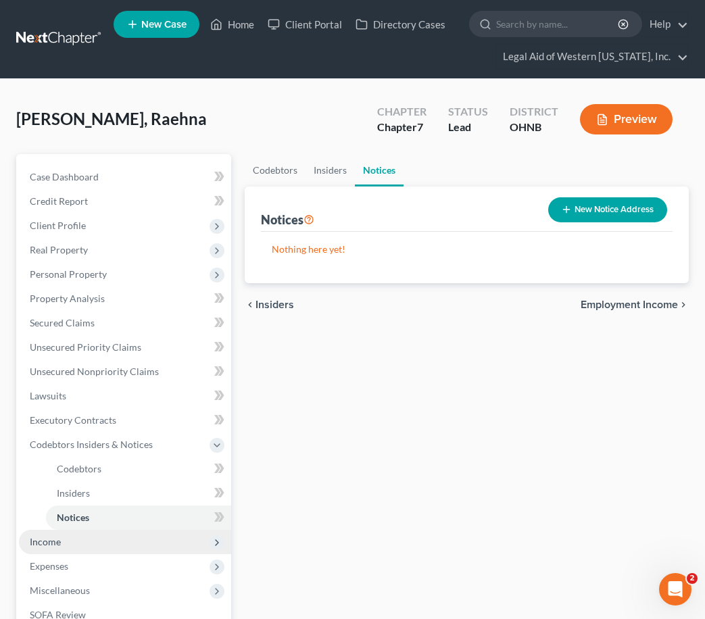
click at [114, 546] on span "Income" at bounding box center [125, 542] width 212 height 24
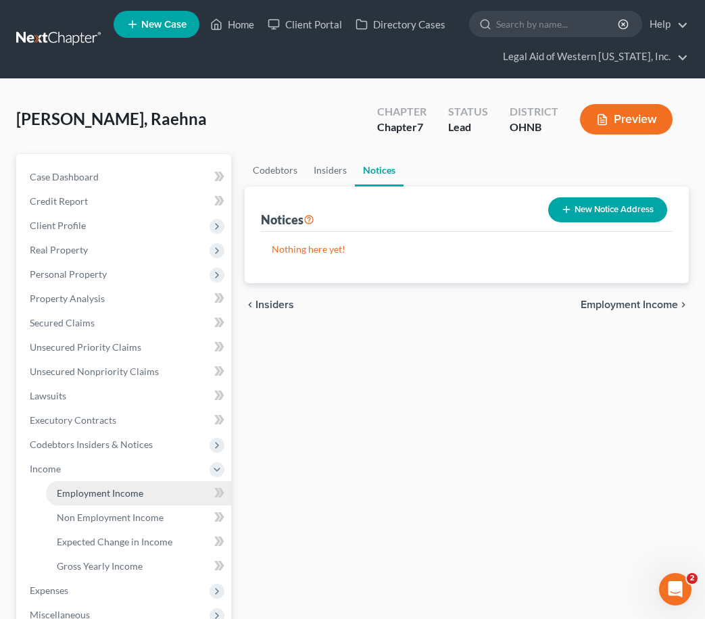
click at [116, 498] on span "Employment Income" at bounding box center [100, 492] width 87 height 11
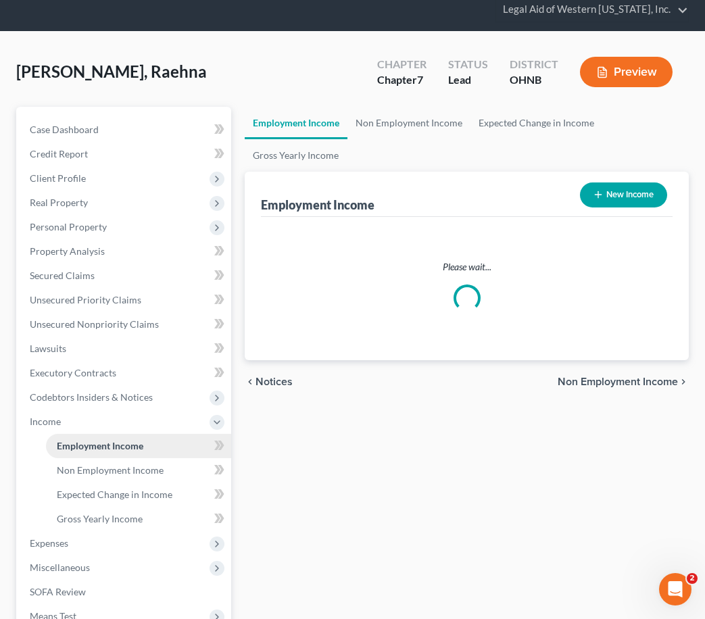
scroll to position [135, 0]
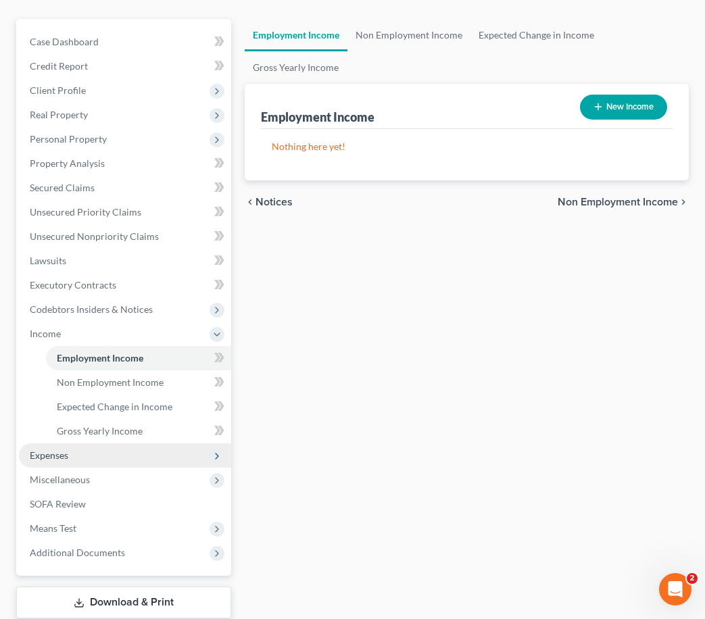
click at [161, 451] on span "Expenses" at bounding box center [125, 455] width 212 height 24
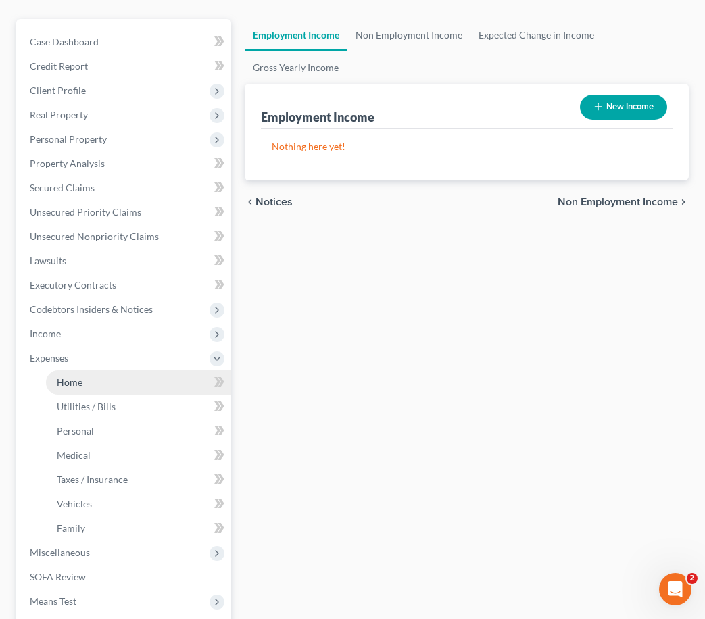
click at [164, 387] on link "Home" at bounding box center [138, 382] width 185 height 24
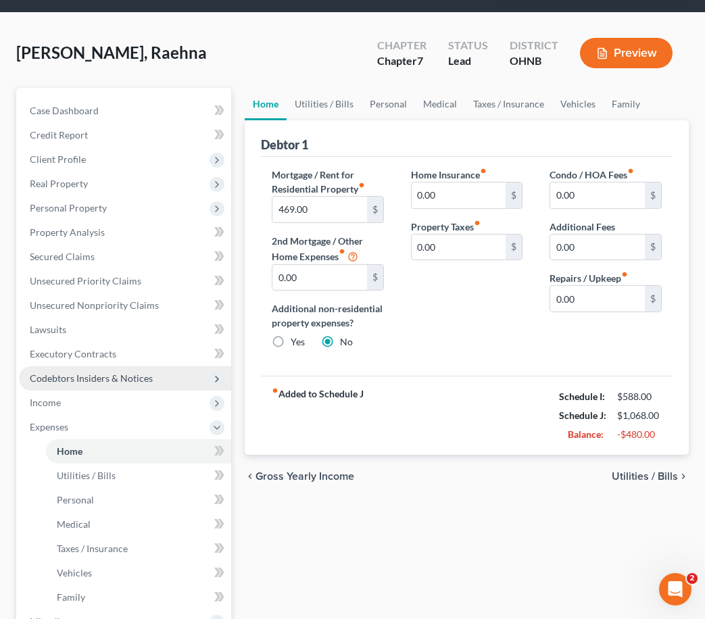
scroll to position [203, 0]
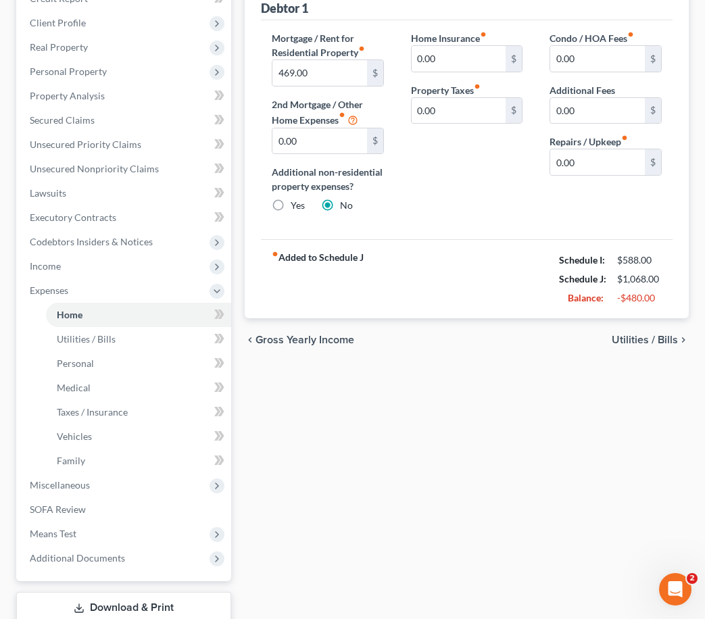
click at [518, 289] on div "fiber_manual_record Added to Schedule J Schedule I: $588.00 Schedule J: $1,068.…" at bounding box center [467, 278] width 412 height 79
click at [653, 337] on span "Utilities / Bills" at bounding box center [645, 340] width 66 height 11
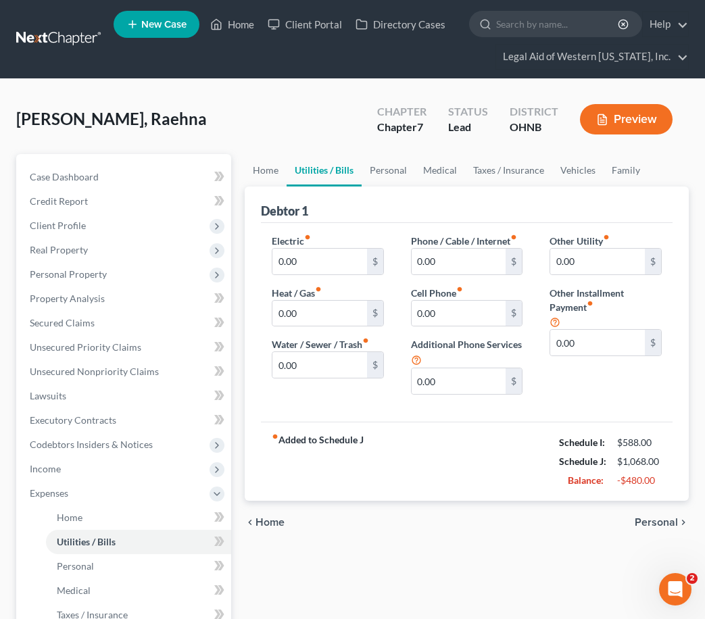
click at [641, 521] on span "Personal" at bounding box center [656, 522] width 43 height 11
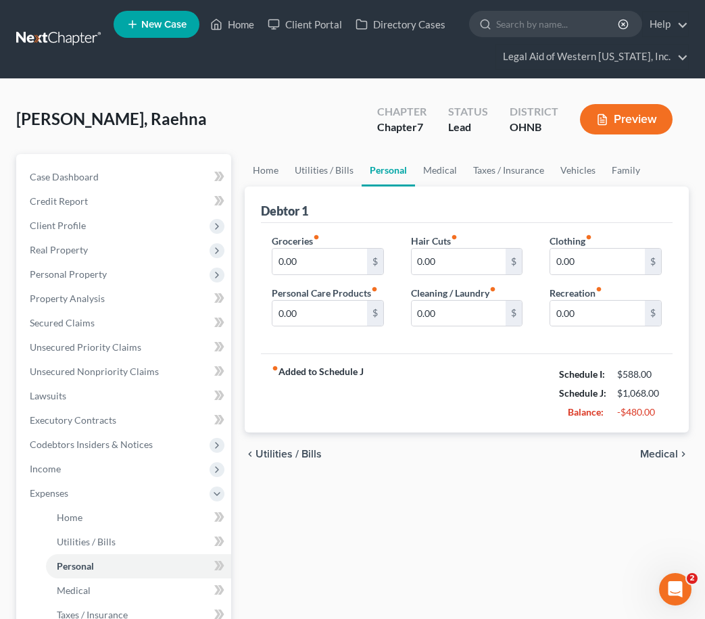
click at [669, 454] on span "Medical" at bounding box center [659, 454] width 38 height 11
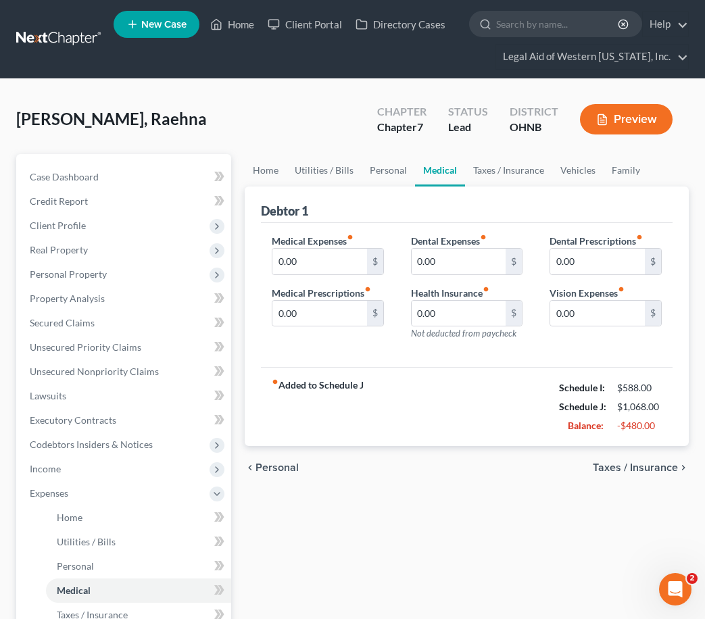
click at [666, 469] on span "Taxes / Insurance" at bounding box center [635, 467] width 85 height 11
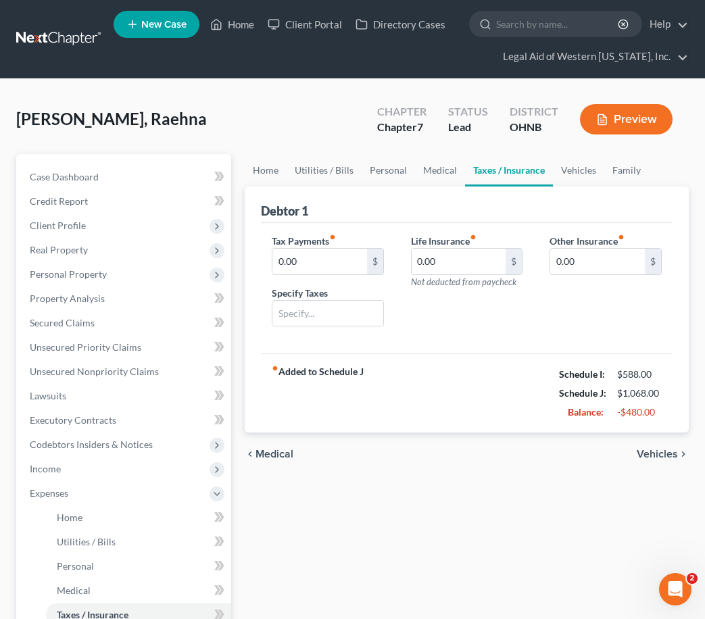
click at [660, 449] on span "Vehicles" at bounding box center [657, 454] width 41 height 11
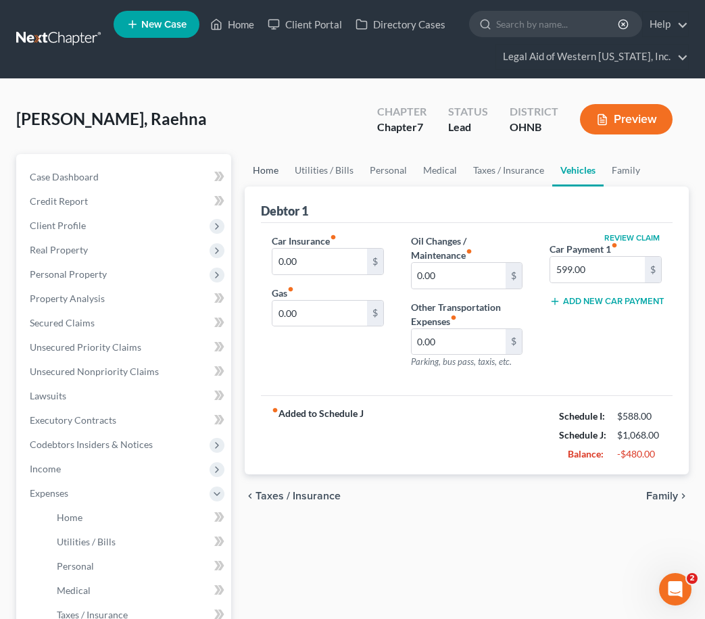
click at [276, 174] on link "Home" at bounding box center [266, 170] width 42 height 32
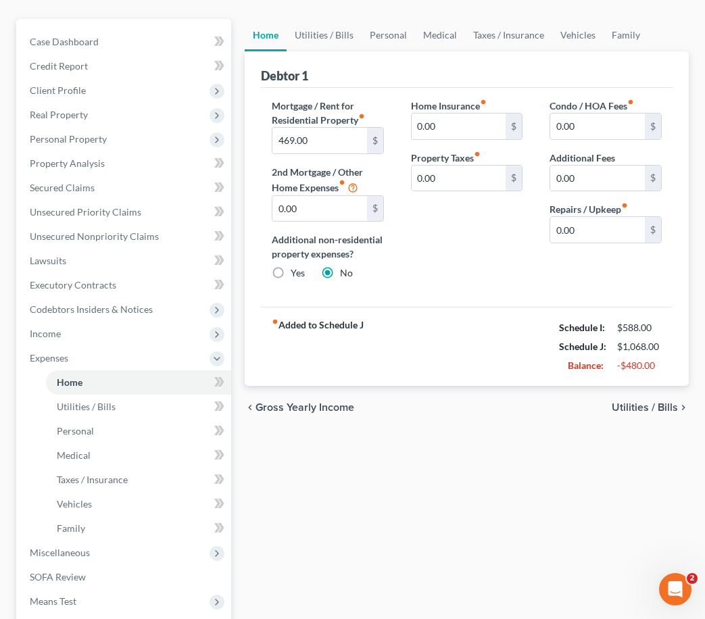
click at [668, 410] on span "Utilities / Bills" at bounding box center [645, 407] width 66 height 11
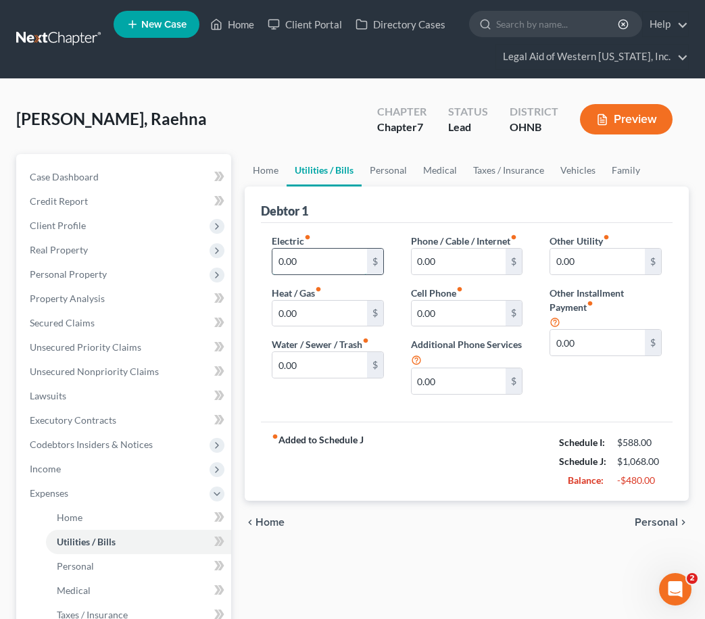
click at [350, 265] on input "0.00" at bounding box center [319, 262] width 95 height 26
click at [464, 377] on input "0.00" at bounding box center [459, 381] width 95 height 26
click at [670, 522] on span "Personal" at bounding box center [656, 522] width 43 height 11
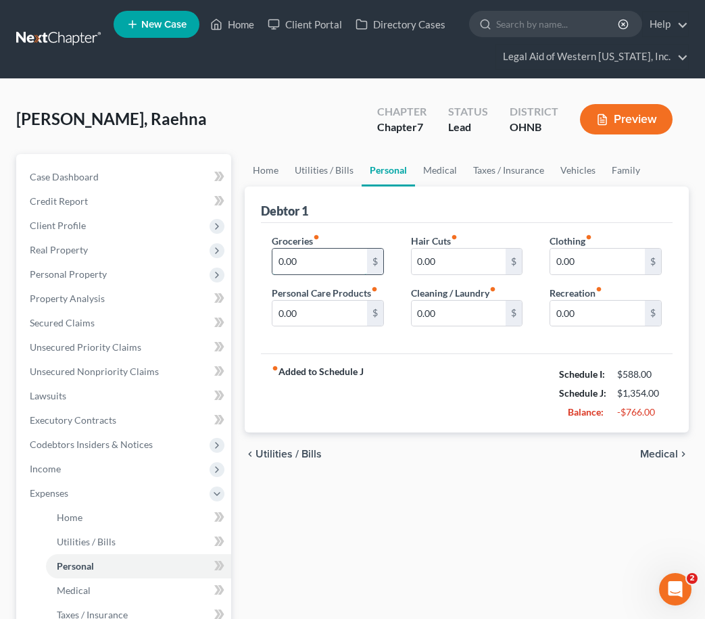
click at [313, 259] on input "0.00" at bounding box center [319, 262] width 95 height 26
click at [317, 312] on input "0.00" at bounding box center [319, 314] width 95 height 26
click at [676, 457] on span "Medical" at bounding box center [659, 454] width 38 height 11
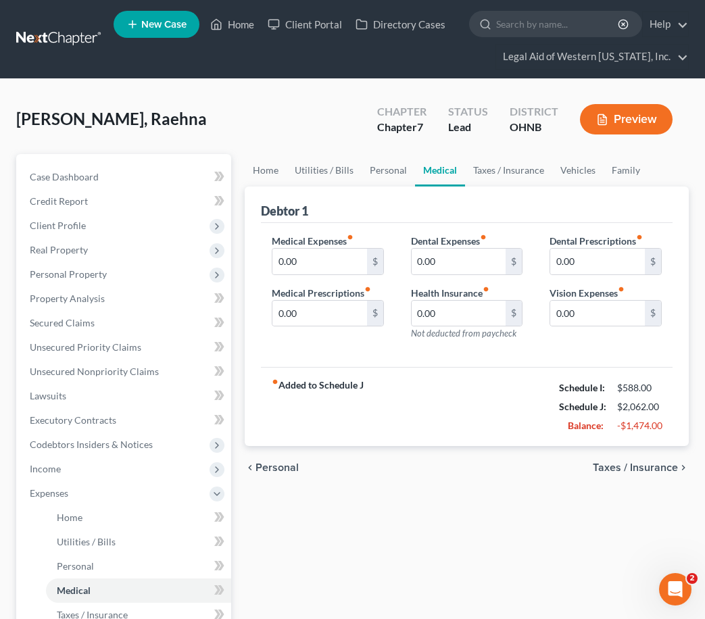
click at [671, 469] on span "Taxes / Insurance" at bounding box center [635, 467] width 85 height 11
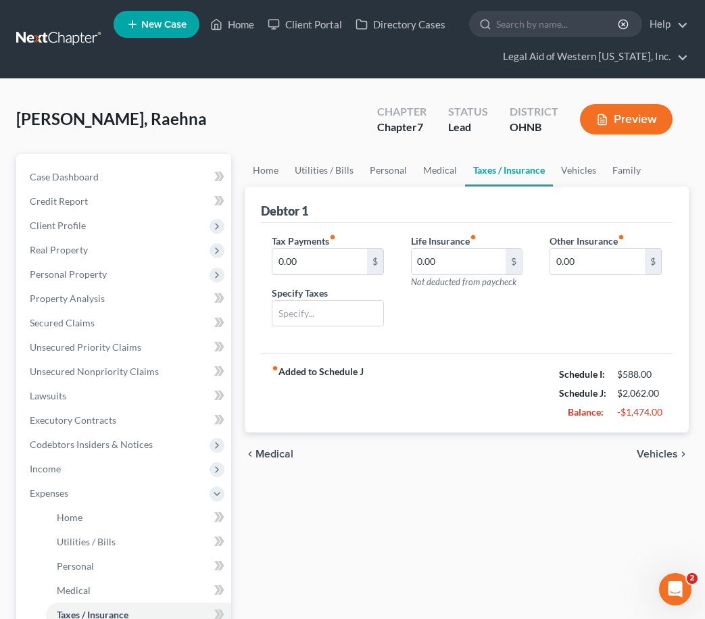
click at [673, 449] on span "Vehicles" at bounding box center [657, 454] width 41 height 11
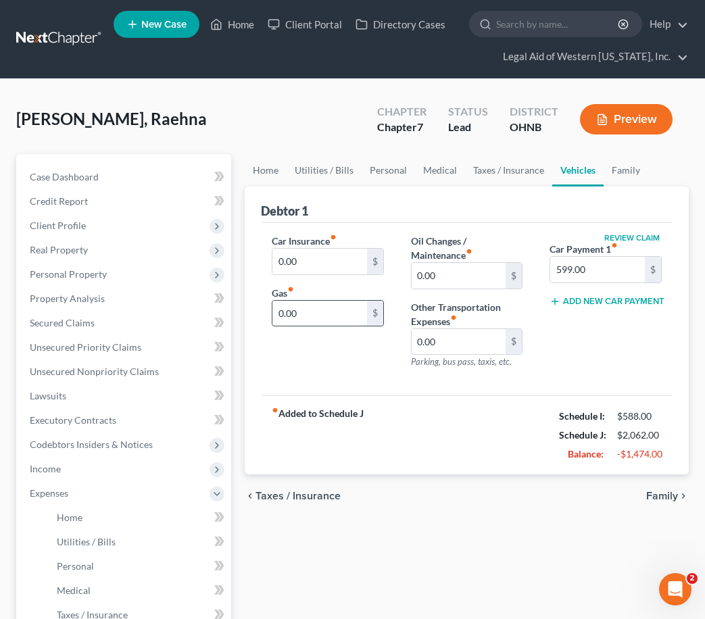
click at [326, 305] on input "0.00" at bounding box center [319, 314] width 95 height 26
click at [662, 492] on span "Family" at bounding box center [662, 496] width 32 height 11
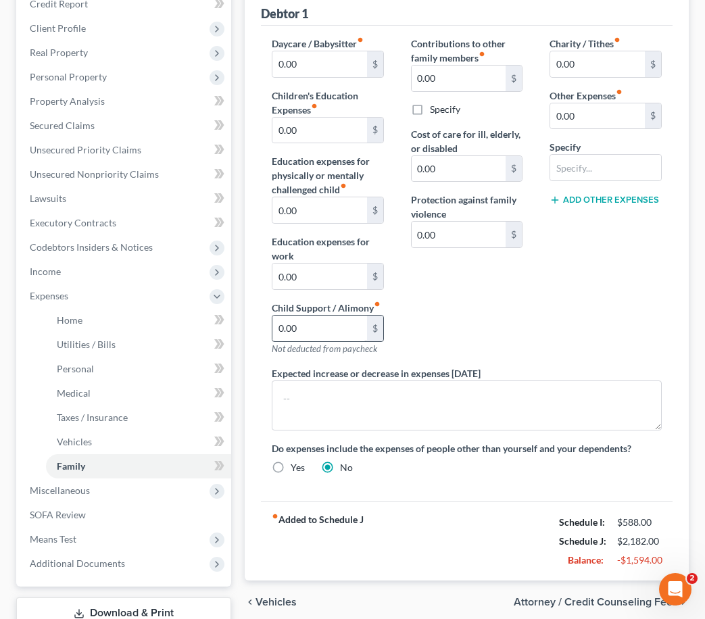
scroll to position [203, 0]
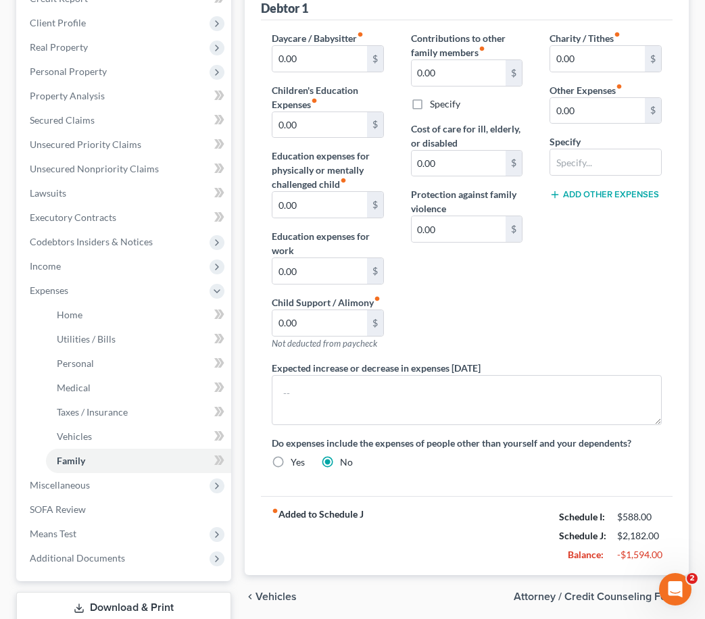
click at [287, 598] on span "Vehicles" at bounding box center [275, 596] width 41 height 11
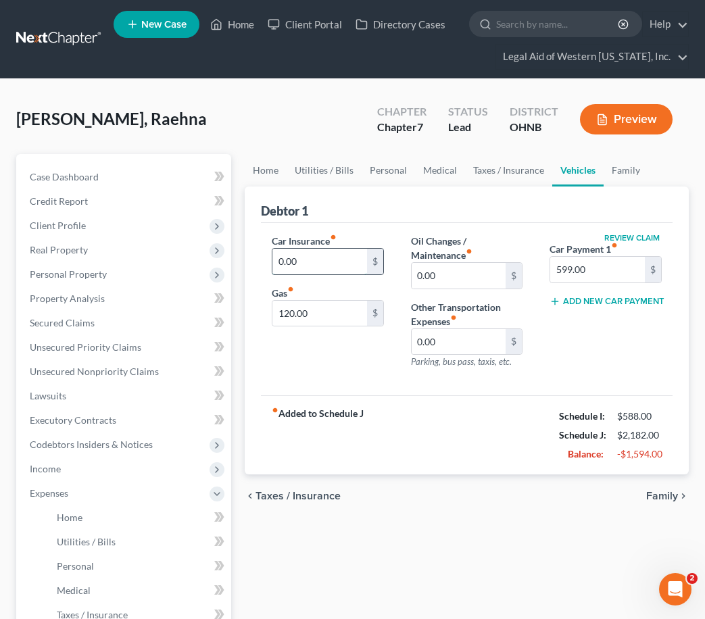
click at [356, 268] on input "0.00" at bounding box center [319, 262] width 95 height 26
click at [519, 164] on link "Taxes / Insurance" at bounding box center [508, 170] width 87 height 32
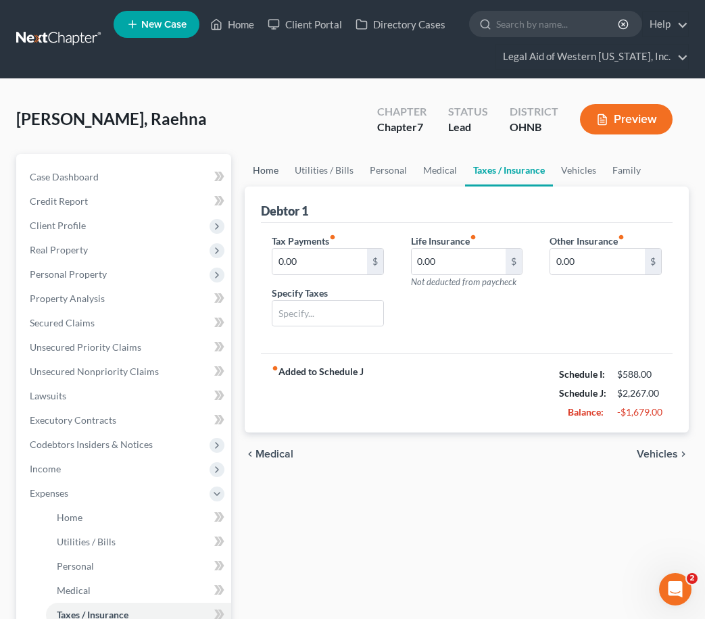
click at [272, 167] on link "Home" at bounding box center [266, 170] width 42 height 32
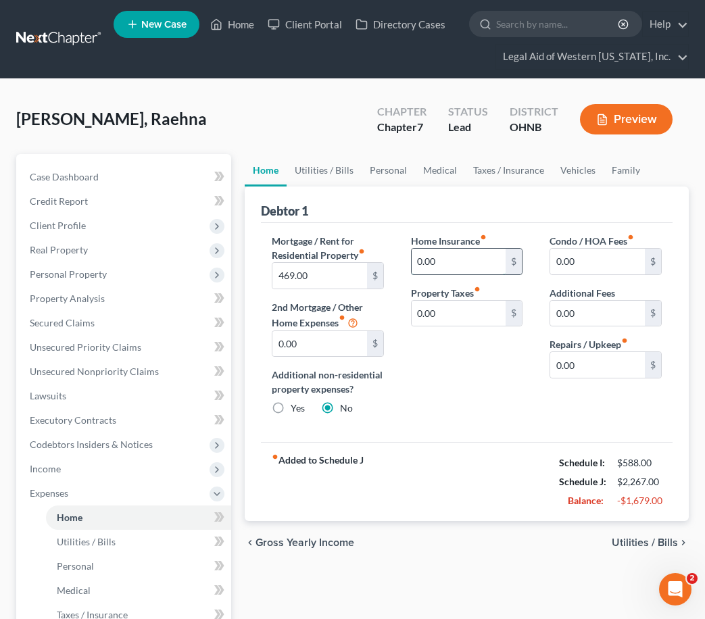
click at [457, 254] on input "0.00" at bounding box center [459, 262] width 95 height 26
click at [639, 542] on span "Utilities / Bills" at bounding box center [645, 542] width 66 height 11
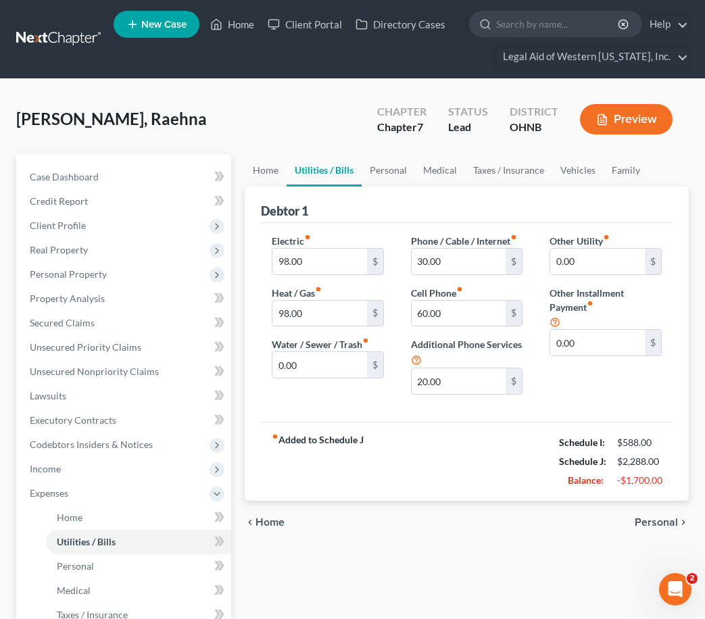
click at [668, 523] on span "Personal" at bounding box center [656, 522] width 43 height 11
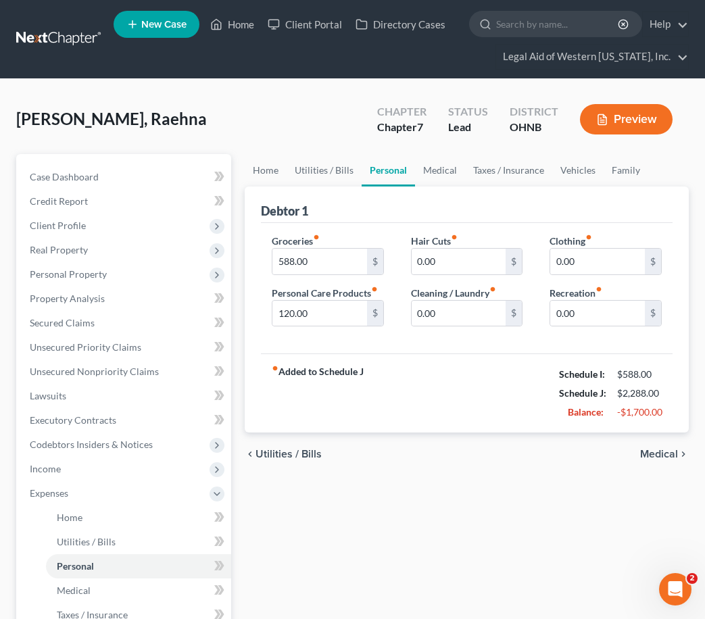
click at [662, 451] on span "Medical" at bounding box center [659, 454] width 38 height 11
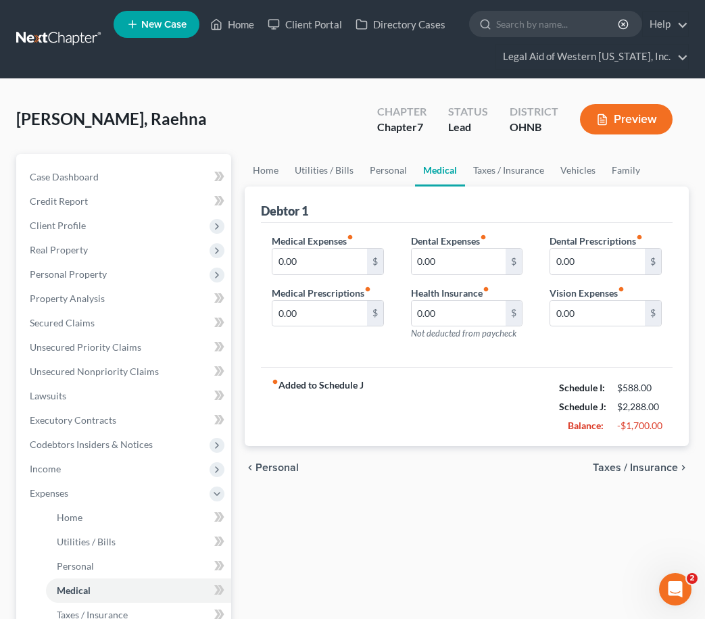
click at [660, 469] on span "Taxes / Insurance" at bounding box center [635, 467] width 85 height 11
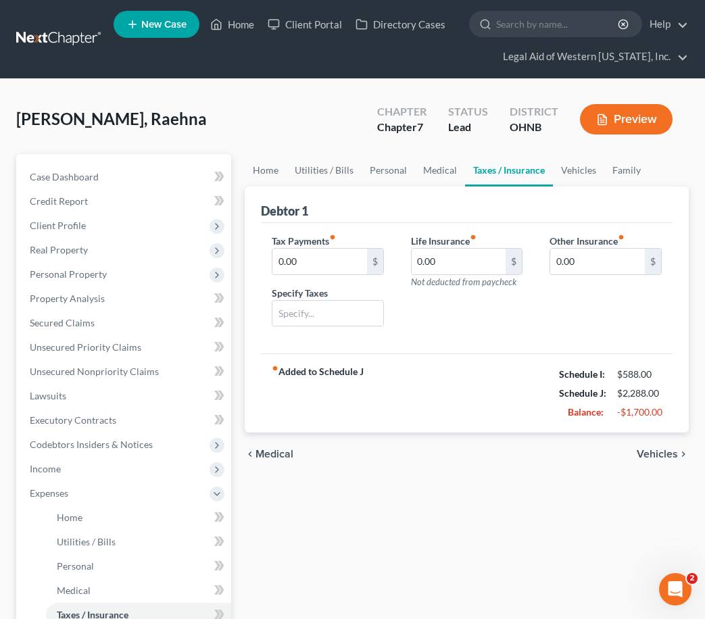
click at [657, 451] on span "Vehicles" at bounding box center [657, 454] width 41 height 11
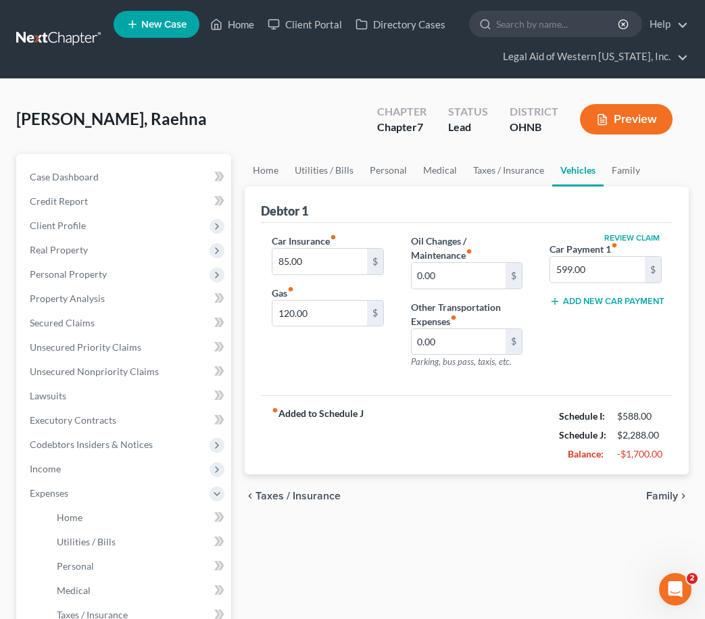
click at [663, 495] on span "Family" at bounding box center [662, 496] width 32 height 11
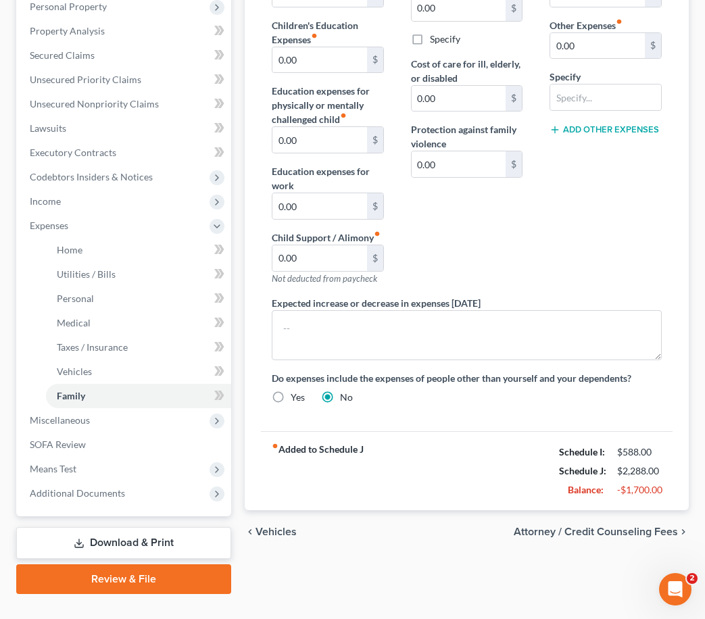
scroll to position [270, 0]
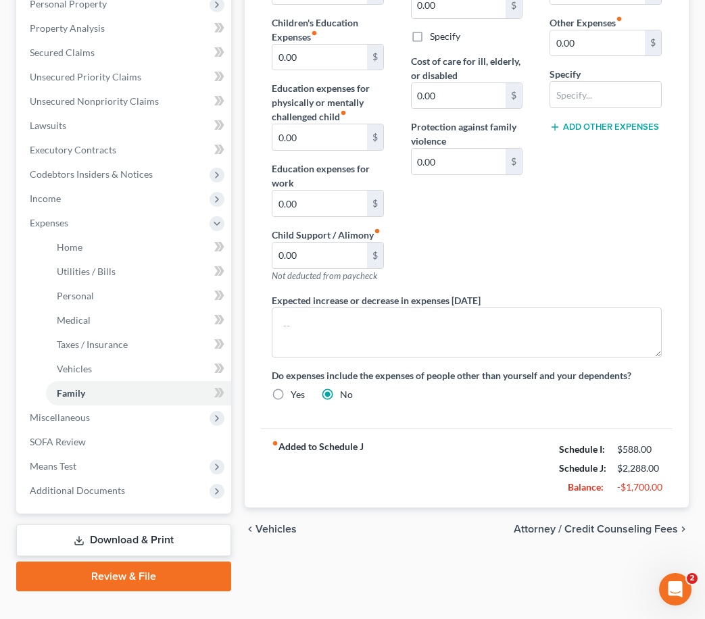
click at [638, 526] on span "Attorney / Credit Counseling Fees" at bounding box center [596, 529] width 164 height 11
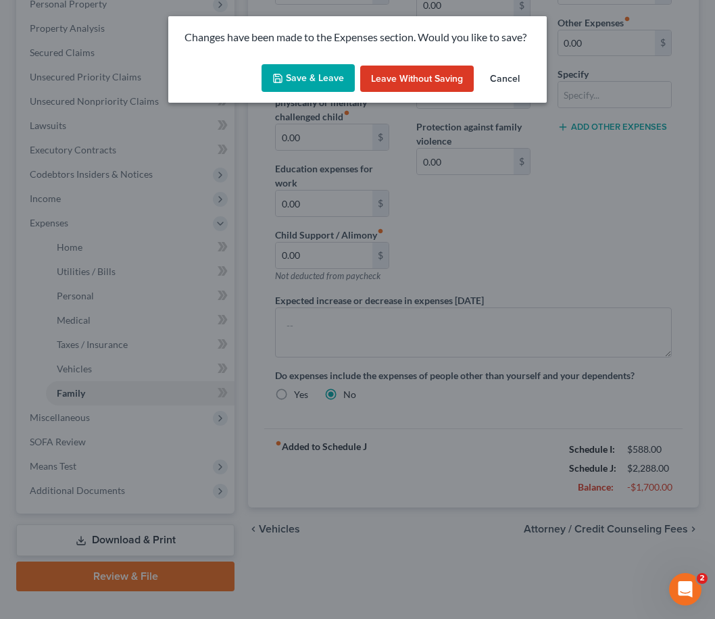
click at [289, 78] on button "Save & Leave" at bounding box center [308, 78] width 93 height 28
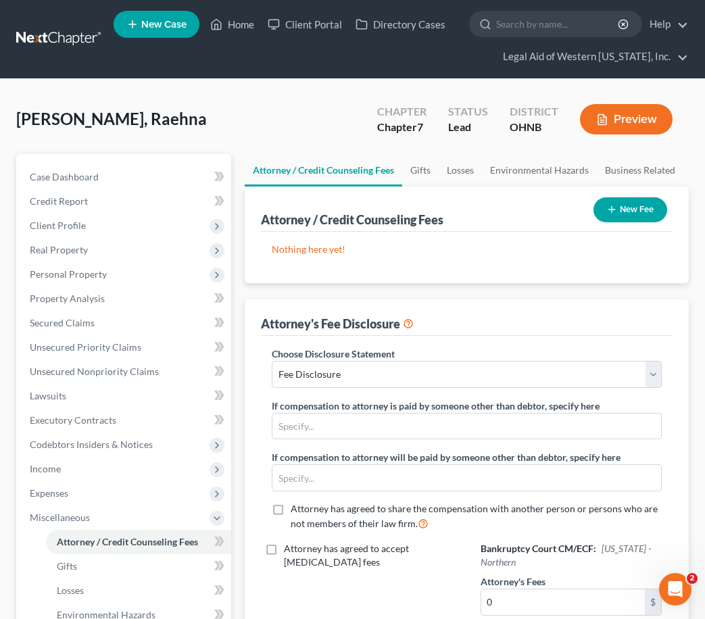
click at [645, 208] on button "New Fee" at bounding box center [630, 209] width 74 height 25
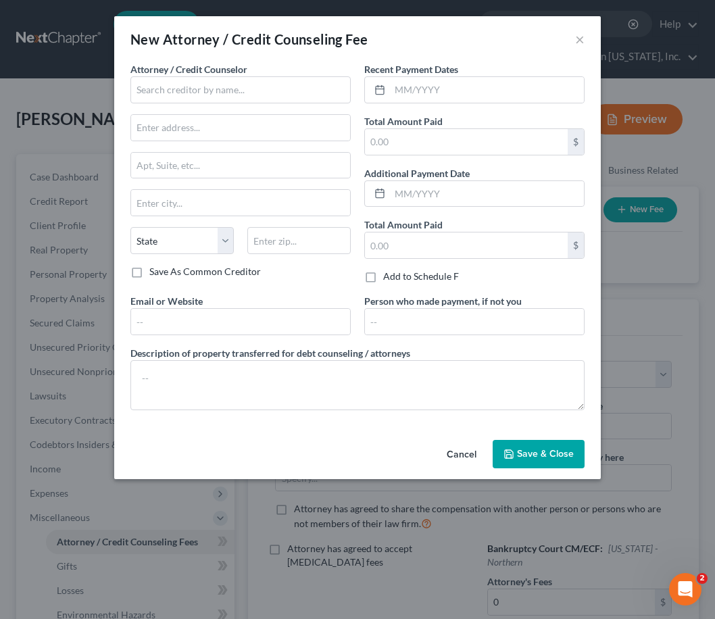
click at [471, 451] on button "Cancel" at bounding box center [461, 454] width 51 height 27
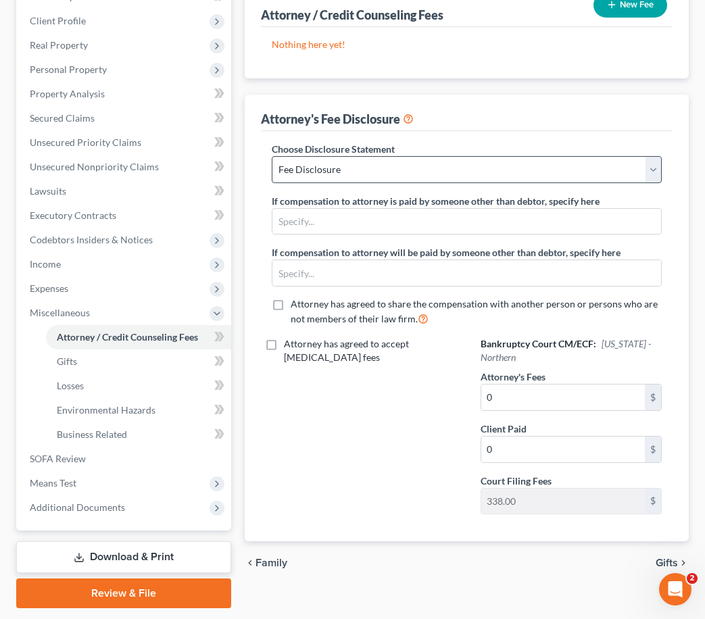
scroll to position [245, 0]
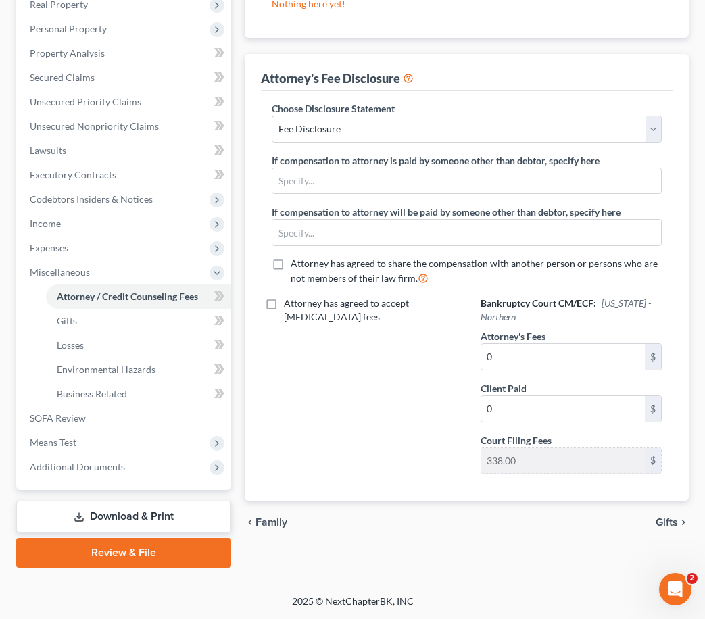
click at [668, 524] on span "Gifts" at bounding box center [667, 522] width 22 height 11
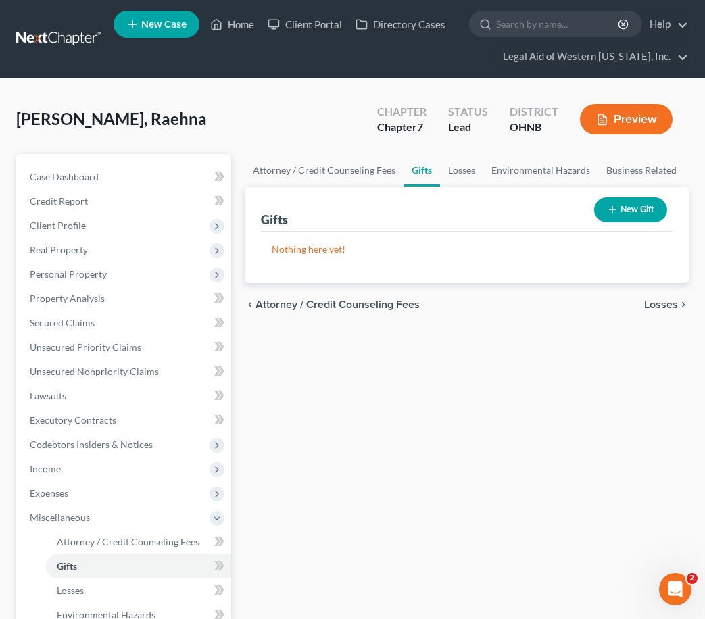
click at [658, 304] on span "Losses" at bounding box center [661, 304] width 34 height 11
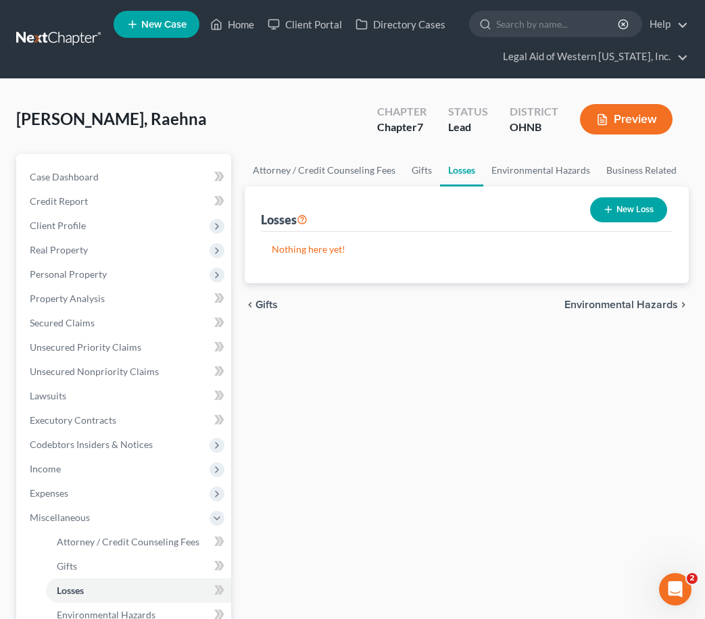
click at [656, 304] on span "Environmental Hazards" at bounding box center [621, 304] width 114 height 11
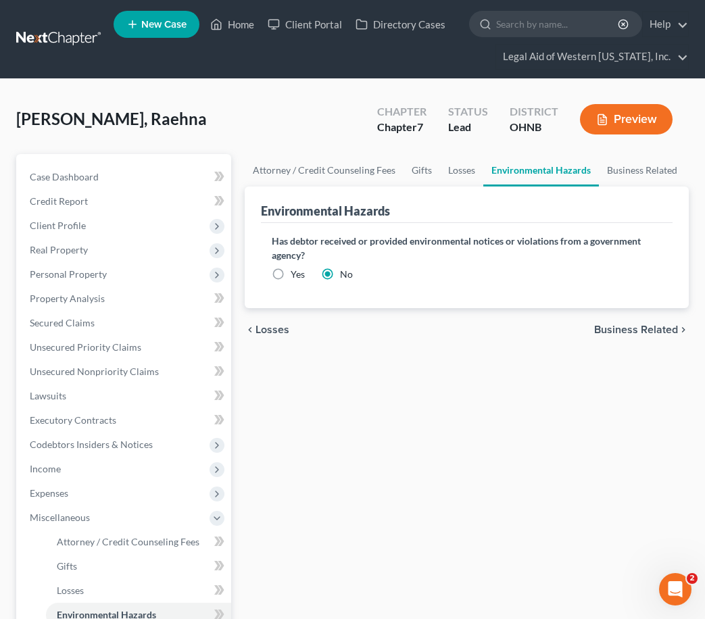
click at [656, 304] on div "Has debtor received or provided environmental notices or violations from a gove…" at bounding box center [467, 265] width 412 height 85
click at [659, 328] on span "Business Related" at bounding box center [636, 329] width 84 height 11
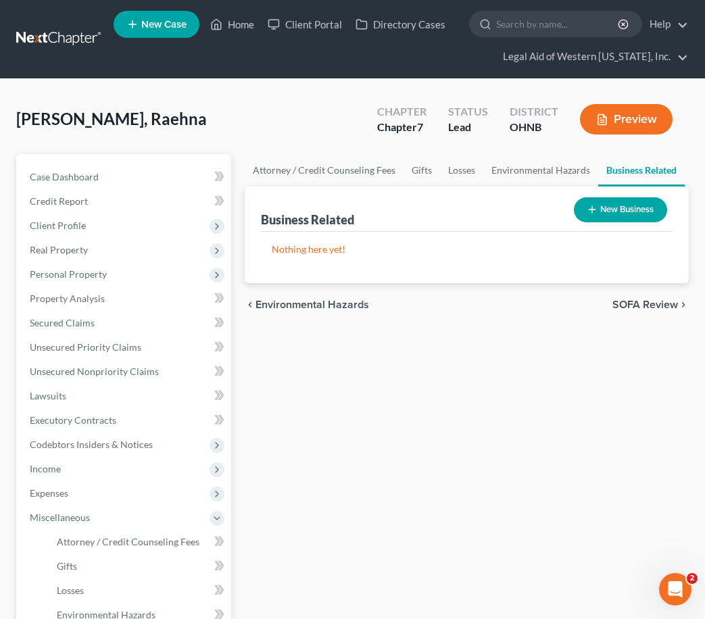
click at [656, 303] on span "SOFA Review" at bounding box center [645, 304] width 66 height 11
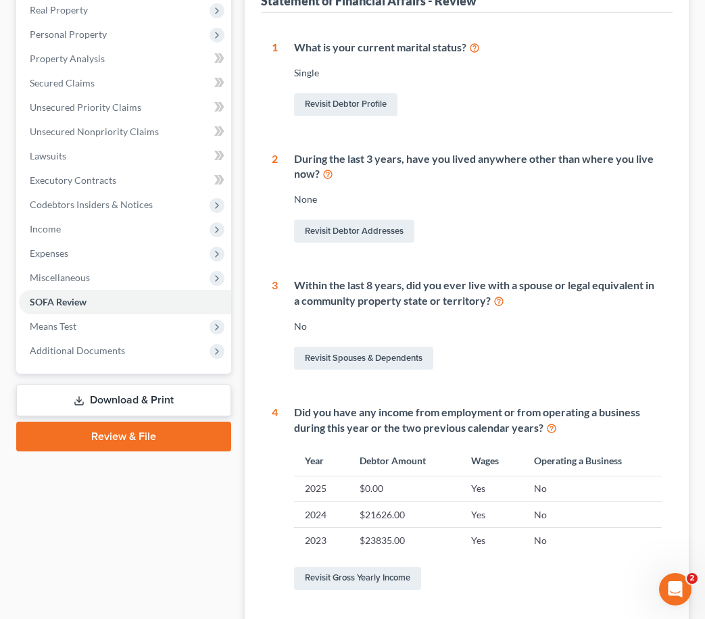
scroll to position [246, 0]
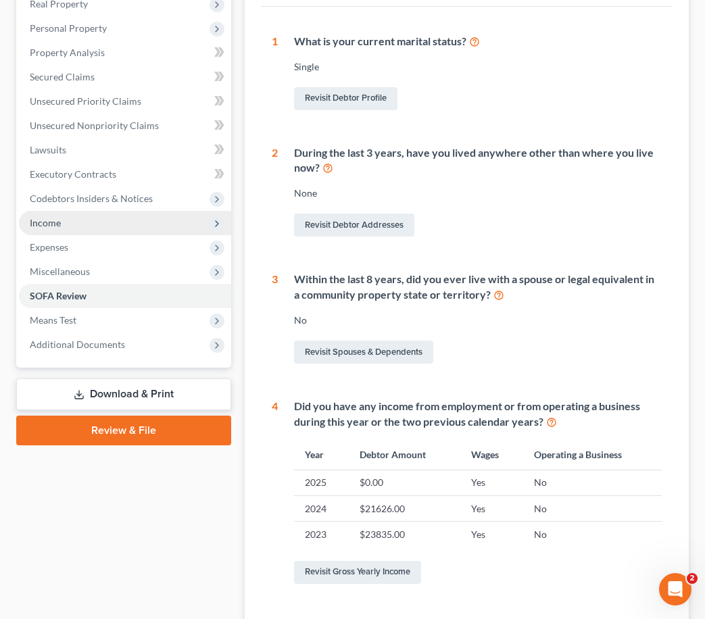
click at [68, 214] on span "Income" at bounding box center [125, 223] width 212 height 24
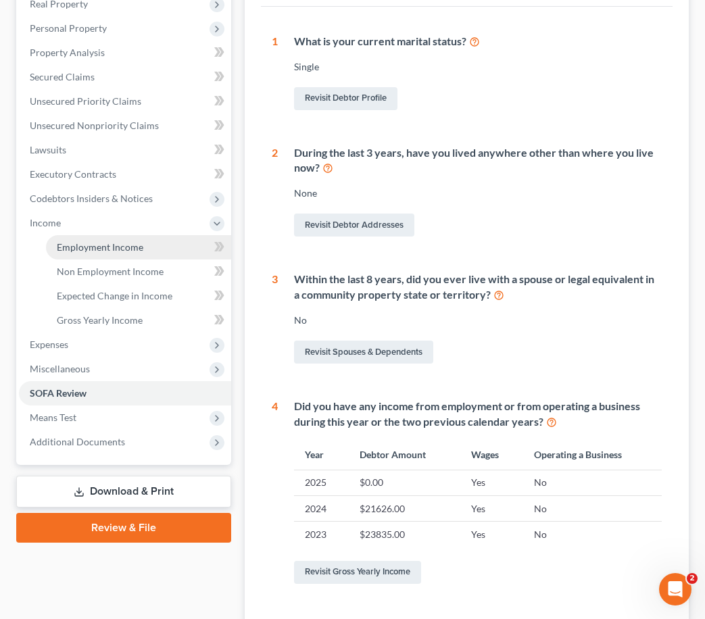
click at [106, 239] on link "Employment Income" at bounding box center [138, 247] width 185 height 24
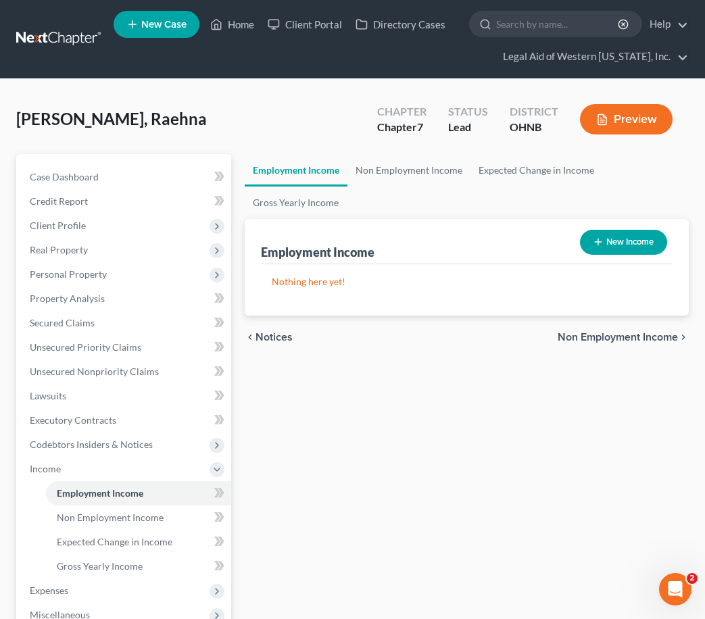
click at [278, 122] on div "[PERSON_NAME], Raehna Upgraded Chapter Chapter 7 Status Lead District [GEOGRAPH…" at bounding box center [352, 124] width 672 height 59
click at [620, 241] on button "New Income" at bounding box center [623, 242] width 87 height 25
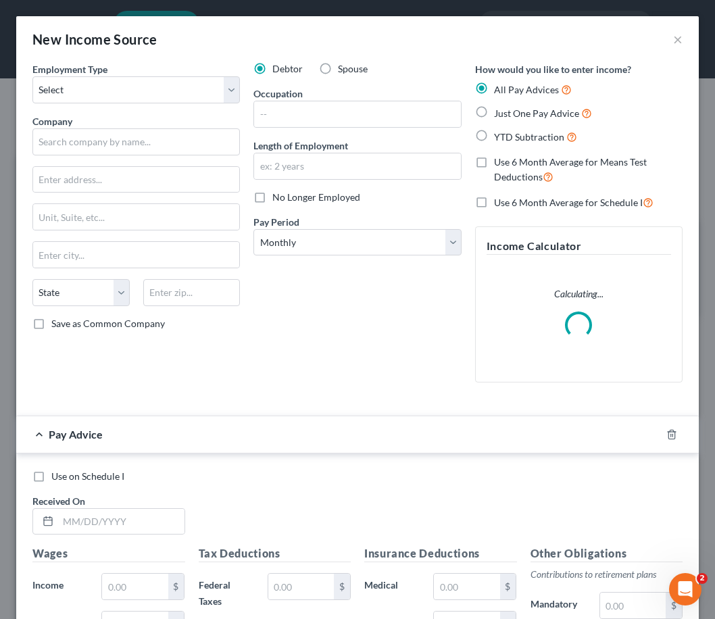
click at [272, 197] on label "No Longer Employed" at bounding box center [316, 198] width 88 height 14
click at [278, 197] on input "No Longer Employed" at bounding box center [282, 195] width 9 height 9
click at [167, 101] on select "Select Full or [DEMOGRAPHIC_DATA] Employment Self Employment" at bounding box center [135, 89] width 207 height 27
click at [32, 76] on select "Select Full or [DEMOGRAPHIC_DATA] Employment Self Employment" at bounding box center [135, 89] width 207 height 27
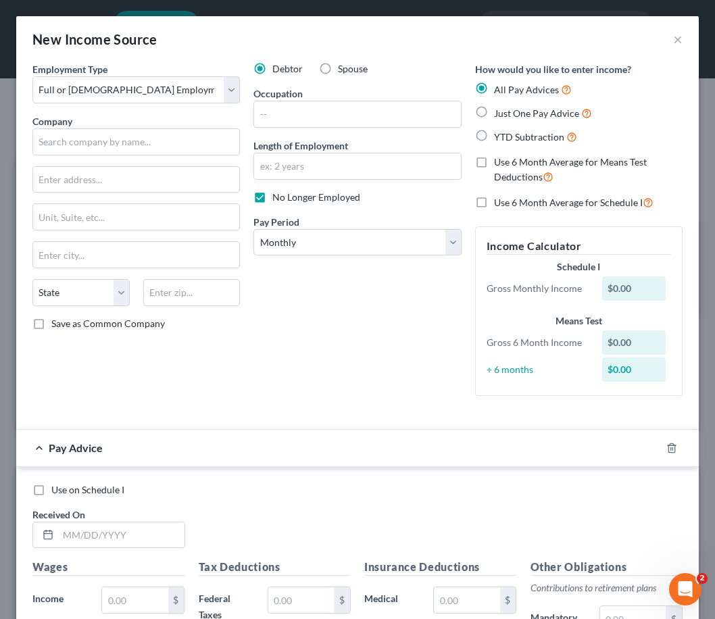
click at [381, 26] on div "New Income Source ×" at bounding box center [357, 39] width 683 height 46
click at [69, 139] on input "text" at bounding box center [135, 141] width 207 height 27
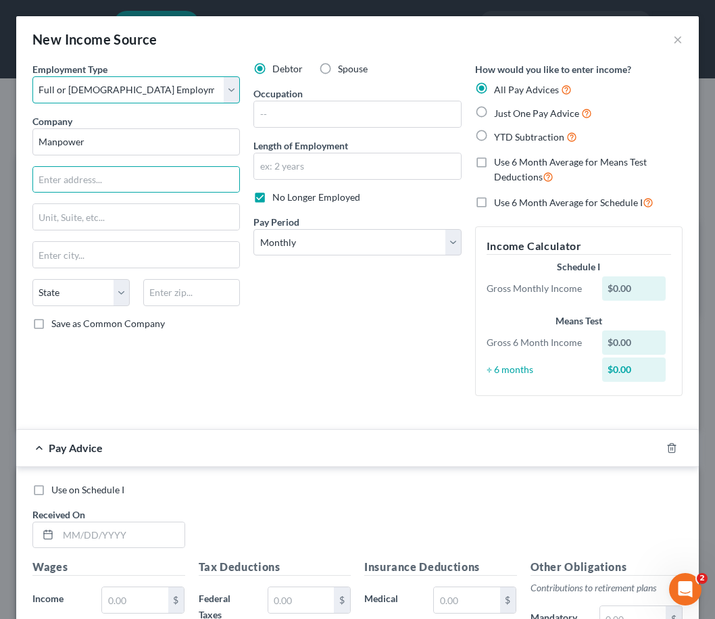
click at [105, 93] on select "Select Full or [DEMOGRAPHIC_DATA] Employment Self Employment" at bounding box center [135, 89] width 207 height 27
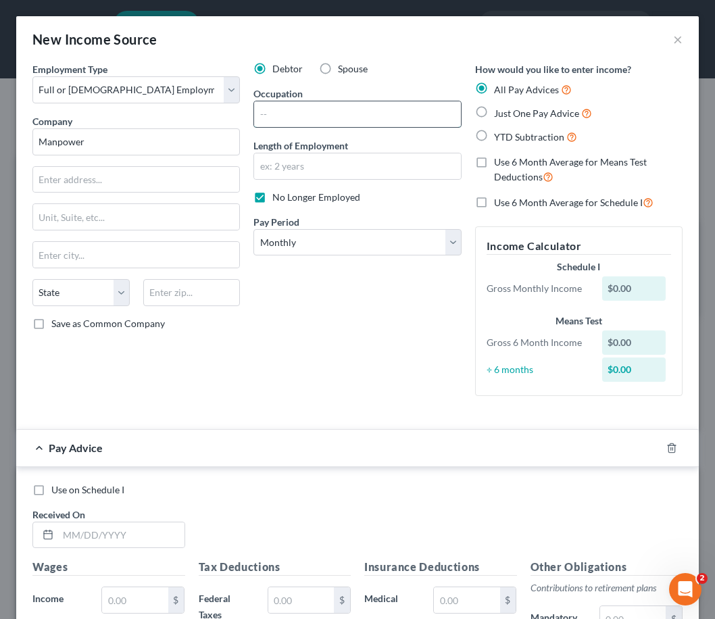
click at [277, 114] on input "text" at bounding box center [357, 114] width 206 height 26
click at [298, 160] on input "text" at bounding box center [357, 166] width 206 height 26
click at [103, 188] on input "text" at bounding box center [136, 180] width 206 height 26
click at [240, 52] on div "New Income Source ×" at bounding box center [357, 39] width 683 height 46
click at [158, 134] on input "Manpower" at bounding box center [135, 141] width 207 height 27
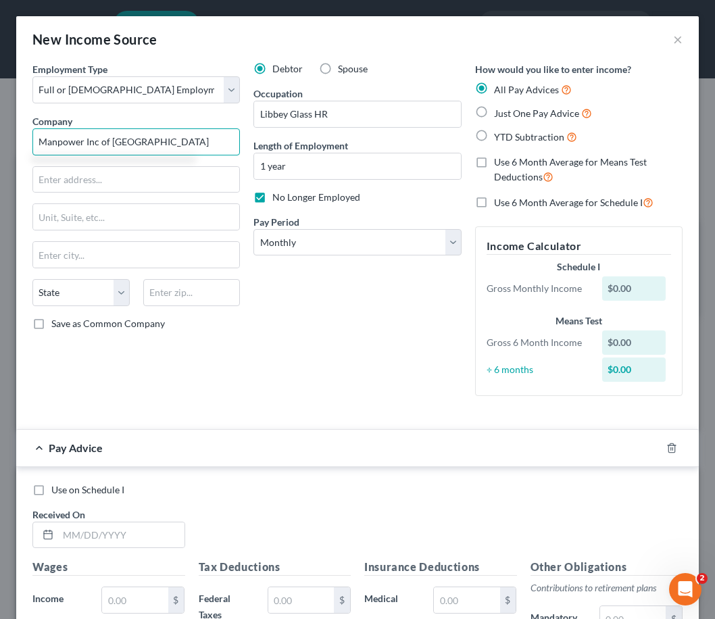
drag, startPoint x: 171, startPoint y: 143, endPoint x: 18, endPoint y: 138, distance: 152.8
click at [21, 139] on div "Employment Type * Select Full or [DEMOGRAPHIC_DATA] Employment Self Employment …" at bounding box center [357, 488] width 683 height 852
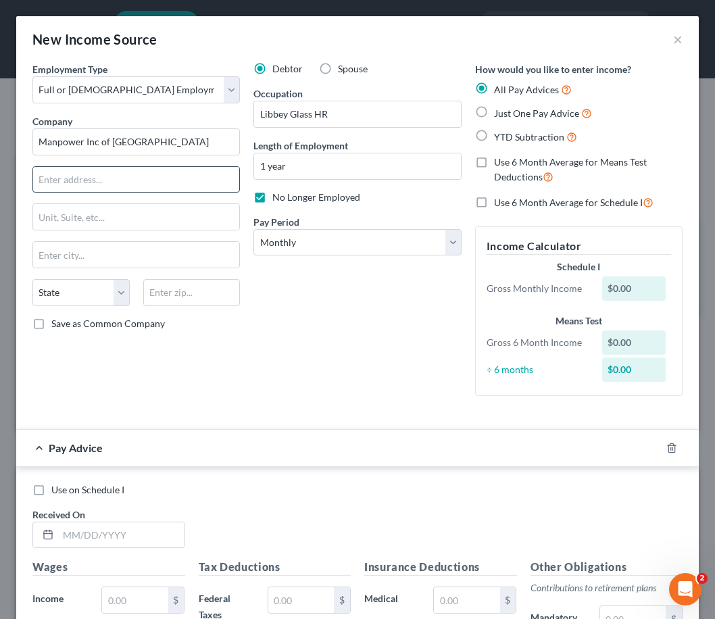
click at [124, 180] on input "text" at bounding box center [136, 180] width 206 height 26
paste input "[STREET_ADDRESS][PERSON_NAME]"
click at [184, 303] on input "text" at bounding box center [191, 292] width 97 height 27
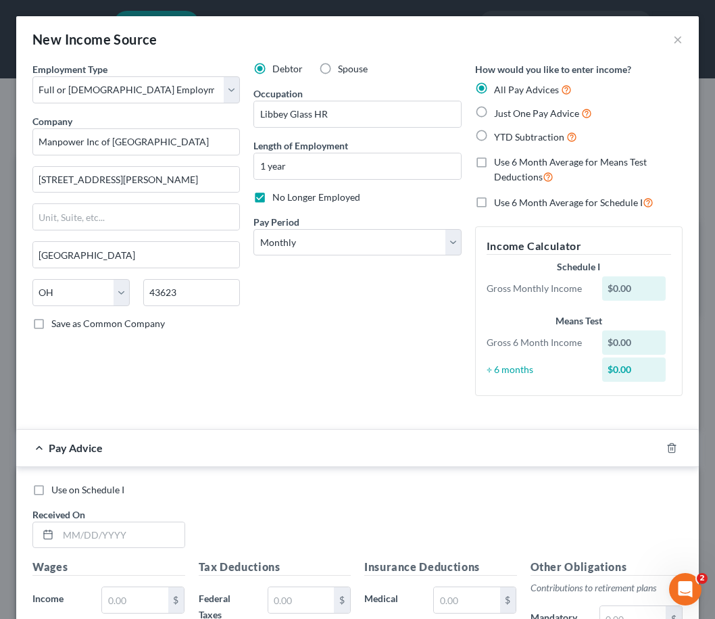
click at [353, 311] on div "Debtor Spouse Occupation Libbey Glass HR Length of Employment 1 year No Longer …" at bounding box center [357, 234] width 221 height 345
click at [356, 318] on div "Debtor Spouse Occupation Libbey Glass HR Length of Employment 1 year No Longer …" at bounding box center [357, 234] width 221 height 345
click at [340, 329] on div "Debtor Spouse Occupation Libbey Glass HR Length of Employment 1 year No Longer …" at bounding box center [357, 234] width 221 height 345
click at [356, 339] on div "Debtor Spouse Occupation Libbey Glass HR Length of Employment 1 year No Longer …" at bounding box center [357, 234] width 221 height 345
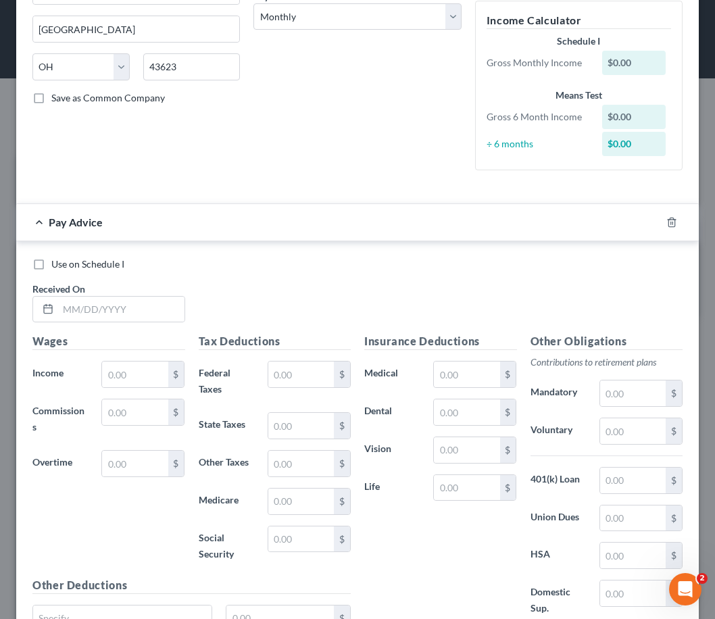
scroll to position [270, 0]
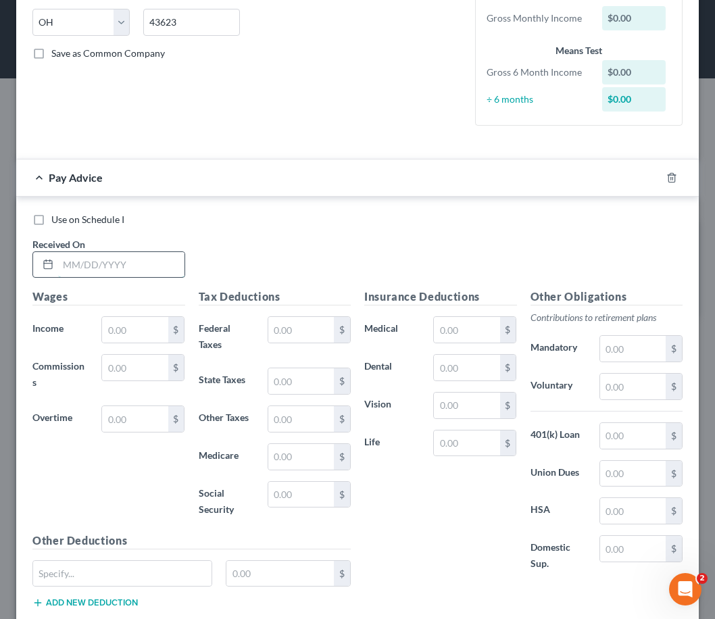
click at [145, 266] on input "text" at bounding box center [121, 265] width 126 height 26
click at [303, 261] on div "Use on Schedule I Received On * [DATE]" at bounding box center [358, 251] width 664 height 76
click at [297, 379] on input "text" at bounding box center [301, 381] width 66 height 26
click at [238, 230] on div "Use on Schedule I Received On * [DATE]" at bounding box center [358, 251] width 664 height 76
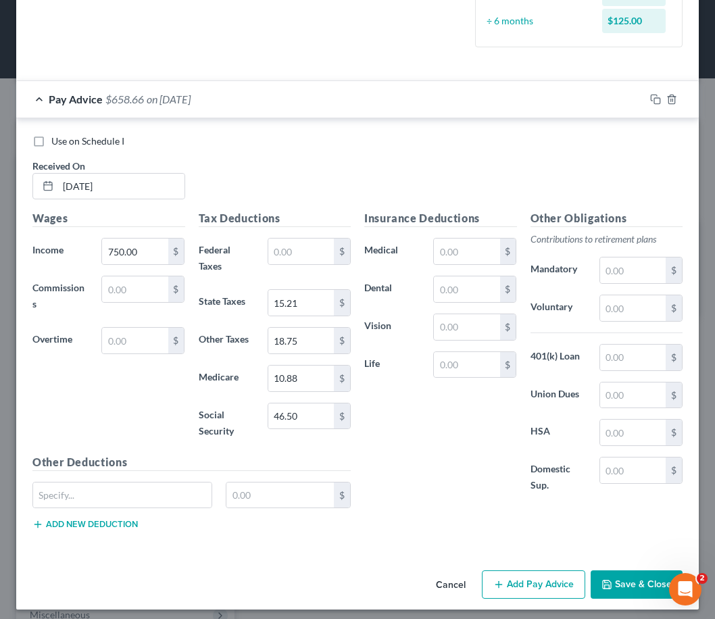
scroll to position [356, 0]
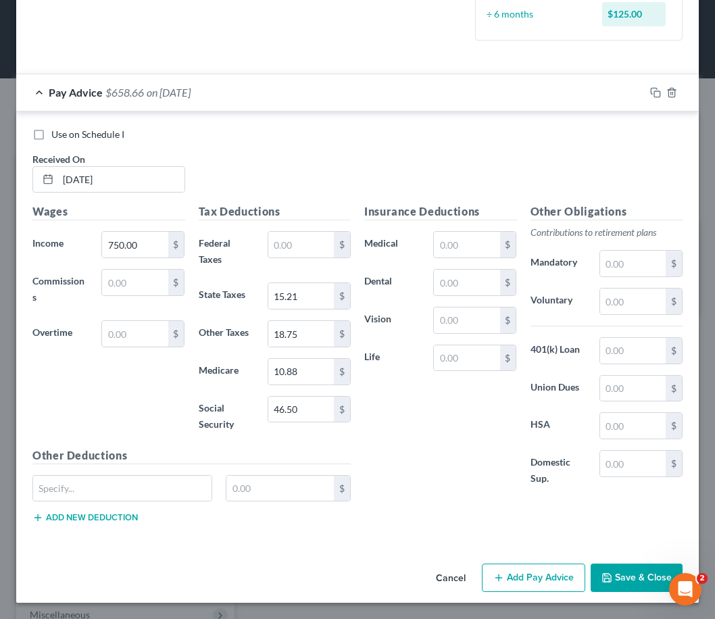
click at [529, 581] on button "Add Pay Advice" at bounding box center [533, 578] width 103 height 28
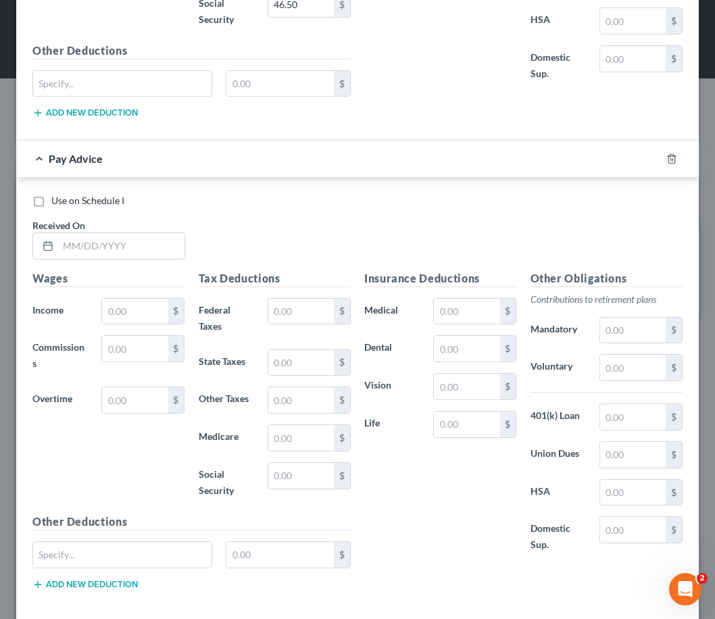
scroll to position [761, 0]
click at [121, 243] on input "text" at bounding box center [121, 245] width 126 height 26
click at [286, 466] on input "text" at bounding box center [301, 475] width 66 height 26
click at [282, 433] on input "text" at bounding box center [301, 437] width 66 height 26
click at [387, 555] on div "Insurance Deductions Medical $ Dental $ Vision $ Life $" at bounding box center [441, 419] width 166 height 298
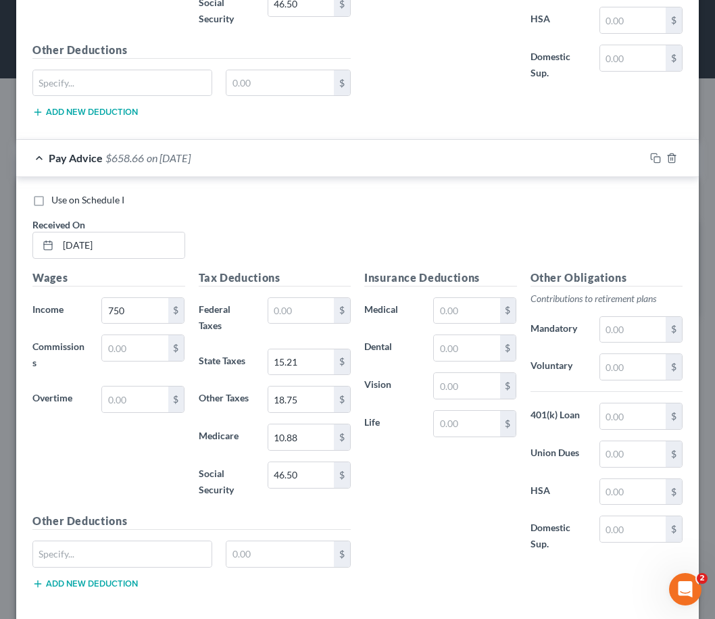
scroll to position [827, 0]
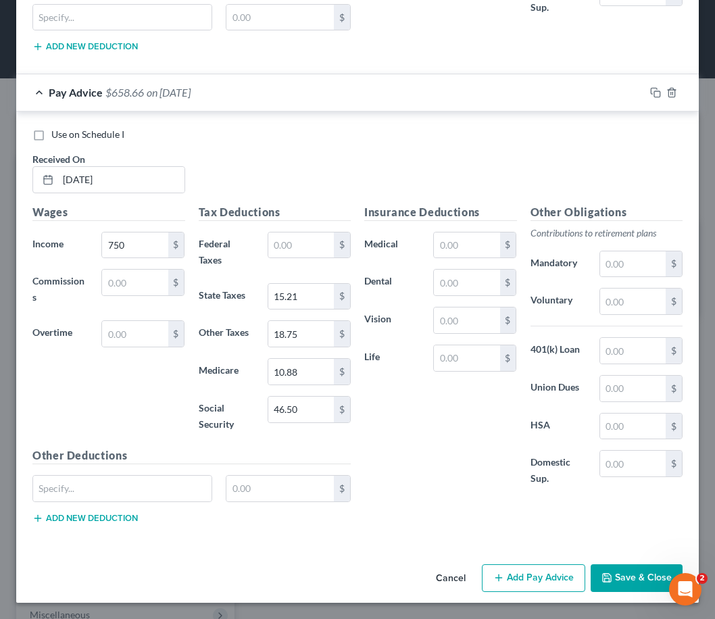
click at [529, 570] on button "Add Pay Advice" at bounding box center [533, 578] width 103 height 28
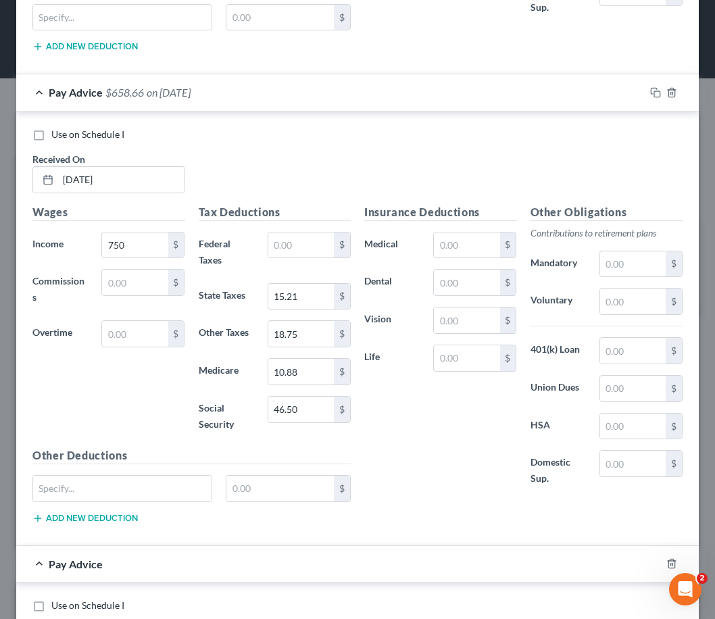
click at [426, 141] on div "Use on Schedule I Received On * [DATE]" at bounding box center [358, 166] width 664 height 76
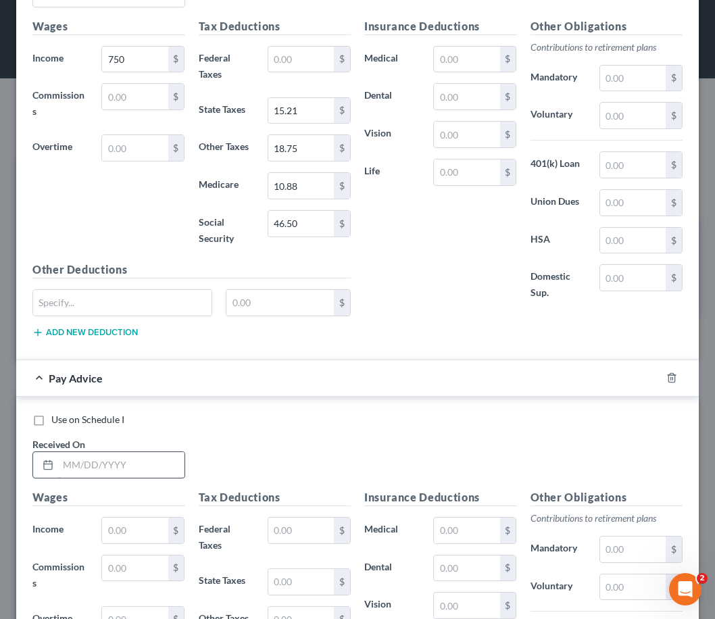
scroll to position [1029, 0]
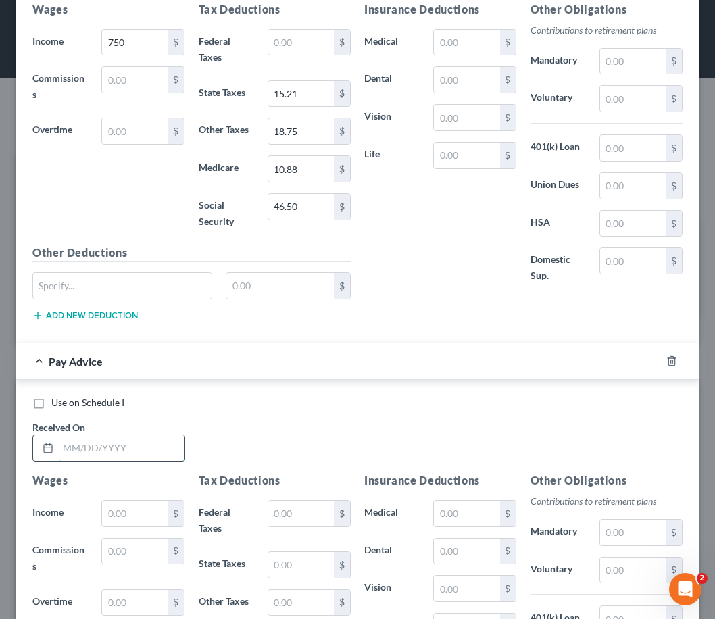
click at [149, 447] on input "text" at bounding box center [121, 448] width 126 height 26
click at [151, 514] on input "text" at bounding box center [135, 514] width 66 height 26
click at [285, 566] on input "text" at bounding box center [301, 565] width 66 height 26
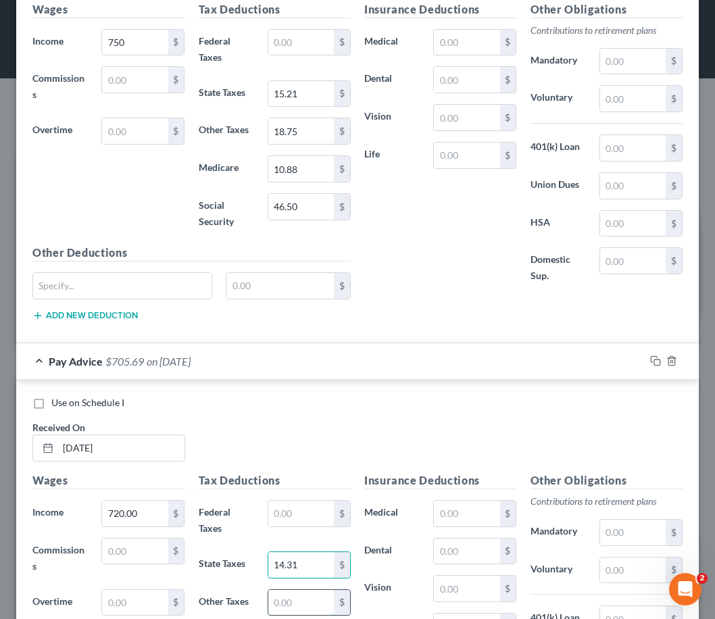
click at [289, 595] on input "text" at bounding box center [301, 603] width 66 height 26
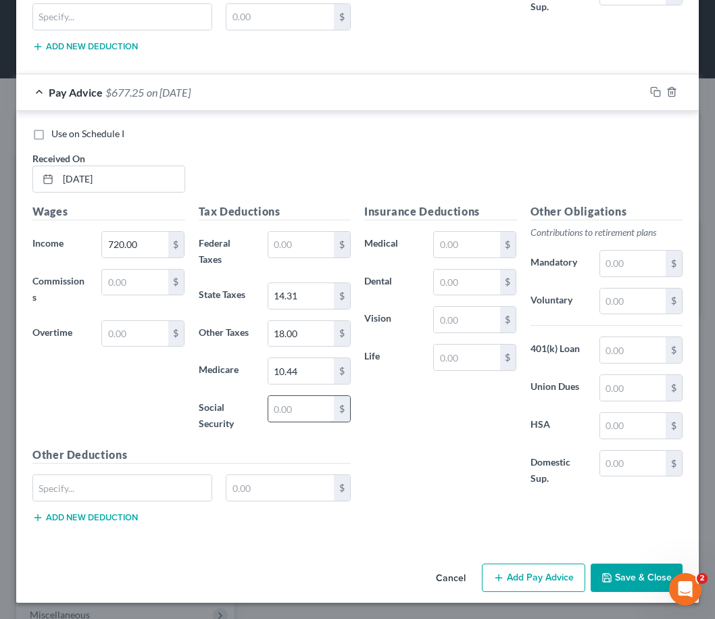
click at [293, 405] on input "text" at bounding box center [301, 409] width 66 height 26
click at [616, 575] on button "Save & Close" at bounding box center [637, 578] width 92 height 28
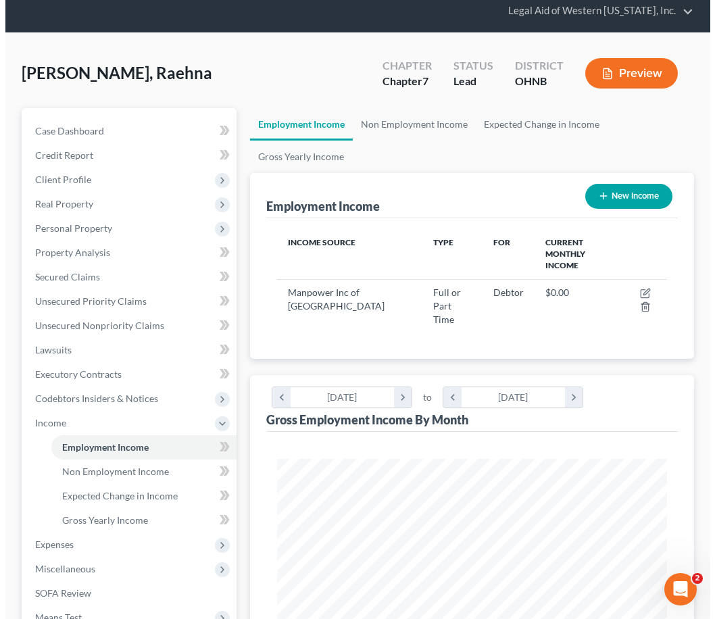
scroll to position [270, 0]
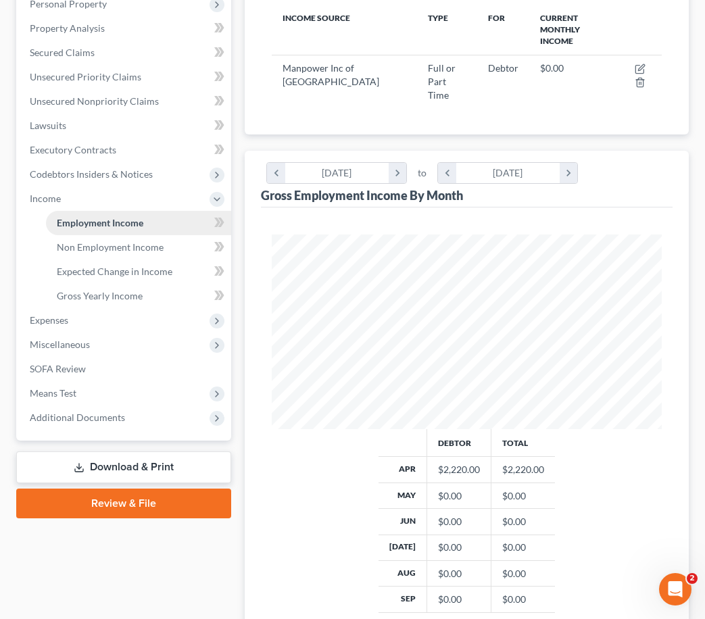
click at [141, 218] on span "Employment Income" at bounding box center [100, 222] width 87 height 11
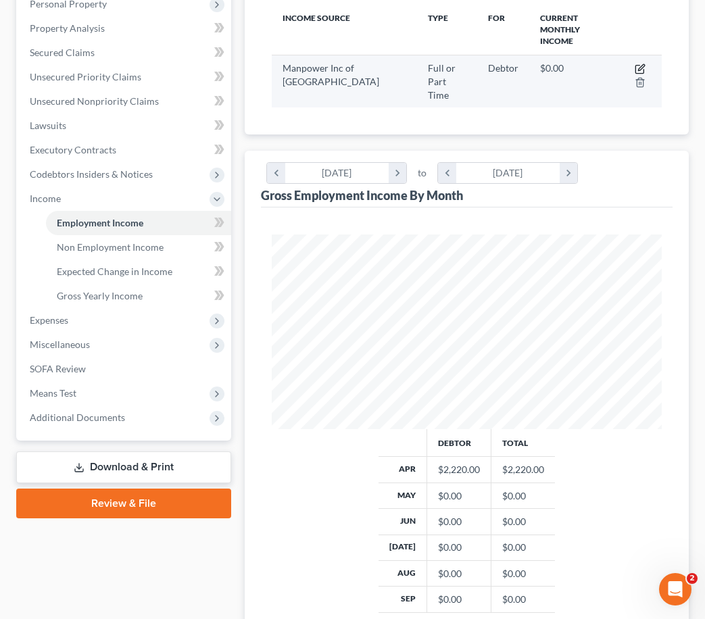
click at [637, 64] on icon "button" at bounding box center [640, 69] width 11 height 11
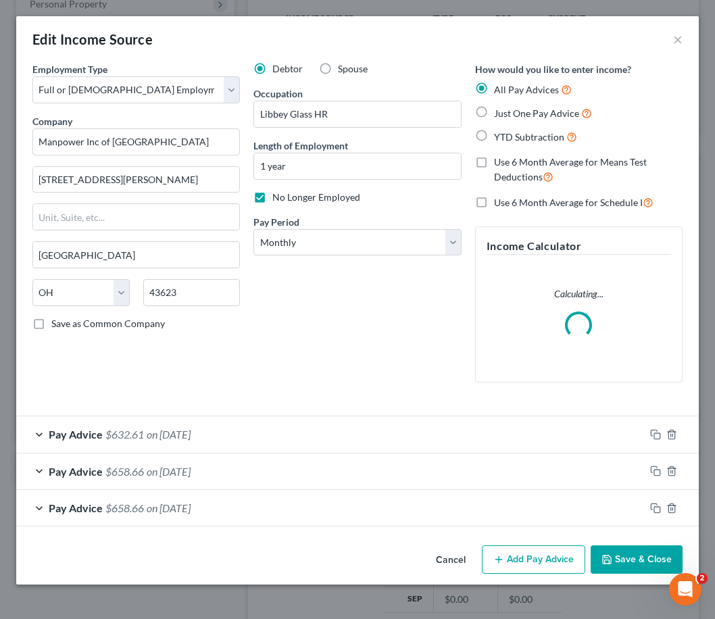
scroll to position [198, 423]
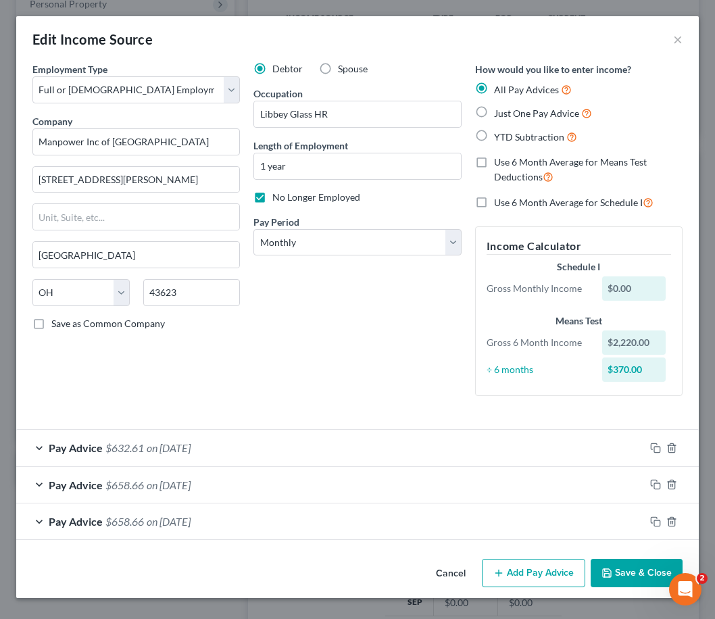
click at [408, 295] on div "Debtor Spouse Occupation Libbey Glass HR Length of Employment 1 year No Longer …" at bounding box center [357, 234] width 221 height 345
click at [378, 357] on div "Debtor Spouse Occupation Libbey Glass HR Length of Employment 1 year No Longer …" at bounding box center [357, 234] width 221 height 345
click at [356, 347] on div "Debtor Spouse Occupation Libbey Glass HR Length of Employment 1 year No Longer …" at bounding box center [357, 234] width 221 height 345
click at [524, 574] on button "Add Pay Advice" at bounding box center [533, 573] width 103 height 28
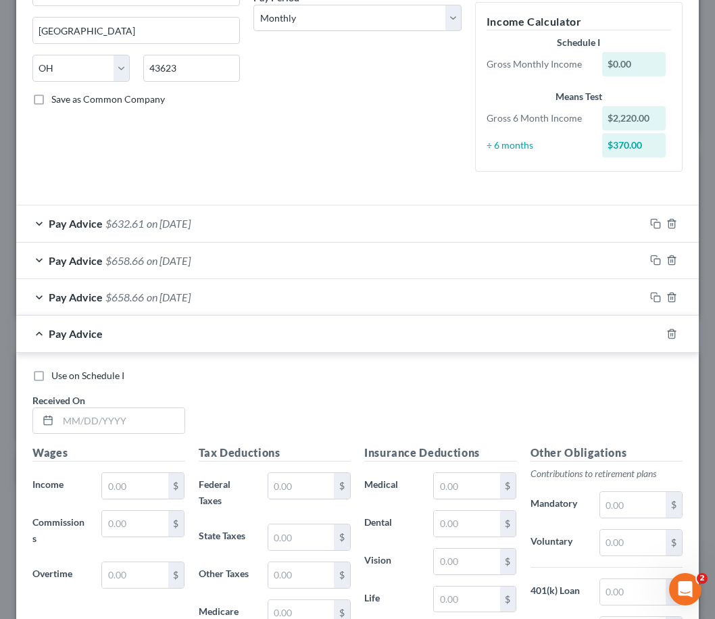
scroll to position [270, 0]
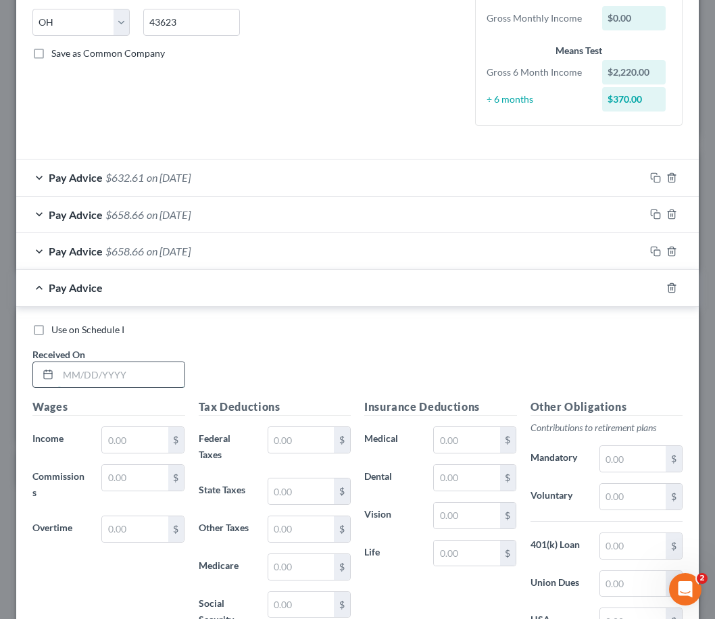
click at [114, 373] on input "text" at bounding box center [121, 375] width 126 height 26
click at [157, 376] on input "text" at bounding box center [121, 375] width 126 height 26
click at [147, 378] on input "text" at bounding box center [121, 375] width 126 height 26
click at [143, 437] on input "text" at bounding box center [135, 440] width 66 height 26
click at [375, 350] on div "Use on Schedule I Received On * [DATE]" at bounding box center [358, 361] width 664 height 76
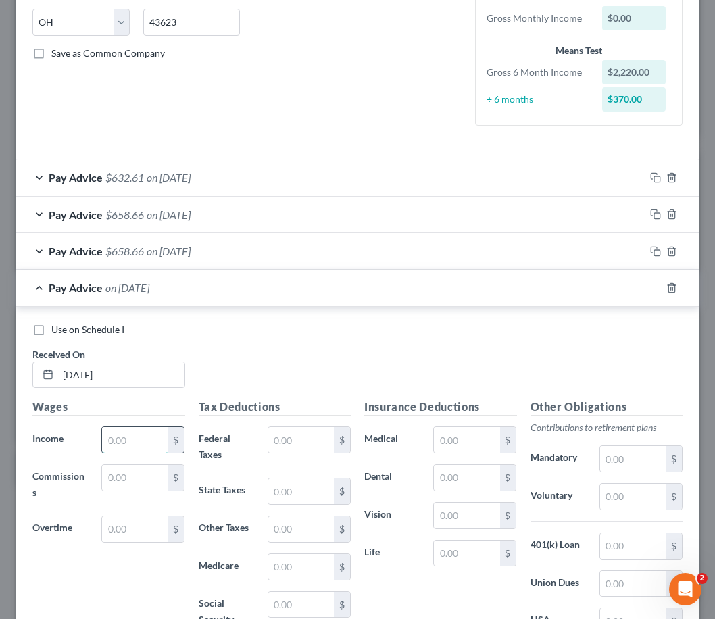
click at [105, 449] on input "text" at bounding box center [135, 440] width 66 height 26
click at [305, 492] on input "text" at bounding box center [301, 492] width 66 height 26
click at [312, 525] on input "text" at bounding box center [301, 529] width 66 height 26
click at [278, 561] on input "text" at bounding box center [301, 567] width 66 height 26
click at [304, 604] on input "text" at bounding box center [301, 605] width 66 height 26
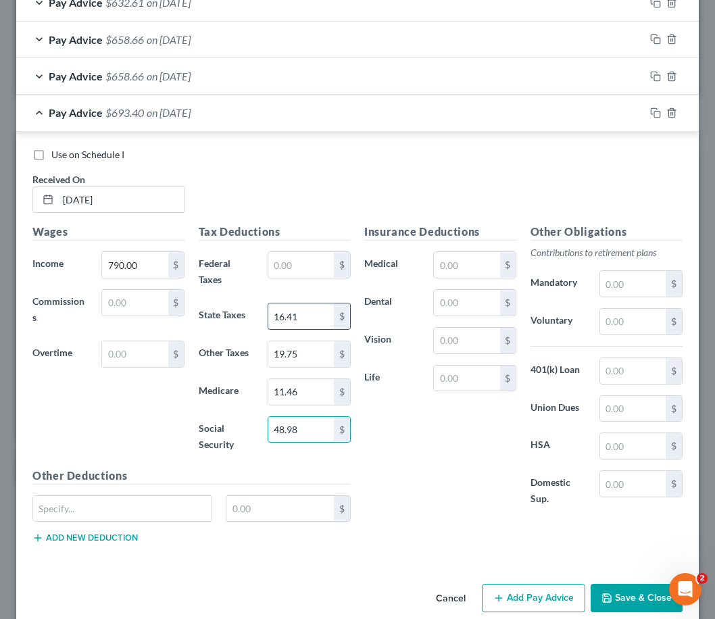
scroll to position [466, 0]
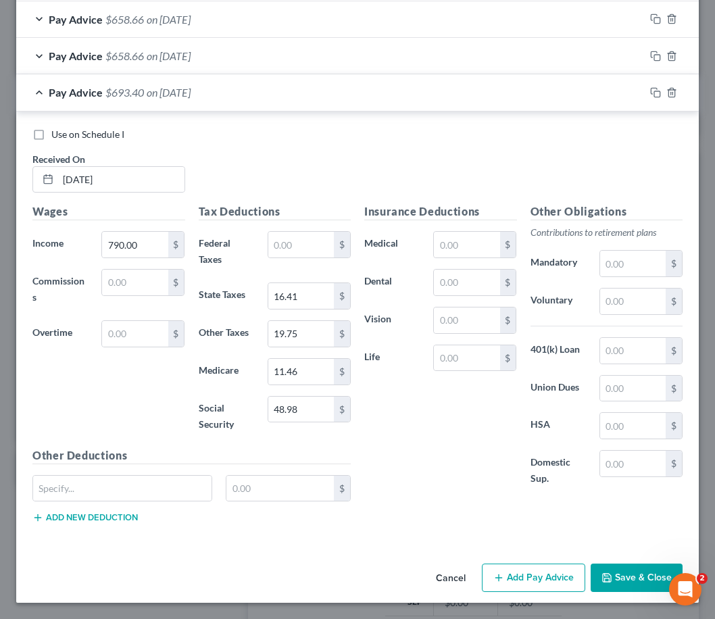
click at [423, 456] on div "Insurance Deductions Medical $ Dental $ Vision $ Life $" at bounding box center [441, 352] width 166 height 298
click at [533, 573] on button "Add Pay Advice" at bounding box center [533, 578] width 103 height 28
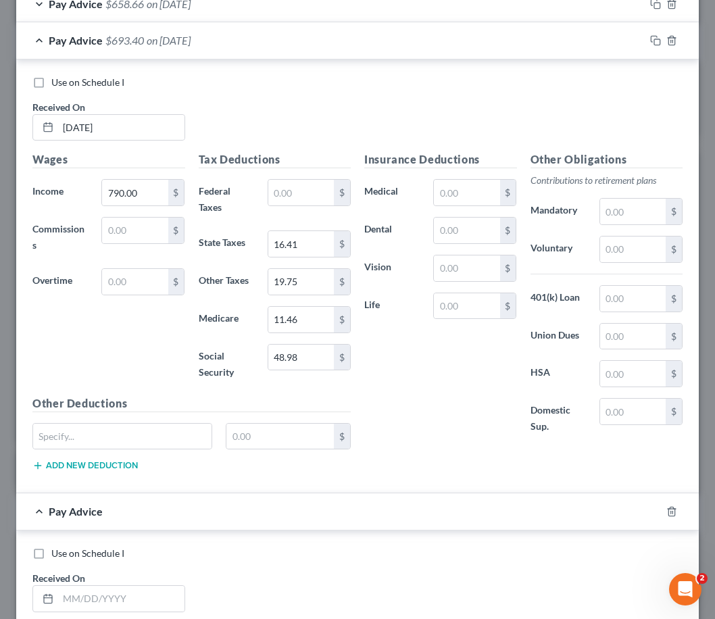
scroll to position [668, 0]
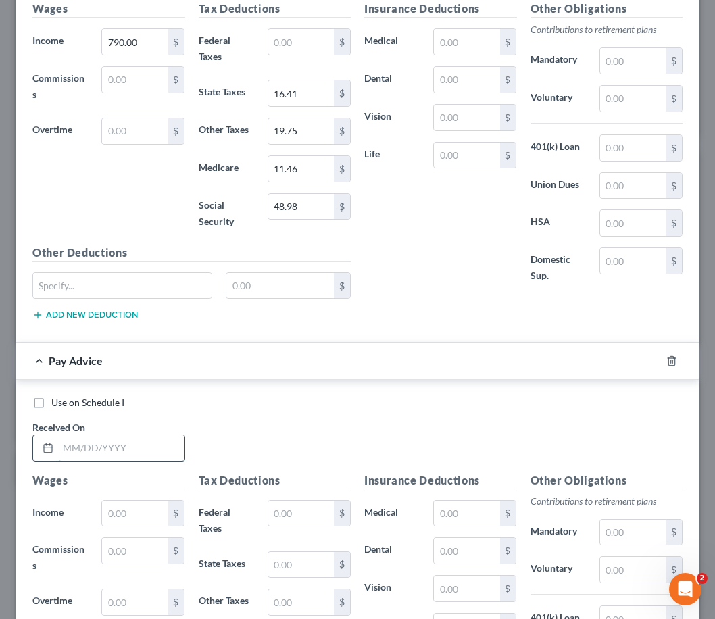
click at [95, 445] on input "text" at bounding box center [121, 448] width 126 height 26
click at [119, 508] on input "text" at bounding box center [135, 514] width 66 height 26
click at [289, 551] on div "$" at bounding box center [309, 564] width 83 height 27
click at [290, 561] on input "text" at bounding box center [301, 565] width 66 height 26
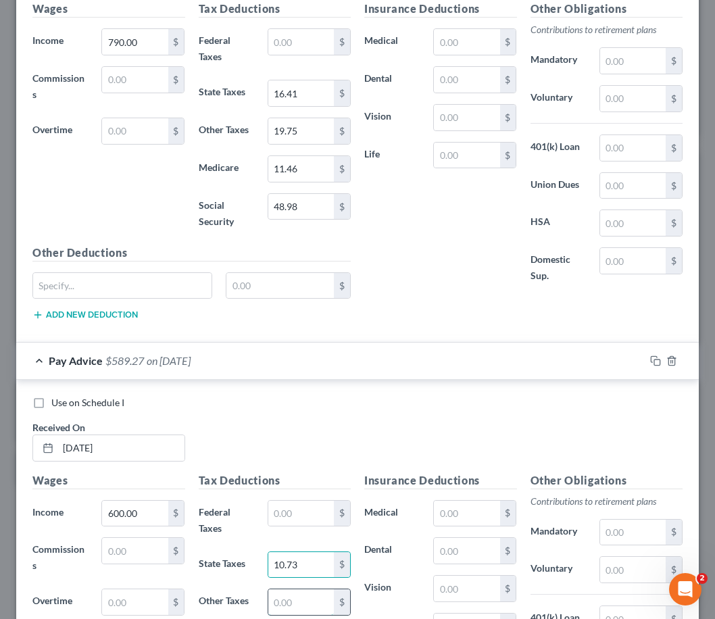
click at [308, 606] on input "text" at bounding box center [301, 602] width 66 height 26
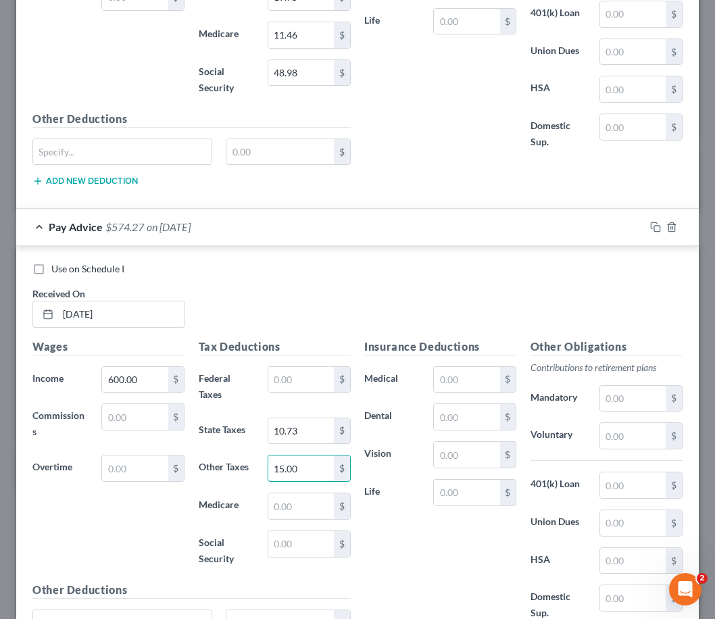
scroll to position [804, 0]
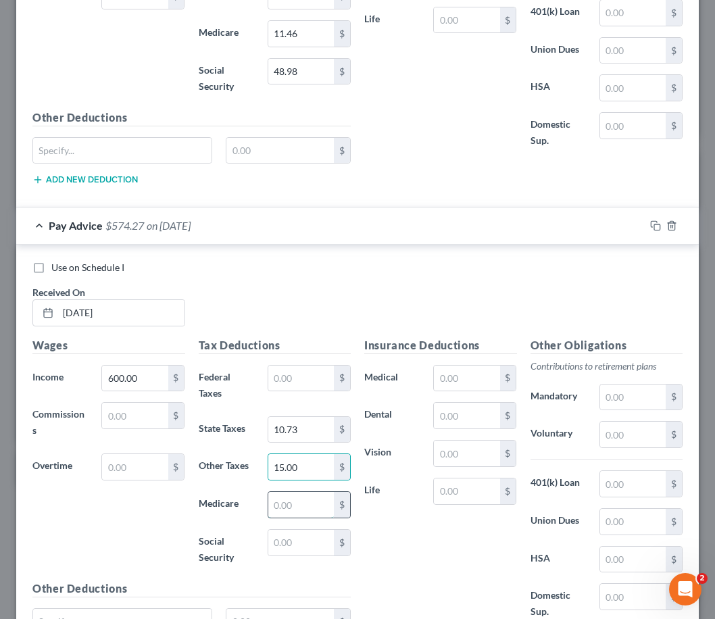
click at [294, 506] on input "text" at bounding box center [301, 505] width 66 height 26
click at [308, 538] on input "text" at bounding box center [301, 543] width 66 height 26
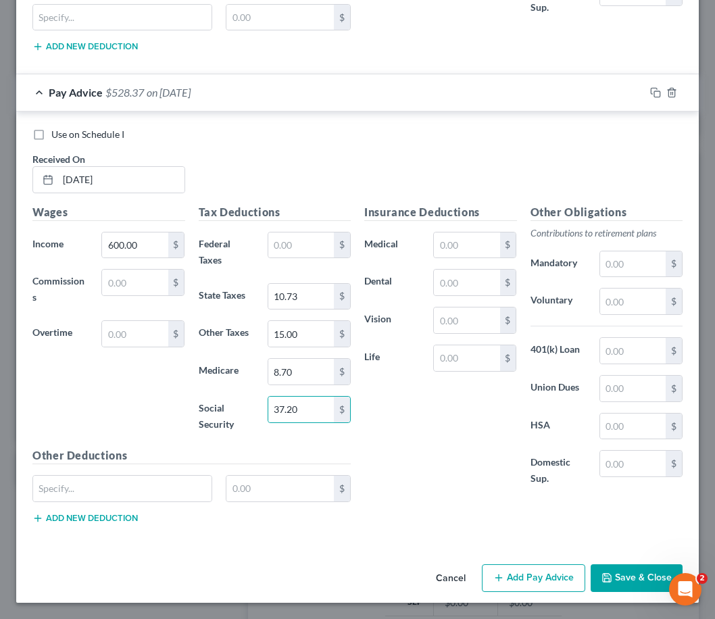
click at [410, 447] on div "Insurance Deductions Medical $ Dental $ Vision $ Life $" at bounding box center [441, 353] width 166 height 298
click at [519, 570] on button "Add Pay Advice" at bounding box center [533, 578] width 103 height 28
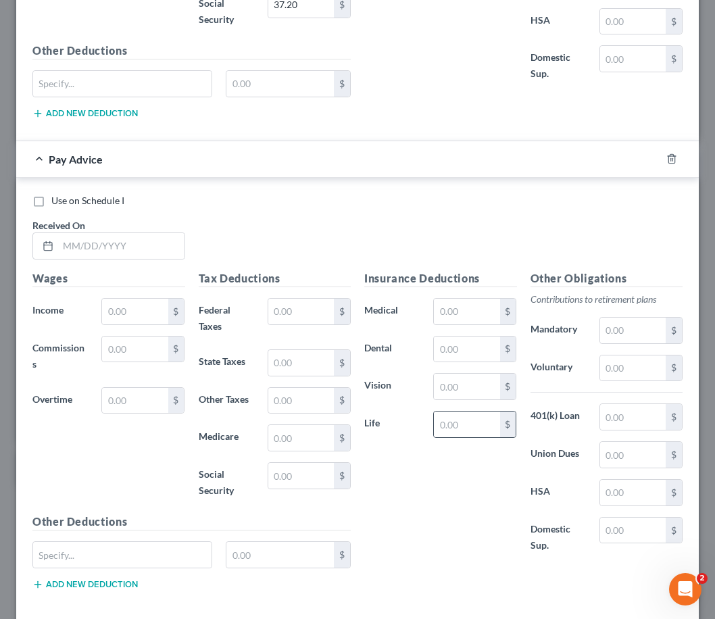
scroll to position [1342, 0]
click at [148, 249] on input "text" at bounding box center [121, 245] width 126 height 26
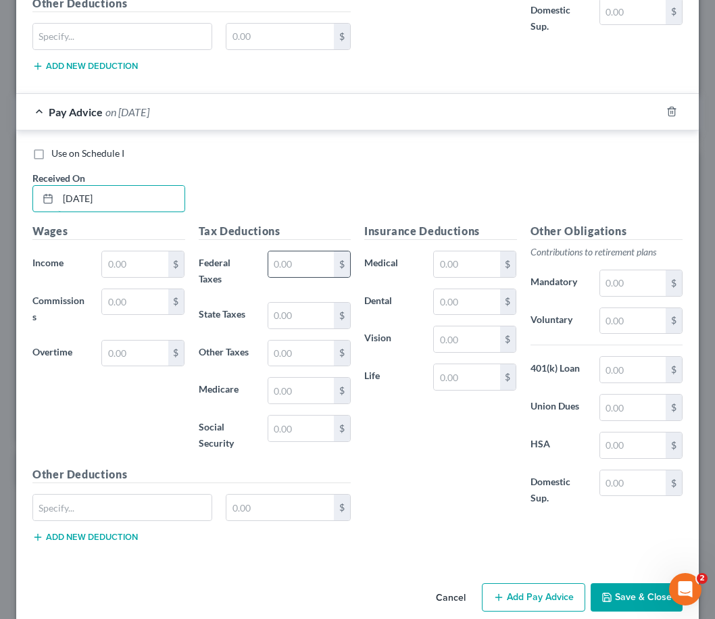
scroll to position [1408, 0]
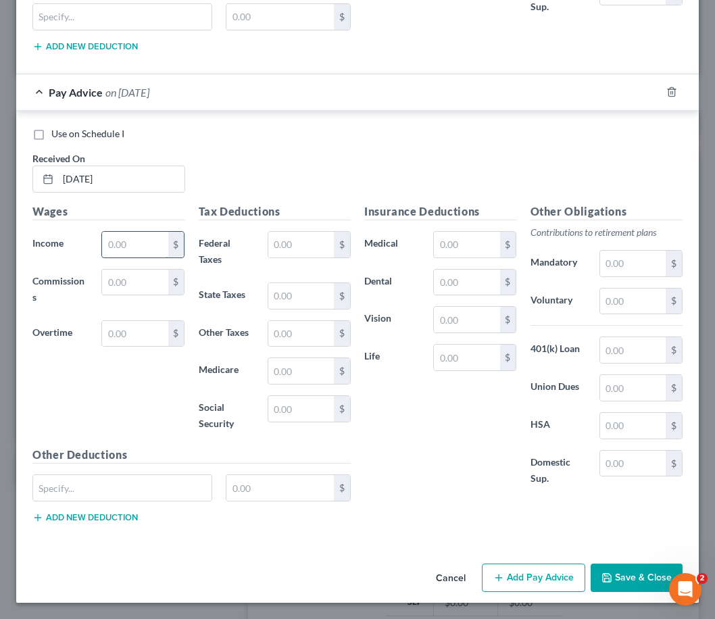
click at [125, 243] on input "text" at bounding box center [135, 245] width 66 height 26
click at [283, 303] on input "text" at bounding box center [301, 296] width 66 height 26
click at [314, 330] on input "text" at bounding box center [301, 334] width 66 height 26
click at [313, 372] on input "text" at bounding box center [301, 371] width 66 height 26
click at [303, 403] on input "text" at bounding box center [301, 409] width 66 height 26
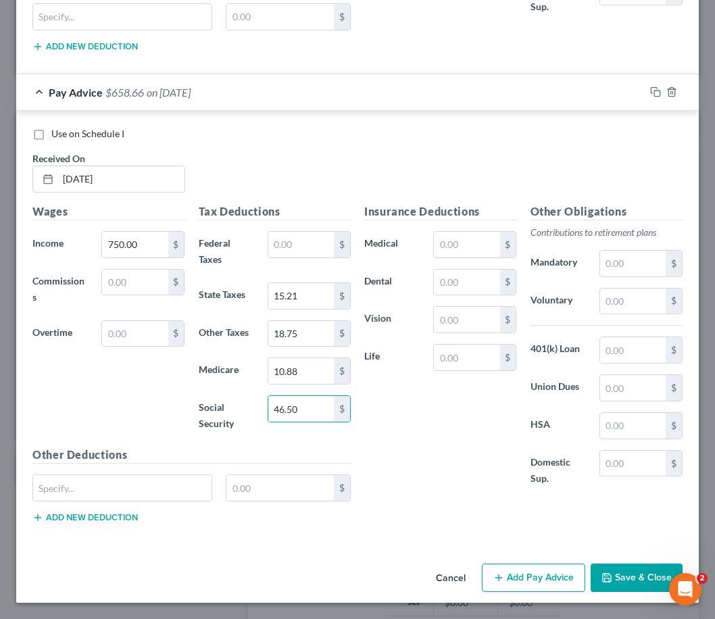
click at [212, 439] on div "Tax Deductions Federal Taxes $ State Taxes 15.21 $ Other Taxes 18.75 $ Medicare…" at bounding box center [275, 324] width 166 height 243
click at [495, 445] on div "Insurance Deductions Medical $ Dental $ Vision $ Life $" at bounding box center [441, 352] width 166 height 298
click at [506, 581] on button "Add Pay Advice" at bounding box center [533, 578] width 103 height 28
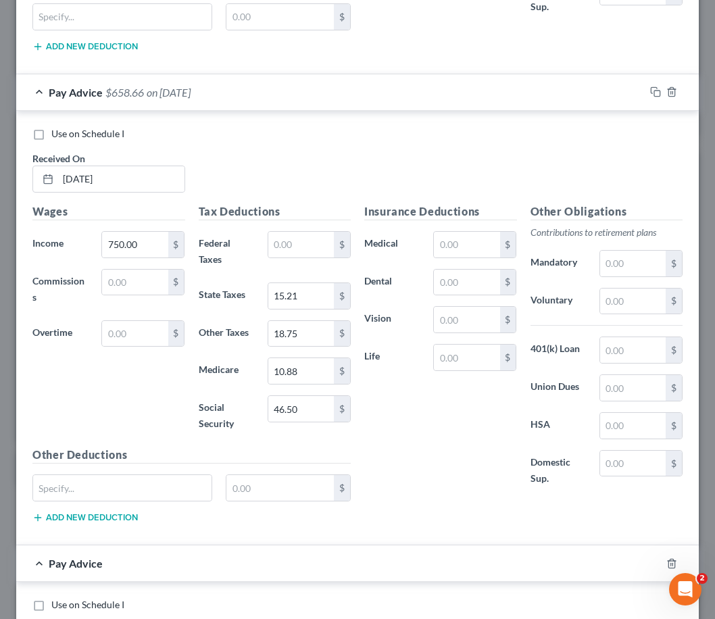
click at [398, 471] on div "Insurance Deductions Medical $ Dental $ Vision $ Life $" at bounding box center [441, 352] width 166 height 298
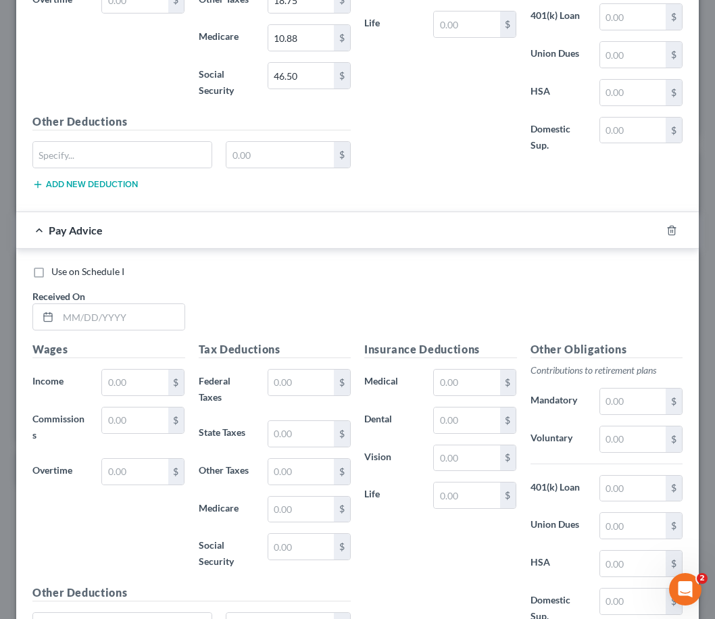
scroll to position [1746, 0]
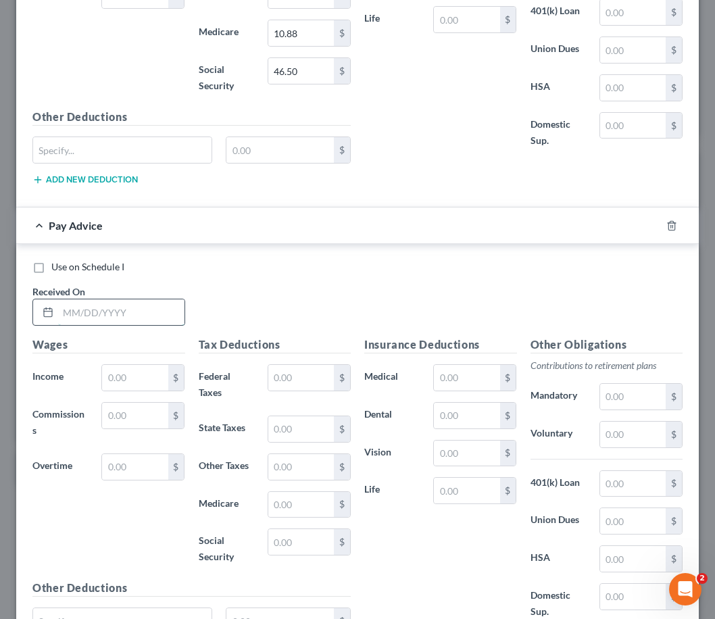
click at [104, 314] on input "text" at bounding box center [121, 312] width 126 height 26
click at [141, 370] on input "text" at bounding box center [135, 378] width 66 height 26
click at [303, 422] on input "text" at bounding box center [301, 429] width 66 height 26
click at [232, 439] on label "State Taxes" at bounding box center [226, 429] width 69 height 27
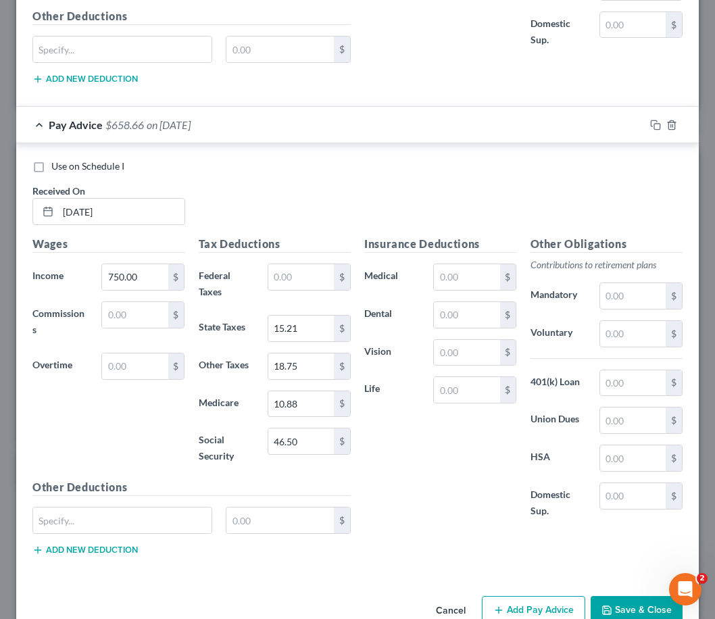
scroll to position [1880, 0]
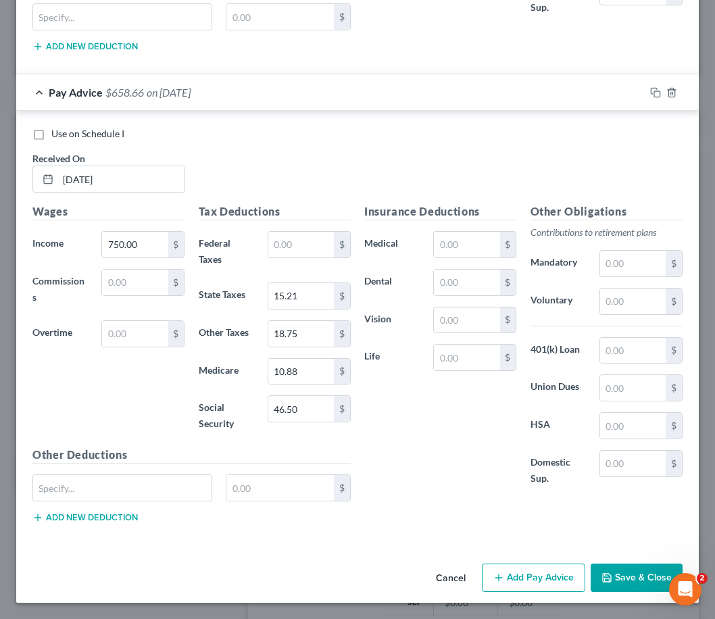
click at [549, 577] on button "Add Pay Advice" at bounding box center [533, 578] width 103 height 28
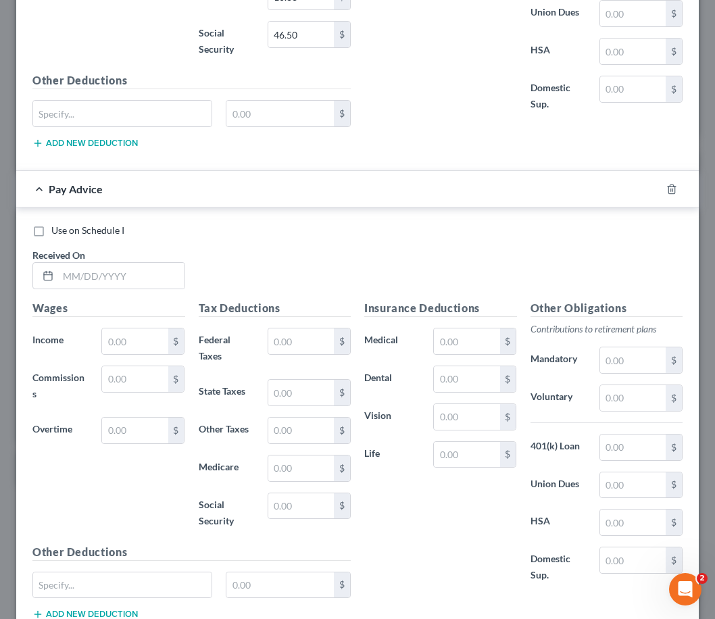
scroll to position [2285, 0]
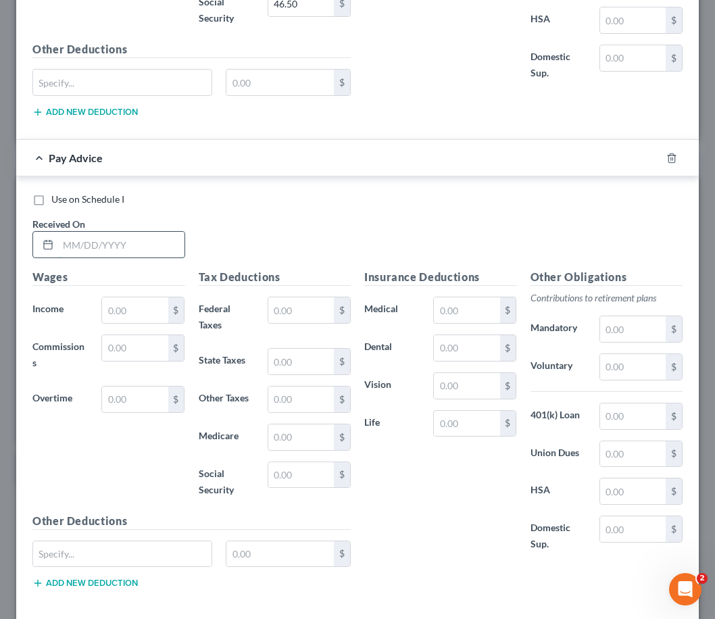
click at [141, 243] on input "text" at bounding box center [121, 245] width 126 height 26
click at [394, 221] on div "Use on Schedule I Received On *" at bounding box center [358, 231] width 664 height 76
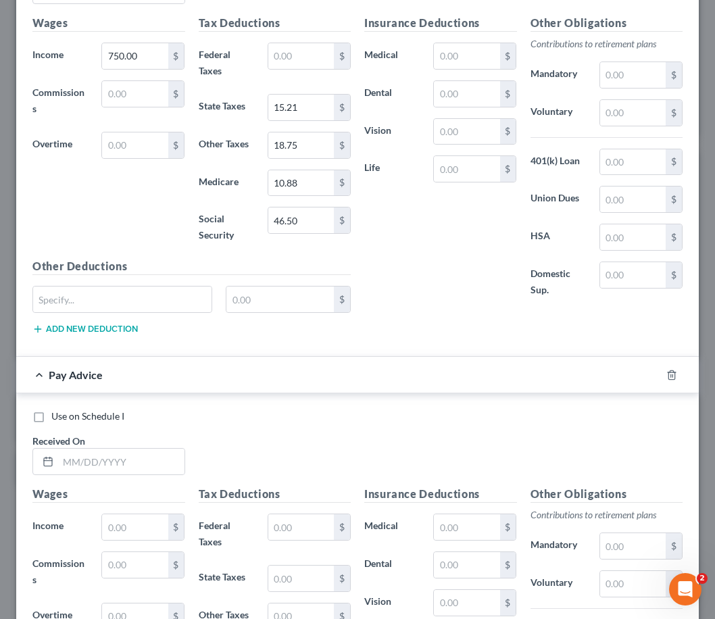
scroll to position [2082, 0]
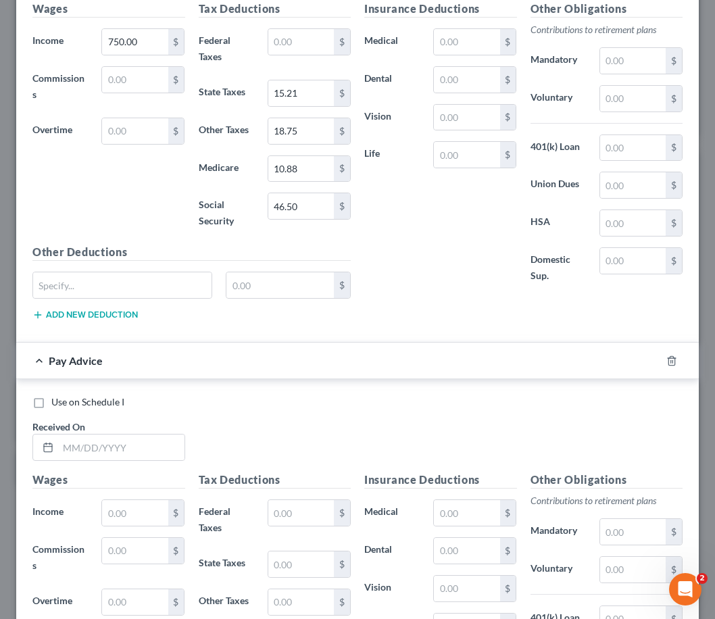
click at [453, 408] on div "Use on Schedule I" at bounding box center [357, 402] width 650 height 14
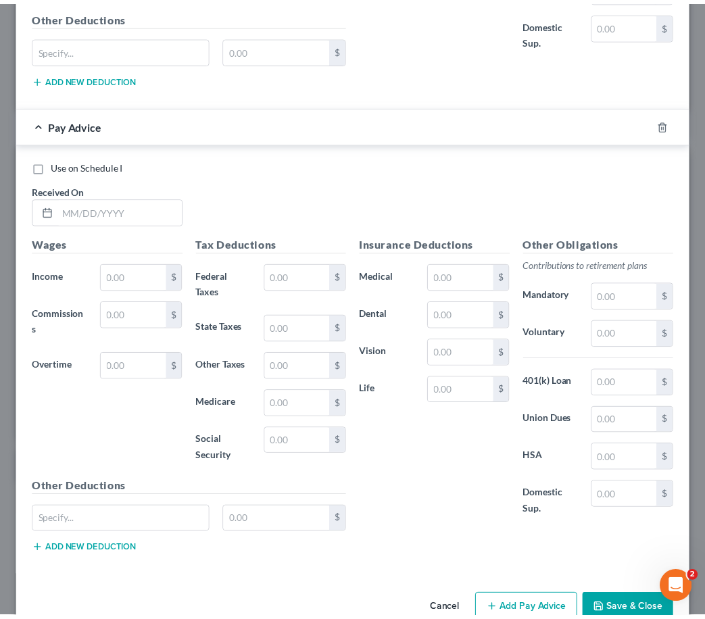
scroll to position [2351, 0]
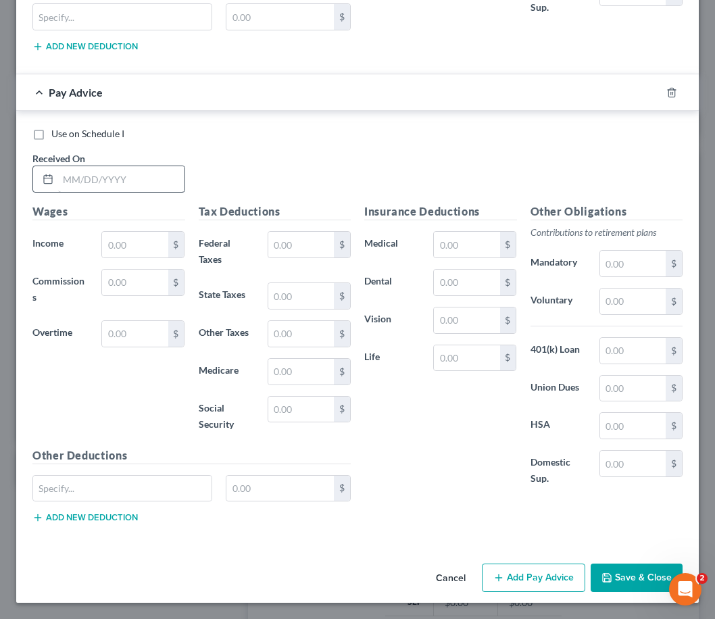
drag, startPoint x: 351, startPoint y: 182, endPoint x: 155, endPoint y: 185, distance: 195.4
click at [350, 181] on div "Use on Schedule I Received On *" at bounding box center [358, 165] width 664 height 76
click at [118, 188] on input "text" at bounding box center [121, 179] width 126 height 26
click at [289, 301] on input "text" at bounding box center [301, 296] width 66 height 26
click at [132, 238] on input "text" at bounding box center [135, 245] width 66 height 26
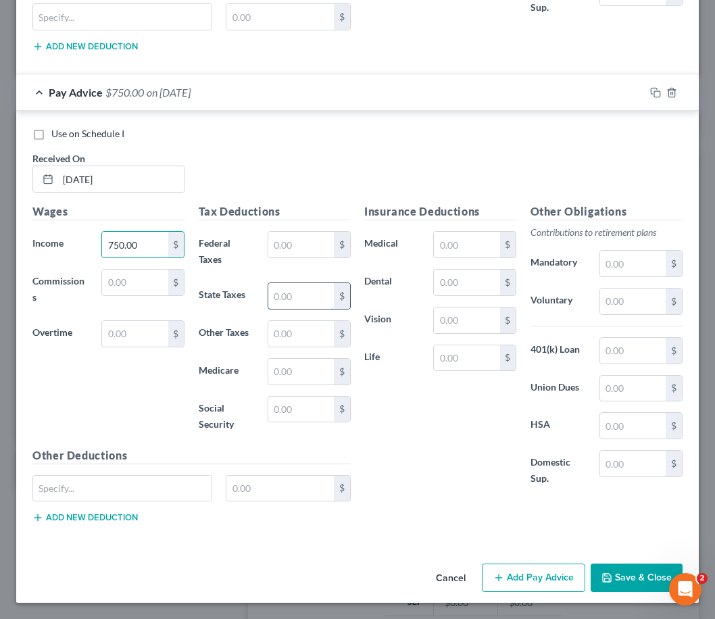
click at [303, 299] on input "text" at bounding box center [301, 296] width 66 height 26
click at [262, 334] on div "$" at bounding box center [309, 333] width 97 height 27
click at [270, 335] on input "text" at bounding box center [301, 334] width 66 height 26
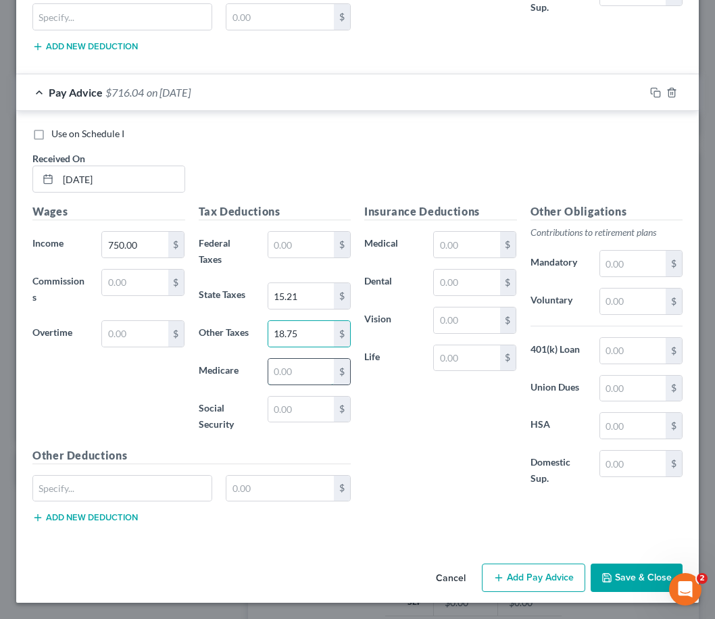
click at [320, 363] on input "text" at bounding box center [301, 372] width 66 height 26
click at [609, 577] on button "Save & Close" at bounding box center [637, 578] width 92 height 28
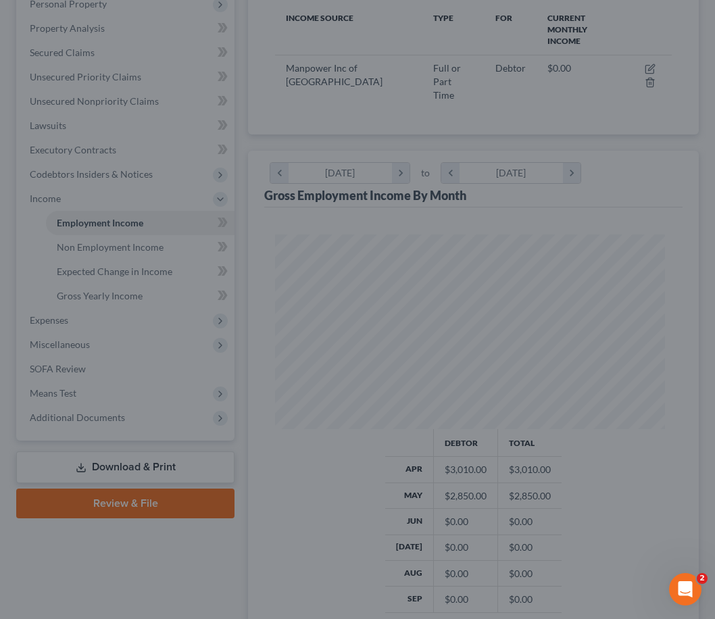
scroll to position [675661, 675439]
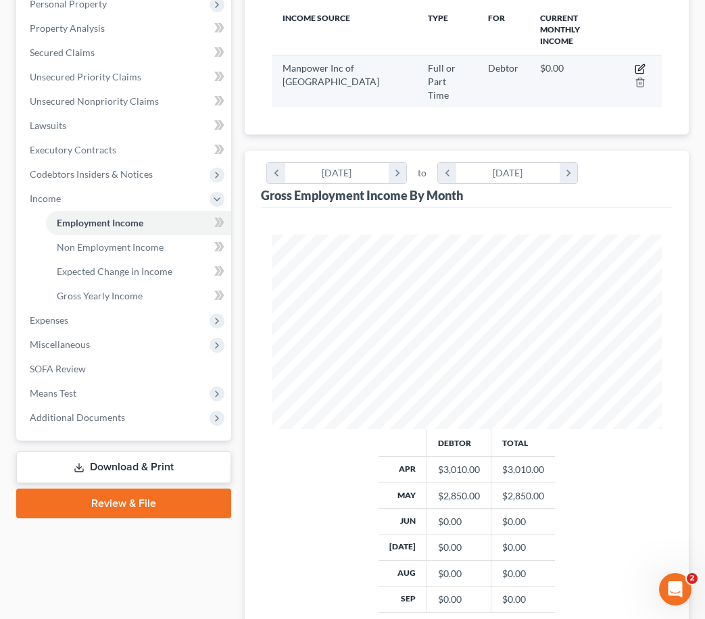
click at [637, 64] on icon "button" at bounding box center [640, 69] width 11 height 11
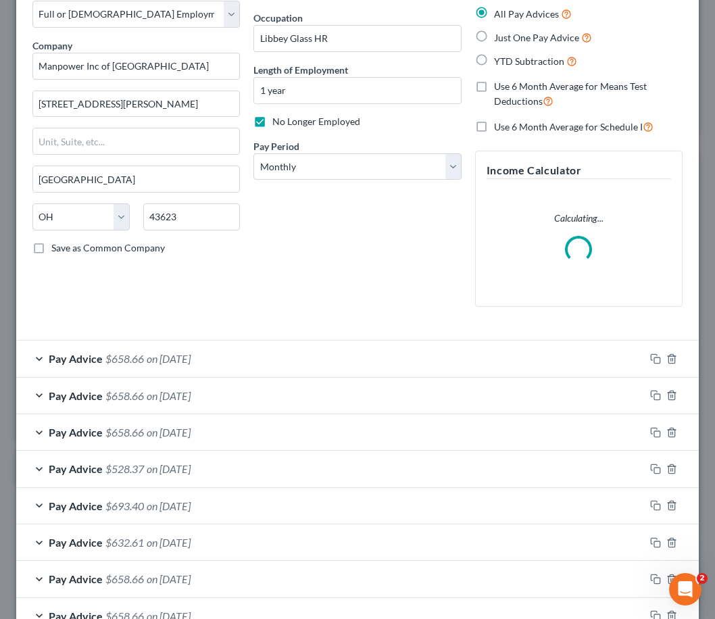
scroll to position [165, 0]
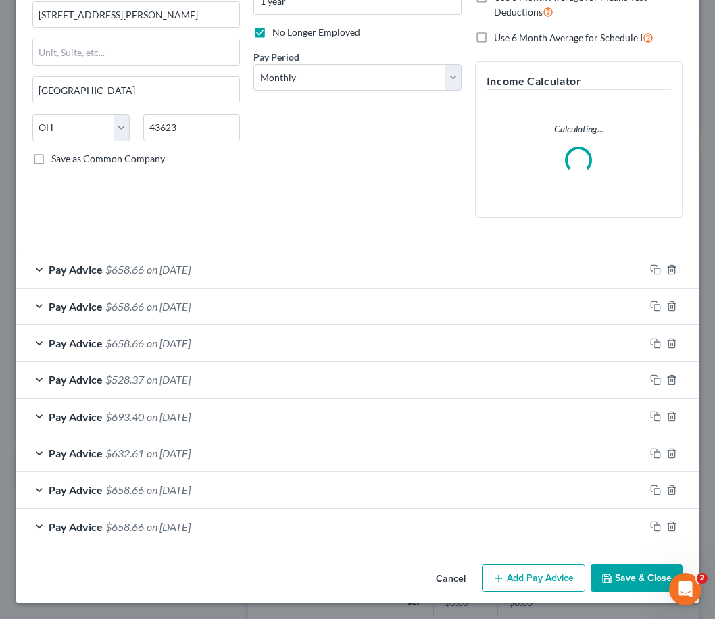
click at [527, 577] on button "Add Pay Advice" at bounding box center [533, 578] width 103 height 28
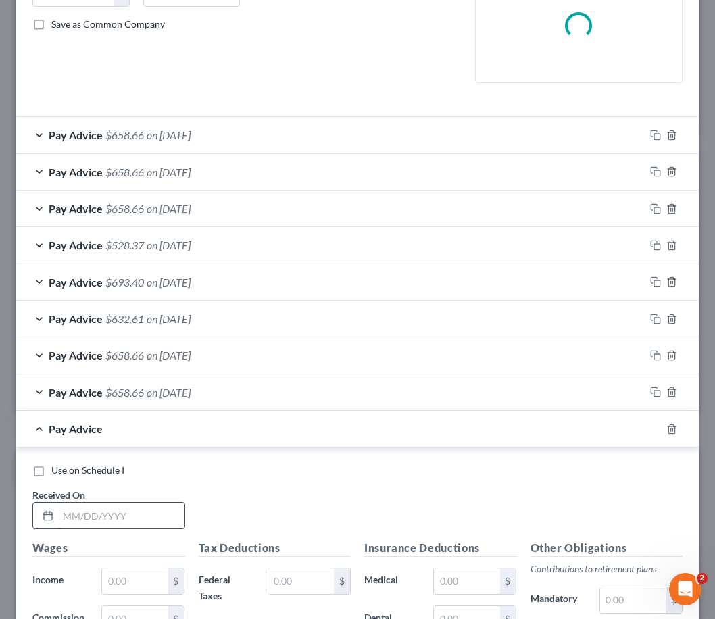
scroll to position [300, 0]
click at [106, 516] on input "text" at bounding box center [121, 515] width 126 height 26
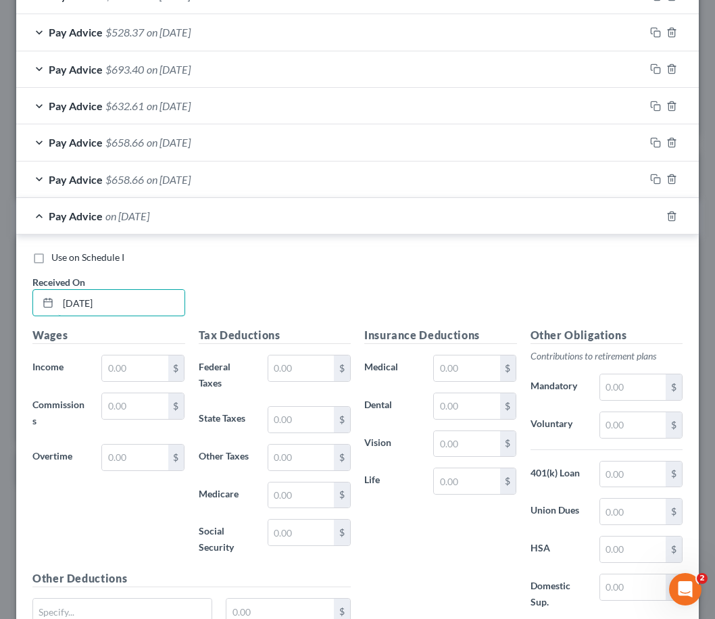
scroll to position [570, 0]
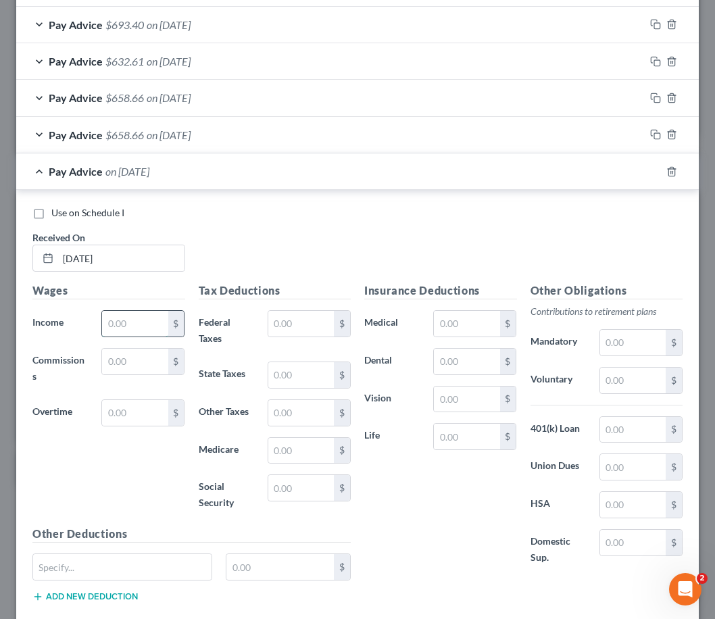
click at [122, 323] on input "text" at bounding box center [135, 324] width 66 height 26
click at [299, 381] on input "text" at bounding box center [301, 375] width 66 height 26
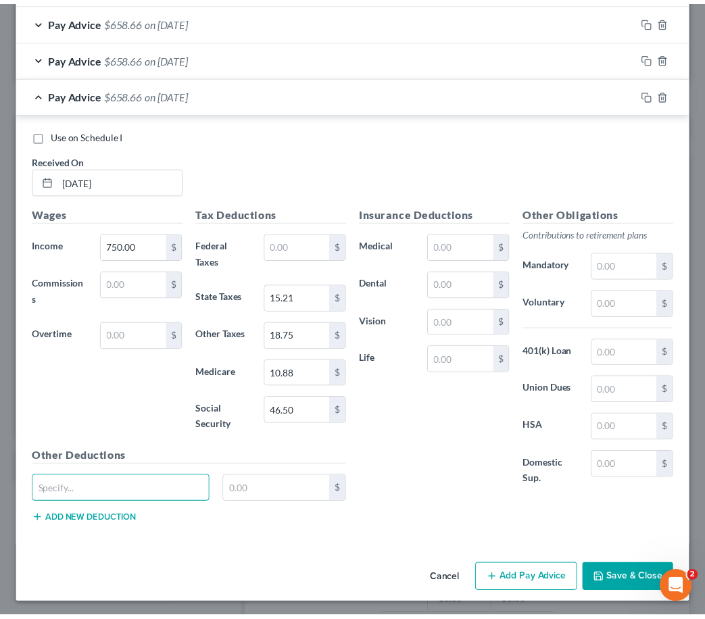
scroll to position [649, 0]
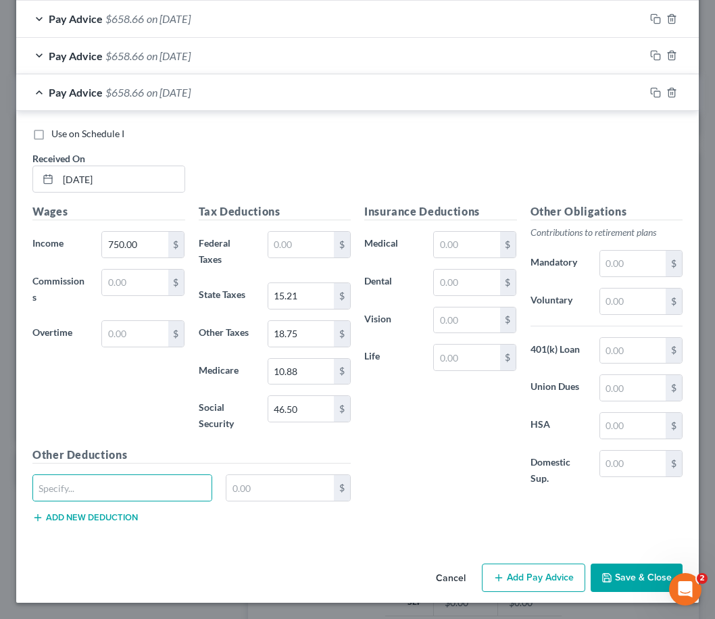
click at [605, 583] on button "Save & Close" at bounding box center [637, 578] width 92 height 28
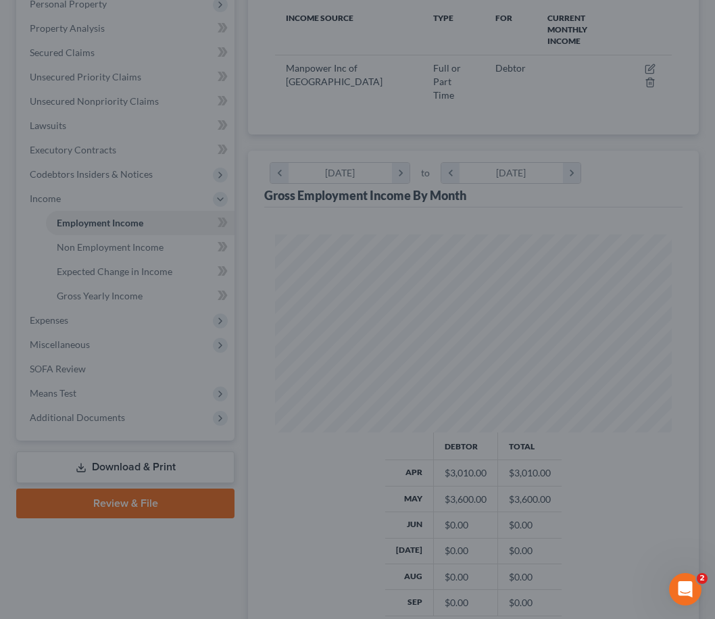
scroll to position [675661, 675439]
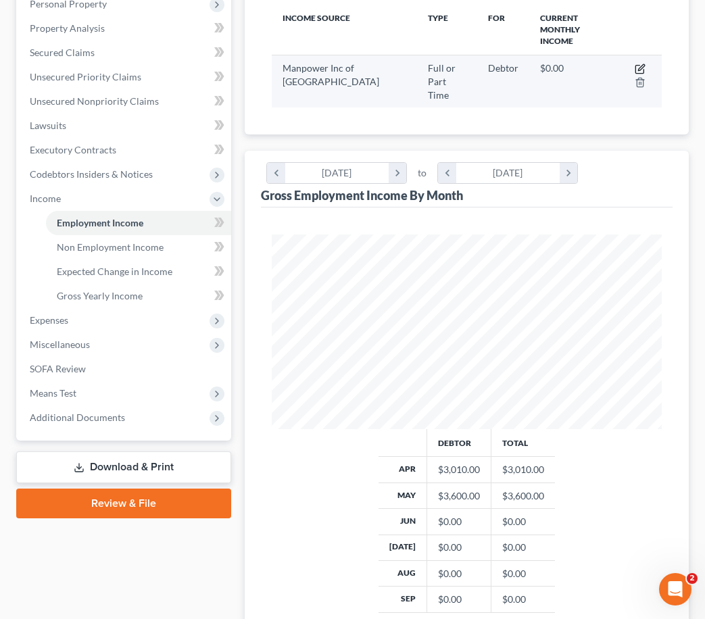
click at [640, 64] on icon "button" at bounding box center [640, 69] width 11 height 11
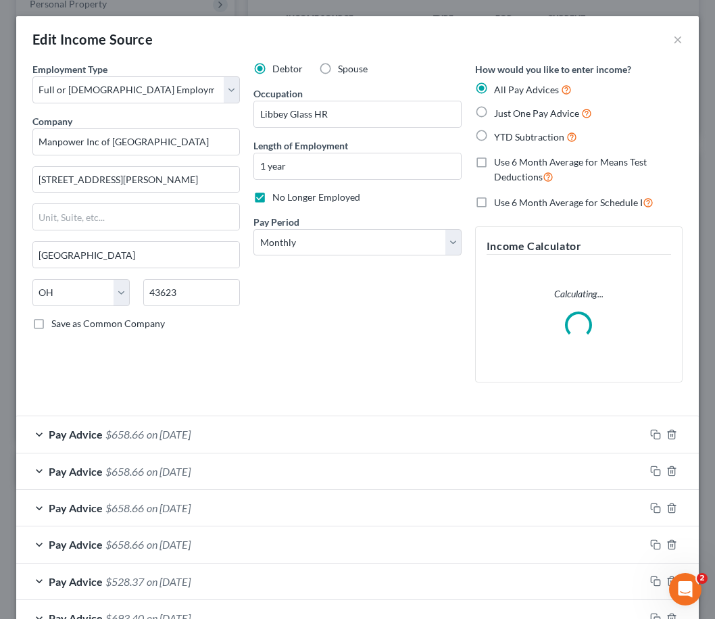
scroll to position [198, 423]
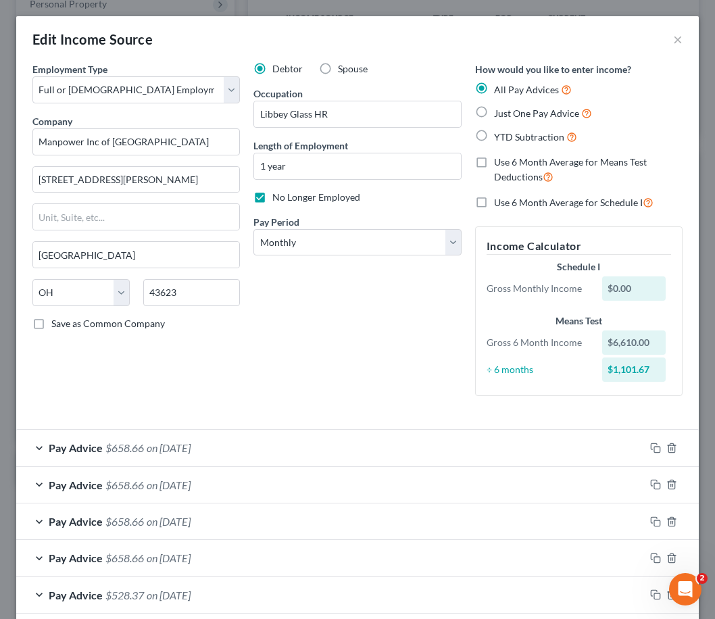
drag, startPoint x: 383, startPoint y: 364, endPoint x: 364, endPoint y: 378, distance: 23.7
click at [383, 364] on div "Debtor Spouse Occupation Libbey Glass HR Length of Employment 1 year No Longer …" at bounding box center [357, 234] width 221 height 345
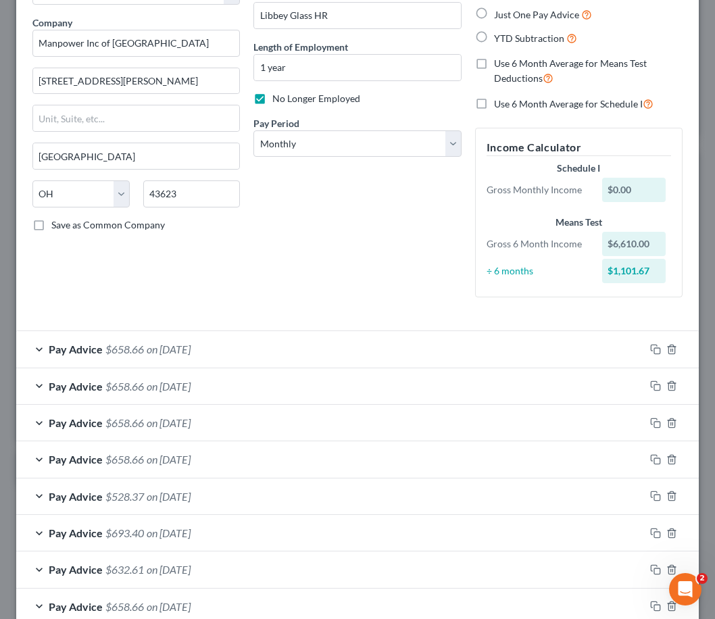
scroll to position [216, 0]
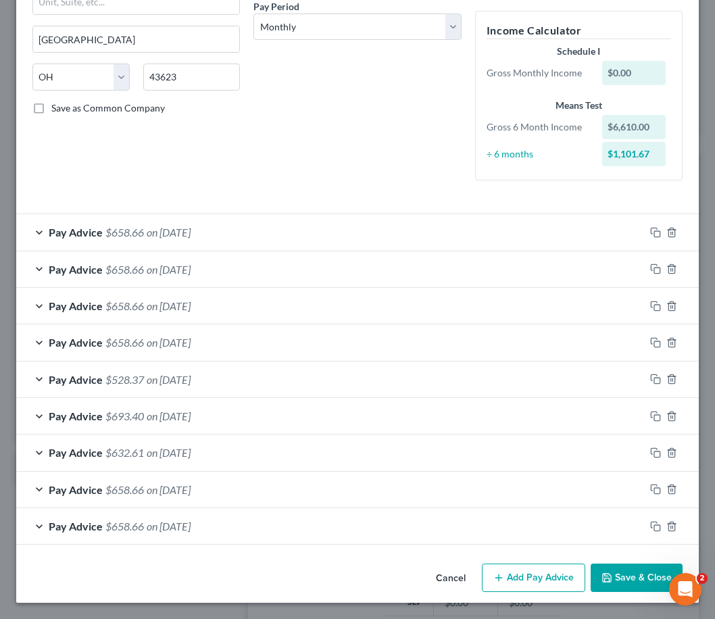
click at [502, 577] on button "Add Pay Advice" at bounding box center [533, 578] width 103 height 28
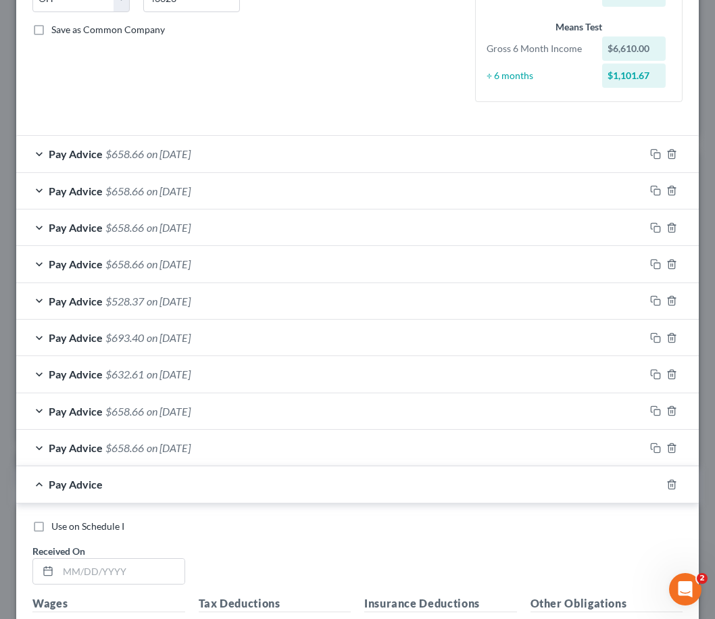
scroll to position [486, 0]
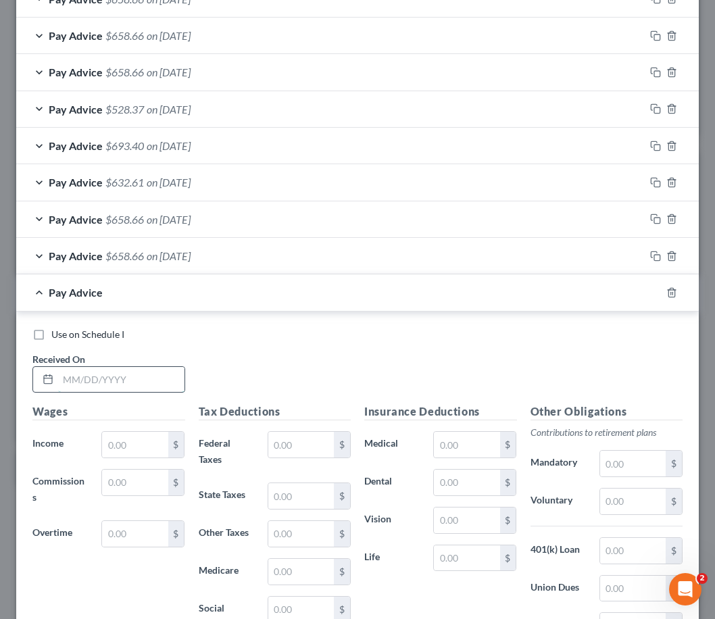
click at [118, 382] on input "text" at bounding box center [121, 380] width 126 height 26
click at [142, 446] on input "text" at bounding box center [135, 445] width 66 height 26
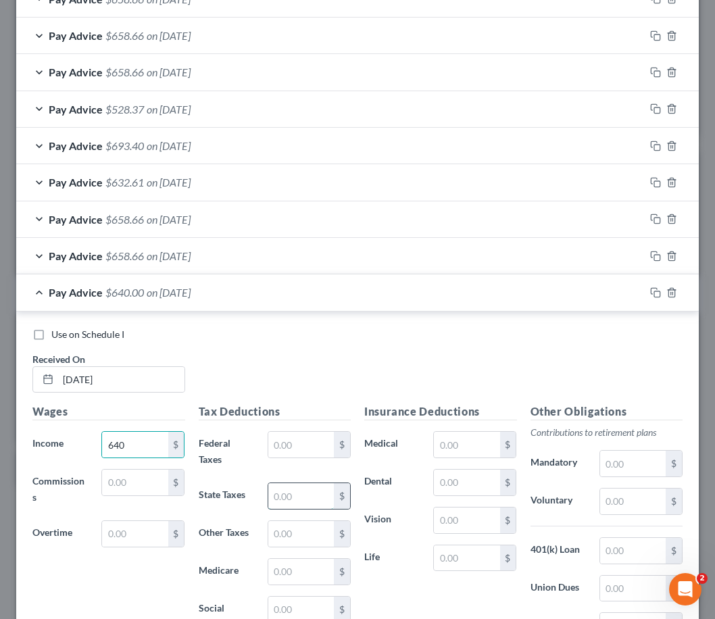
click at [289, 499] on input "text" at bounding box center [301, 496] width 66 height 26
click at [310, 530] on input "text" at bounding box center [301, 534] width 66 height 26
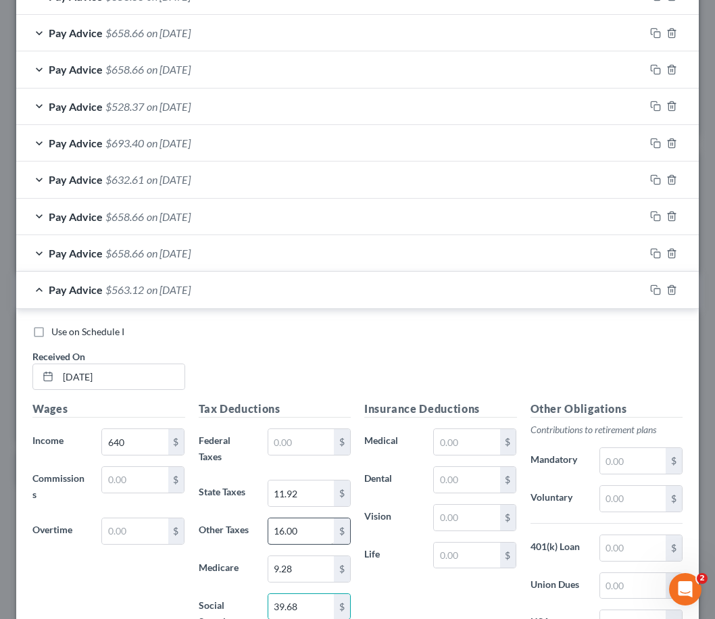
scroll to position [686, 0]
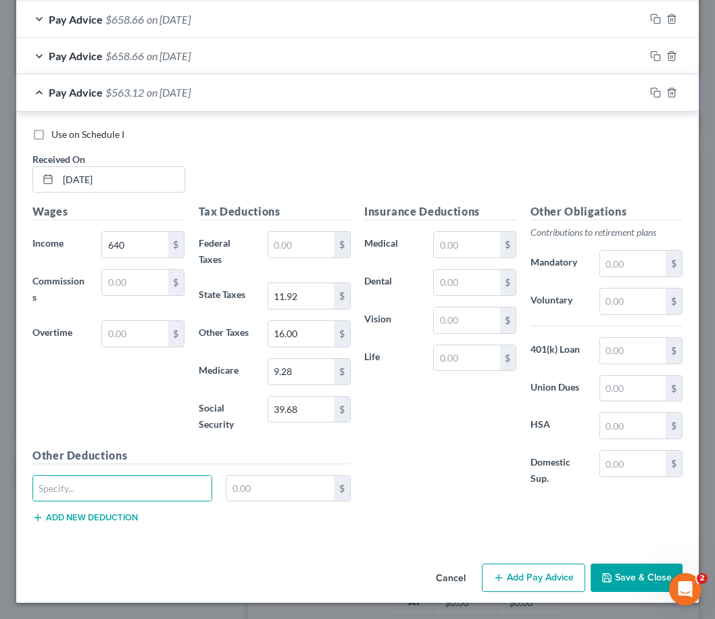
click at [527, 568] on button "Add Pay Advice" at bounding box center [533, 578] width 103 height 28
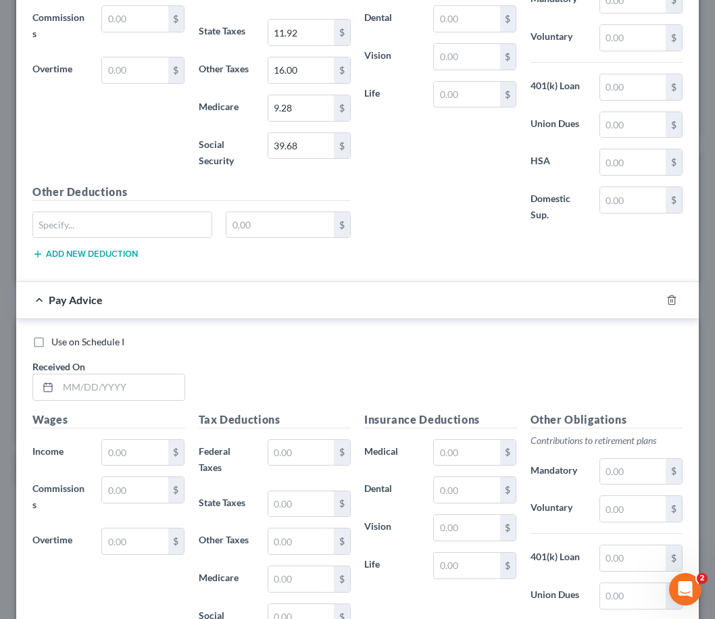
scroll to position [956, 0]
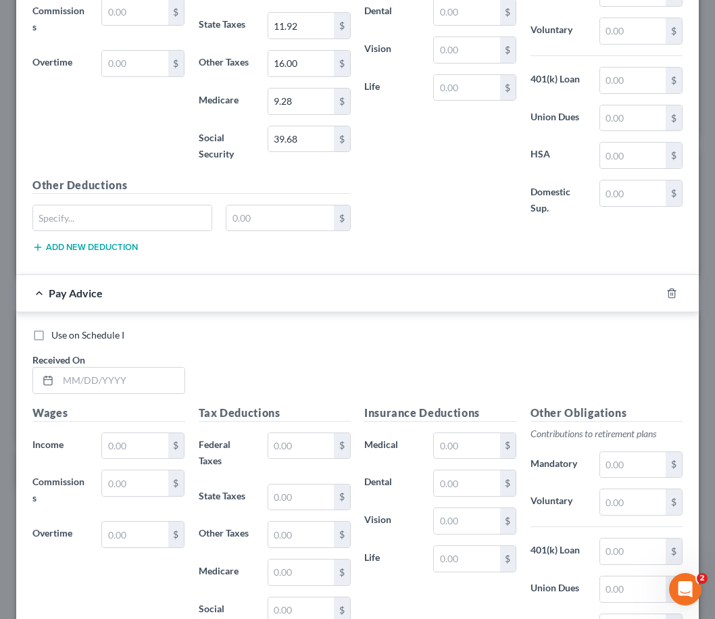
drag, startPoint x: 393, startPoint y: 343, endPoint x: 368, endPoint y: 348, distance: 25.5
click at [393, 344] on div "Use on Schedule I Received On *" at bounding box center [358, 366] width 664 height 76
click at [116, 381] on input "text" at bounding box center [121, 381] width 126 height 26
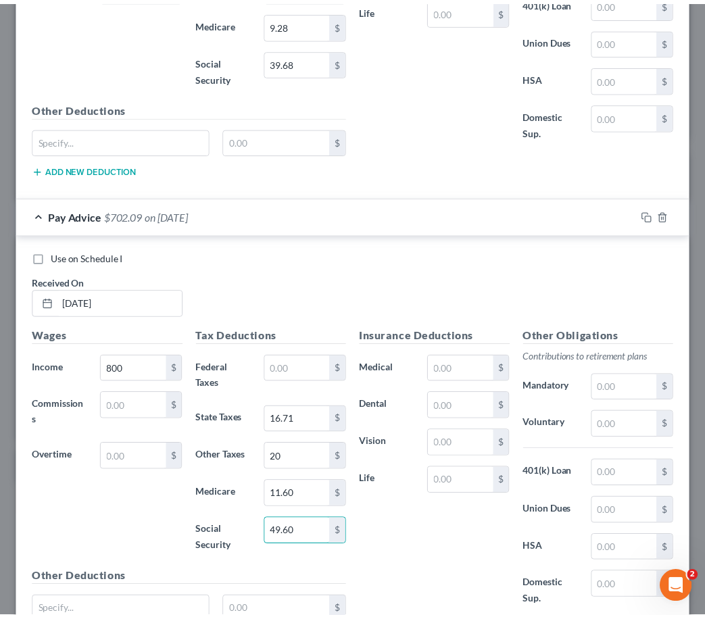
scroll to position [1157, 0]
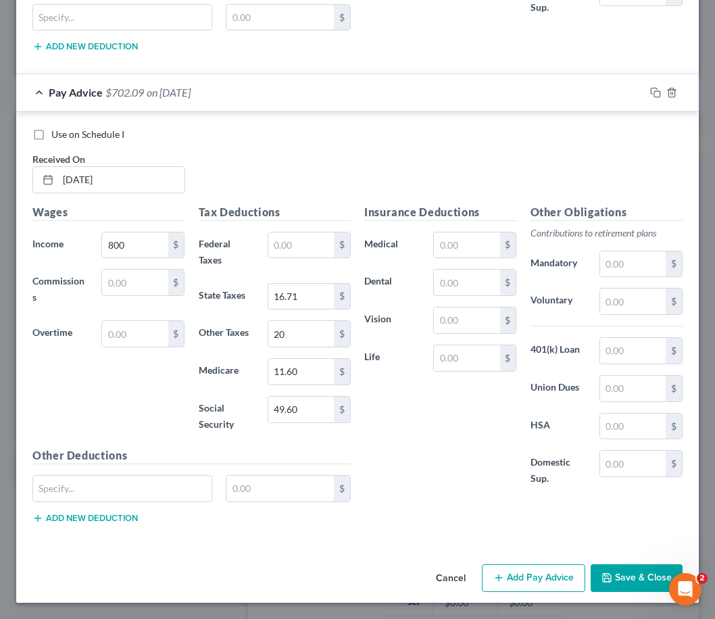
click at [624, 574] on button "Save & Close" at bounding box center [637, 578] width 92 height 28
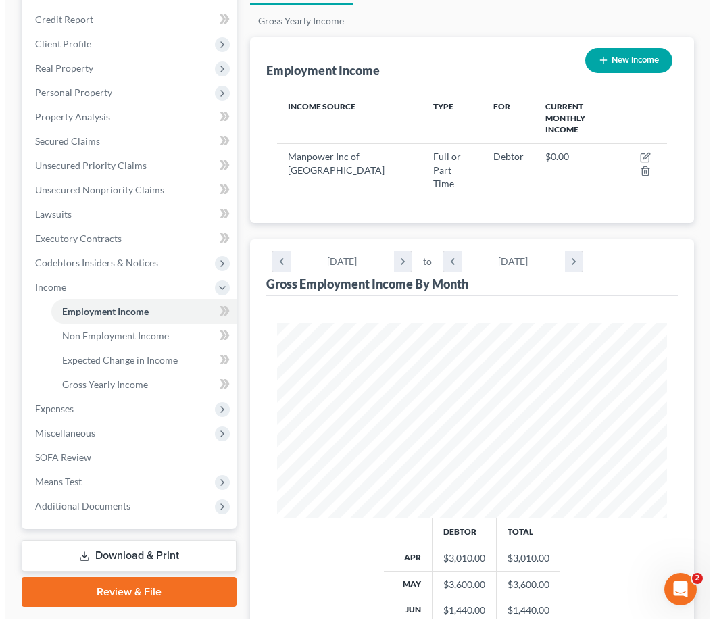
scroll to position [155, 0]
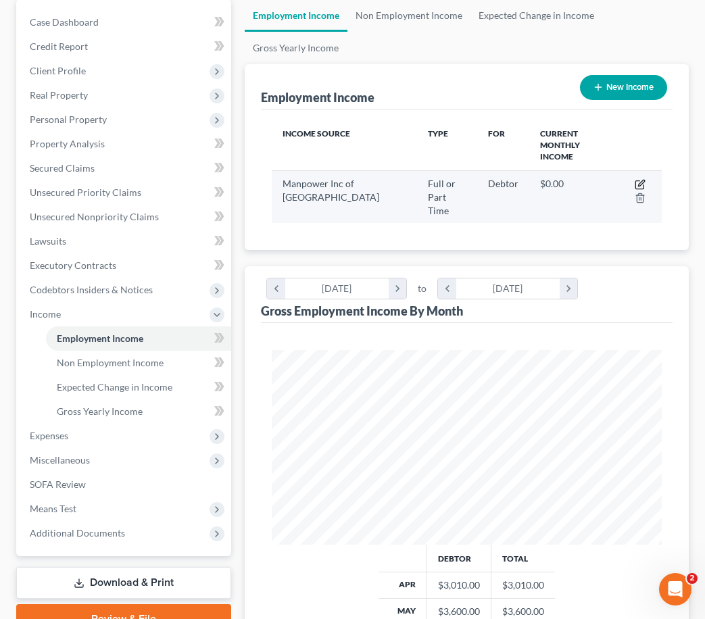
click at [637, 179] on icon "button" at bounding box center [640, 184] width 11 height 11
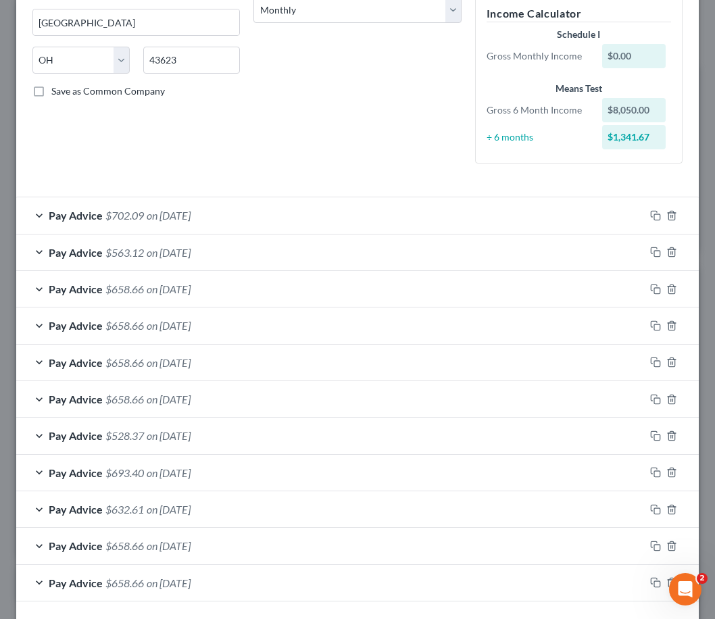
scroll to position [270, 0]
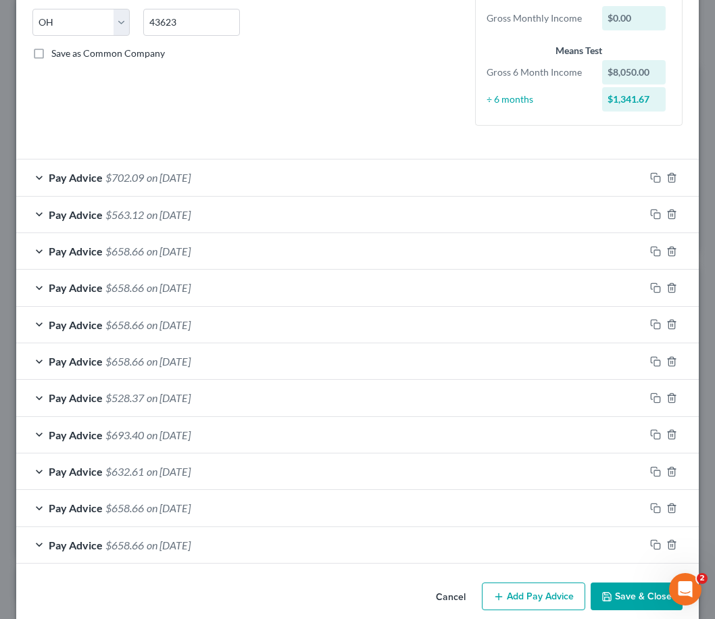
click at [540, 591] on button "Add Pay Advice" at bounding box center [533, 597] width 103 height 28
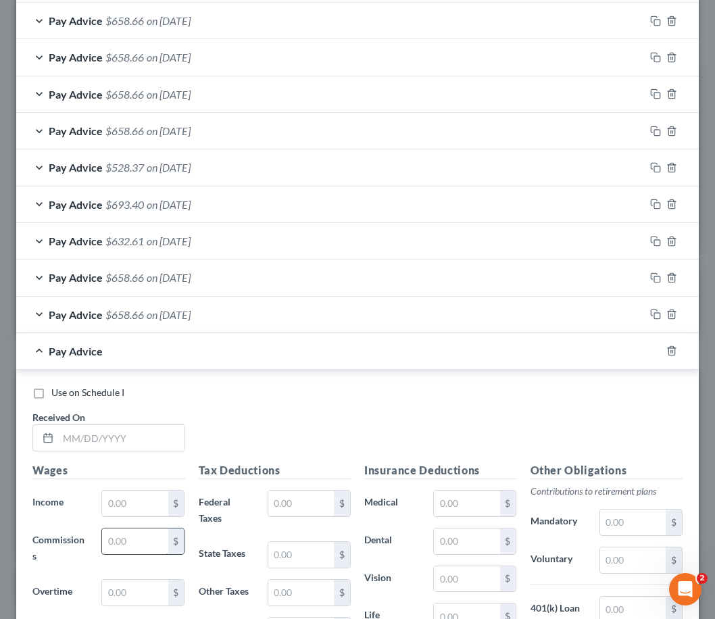
scroll to position [541, 0]
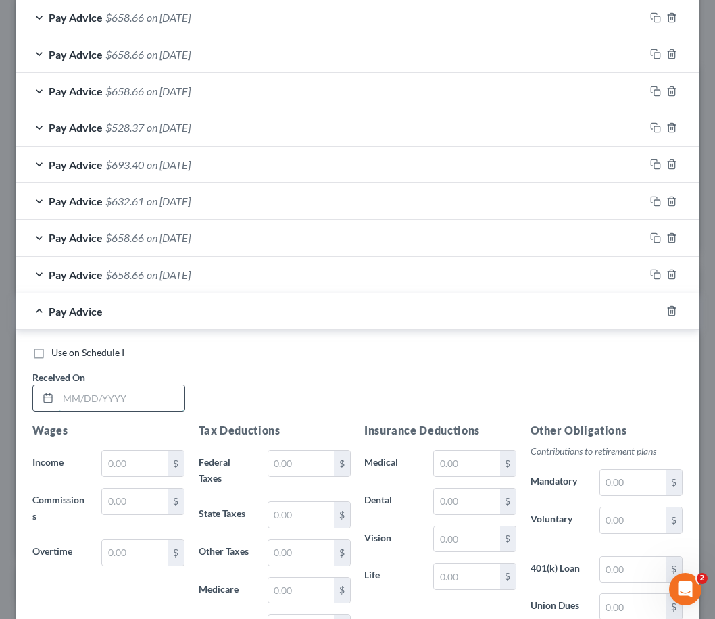
click at [119, 397] on input "text" at bounding box center [121, 398] width 126 height 26
click at [146, 462] on input "text" at bounding box center [135, 464] width 66 height 26
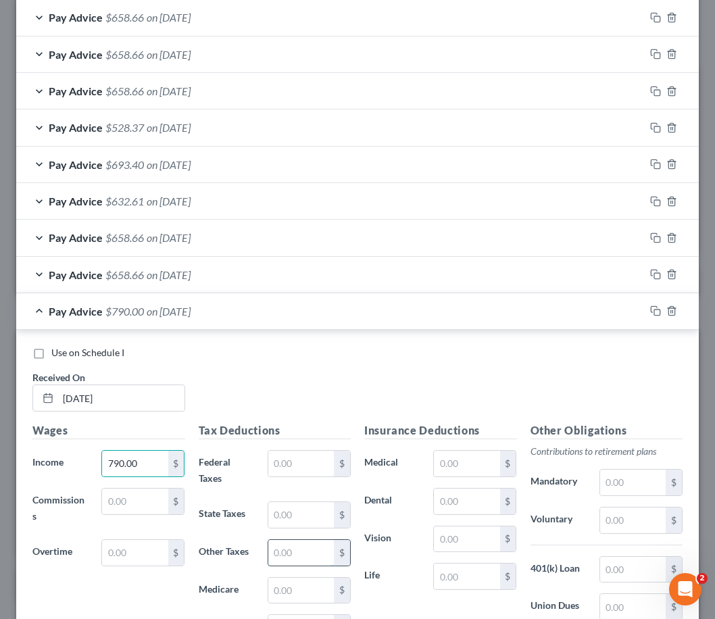
click at [297, 545] on input "text" at bounding box center [301, 553] width 66 height 26
click at [272, 512] on input "text" at bounding box center [301, 515] width 66 height 26
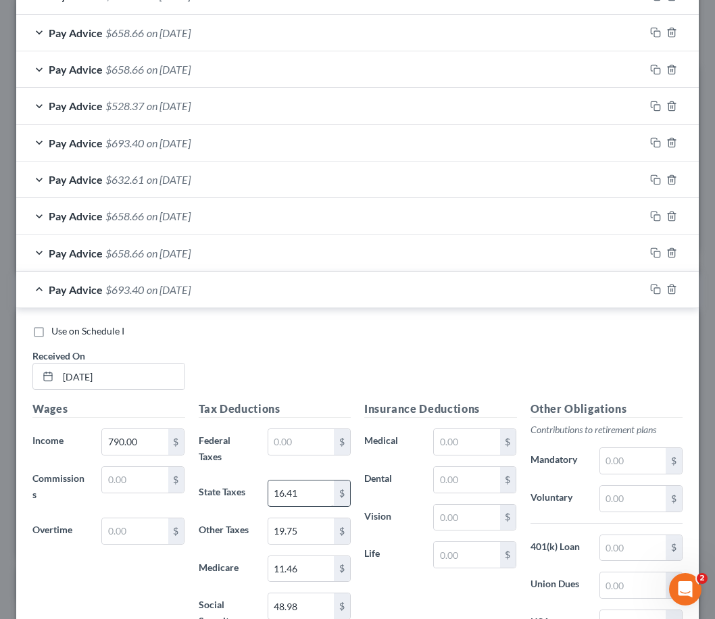
scroll to position [760, 0]
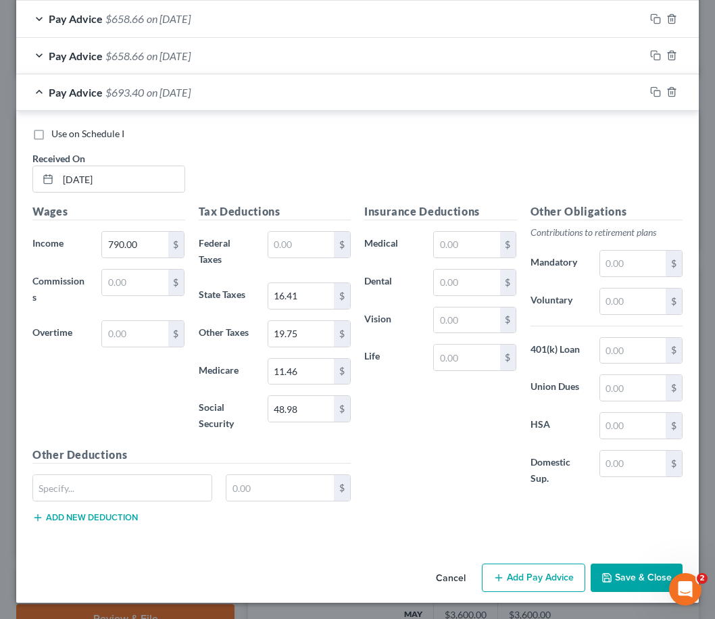
drag, startPoint x: 516, startPoint y: 445, endPoint x: 508, endPoint y: 443, distance: 9.2
click at [524, 445] on div "Other Obligations Contributions to retirement plans Mandatory $ Voluntary $ 401…" at bounding box center [607, 352] width 166 height 298
click at [533, 581] on button "Add Pay Advice" at bounding box center [533, 578] width 103 height 28
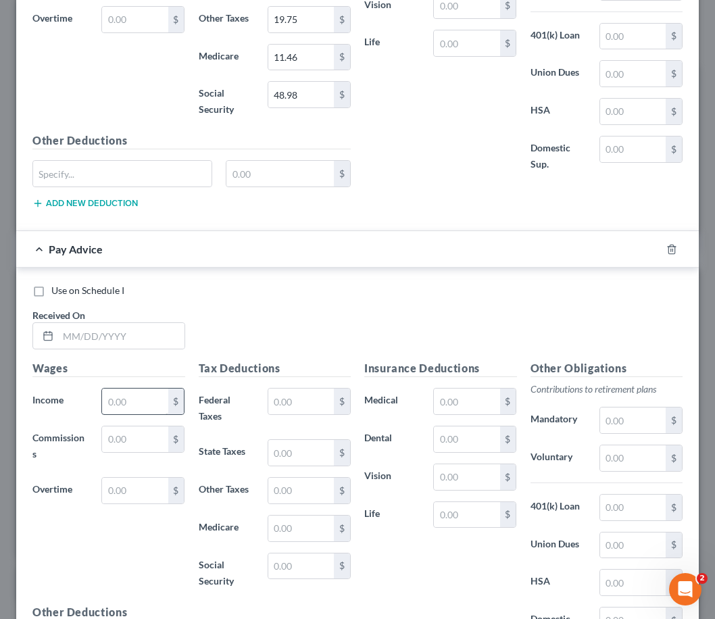
scroll to position [1098, 0]
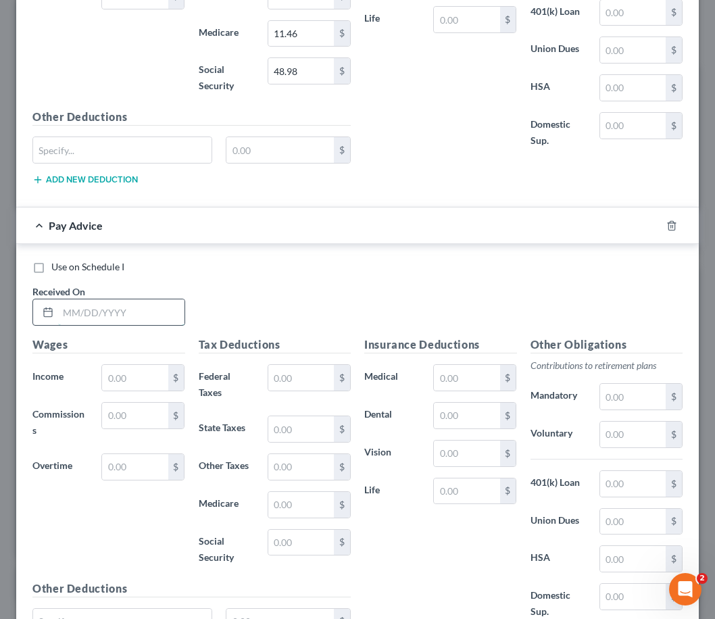
click at [109, 304] on input "text" at bounding box center [121, 312] width 126 height 26
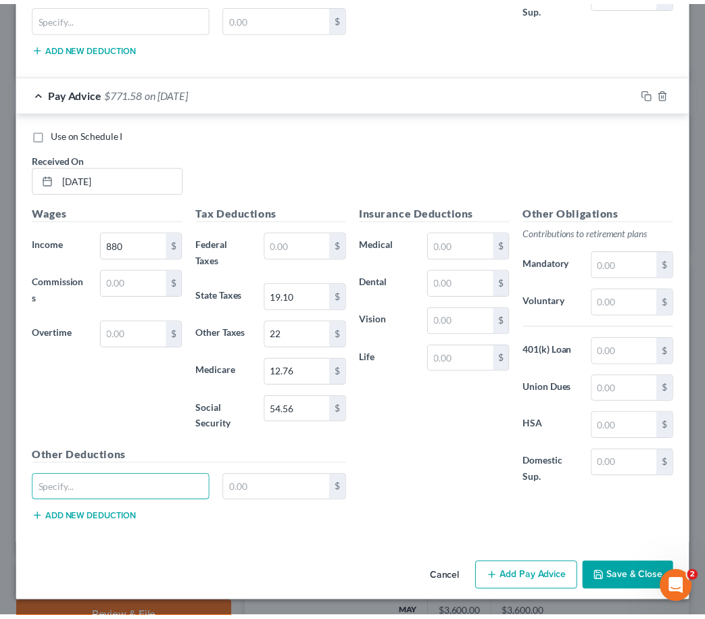
scroll to position [1231, 0]
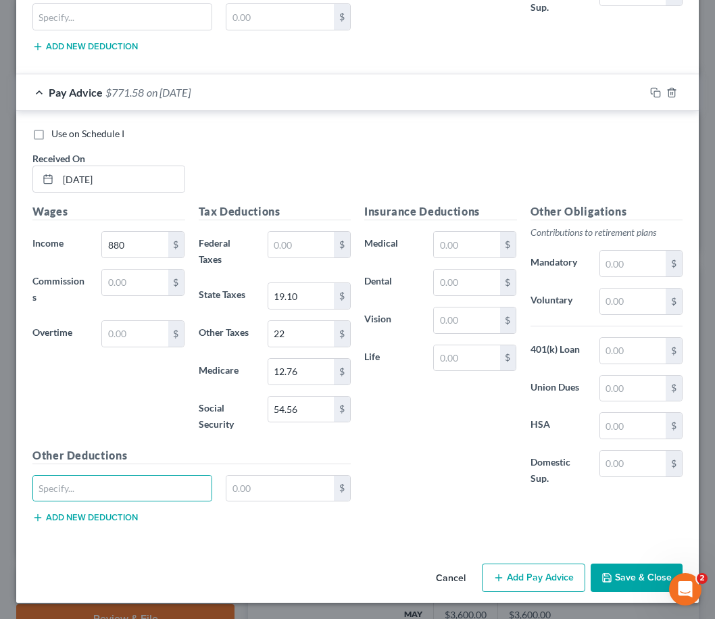
click at [640, 578] on button "Save & Close" at bounding box center [637, 578] width 92 height 28
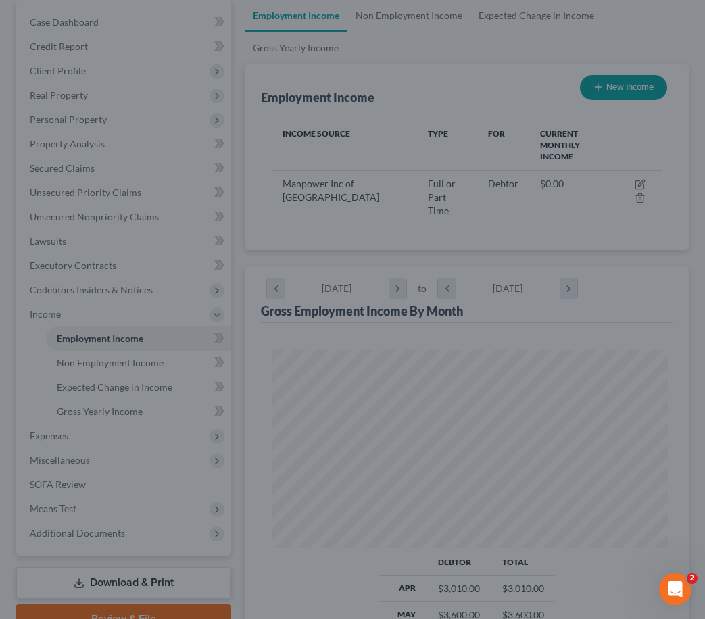
scroll to position [675661, 675439]
